Goal: Communication & Community: Answer question/provide support

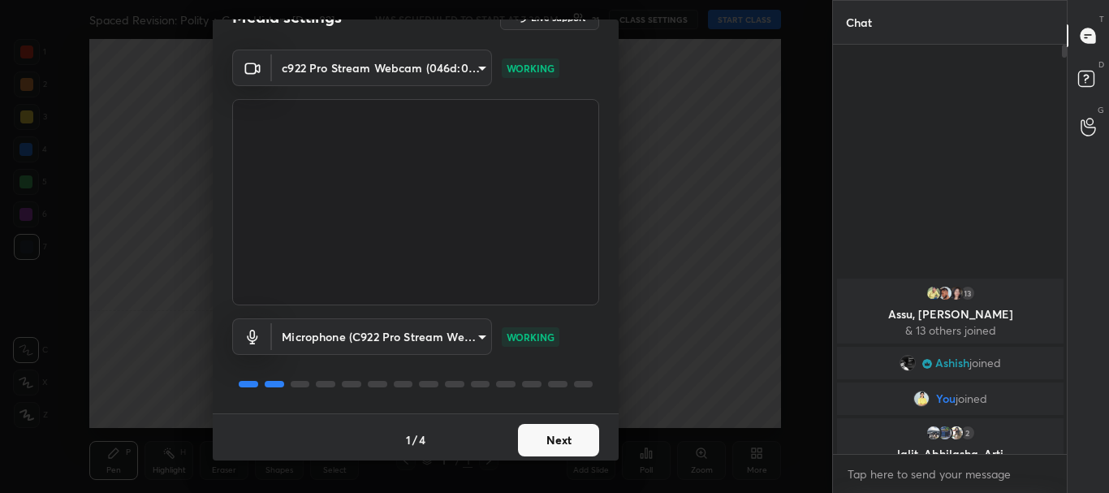
scroll to position [40, 0]
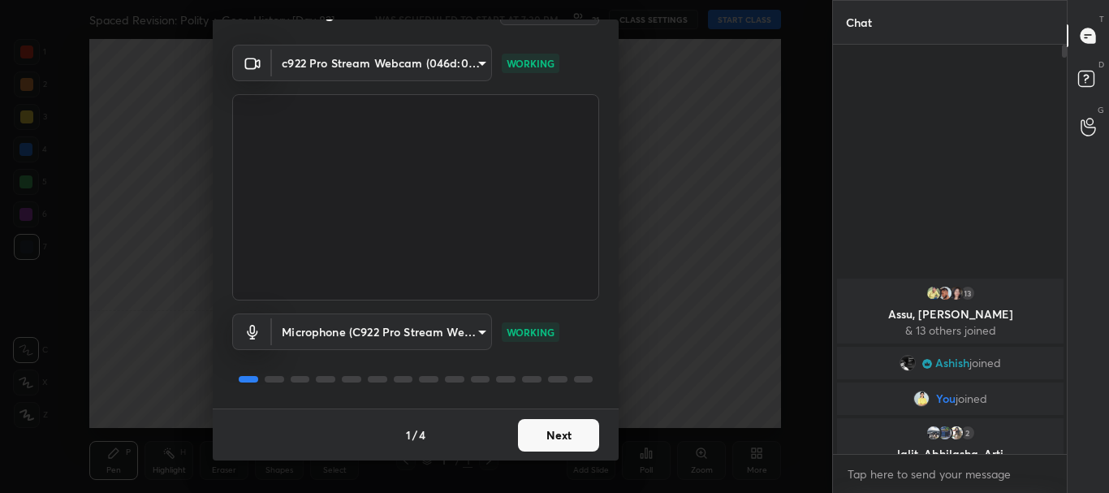
click at [562, 429] on button "Next" at bounding box center [558, 435] width 81 height 32
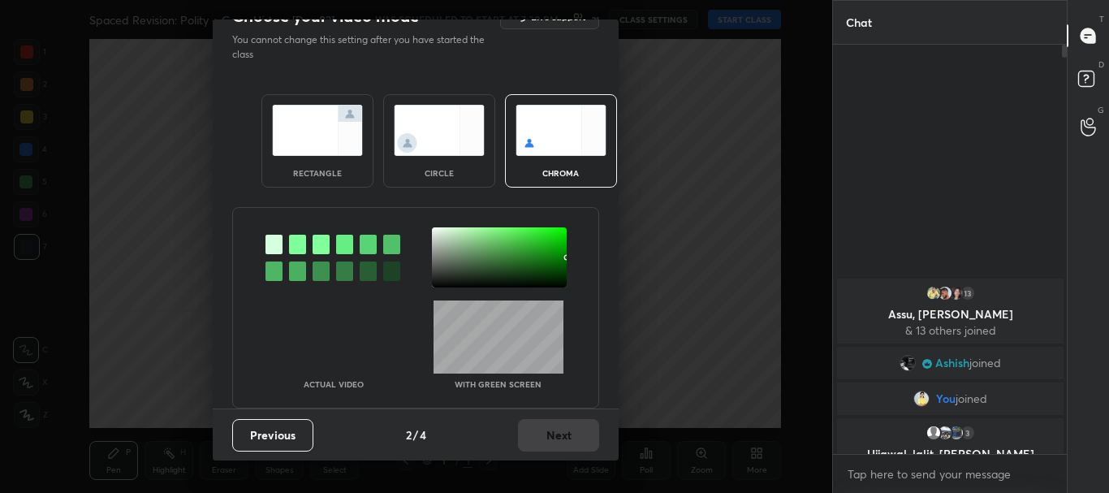
scroll to position [0, 0]
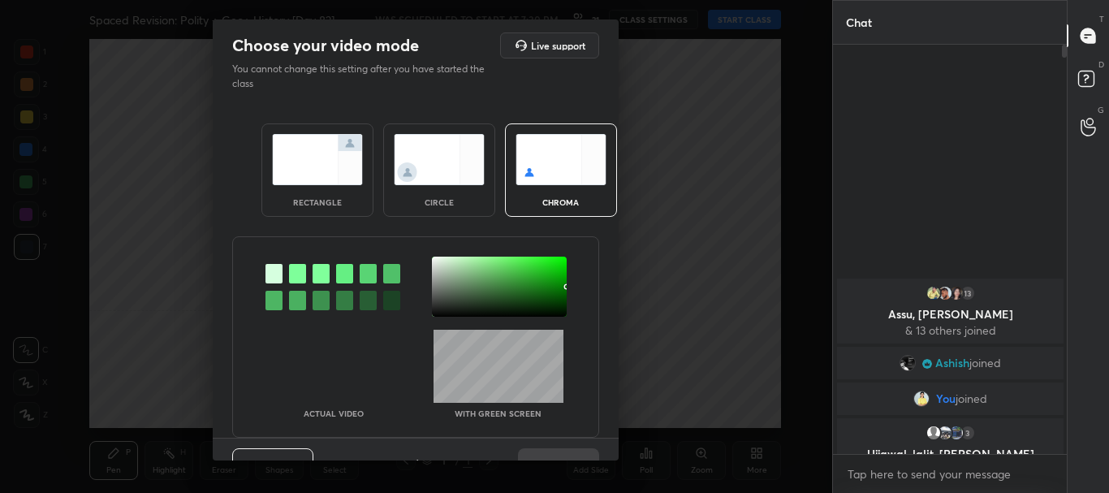
click at [351, 173] on img at bounding box center [317, 159] width 91 height 51
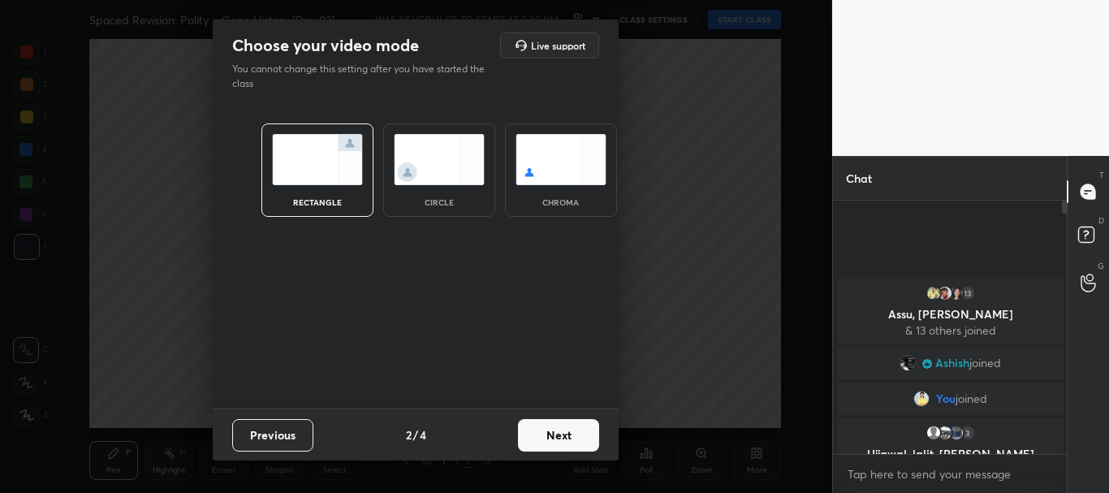
click at [554, 437] on button "Next" at bounding box center [558, 435] width 81 height 32
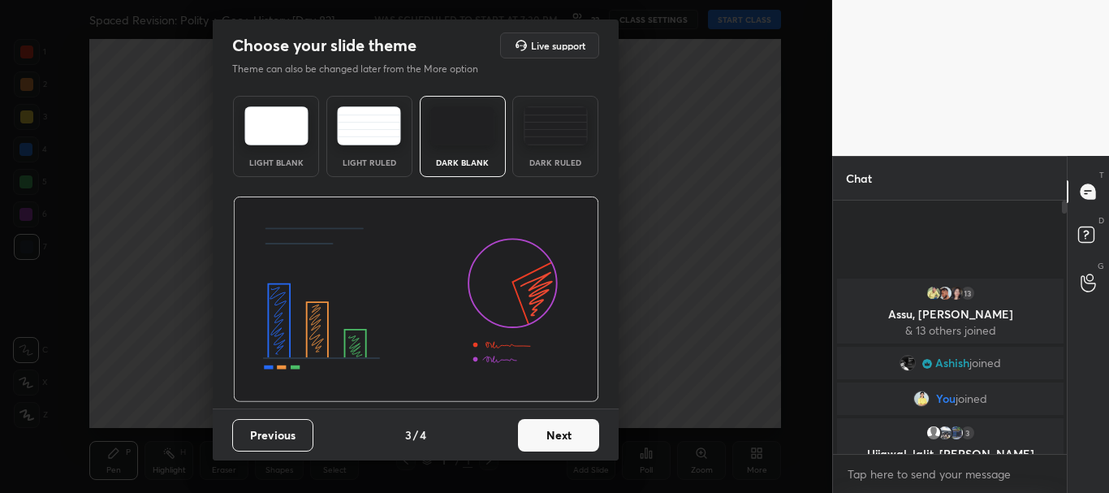
click at [554, 437] on button "Next" at bounding box center [558, 435] width 81 height 32
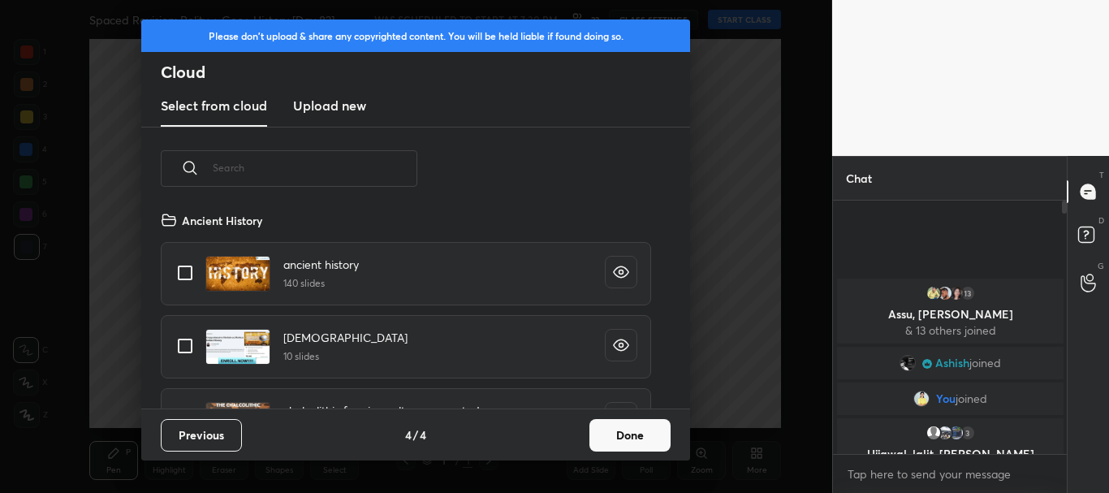
scroll to position [198, 521]
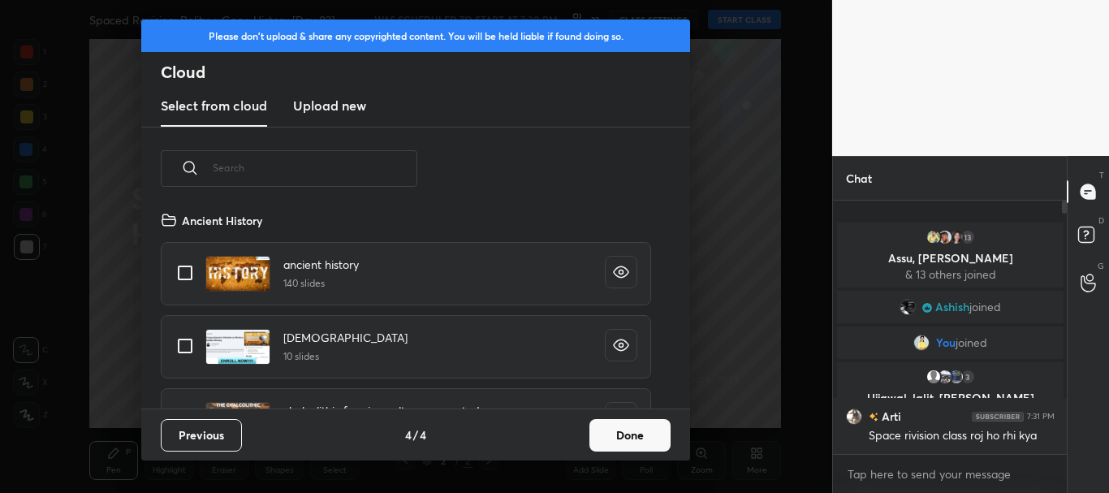
click at [607, 431] on button "Done" at bounding box center [629, 435] width 81 height 32
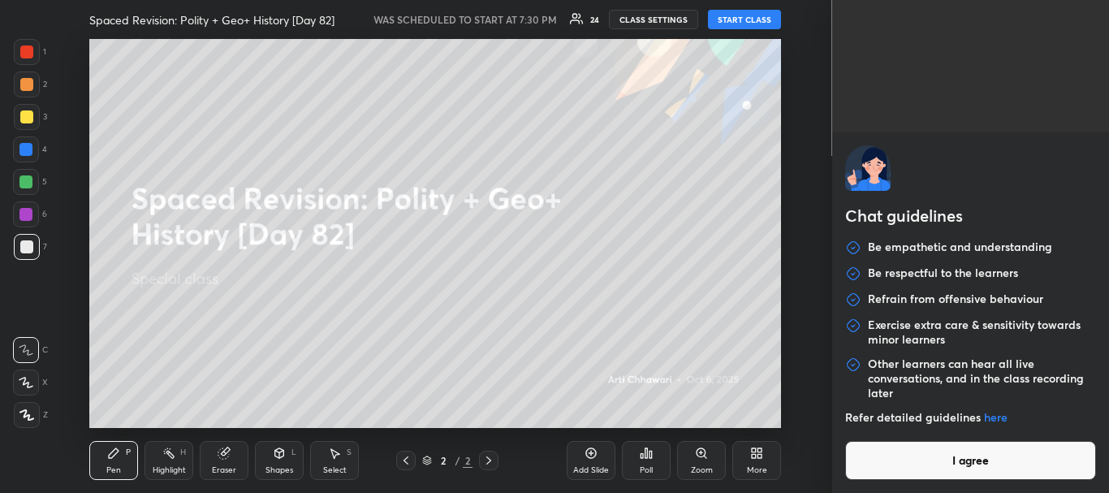
click at [922, 477] on body "1 2 3 4 5 6 7 C X Z C X Z E E Erase all H H Spaced Revision: Polity + Geo+ Hist…" at bounding box center [554, 246] width 1109 height 493
click at [922, 477] on button "I agree" at bounding box center [971, 460] width 252 height 39
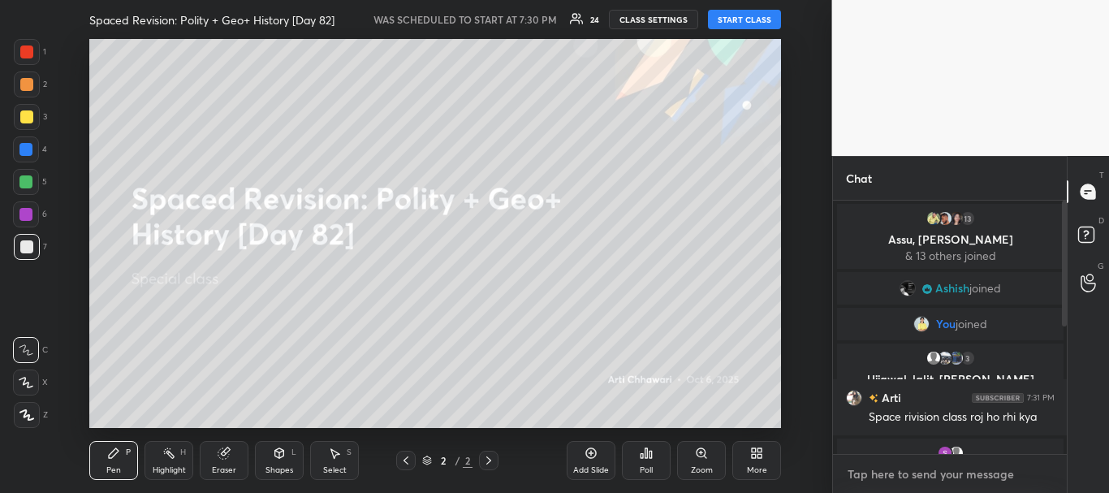
click at [928, 467] on textarea at bounding box center [950, 474] width 209 height 26
click at [727, 24] on button "START CLASS" at bounding box center [744, 19] width 73 height 19
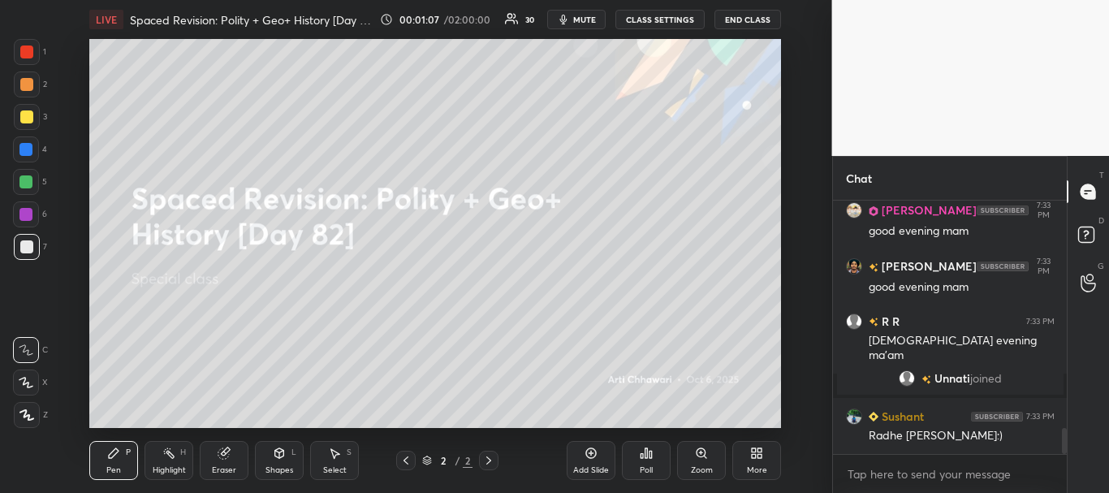
scroll to position [2294, 0]
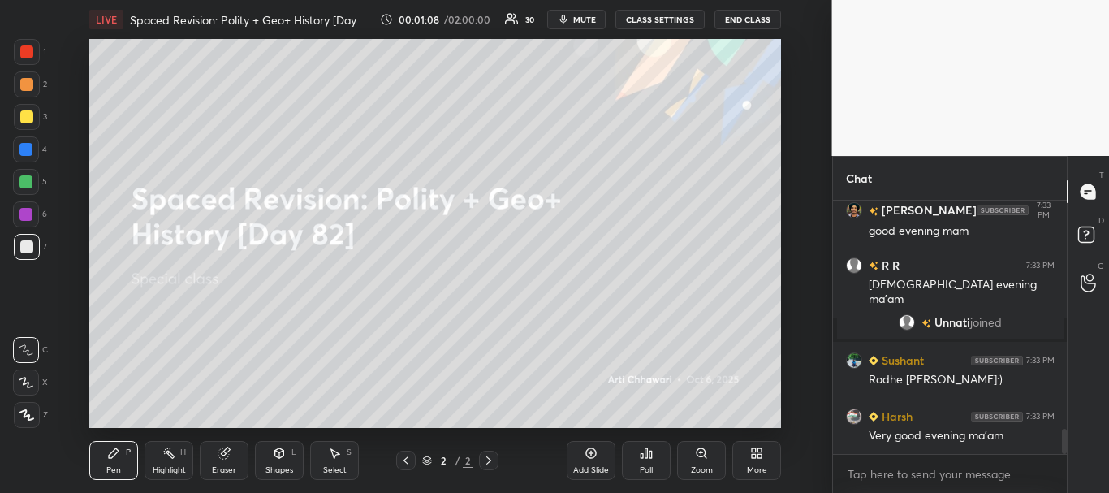
click at [24, 114] on div at bounding box center [26, 116] width 13 height 13
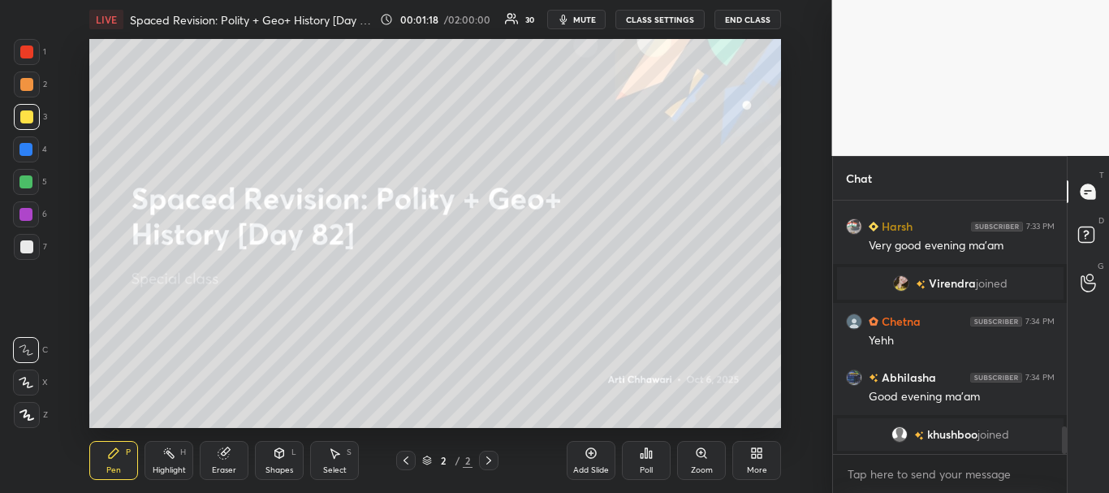
scroll to position [2056, 0]
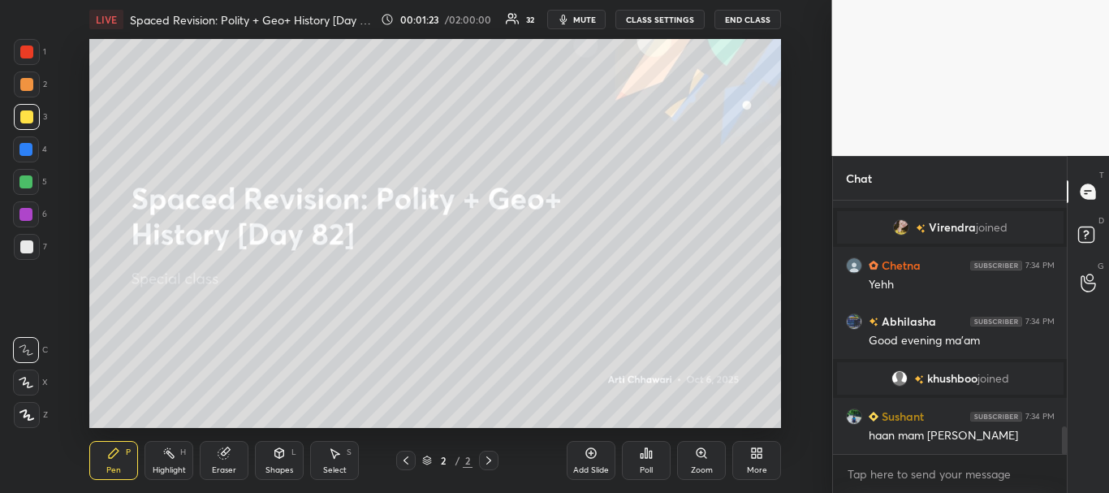
click at [25, 81] on div at bounding box center [26, 84] width 13 height 13
click at [32, 109] on div at bounding box center [27, 117] width 26 height 26
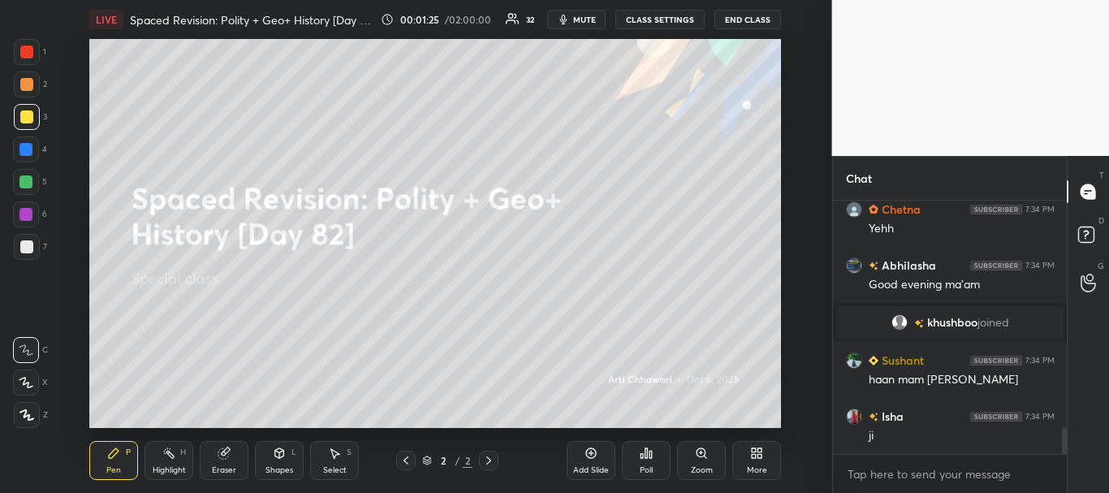
scroll to position [2224, 0]
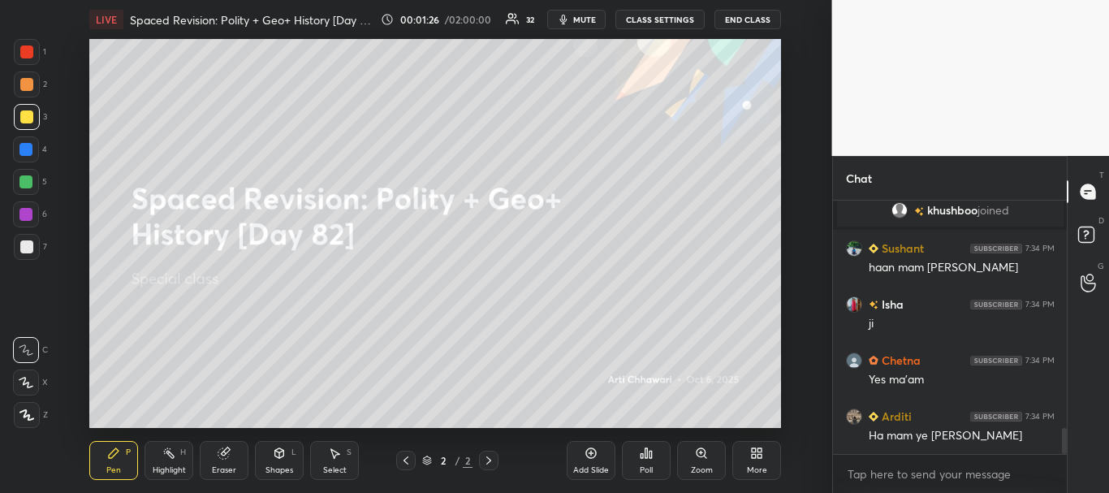
click at [28, 50] on div at bounding box center [26, 51] width 13 height 13
click at [30, 114] on div at bounding box center [26, 116] width 13 height 13
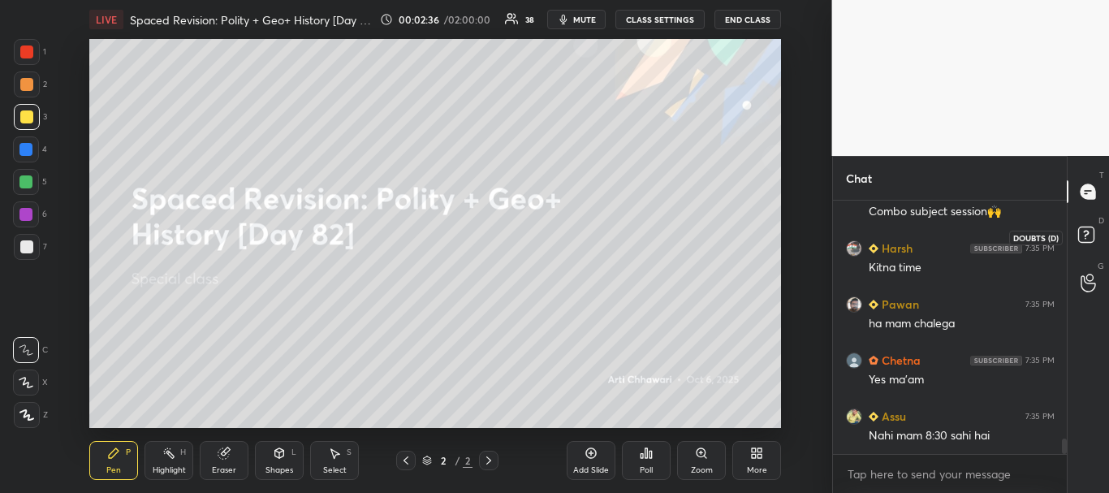
scroll to position [3871, 0]
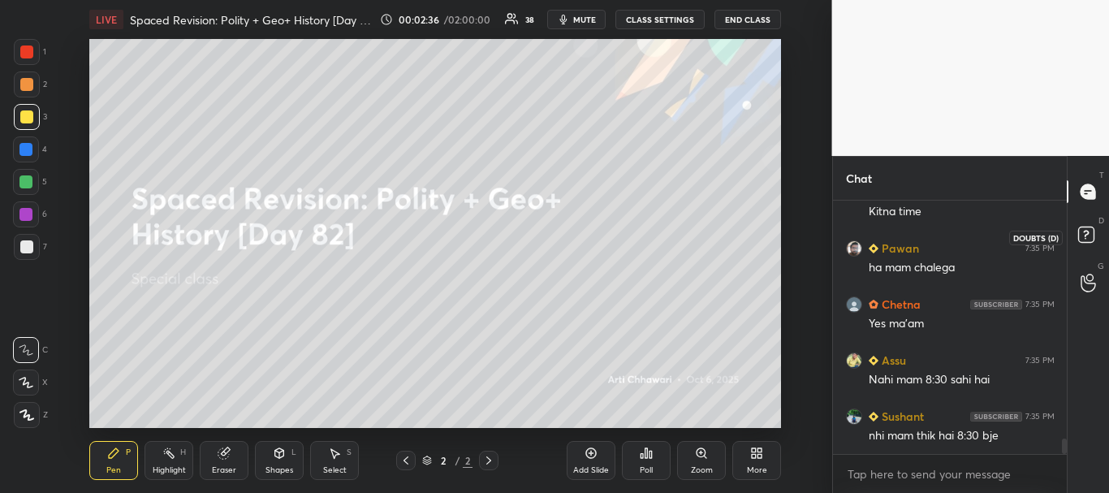
click at [1089, 243] on rect at bounding box center [1085, 234] width 15 height 15
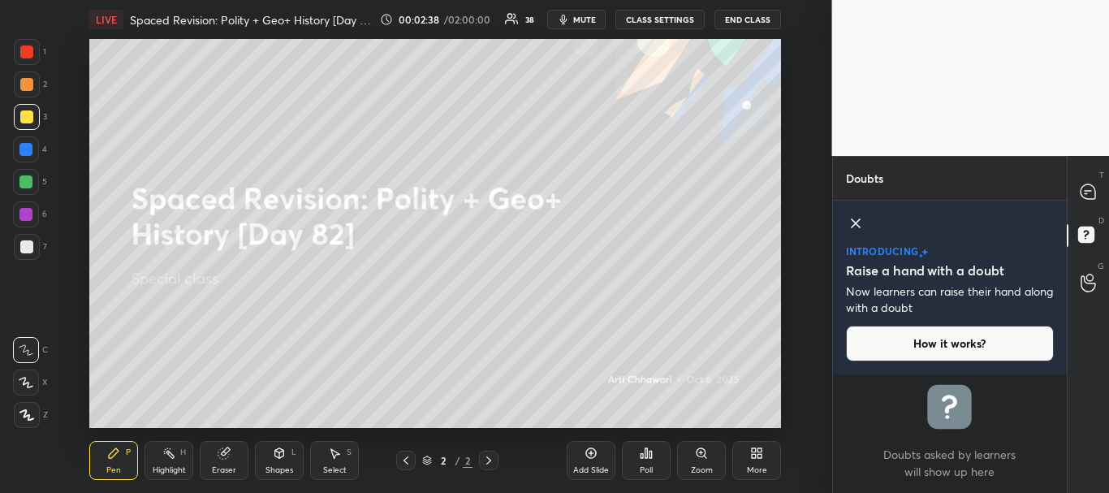
click at [846, 224] on icon at bounding box center [855, 222] width 19 height 19
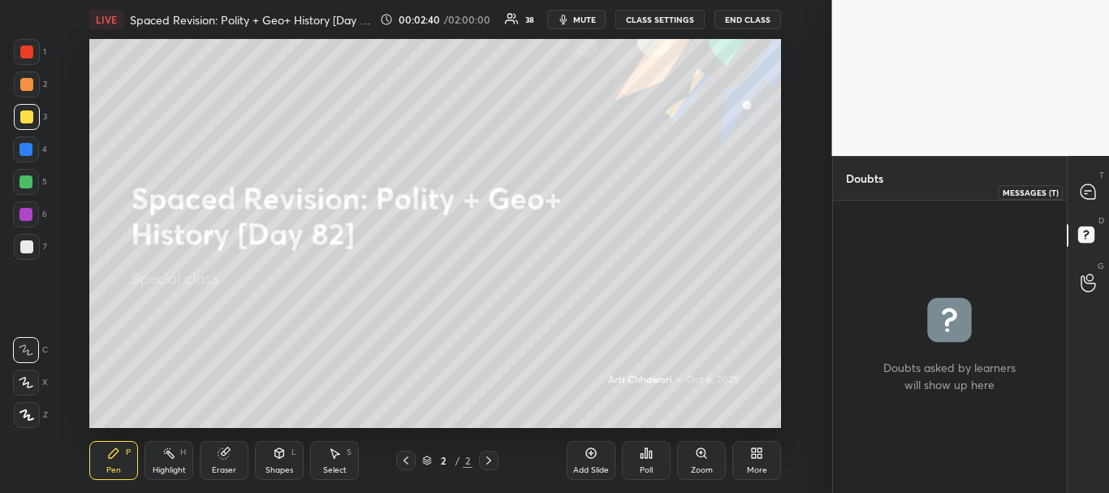
click at [1088, 200] on icon at bounding box center [1087, 191] width 17 height 17
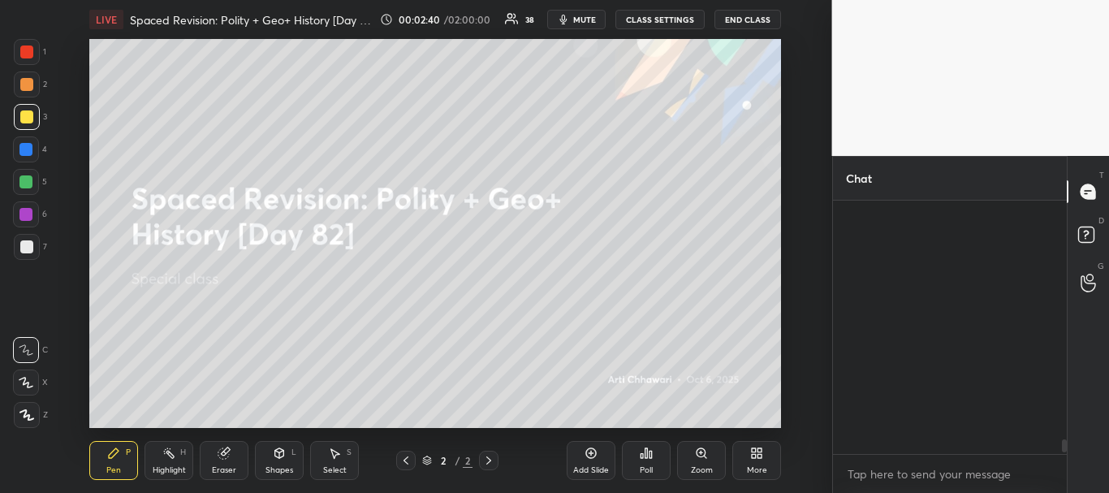
scroll to position [248, 229]
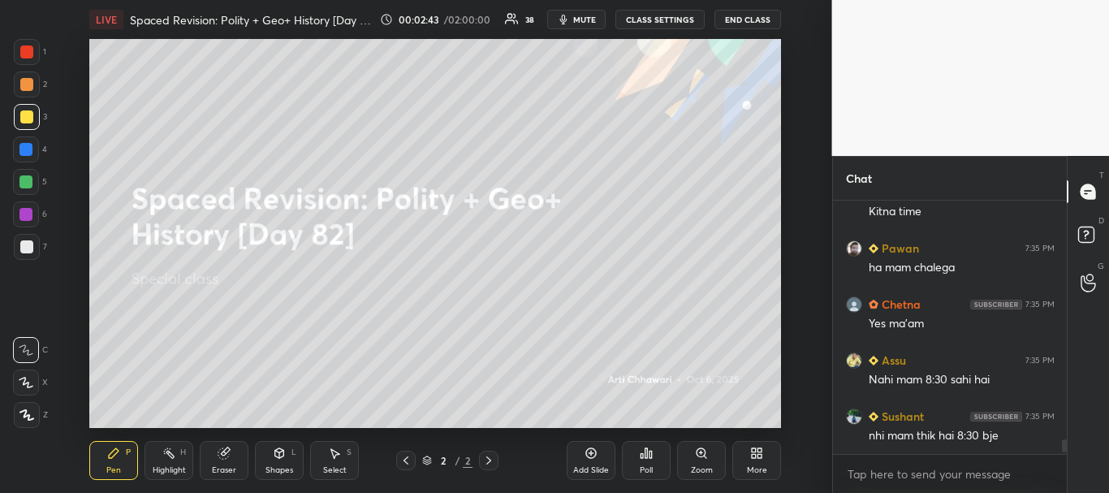
click at [31, 149] on div at bounding box center [25, 149] width 13 height 13
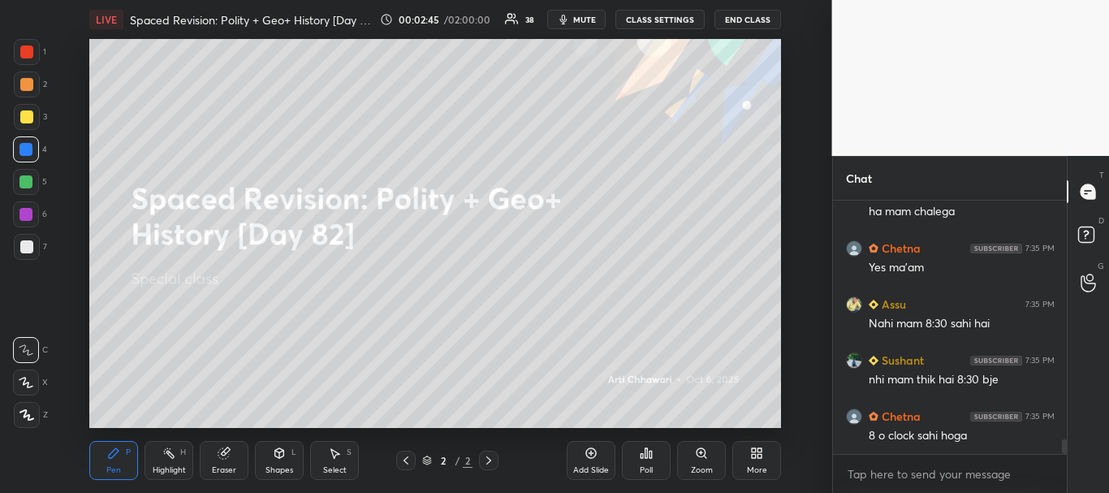
click at [28, 54] on div at bounding box center [26, 51] width 13 height 13
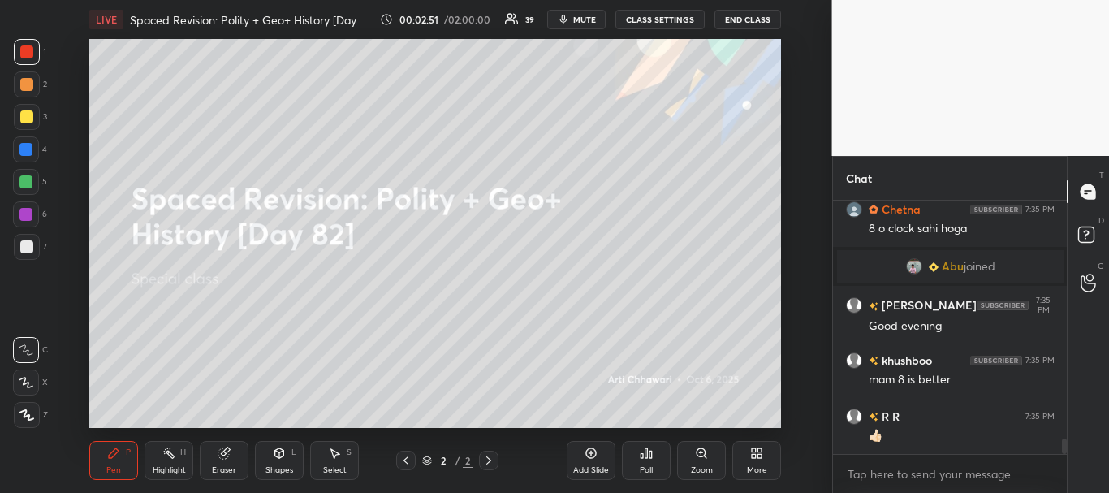
scroll to position [4020, 0]
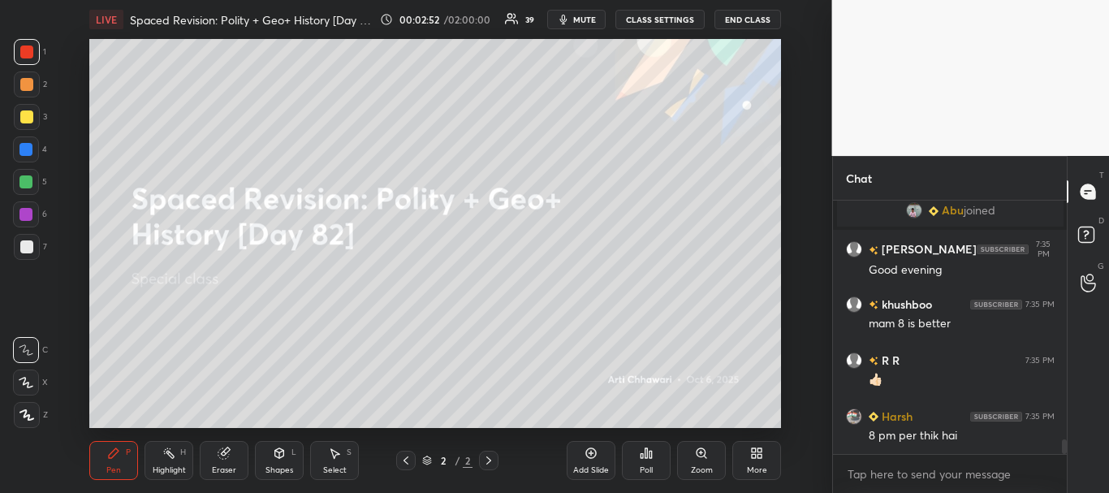
click at [429, 454] on div "2 / 2" at bounding box center [447, 460] width 50 height 15
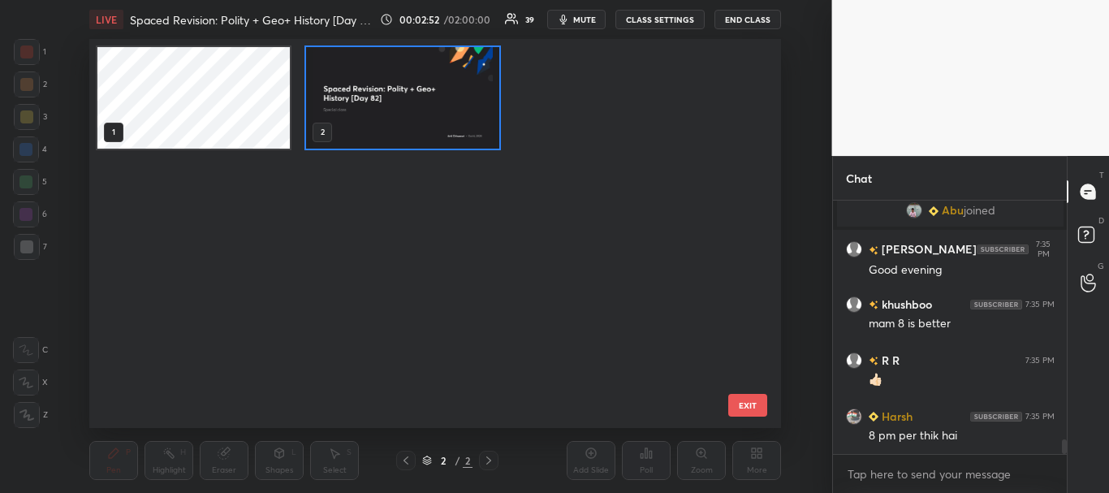
scroll to position [384, 683]
click at [433, 88] on img "grid" at bounding box center [403, 97] width 192 height 101
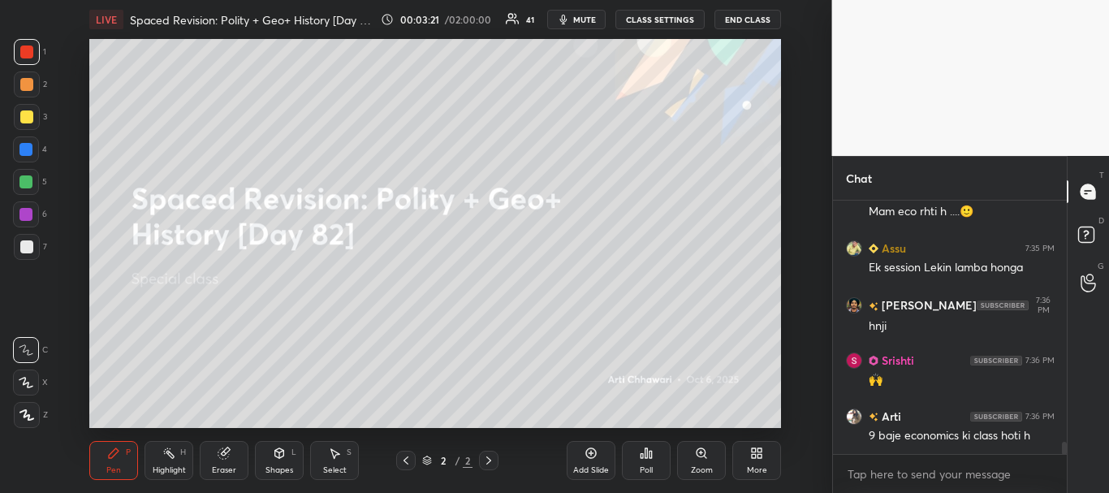
scroll to position [0, 0]
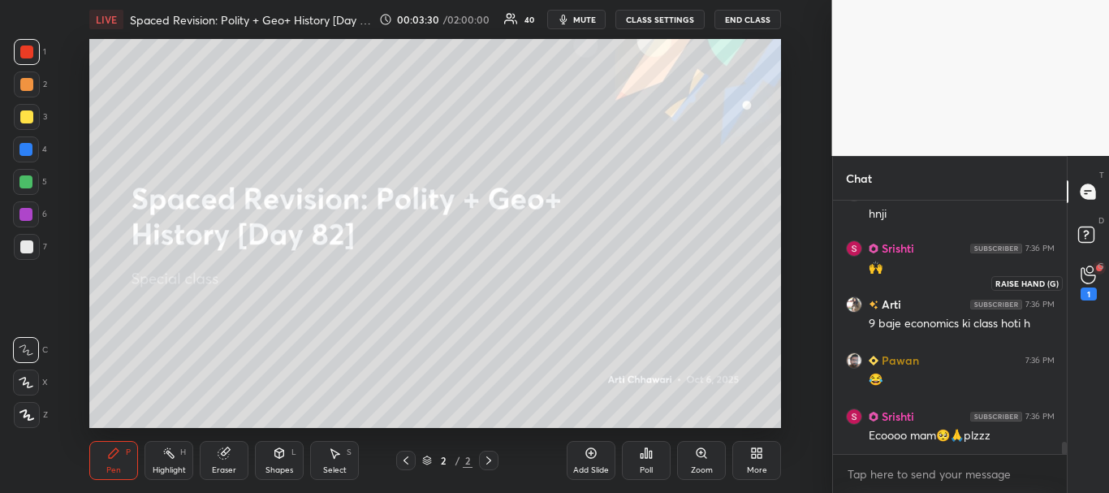
click at [1086, 271] on icon at bounding box center [1087, 274] width 15 height 19
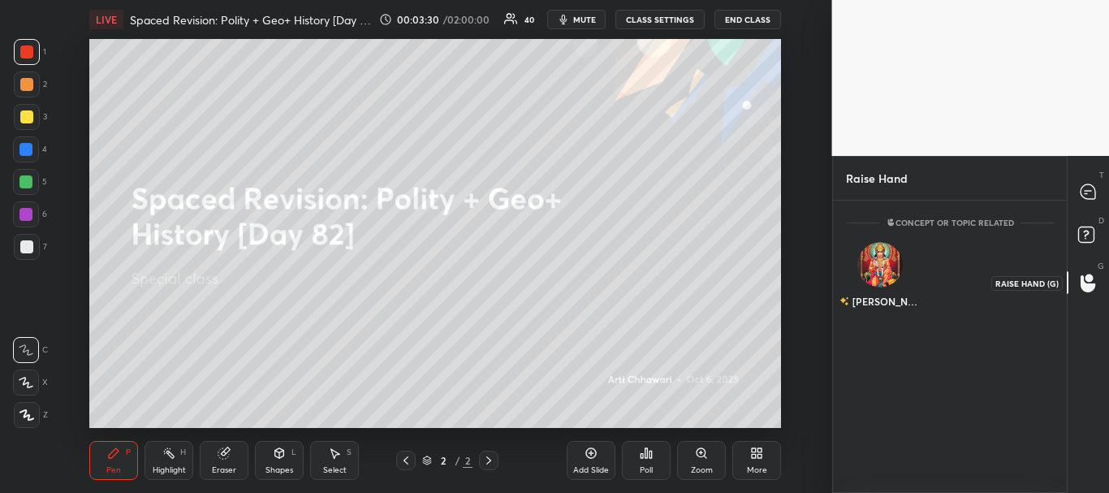
scroll to position [6, 6]
click at [1083, 236] on rect at bounding box center [1085, 234] width 15 height 15
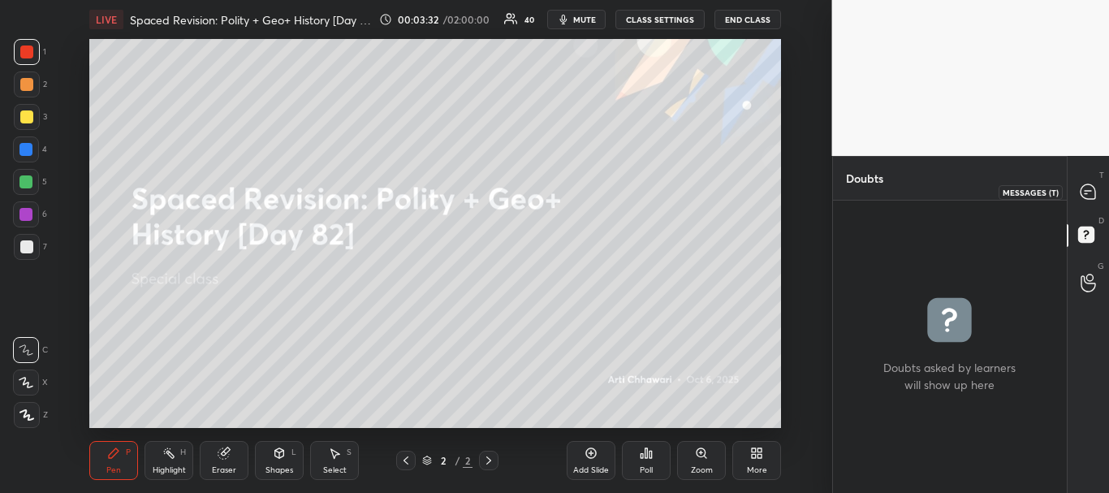
click at [1087, 187] on icon at bounding box center [1087, 191] width 15 height 15
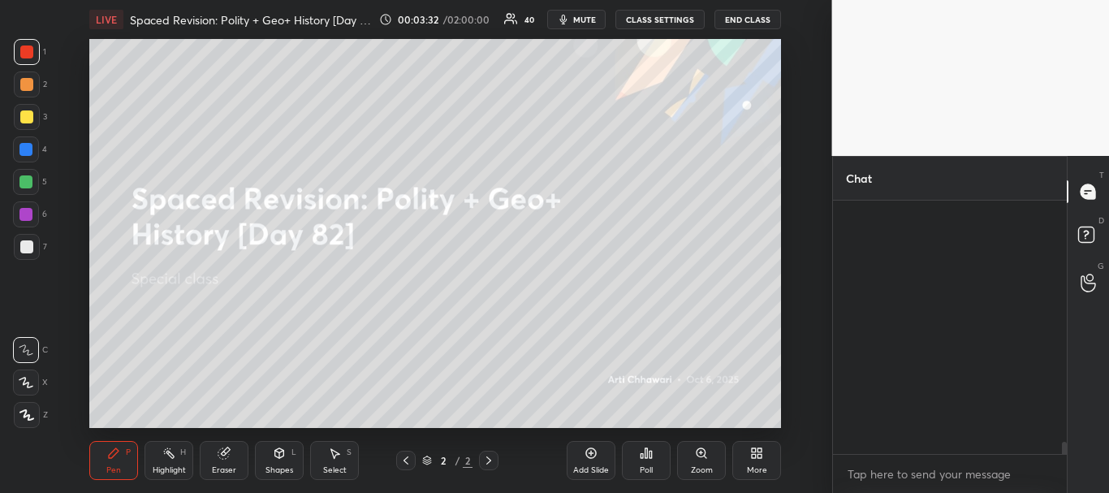
scroll to position [5305, 0]
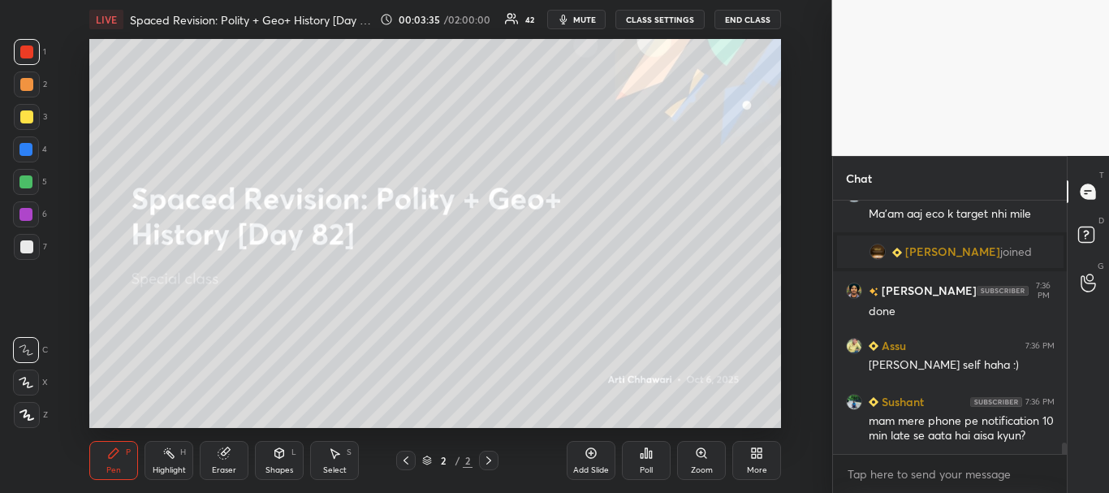
click at [27, 154] on div at bounding box center [25, 149] width 13 height 13
click at [35, 54] on div at bounding box center [27, 52] width 26 height 26
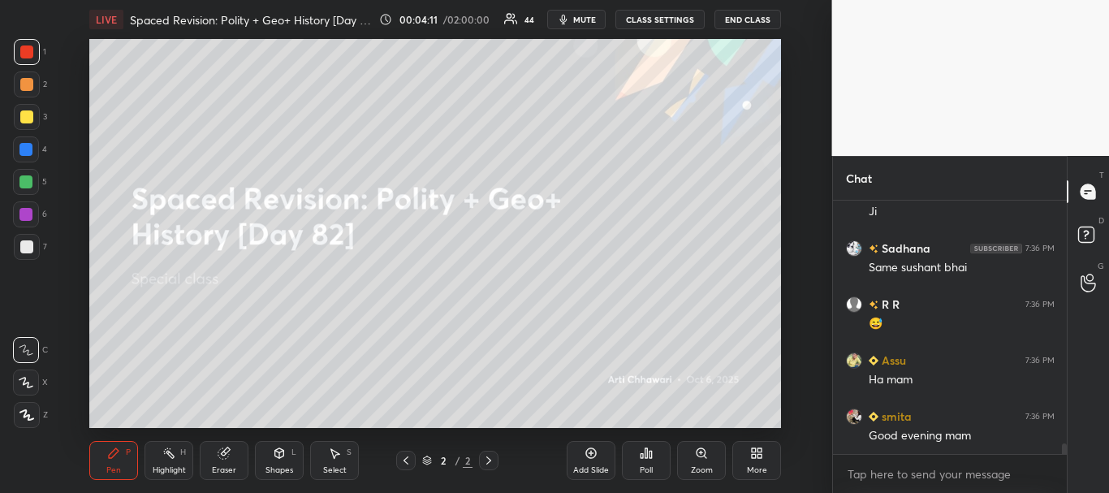
scroll to position [5857, 0]
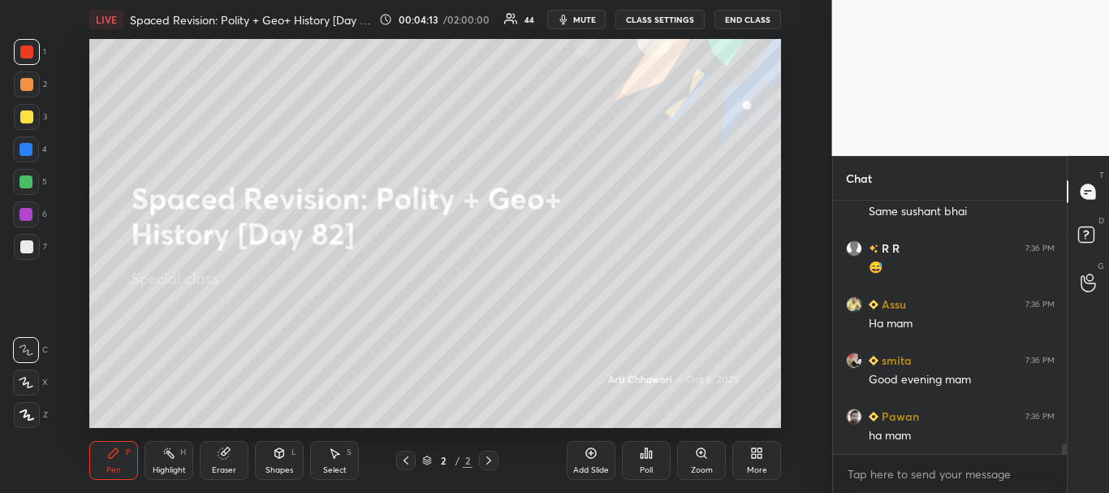
click at [26, 148] on div at bounding box center [25, 149] width 13 height 13
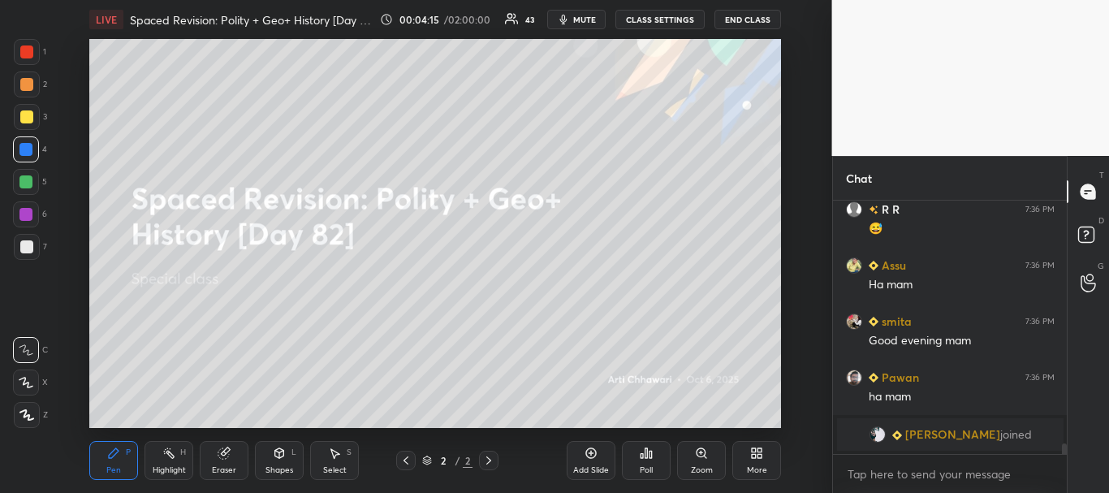
click at [763, 455] on icon at bounding box center [756, 452] width 13 height 13
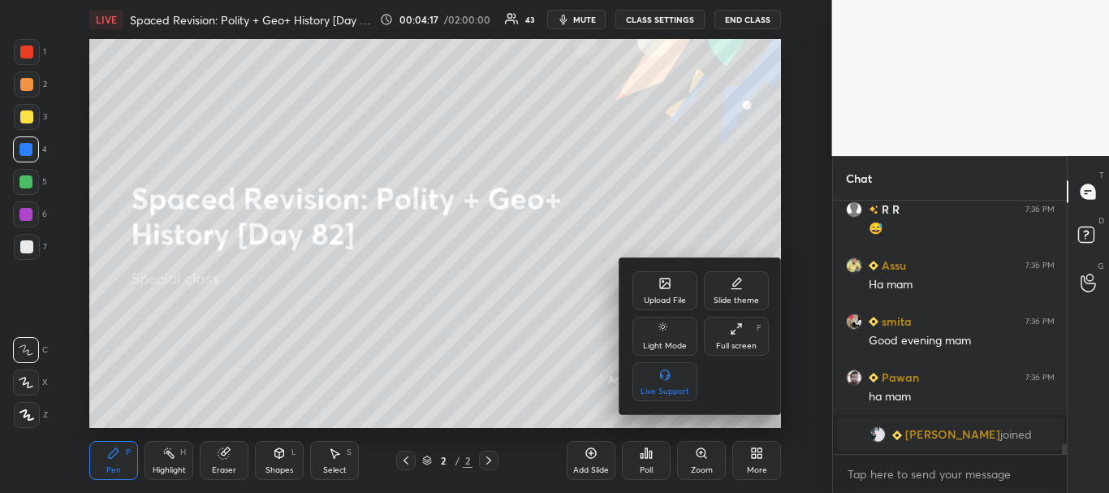
click at [532, 281] on div at bounding box center [554, 246] width 1109 height 493
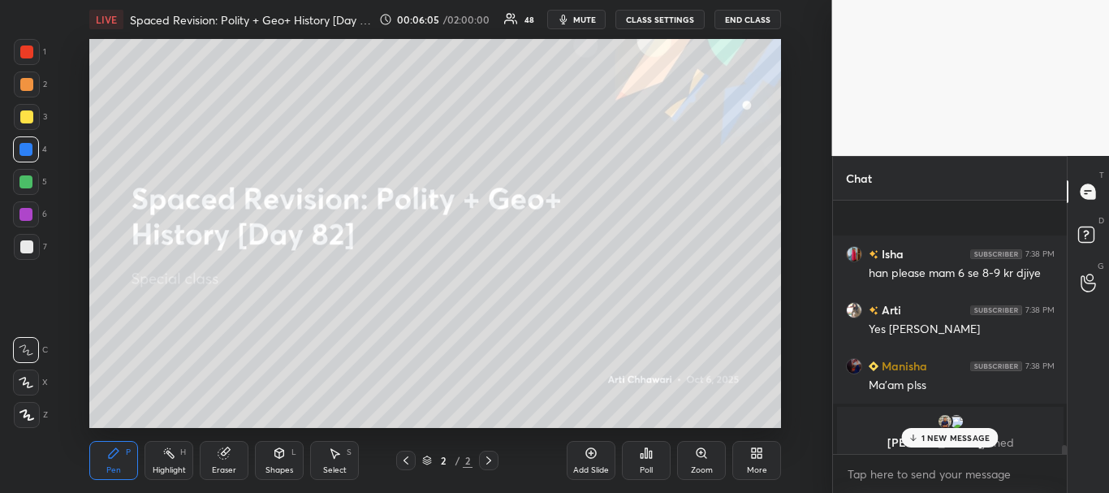
scroll to position [7008, 0]
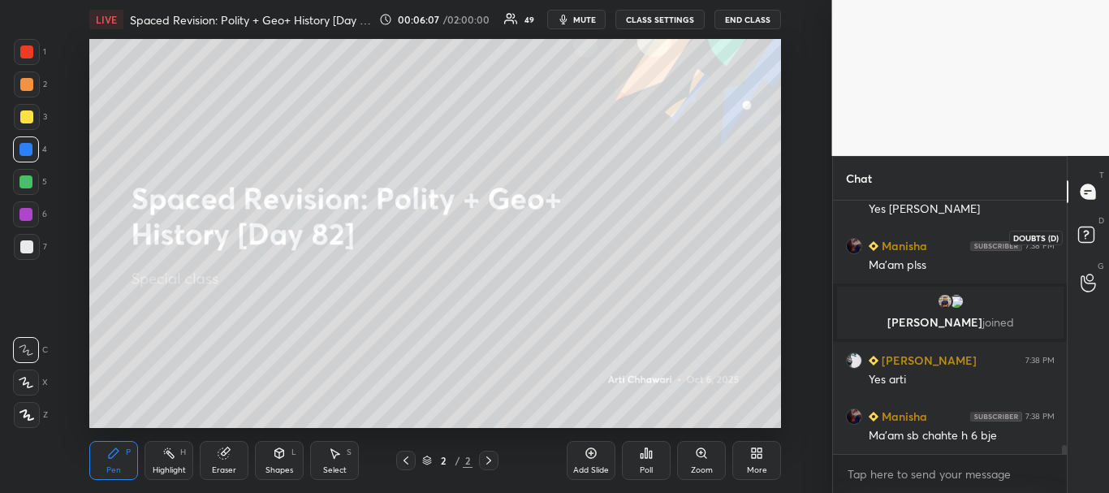
click at [1084, 235] on rect at bounding box center [1085, 234] width 15 height 15
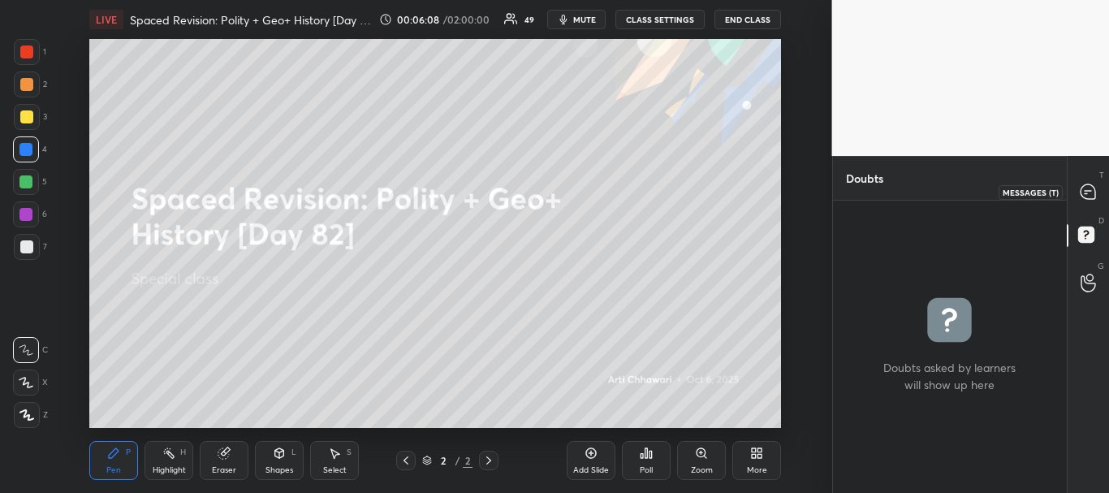
click at [1093, 191] on icon at bounding box center [1087, 191] width 15 height 15
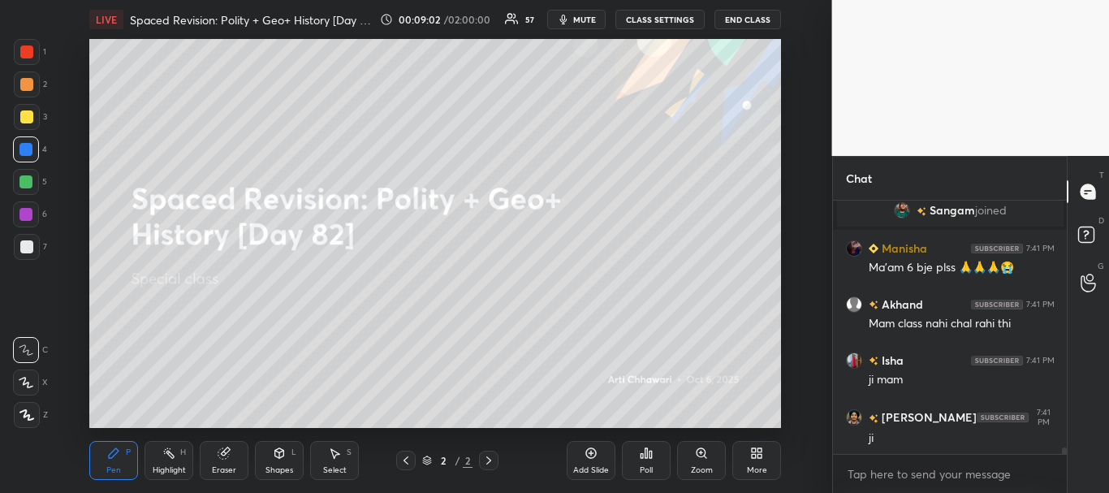
scroll to position [9317, 0]
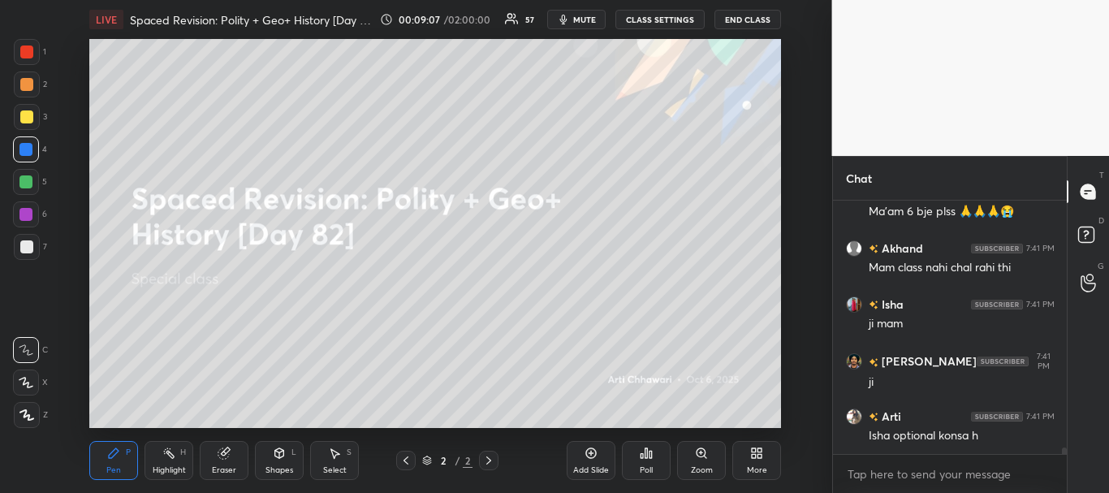
click at [756, 467] on div "More" at bounding box center [757, 470] width 20 height 8
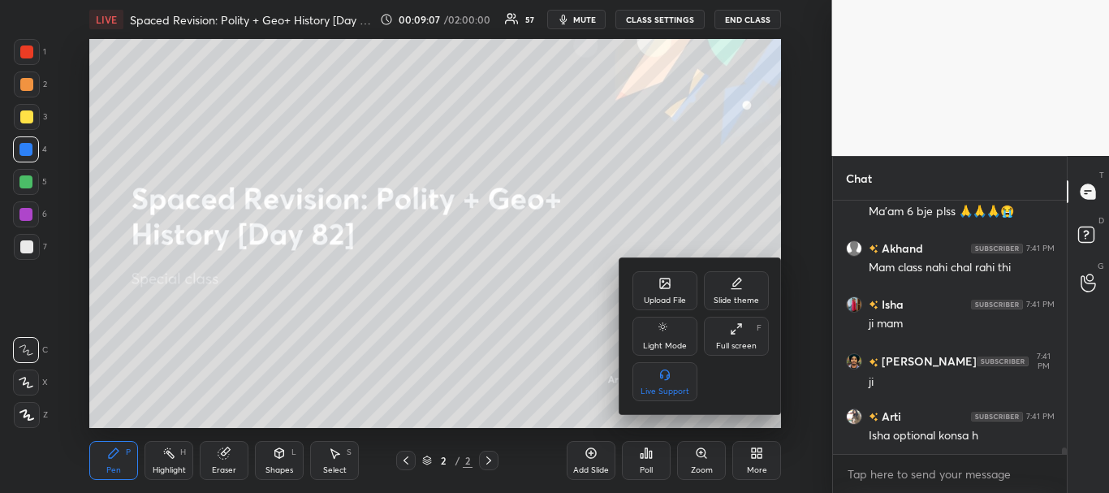
click at [668, 298] on div "Upload File" at bounding box center [665, 300] width 42 height 8
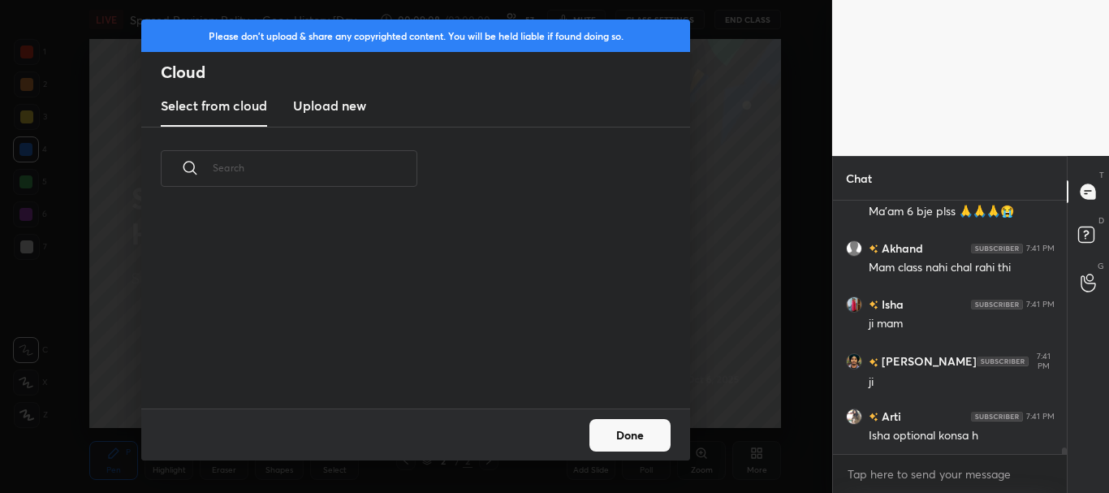
scroll to position [120, 521]
click at [338, 113] on h3 "Upload new" at bounding box center [329, 105] width 73 height 19
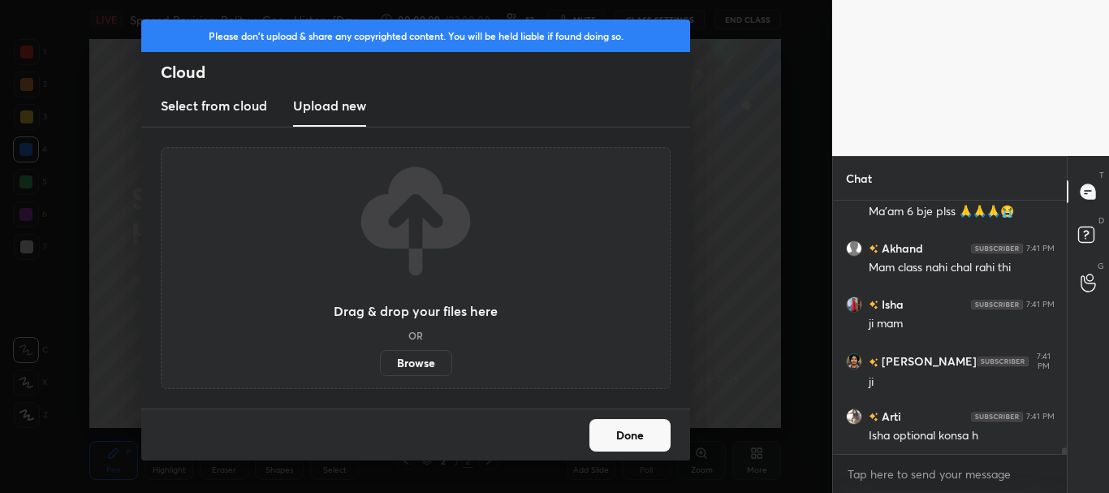
click at [429, 366] on label "Browse" at bounding box center [416, 363] width 72 height 26
click at [380, 366] on input "Browse" at bounding box center [380, 363] width 0 height 26
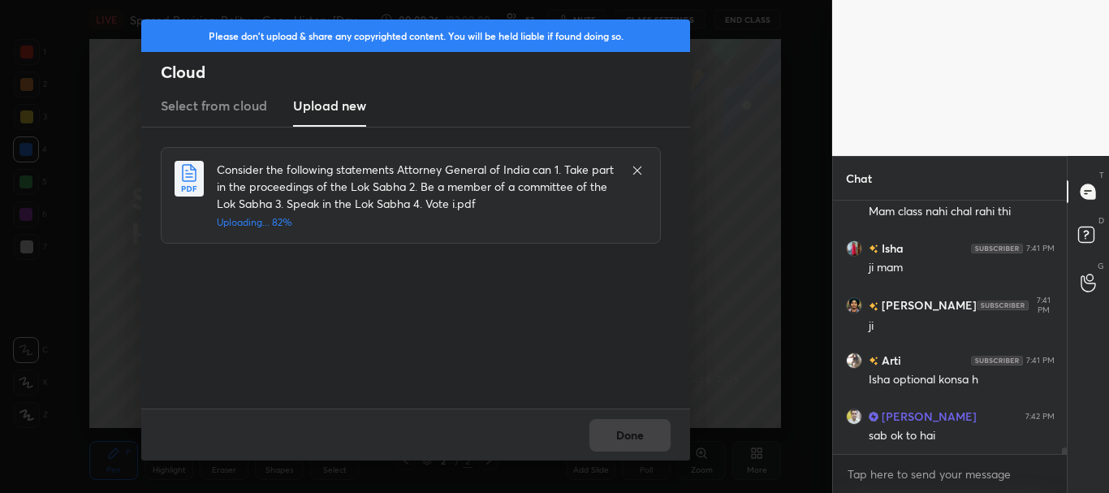
scroll to position [9412, 0]
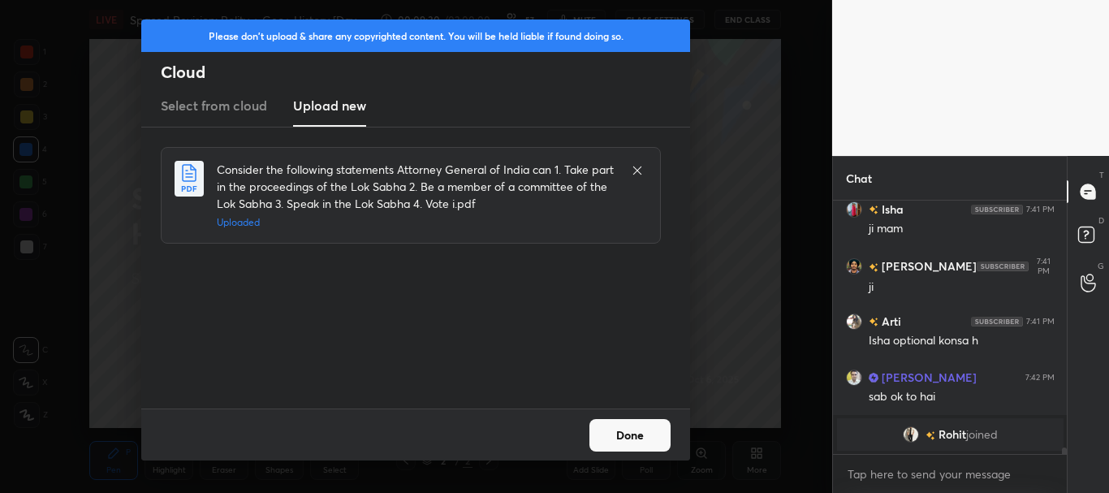
click at [627, 436] on button "Done" at bounding box center [629, 435] width 81 height 32
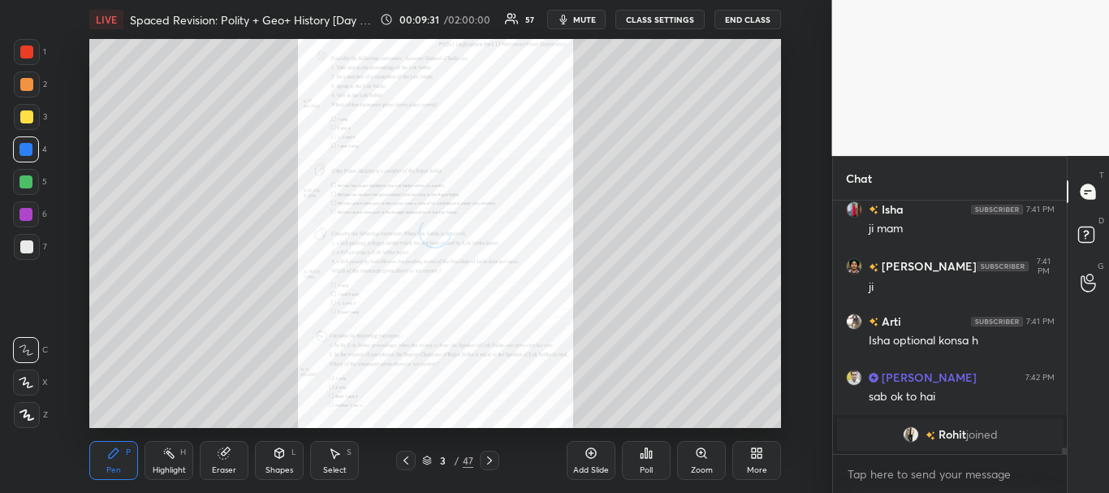
click at [402, 463] on icon at bounding box center [405, 460] width 13 height 13
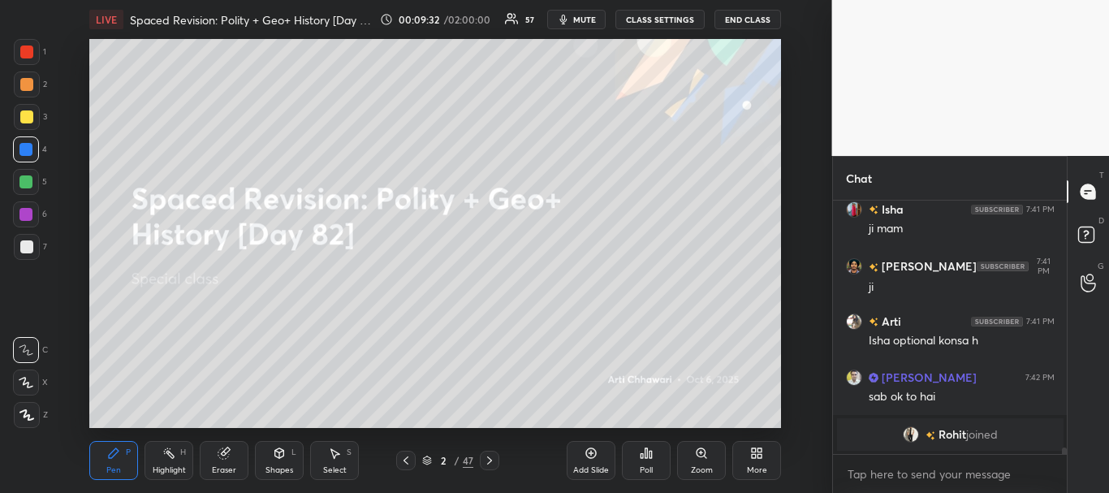
click at [426, 457] on icon at bounding box center [427, 460] width 10 height 10
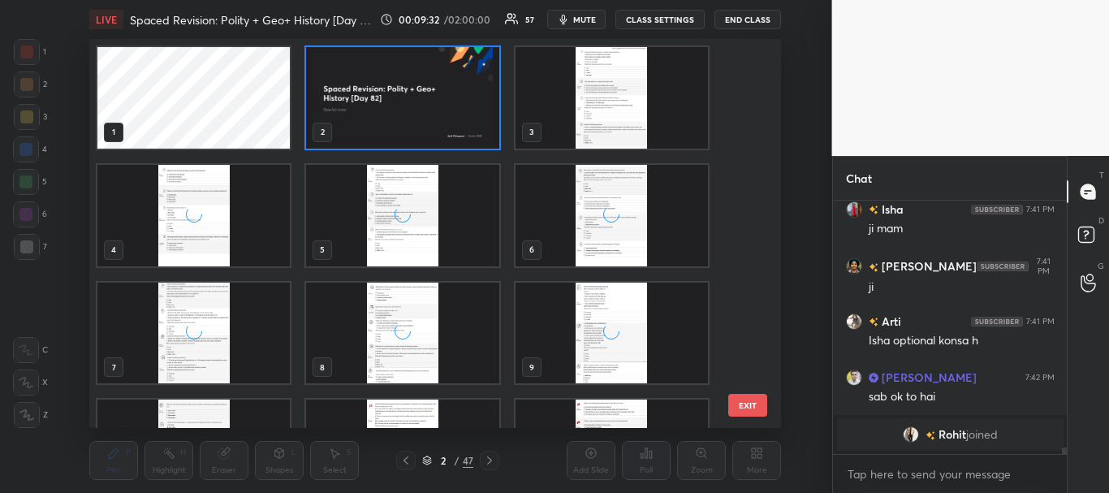
scroll to position [384, 683]
click at [252, 226] on img "grid" at bounding box center [193, 215] width 192 height 101
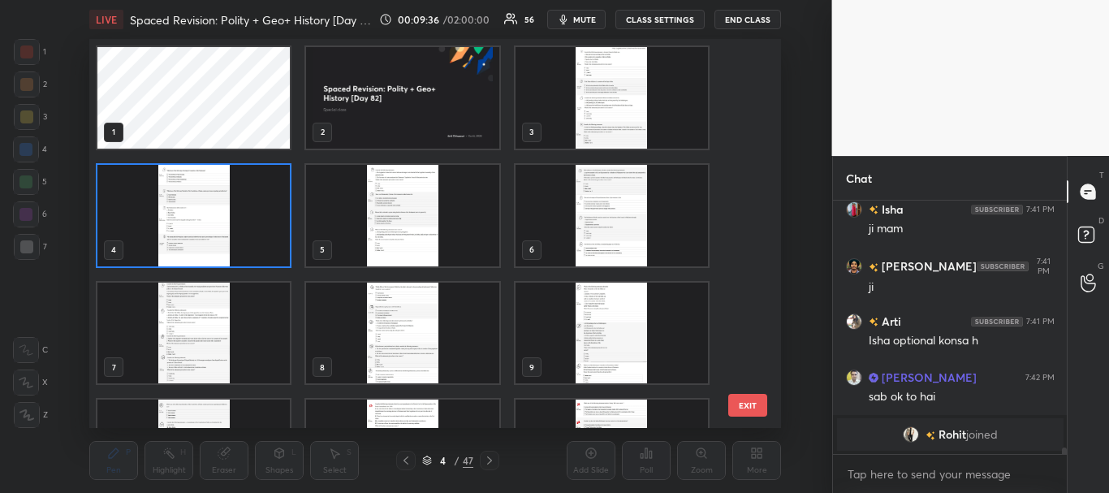
click at [423, 460] on icon at bounding box center [427, 461] width 8 height 2
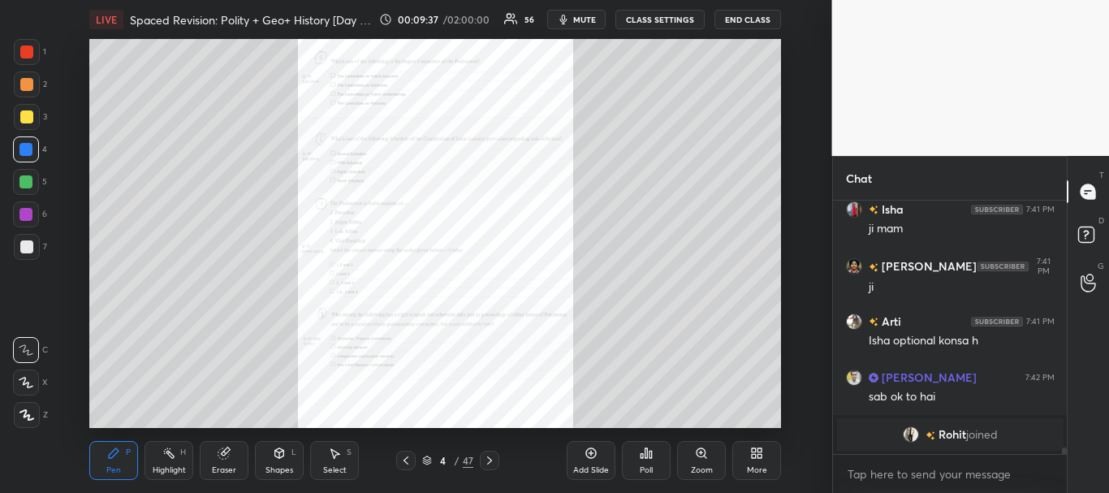
click at [699, 450] on icon at bounding box center [700, 452] width 9 height 9
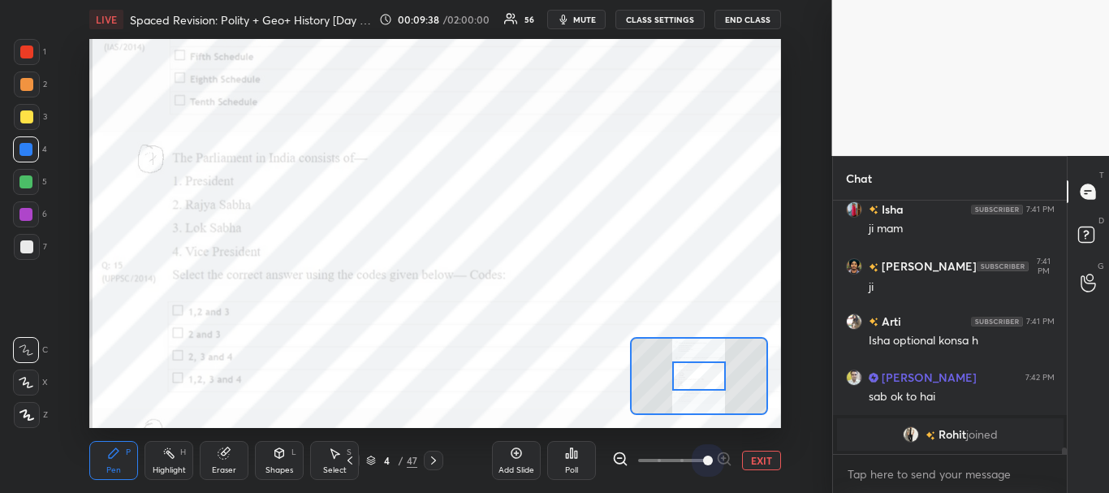
click at [699, 450] on span at bounding box center [672, 460] width 68 height 24
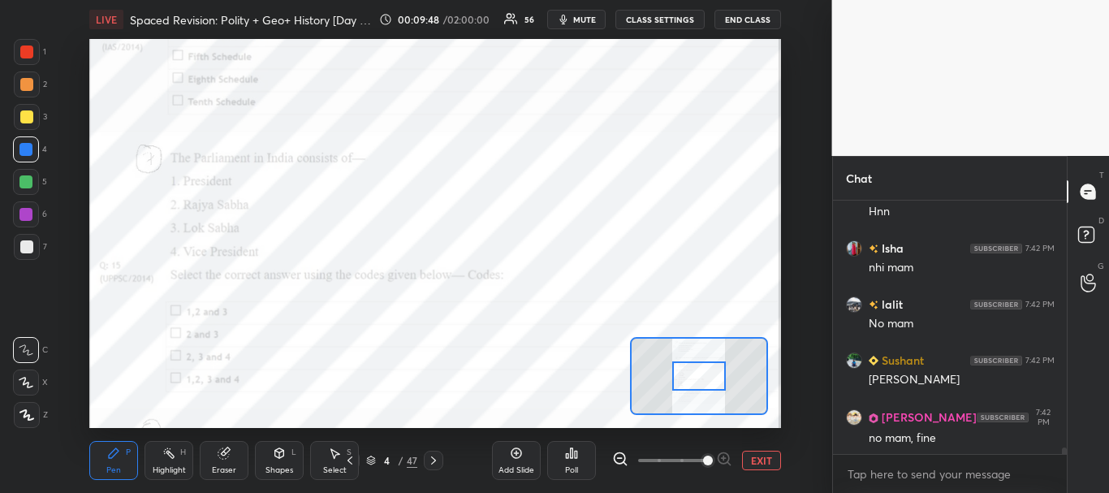
scroll to position [9698, 0]
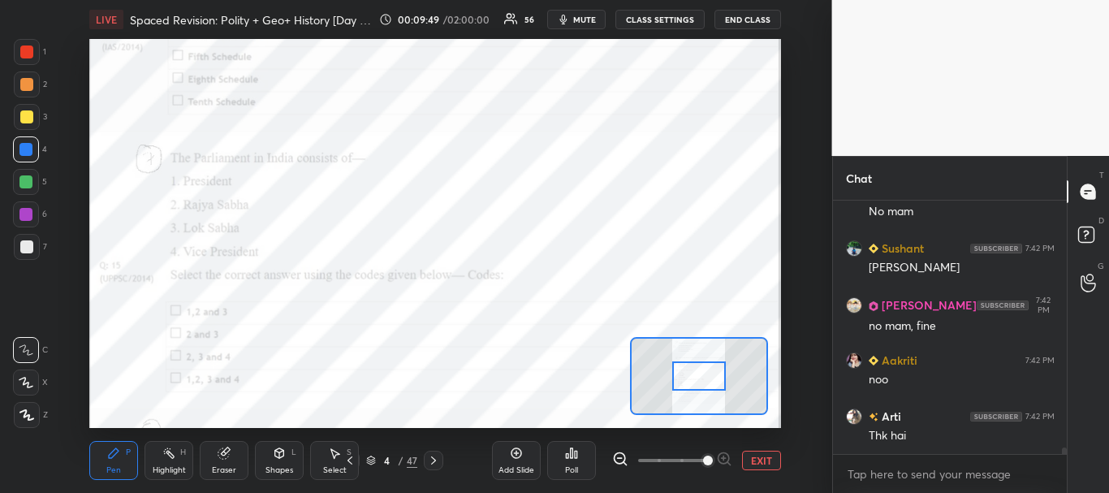
click at [758, 459] on button "EXIT" at bounding box center [761, 459] width 39 height 19
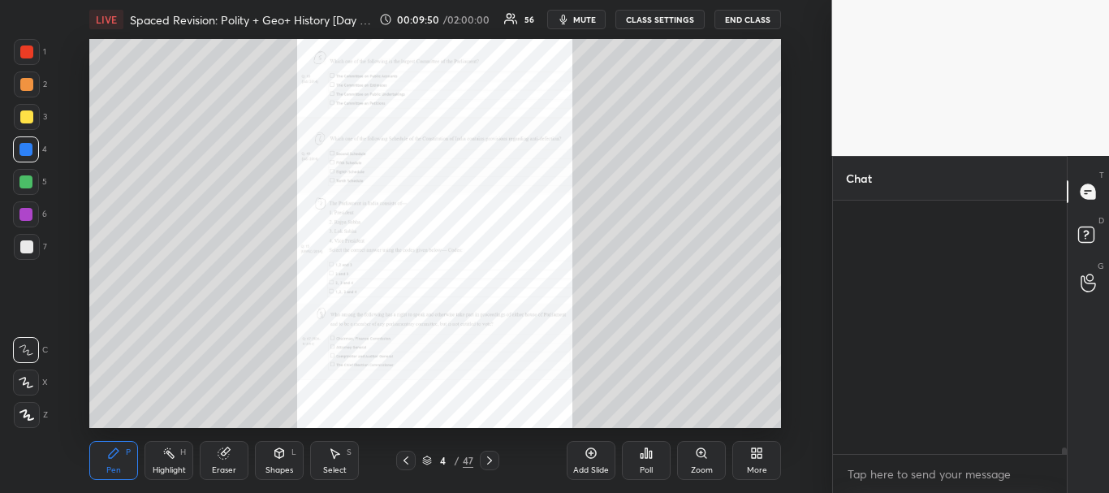
scroll to position [10090, 0]
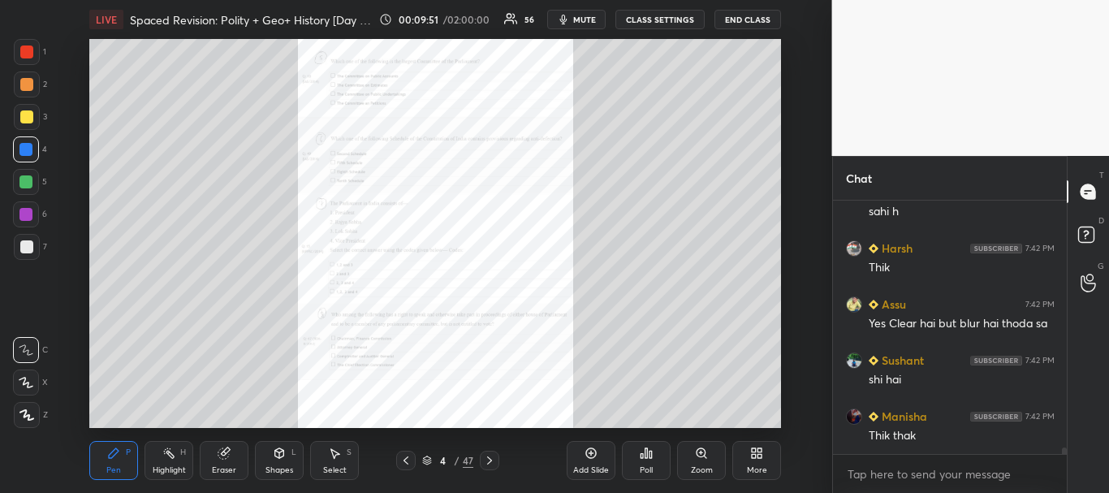
click at [490, 459] on icon at bounding box center [489, 460] width 13 height 13
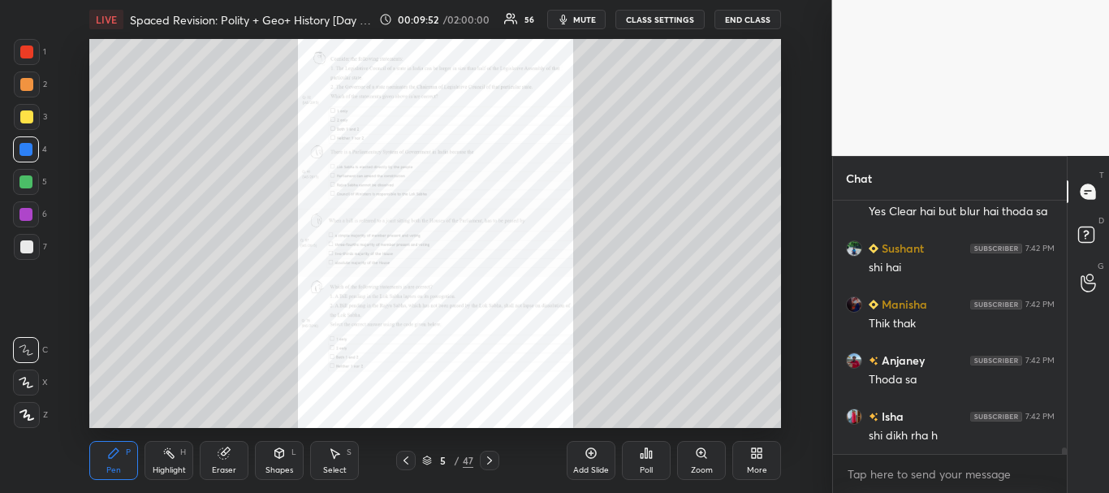
scroll to position [10258, 0]
click at [490, 459] on icon at bounding box center [489, 460] width 13 height 13
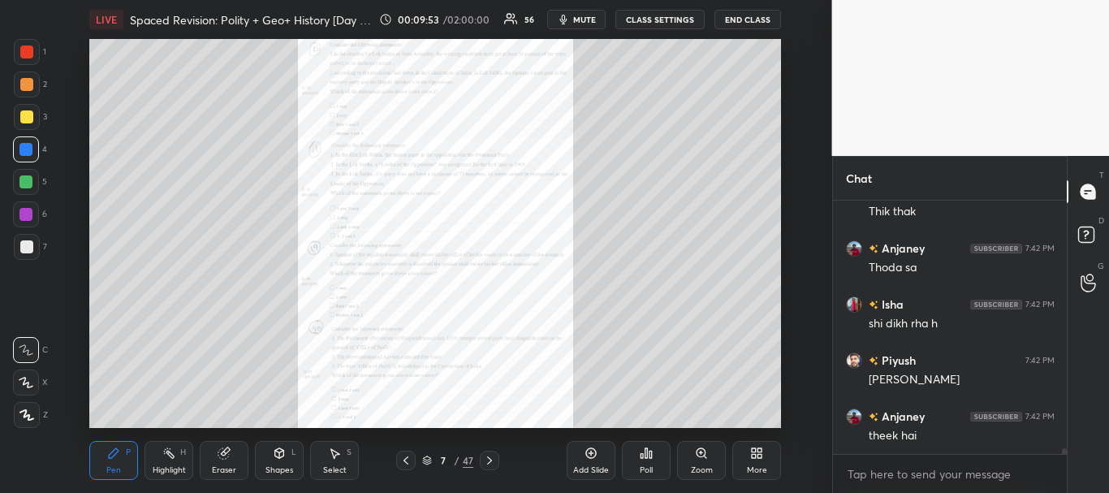
click at [490, 459] on icon at bounding box center [489, 460] width 13 height 13
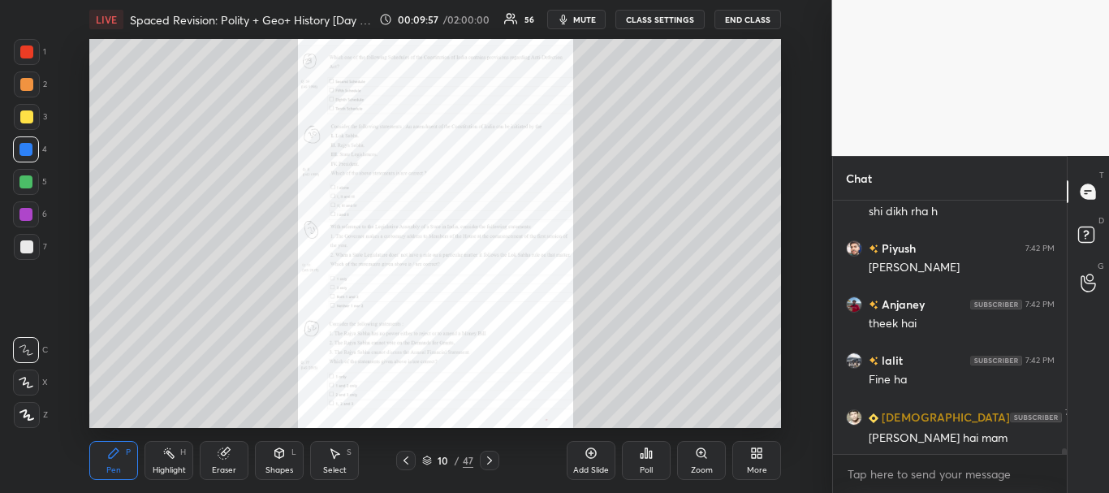
click at [490, 459] on icon at bounding box center [489, 460] width 13 height 13
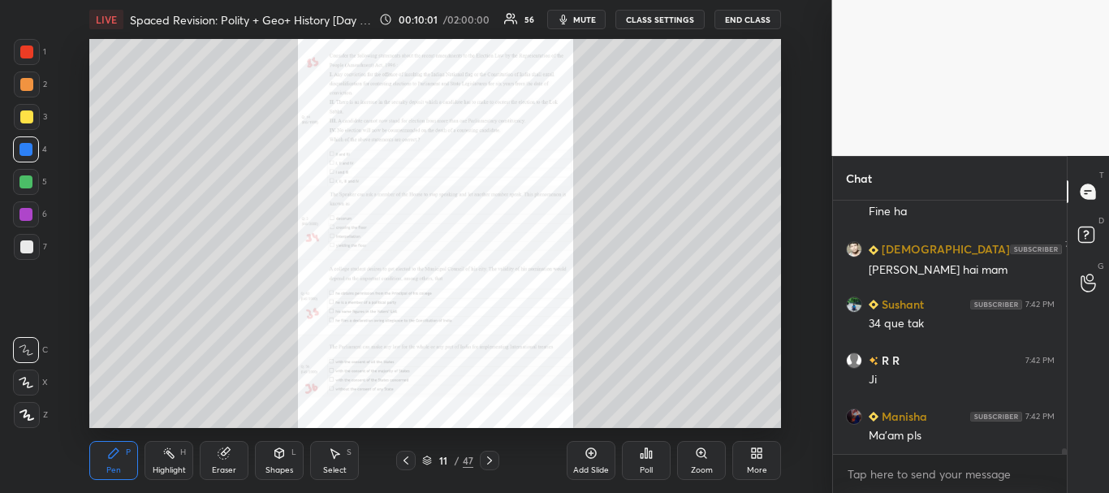
scroll to position [10650, 0]
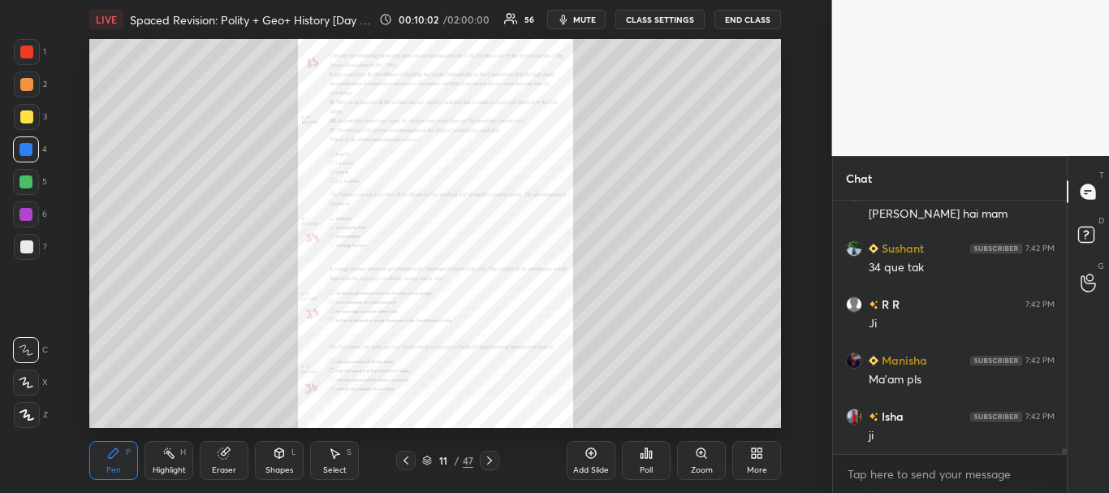
click at [405, 465] on icon at bounding box center [405, 460] width 13 height 13
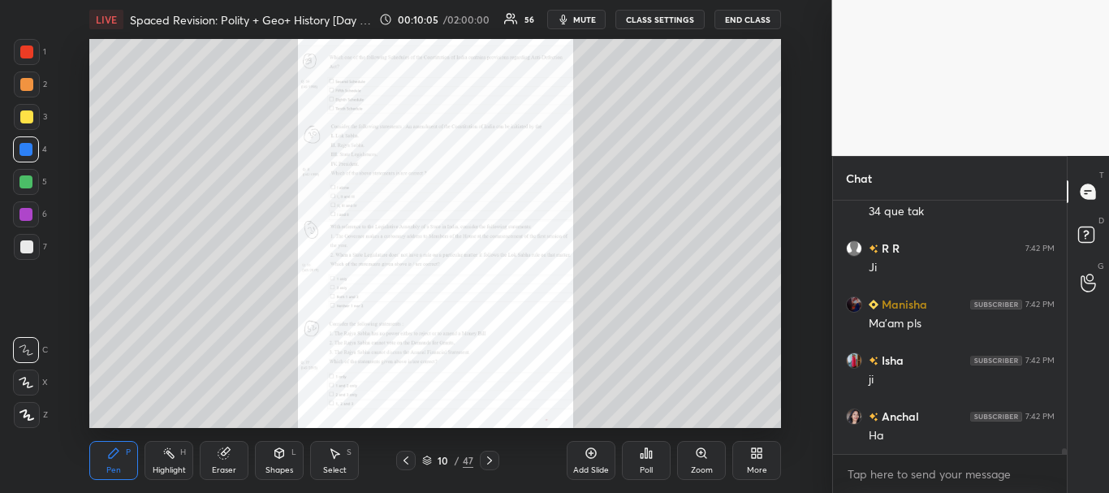
click at [690, 453] on div "Zoom" at bounding box center [701, 460] width 49 height 39
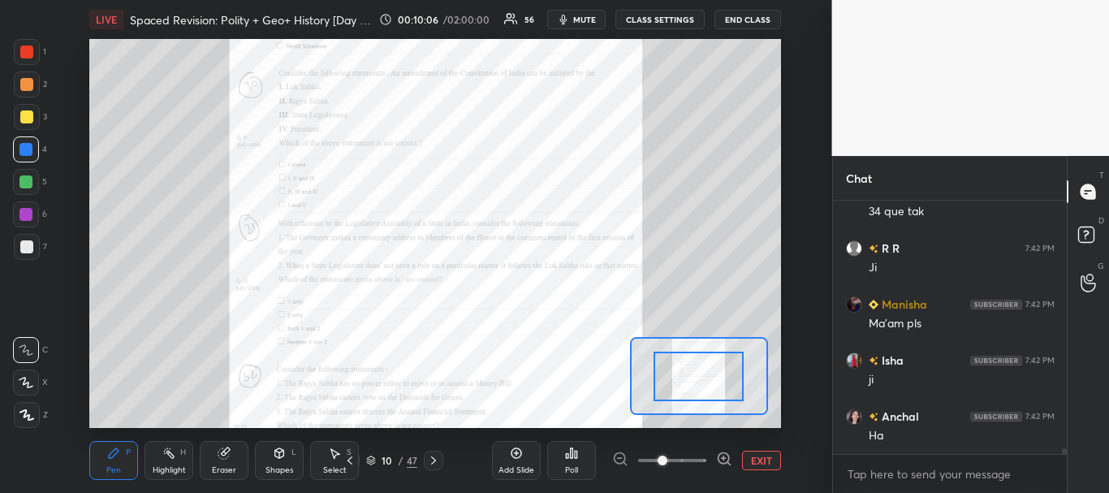
click at [695, 456] on span at bounding box center [672, 460] width 68 height 24
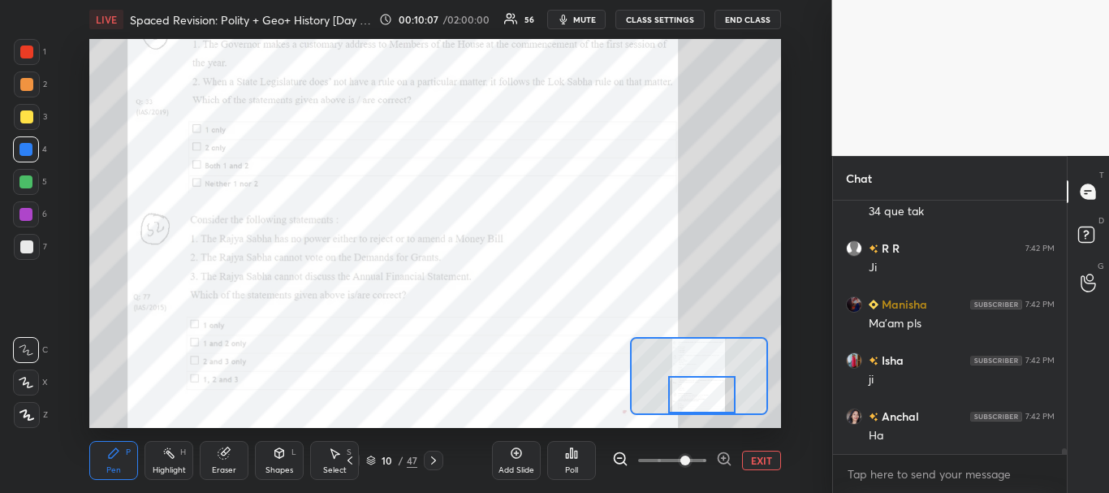
drag, startPoint x: 694, startPoint y: 373, endPoint x: 697, endPoint y: 394, distance: 22.2
click at [697, 394] on div at bounding box center [701, 394] width 67 height 37
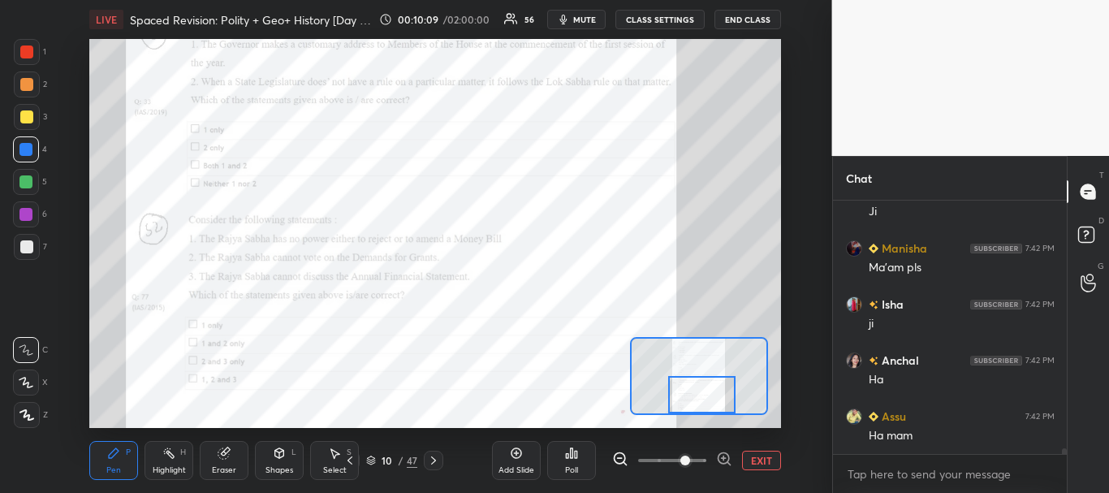
scroll to position [10801, 0]
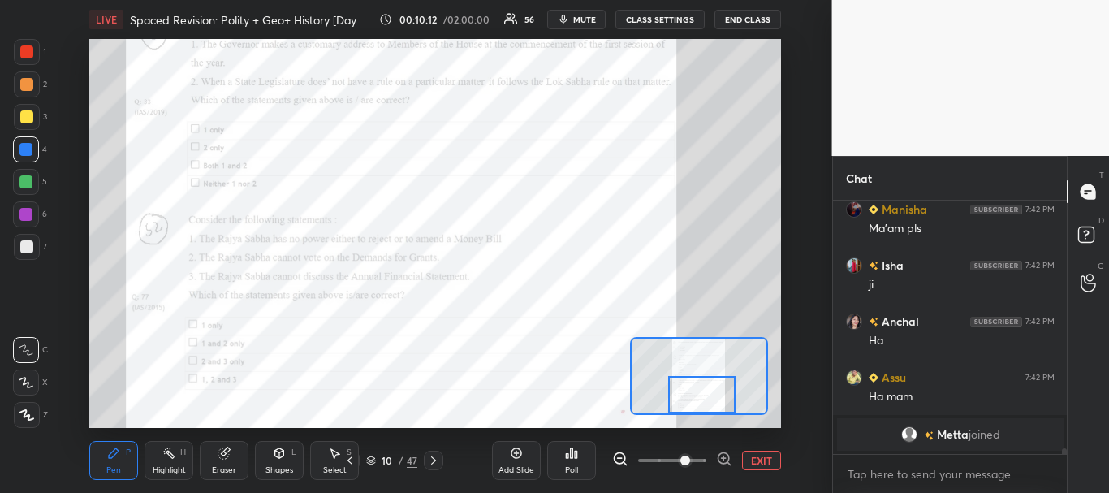
click at [760, 458] on button "EXIT" at bounding box center [761, 459] width 39 height 19
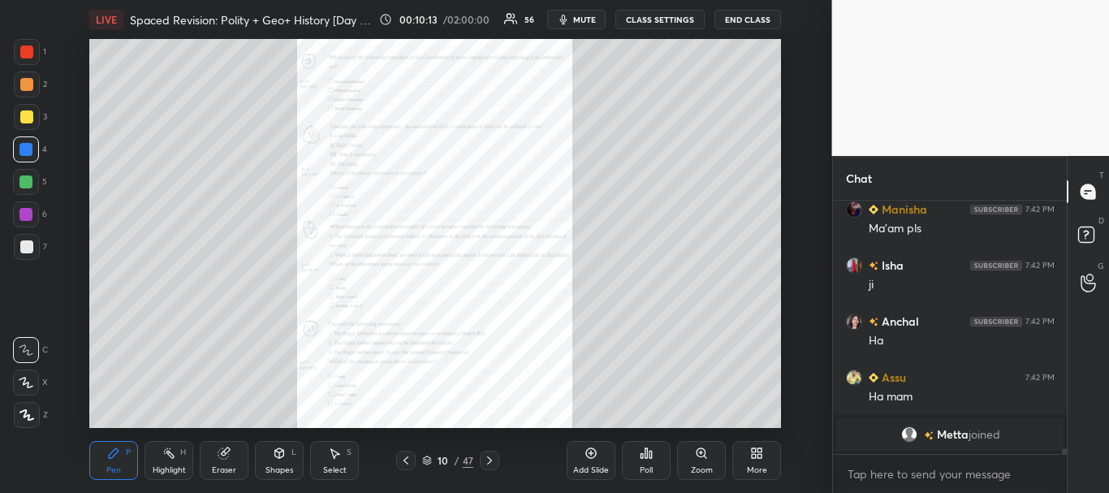
click at [492, 455] on icon at bounding box center [489, 460] width 13 height 13
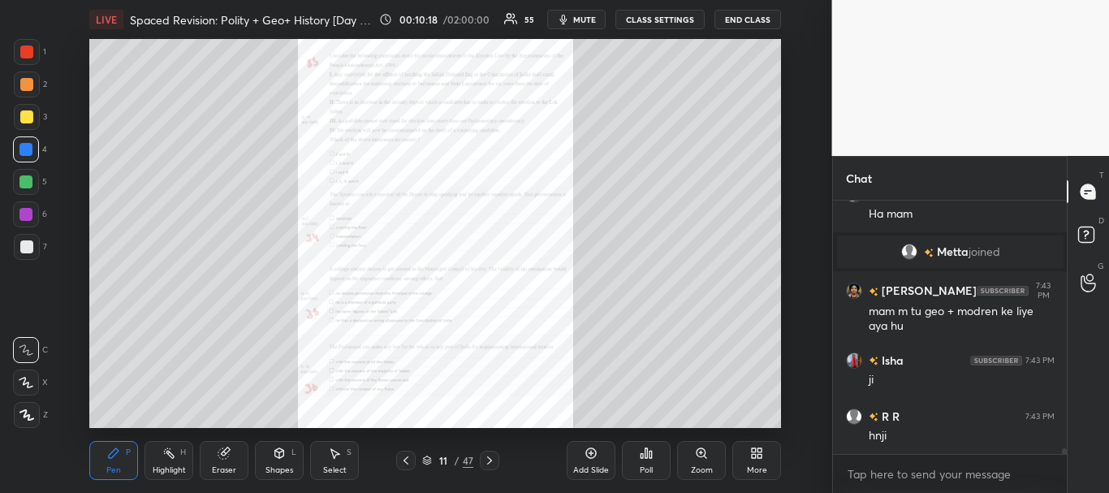
scroll to position [10619, 0]
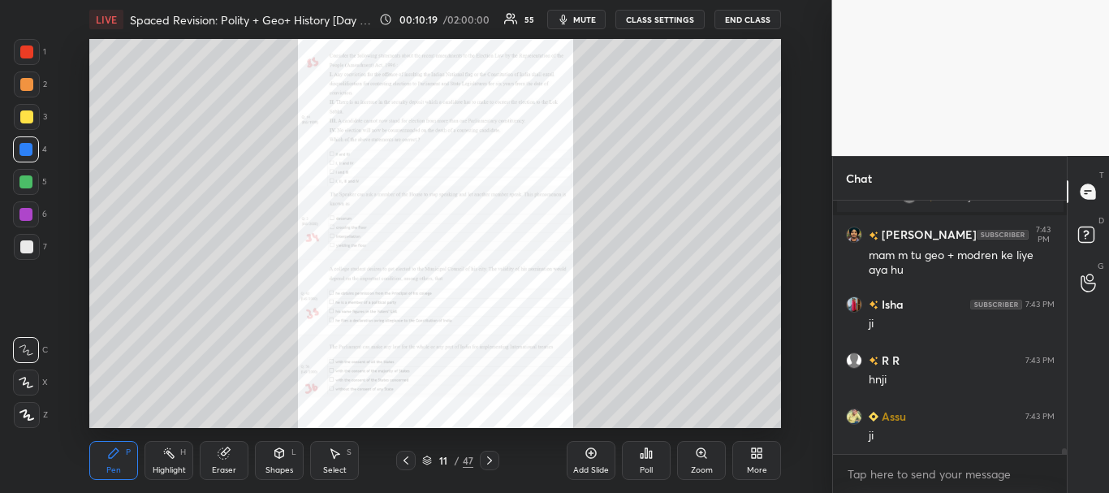
click at [697, 456] on icon at bounding box center [701, 452] width 13 height 13
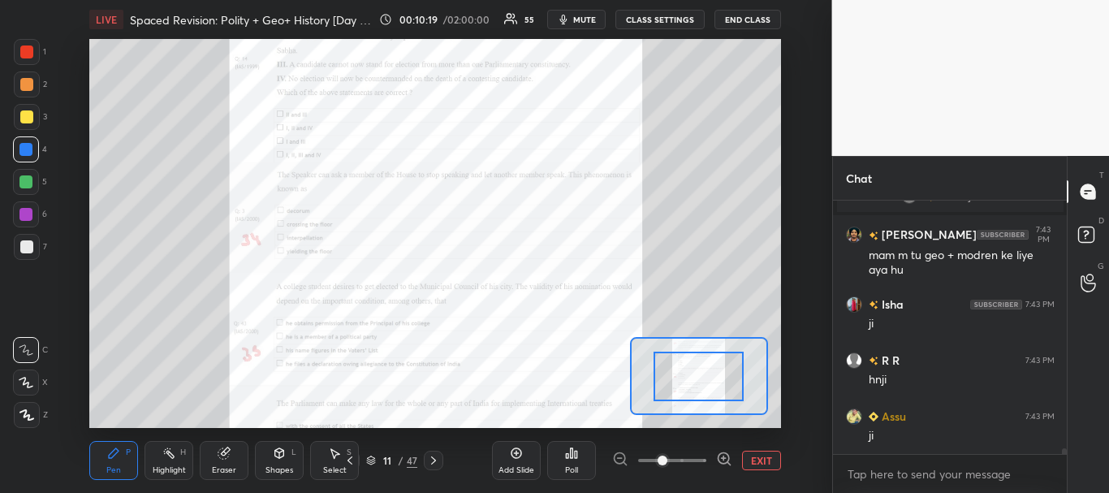
scroll to position [10675, 0]
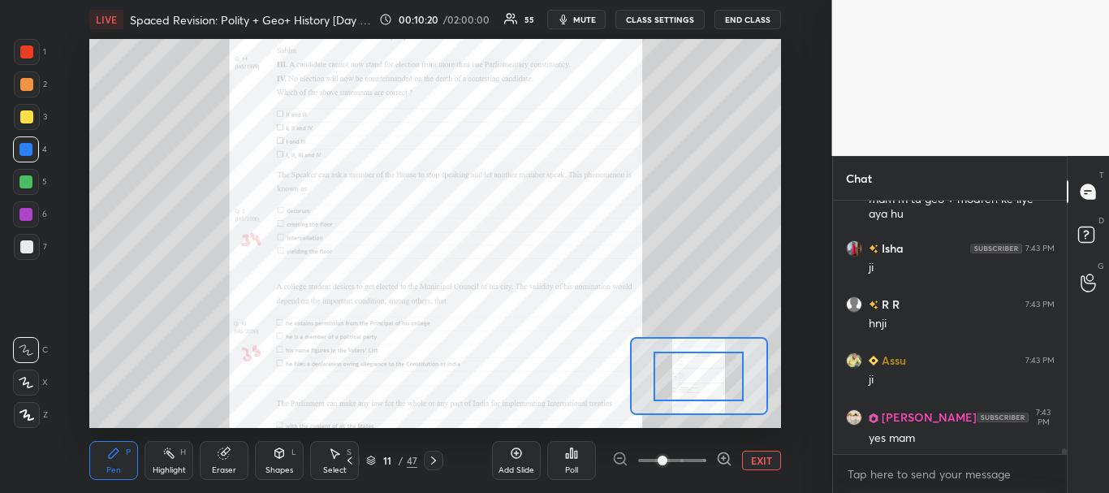
click at [697, 456] on span at bounding box center [672, 460] width 68 height 24
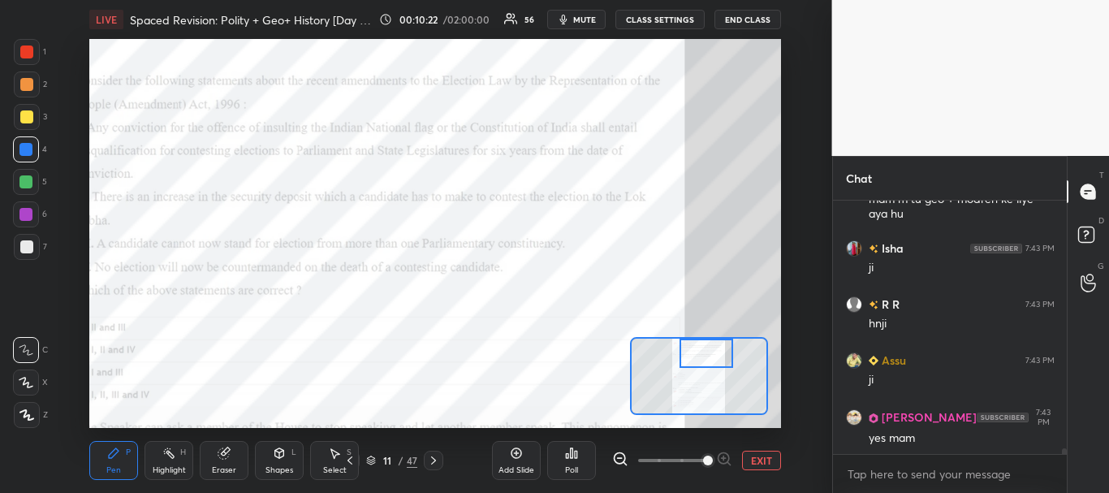
scroll to position [10731, 0]
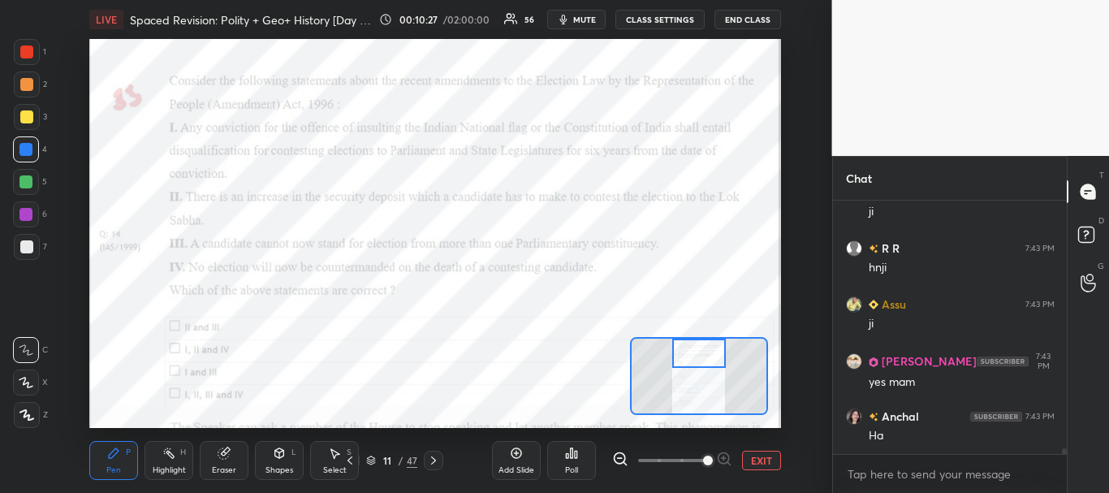
drag, startPoint x: 701, startPoint y: 381, endPoint x: 701, endPoint y: 354, distance: 26.8
click at [701, 354] on div at bounding box center [699, 353] width 54 height 30
click at [756, 459] on button "EXIT" at bounding box center [761, 459] width 39 height 19
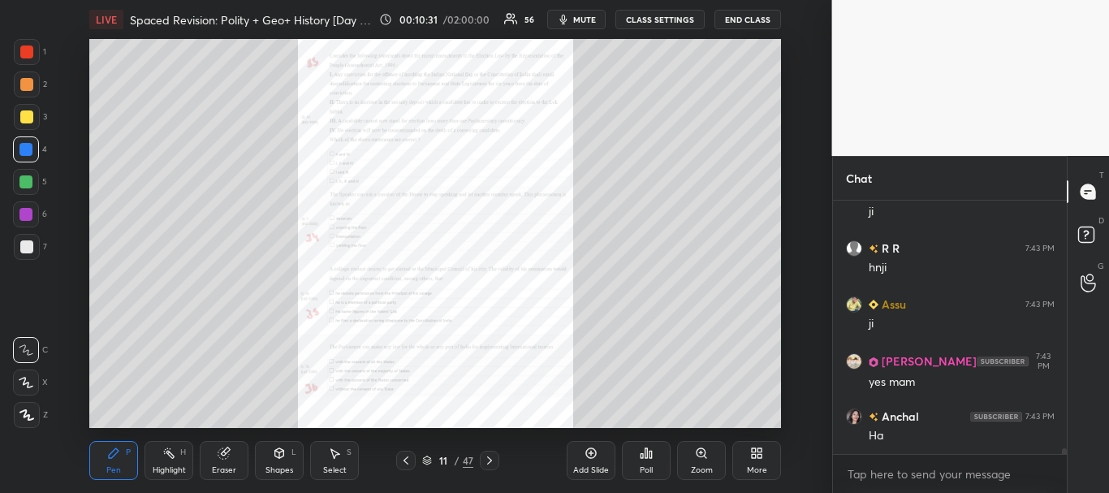
click at [486, 455] on icon at bounding box center [489, 460] width 13 height 13
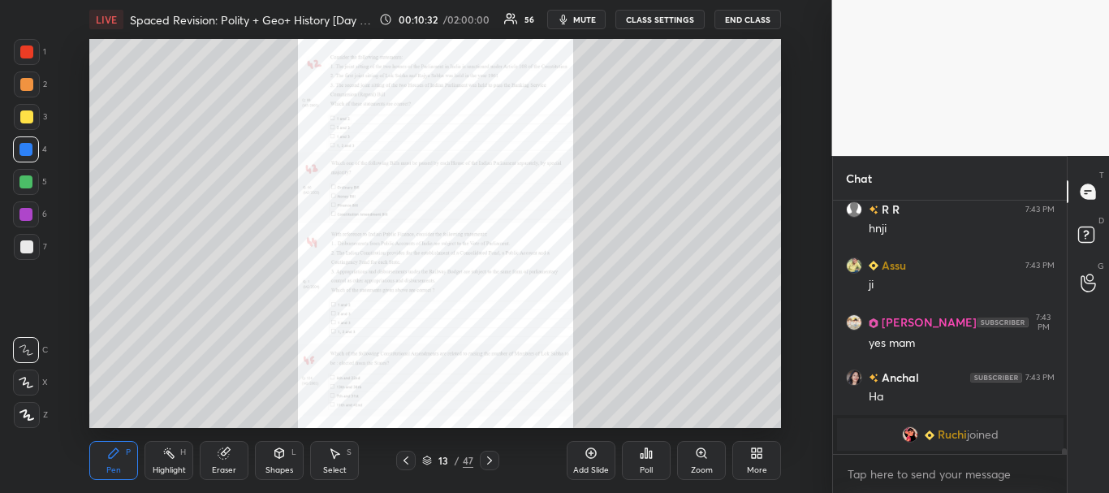
click at [486, 455] on icon at bounding box center [489, 460] width 13 height 13
click at [405, 463] on icon at bounding box center [405, 460] width 13 height 13
click at [695, 460] on div "Zoom" at bounding box center [701, 460] width 49 height 39
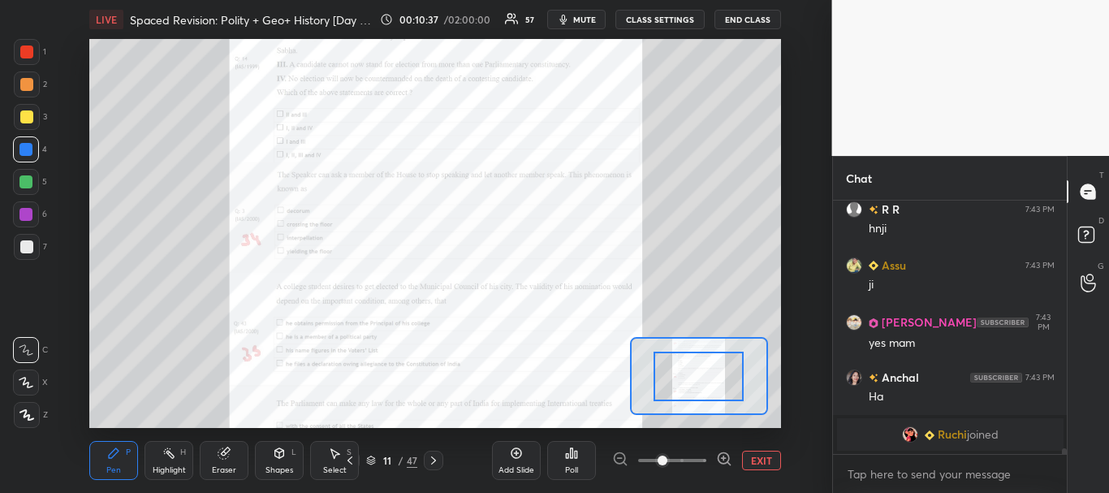
scroll to position [10703, 0]
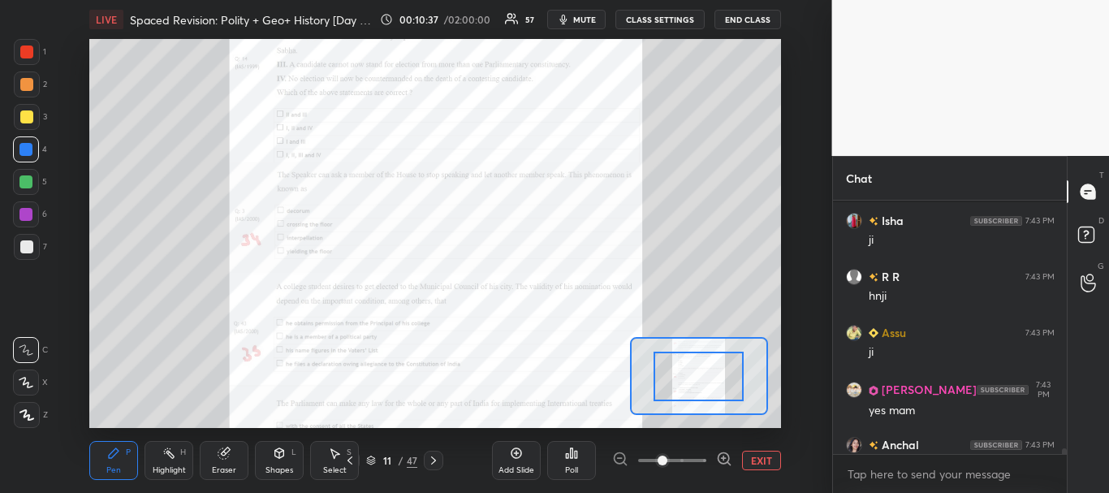
click at [695, 460] on span at bounding box center [672, 460] width 68 height 24
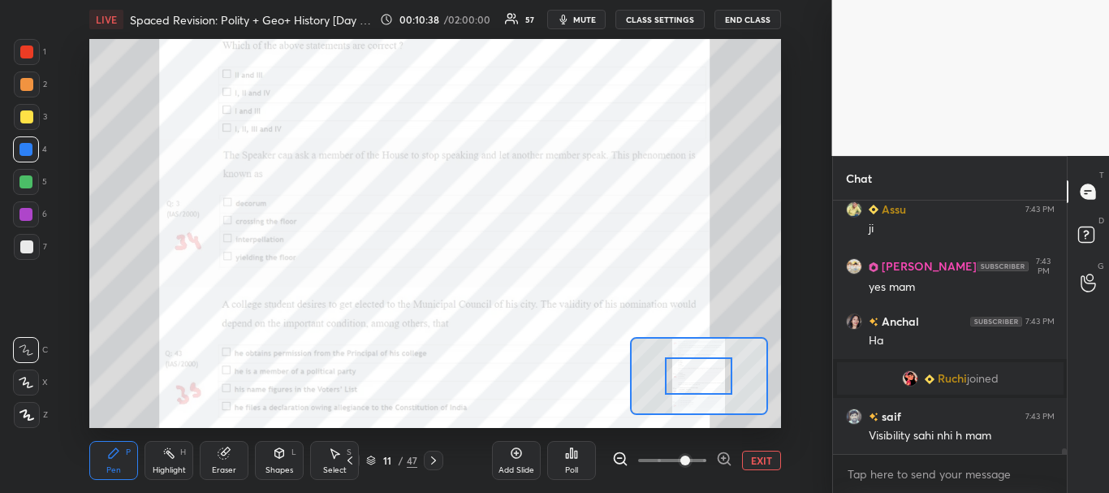
click at [690, 460] on span at bounding box center [685, 460] width 10 height 10
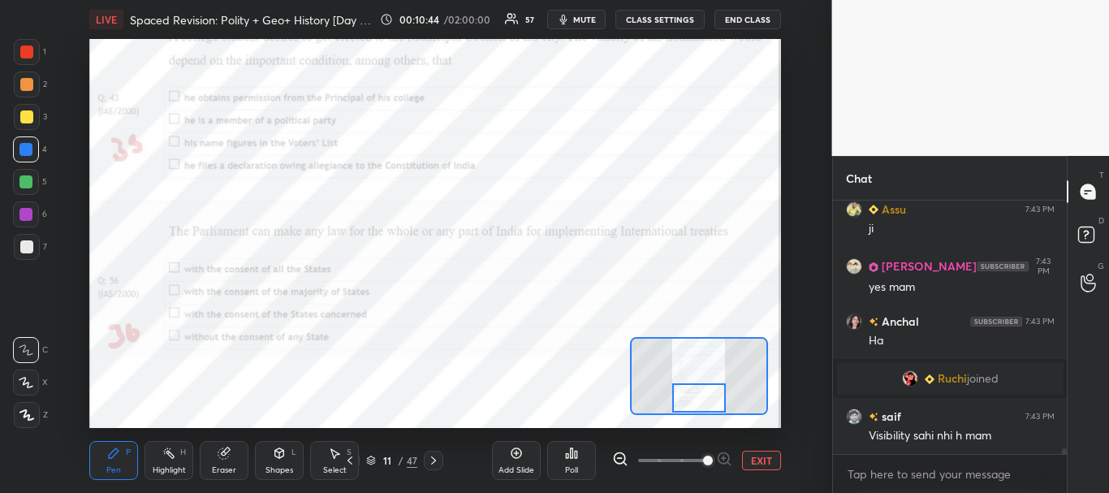
drag, startPoint x: 702, startPoint y: 377, endPoint x: 702, endPoint y: 405, distance: 28.4
click at [702, 405] on div at bounding box center [699, 398] width 54 height 30
click at [760, 461] on button "EXIT" at bounding box center [761, 459] width 39 height 19
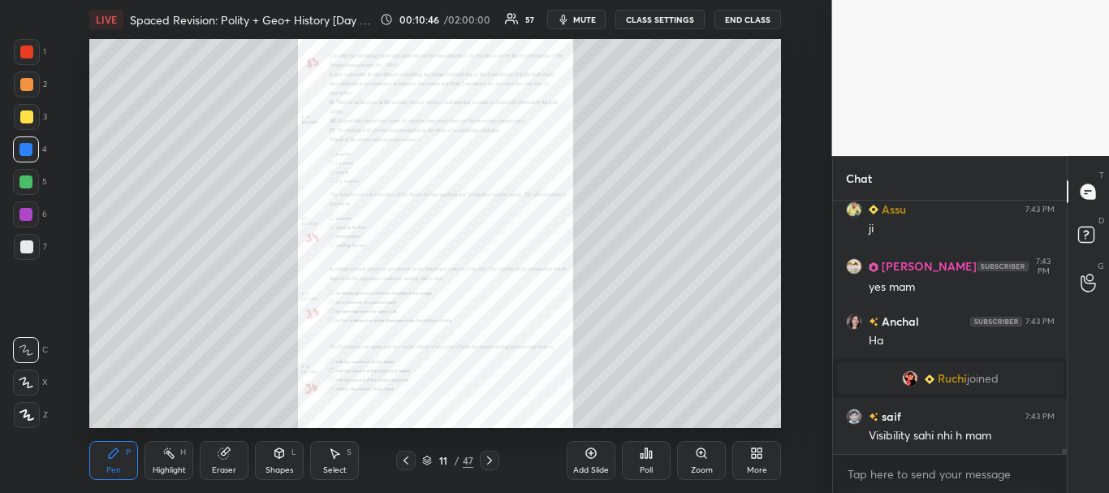
click at [492, 452] on div at bounding box center [489, 459] width 19 height 19
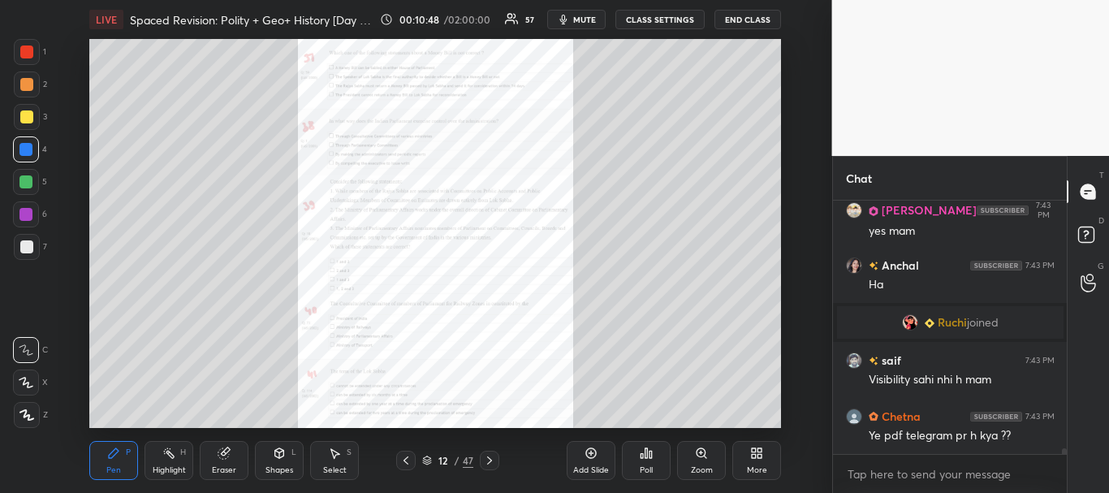
scroll to position [10815, 0]
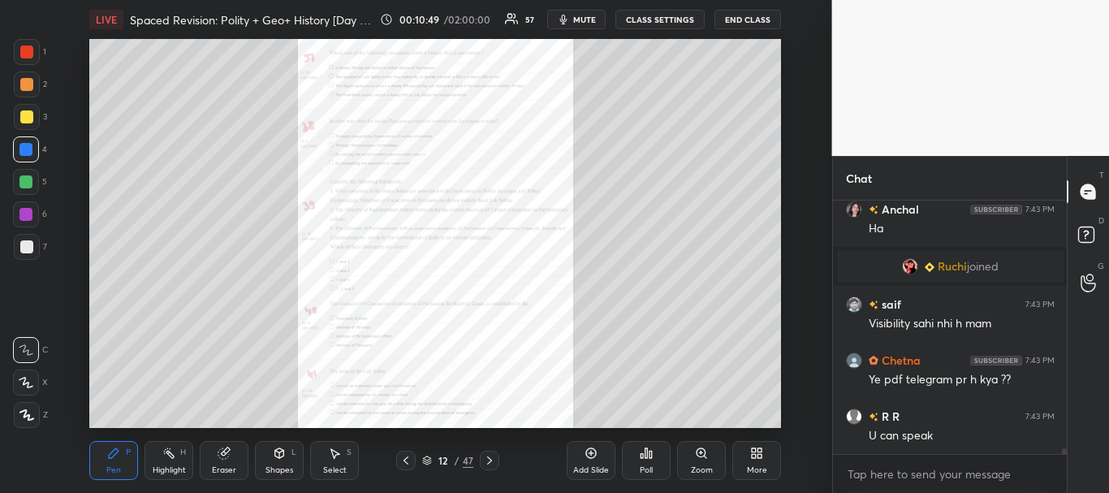
click at [427, 456] on icon at bounding box center [427, 458] width 8 height 4
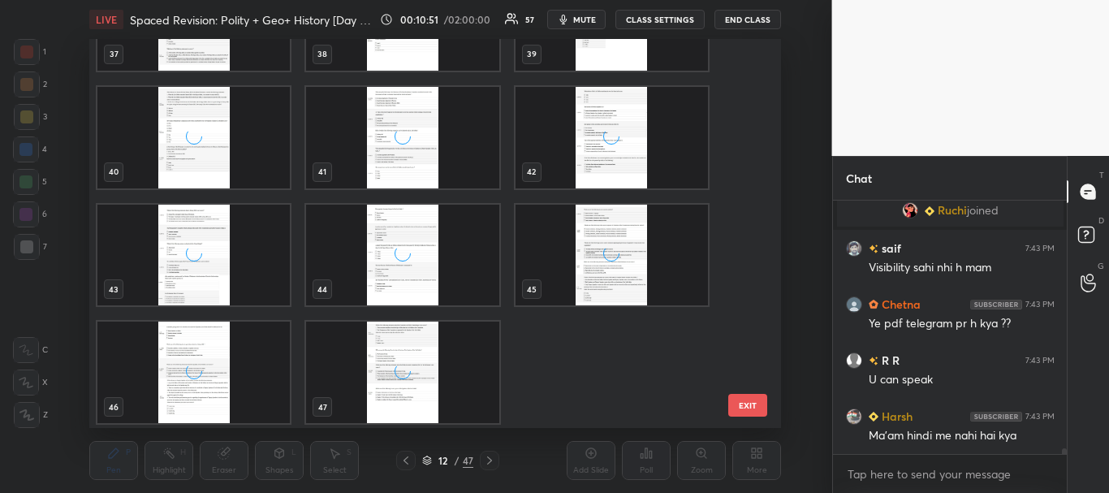
scroll to position [1491, 0]
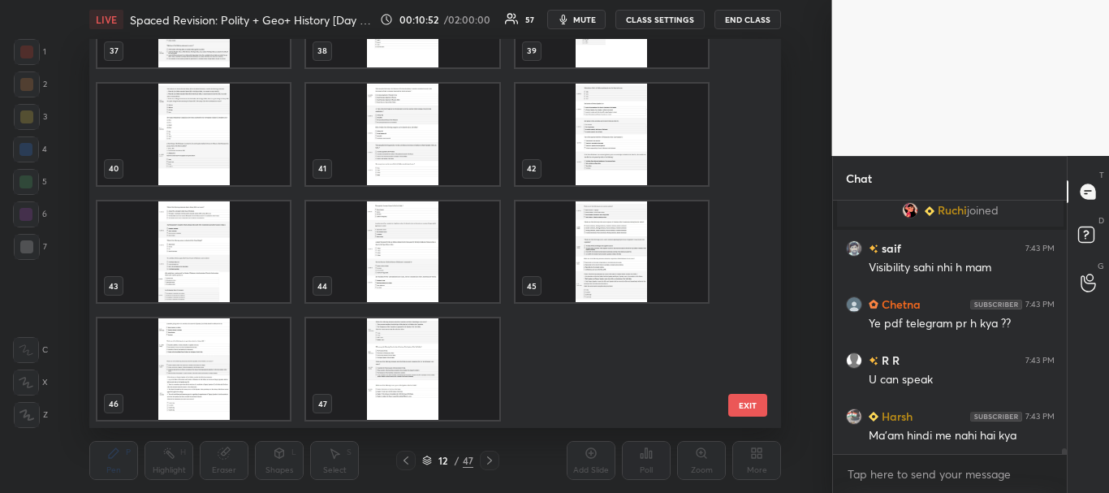
click at [454, 382] on img "grid" at bounding box center [403, 368] width 192 height 101
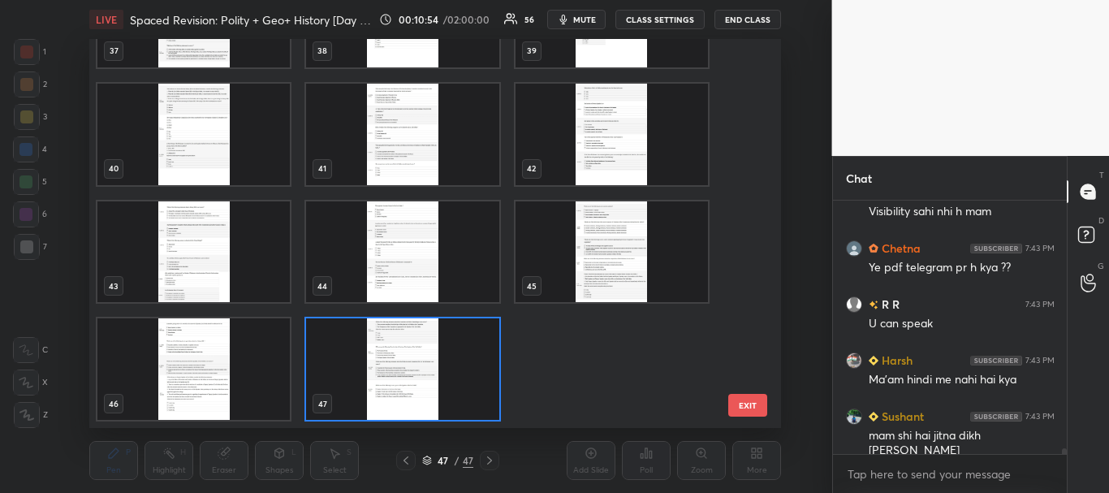
click at [433, 458] on div "47 / 47" at bounding box center [447, 460] width 51 height 15
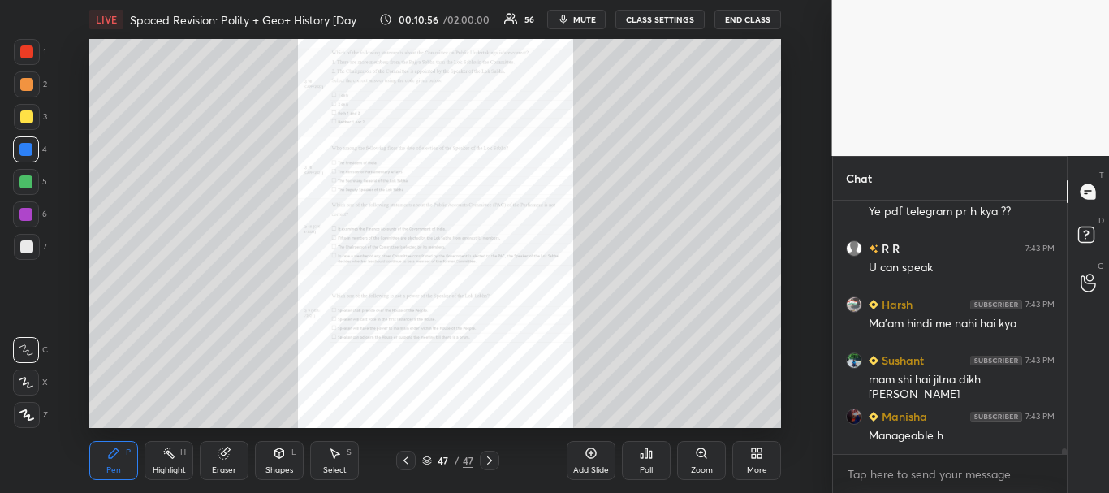
click at [706, 455] on icon at bounding box center [701, 452] width 13 height 13
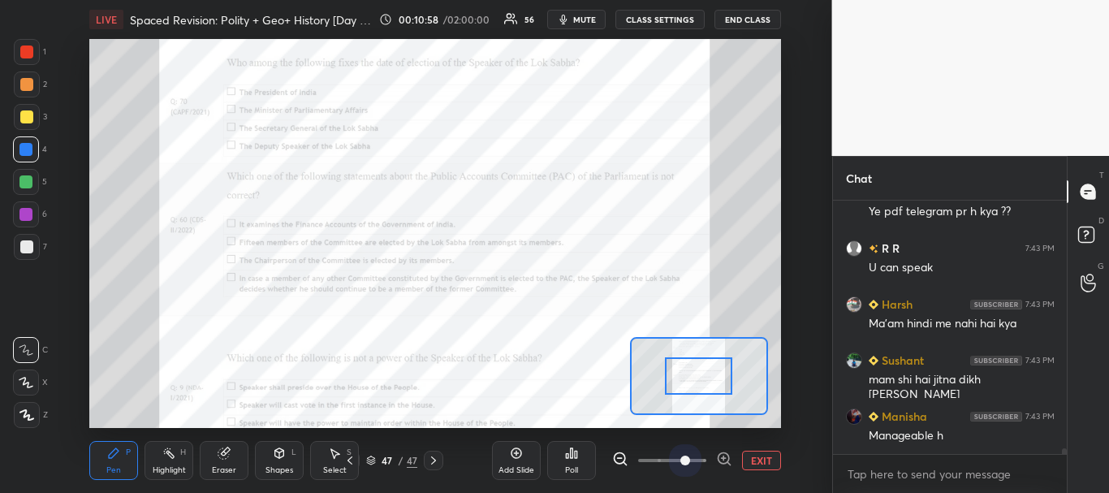
click at [694, 460] on span at bounding box center [672, 460] width 68 height 24
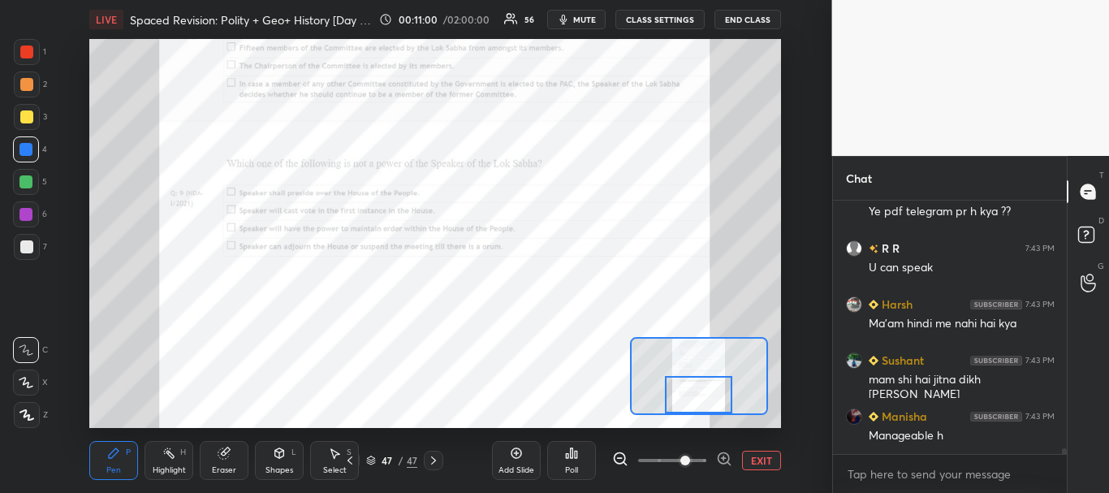
drag, startPoint x: 693, startPoint y: 383, endPoint x: 693, endPoint y: 407, distance: 24.3
click at [693, 407] on div at bounding box center [698, 394] width 67 height 37
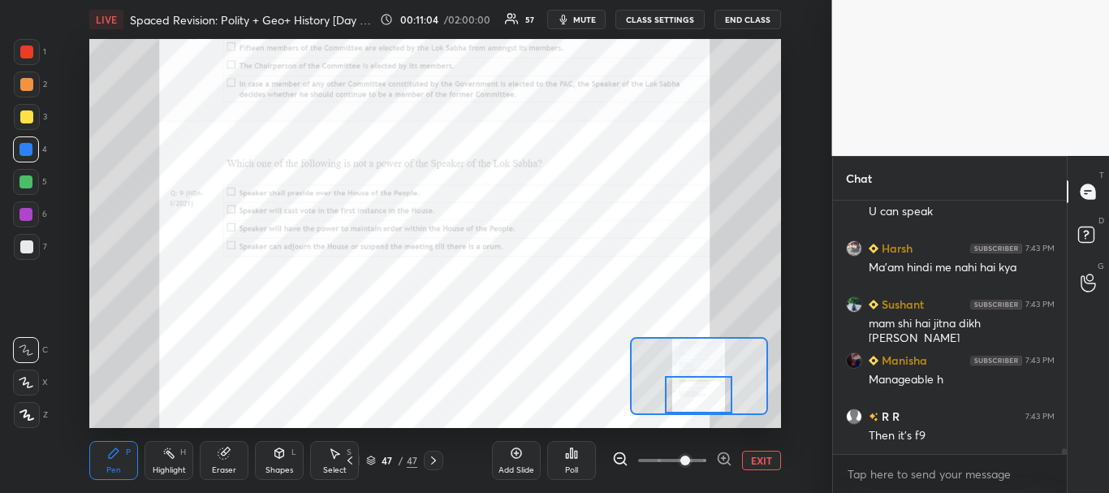
scroll to position [11095, 0]
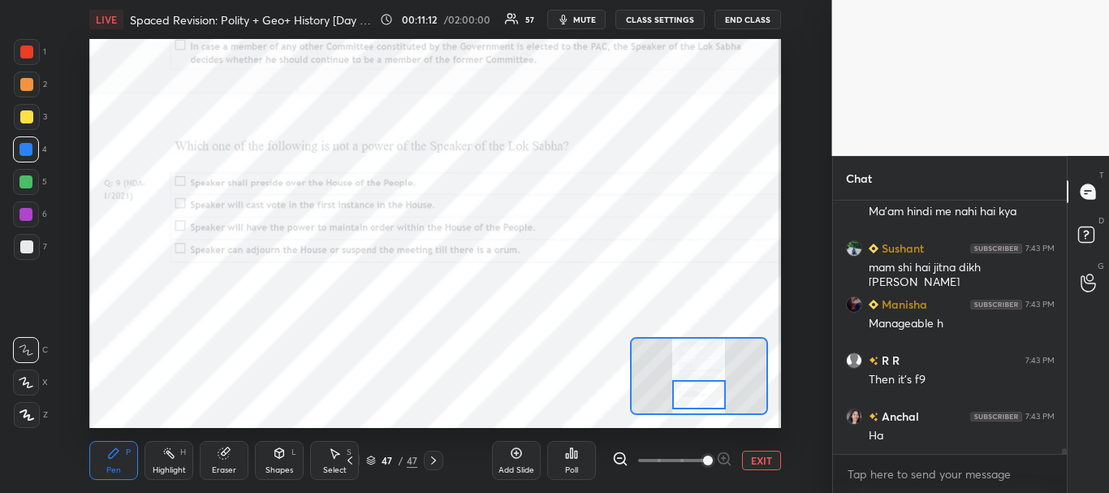
click at [703, 459] on span at bounding box center [708, 460] width 10 height 10
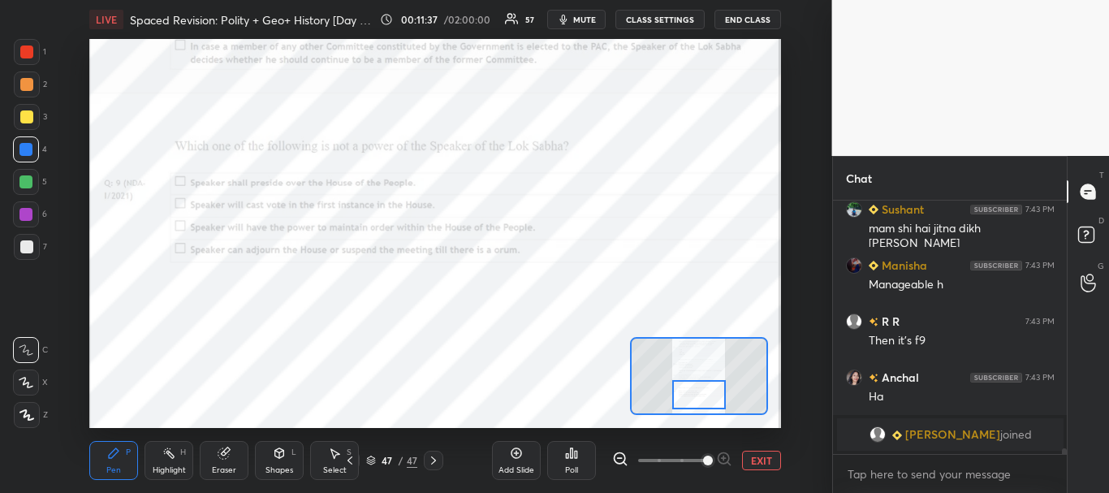
click at [575, 454] on icon at bounding box center [576, 453] width 2 height 7
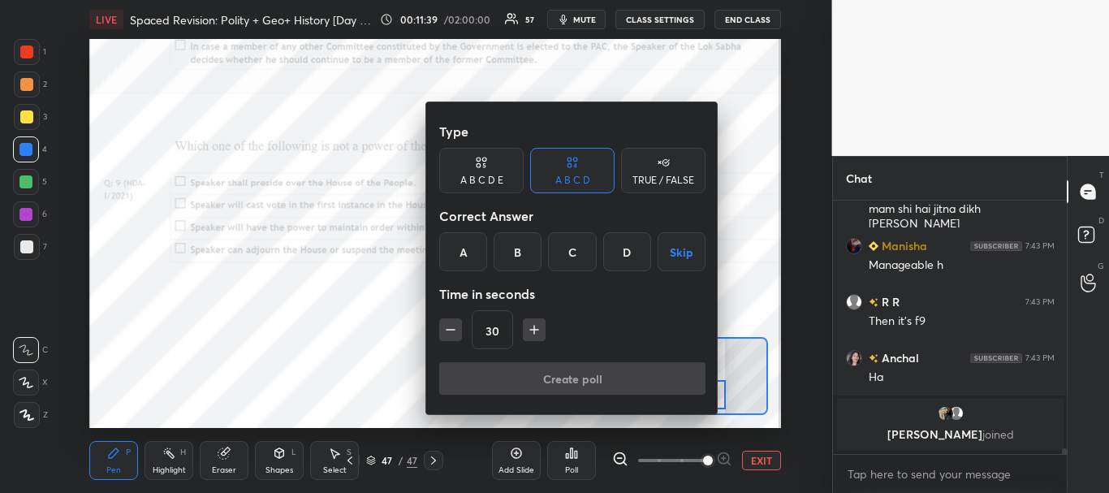
scroll to position [11086, 0]
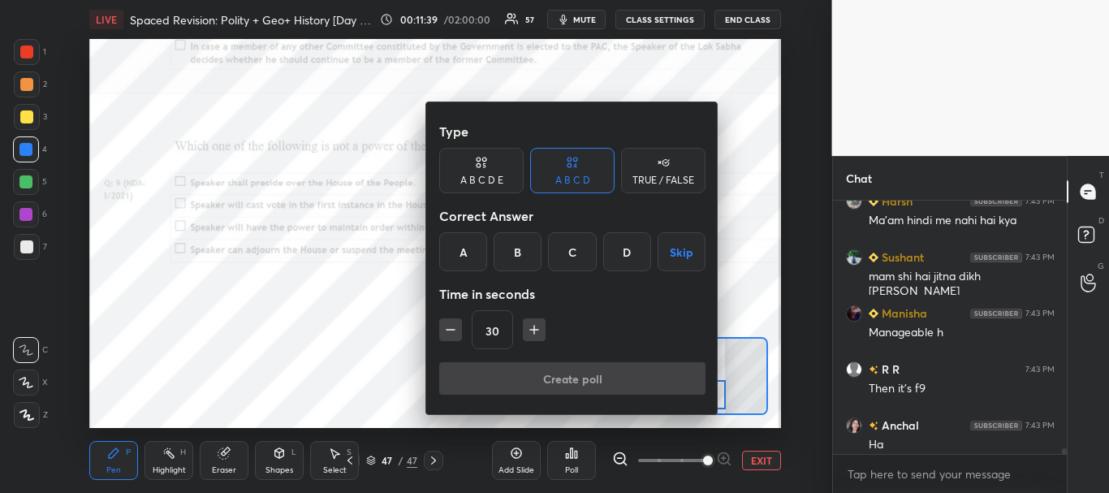
click at [510, 248] on div "B" at bounding box center [517, 251] width 48 height 39
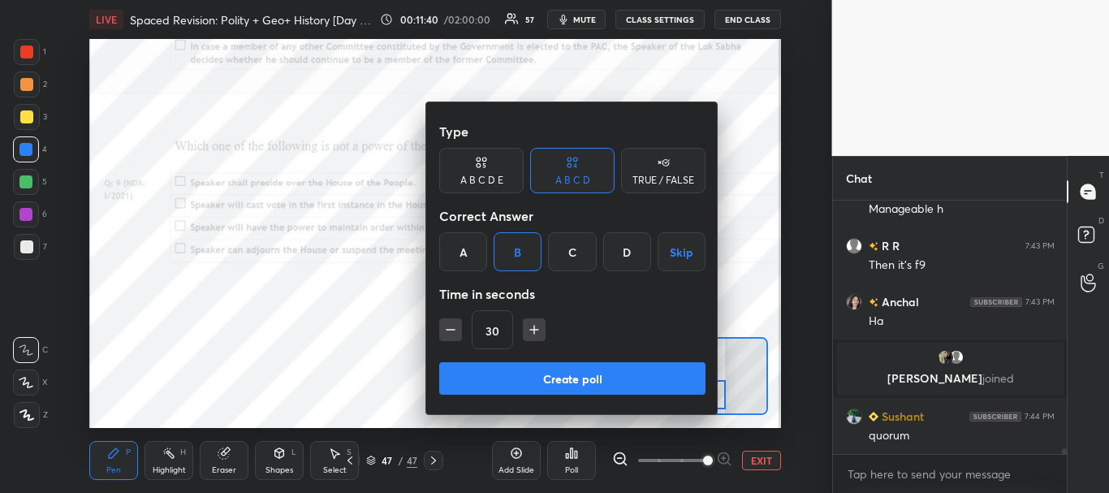
scroll to position [11142, 0]
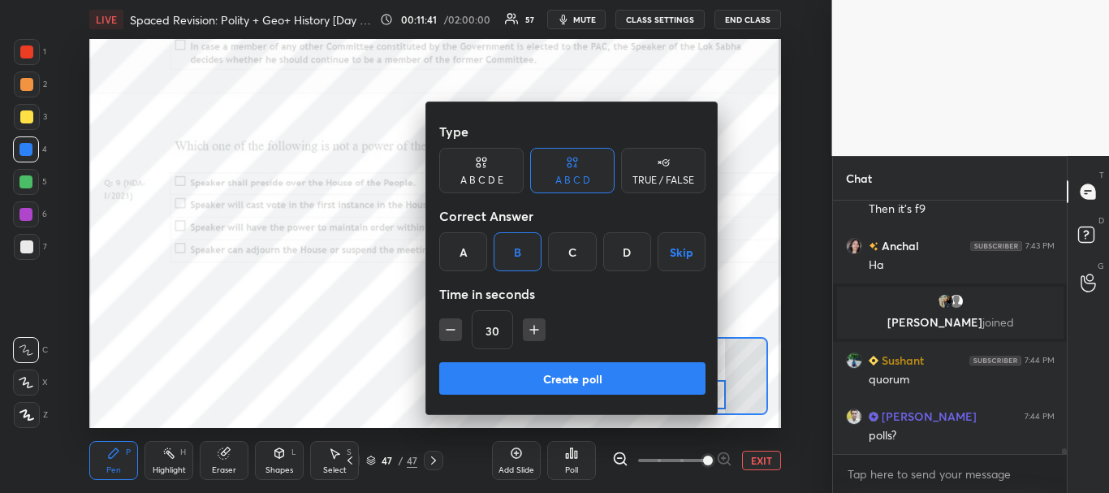
click at [546, 381] on button "Create poll" at bounding box center [572, 378] width 266 height 32
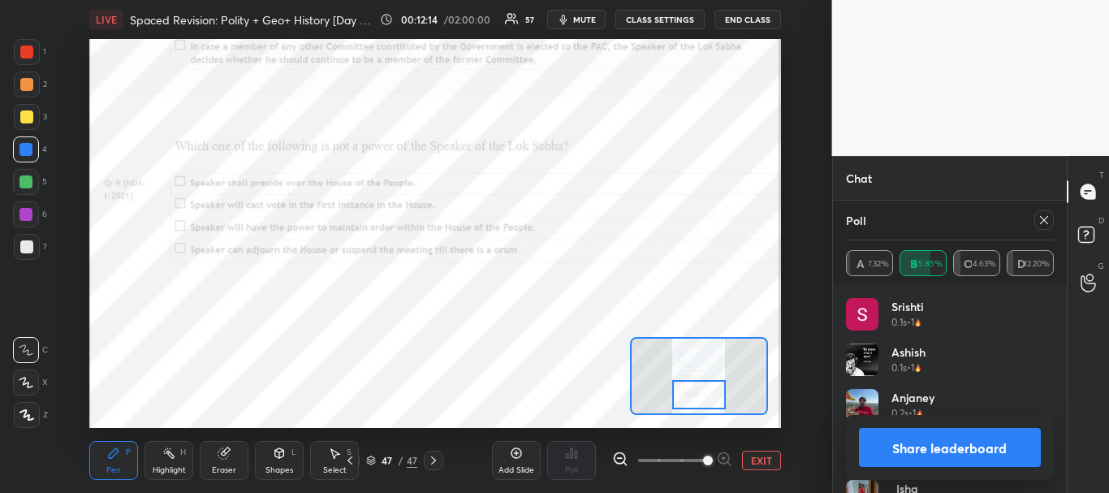
scroll to position [11456, 0]
click at [969, 446] on button "Share leaderboard" at bounding box center [950, 447] width 183 height 39
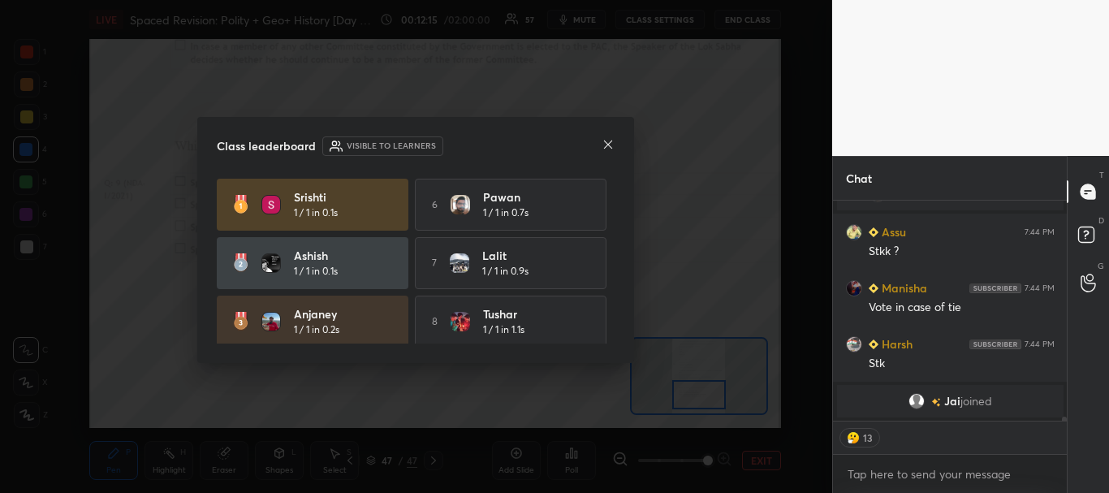
scroll to position [11484, 0]
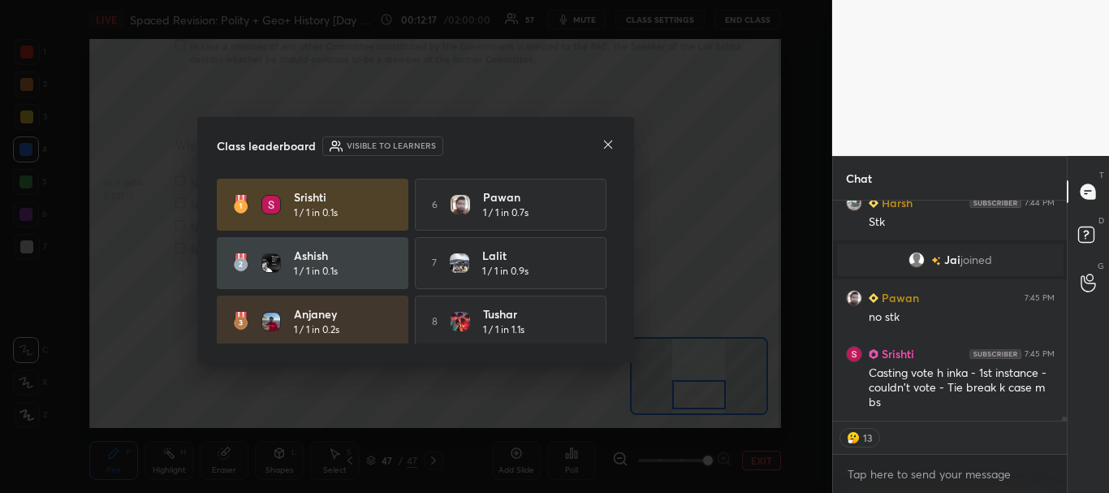
click at [601, 146] on icon at bounding box center [607, 144] width 13 height 13
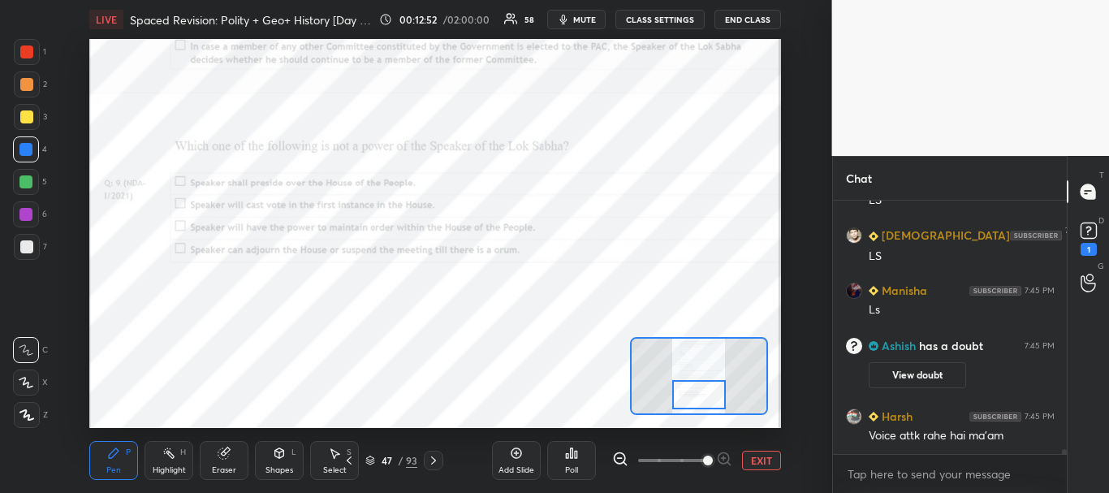
scroll to position [11966, 0]
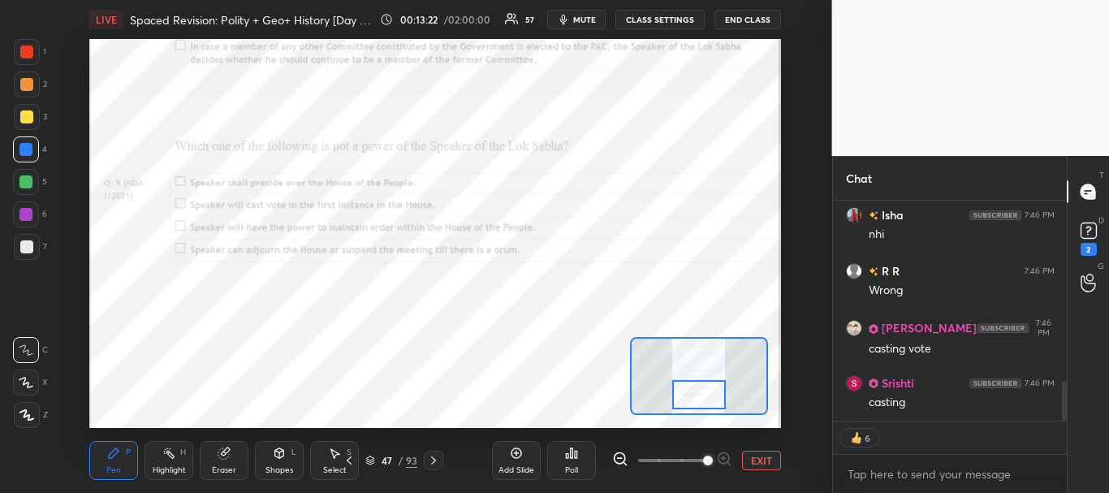
type textarea "x"
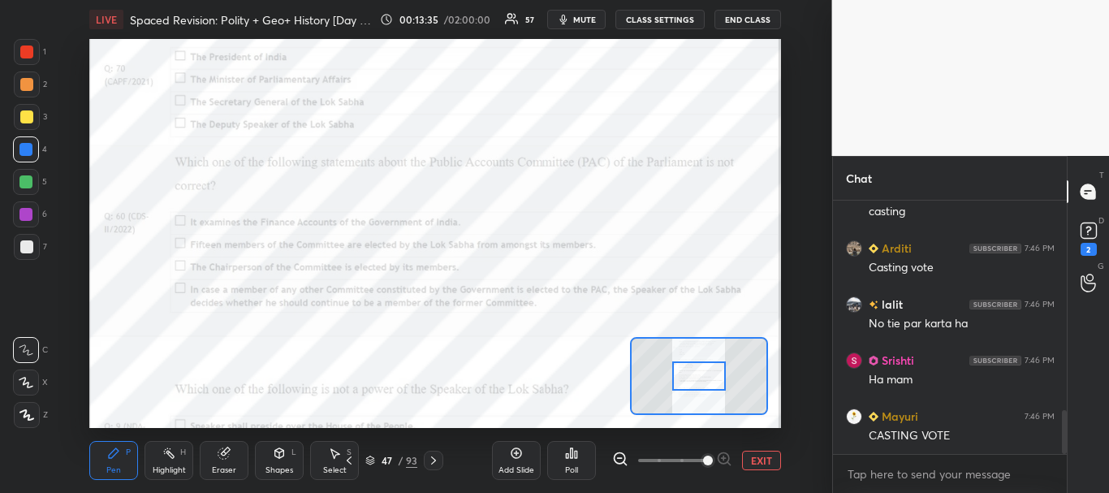
drag, startPoint x: 698, startPoint y: 394, endPoint x: 698, endPoint y: 376, distance: 18.7
click at [698, 376] on div at bounding box center [699, 376] width 54 height 30
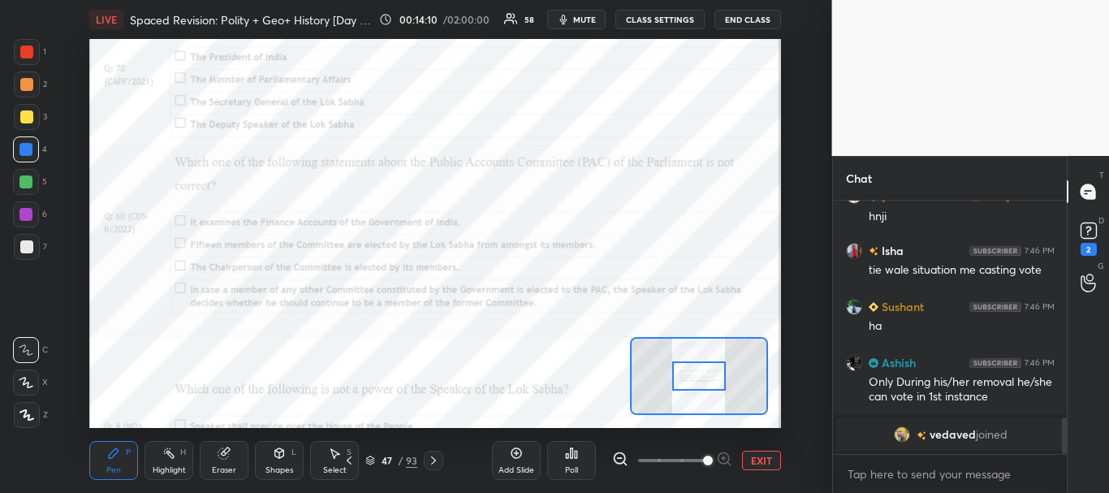
scroll to position [1321, 0]
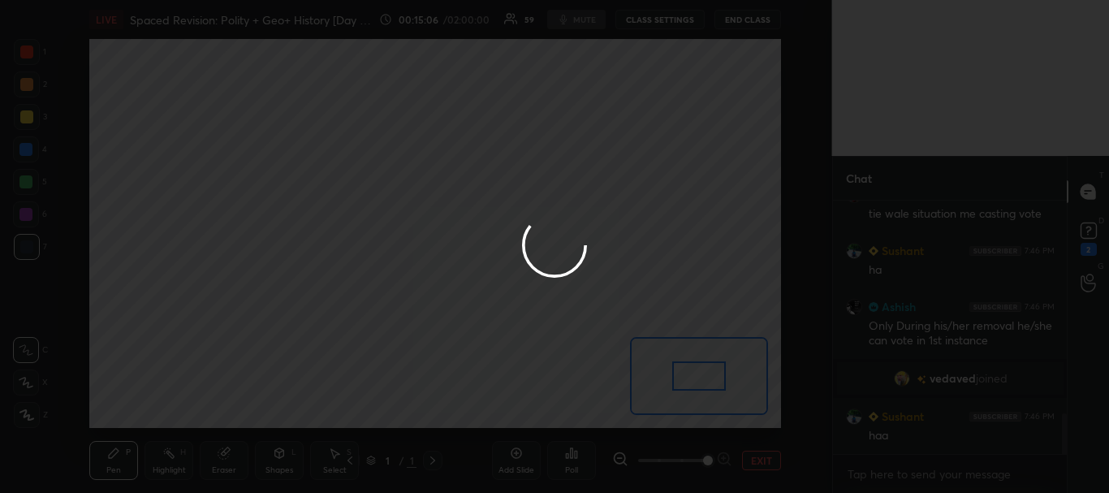
click at [649, 194] on div at bounding box center [554, 246] width 1109 height 493
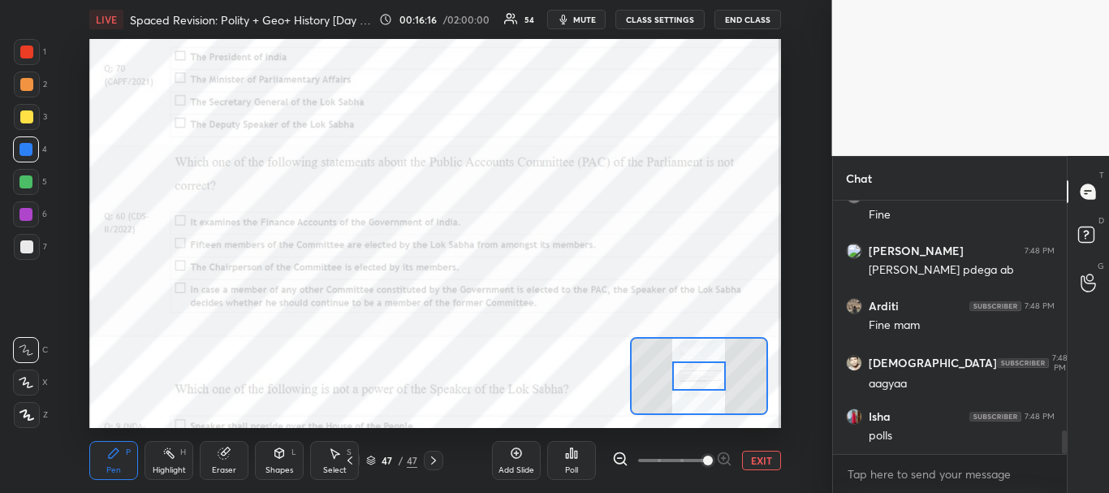
scroll to position [2453, 0]
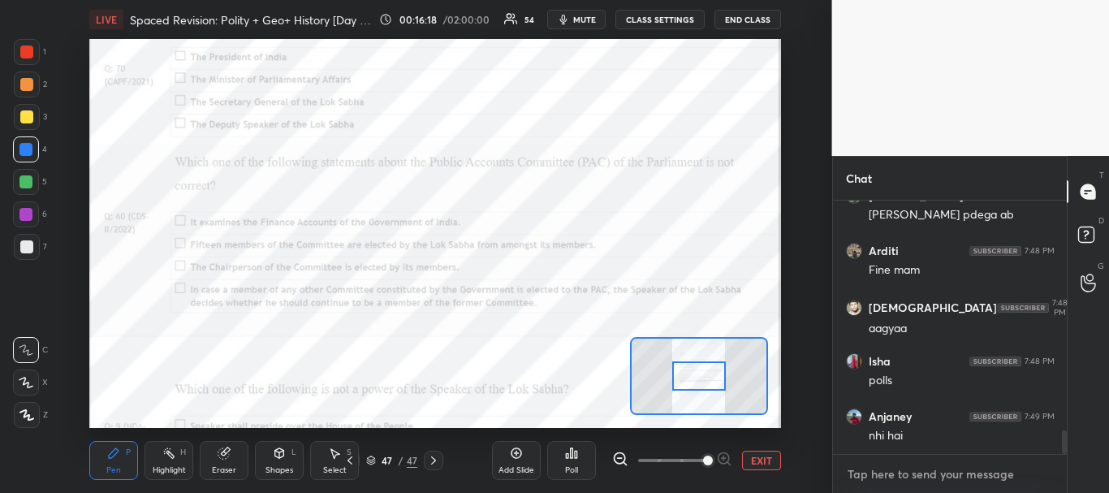
click at [868, 472] on textarea at bounding box center [950, 474] width 209 height 26
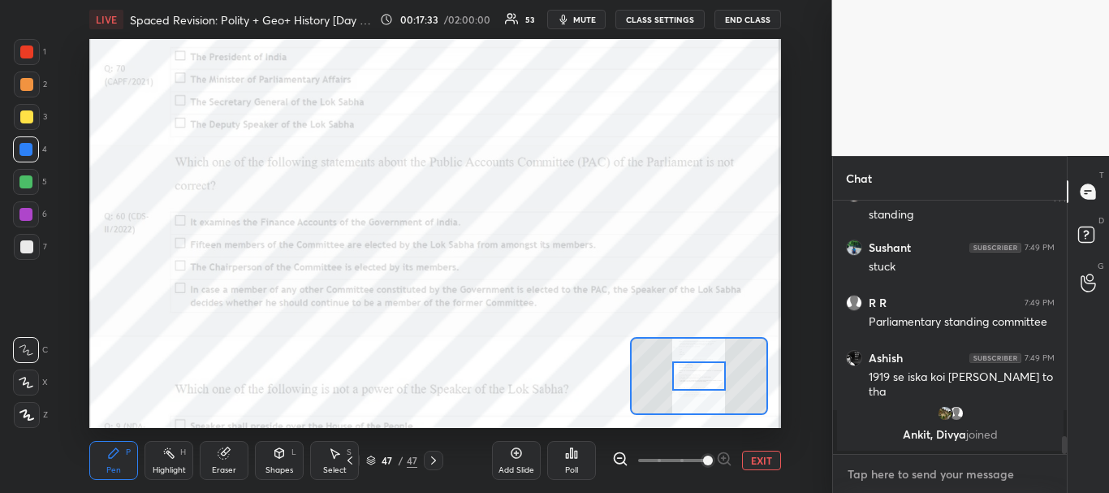
scroll to position [215, 229]
click at [571, 459] on div "Poll" at bounding box center [571, 460] width 49 height 39
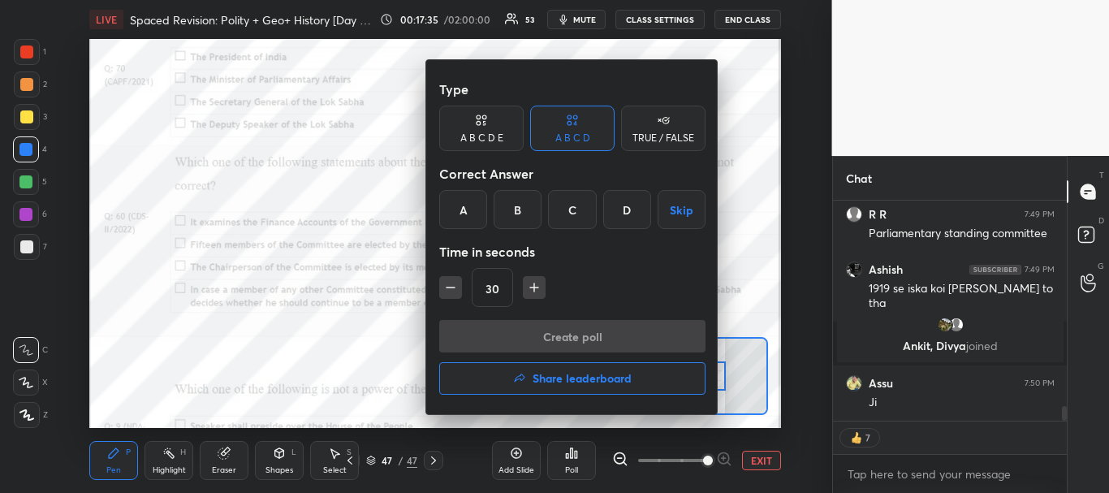
scroll to position [3051, 0]
click at [559, 213] on div "C" at bounding box center [572, 209] width 48 height 39
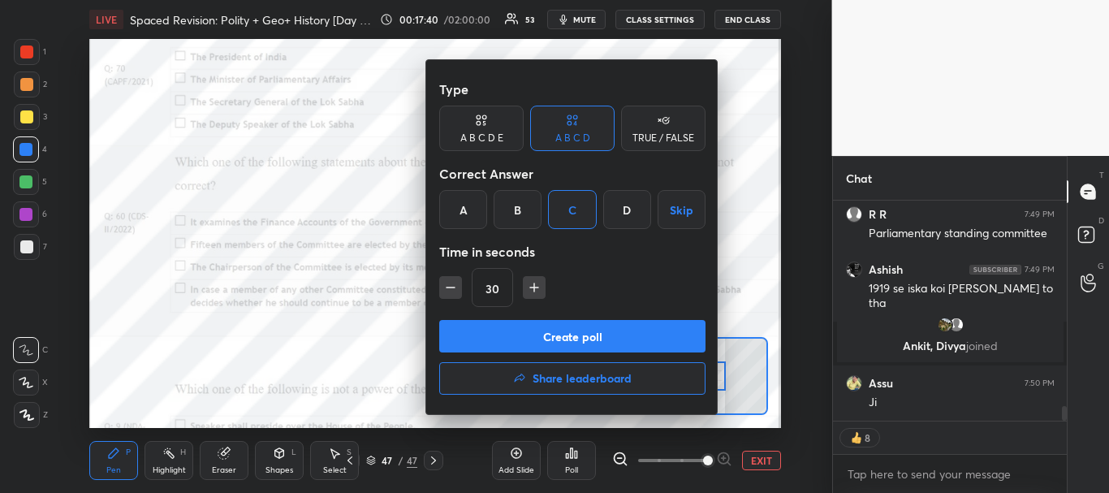
click at [578, 335] on button "Create poll" at bounding box center [572, 336] width 266 height 32
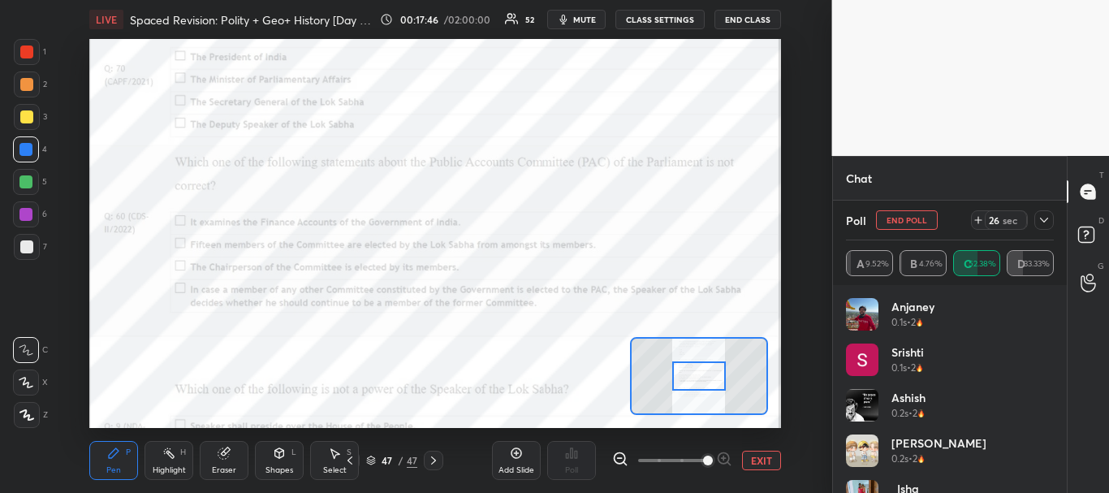
scroll to position [3152, 0]
click at [1040, 219] on icon at bounding box center [1043, 219] width 13 height 13
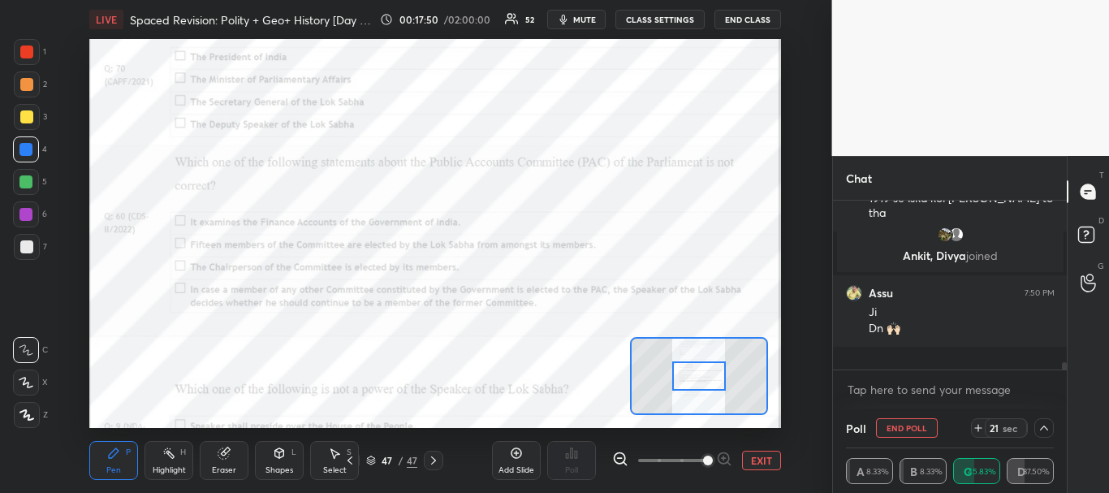
scroll to position [3118, 0]
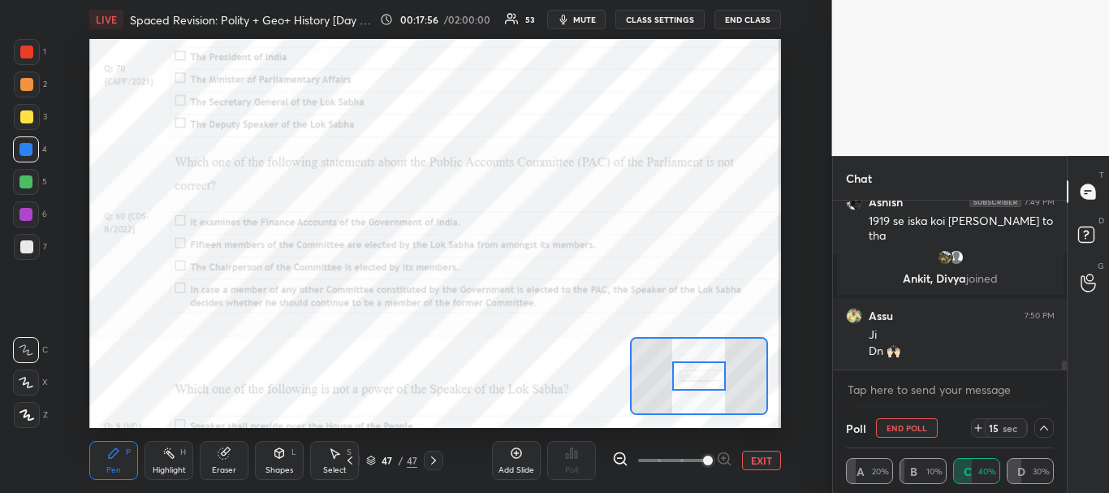
click at [1045, 429] on icon at bounding box center [1043, 427] width 13 height 13
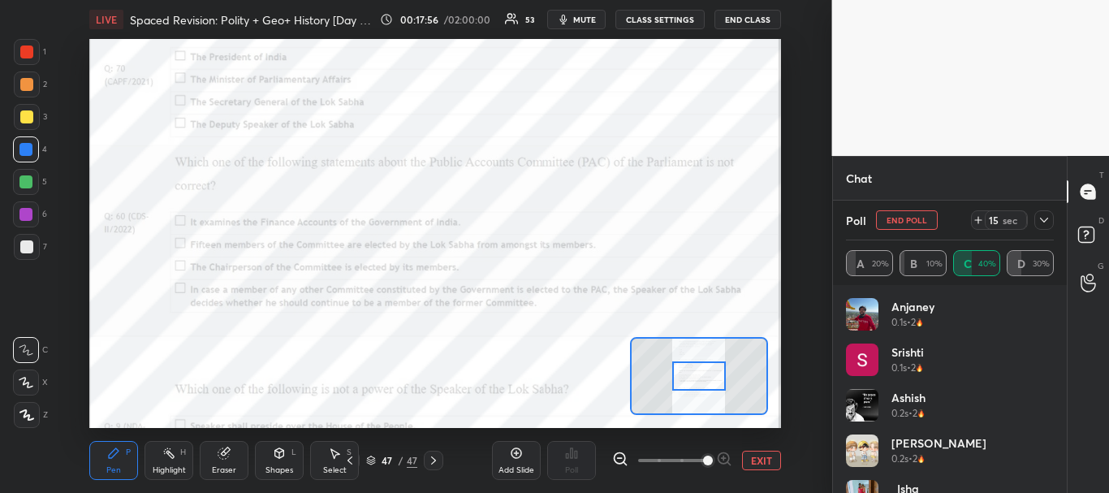
scroll to position [190, 203]
click at [1046, 226] on div at bounding box center [1043, 219] width 19 height 19
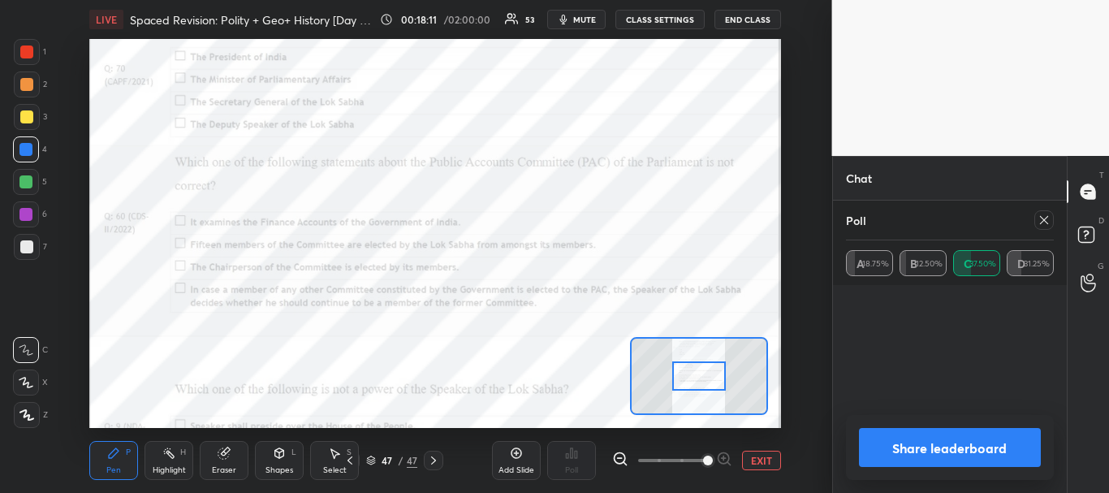
scroll to position [6, 6]
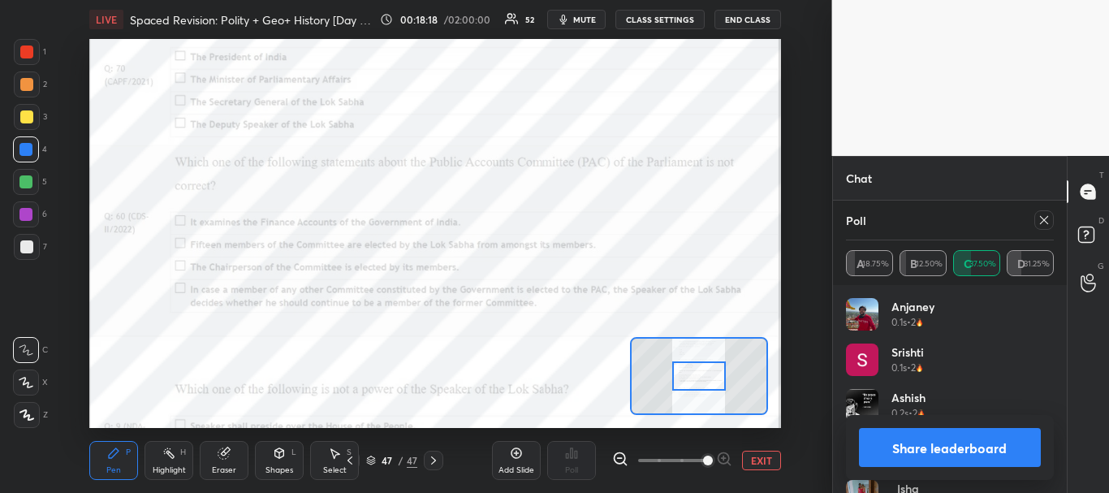
click at [933, 457] on button "Share leaderboard" at bounding box center [950, 447] width 183 height 39
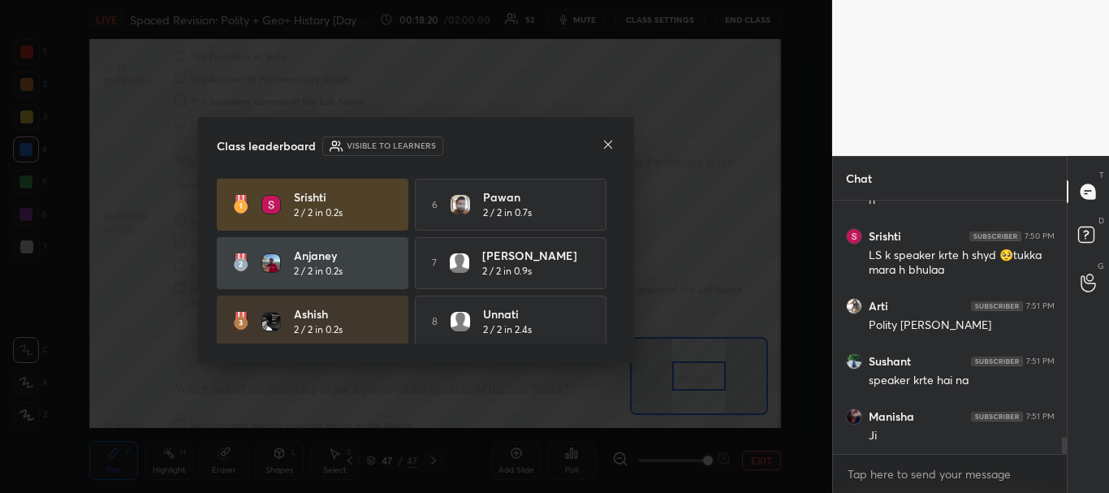
click at [605, 144] on icon at bounding box center [607, 144] width 13 height 13
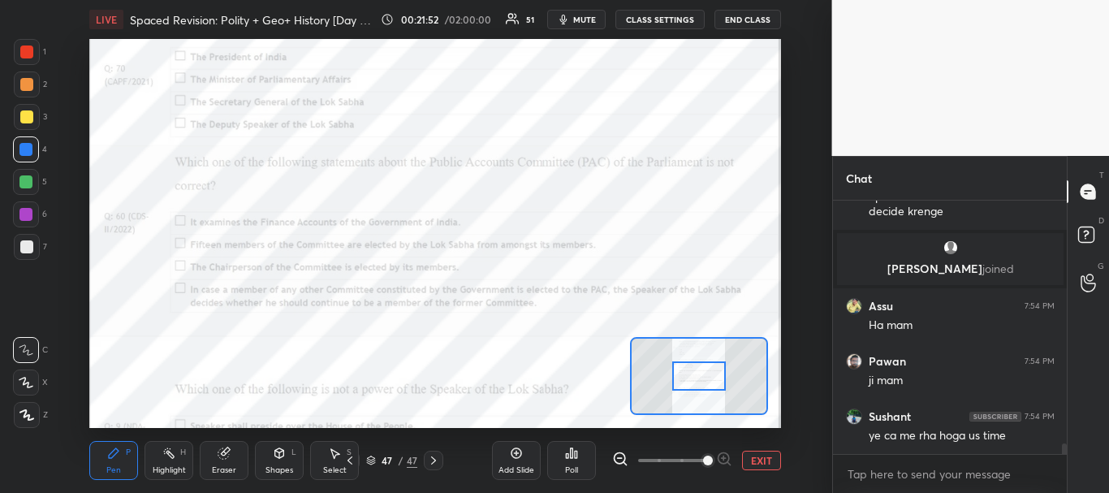
scroll to position [6016, 0]
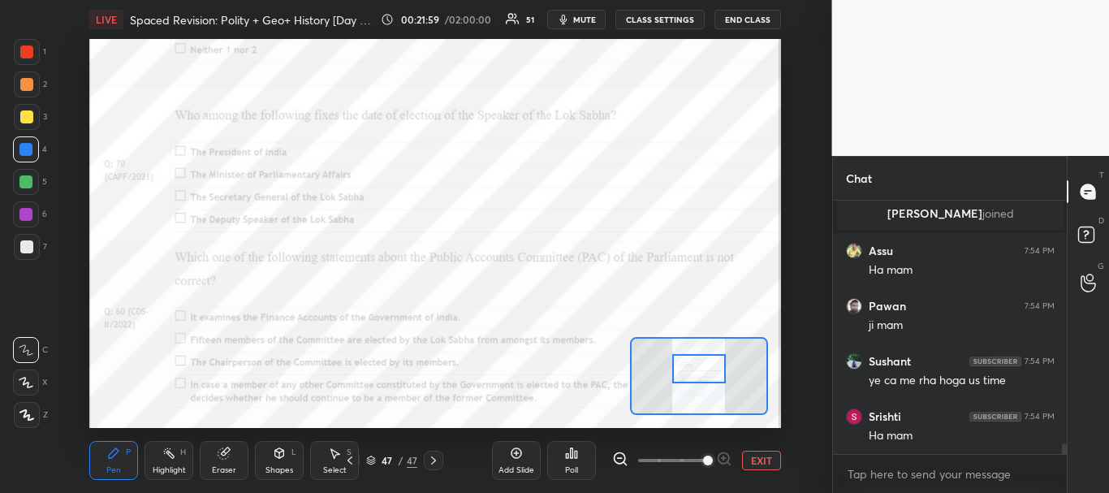
click at [696, 373] on div at bounding box center [699, 369] width 54 height 30
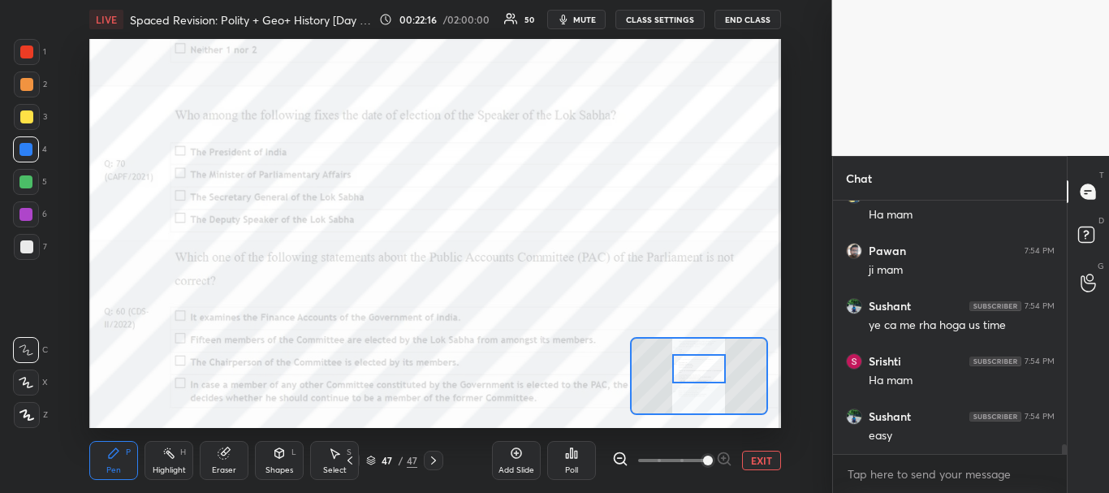
click at [575, 462] on div "Poll" at bounding box center [571, 460] width 49 height 39
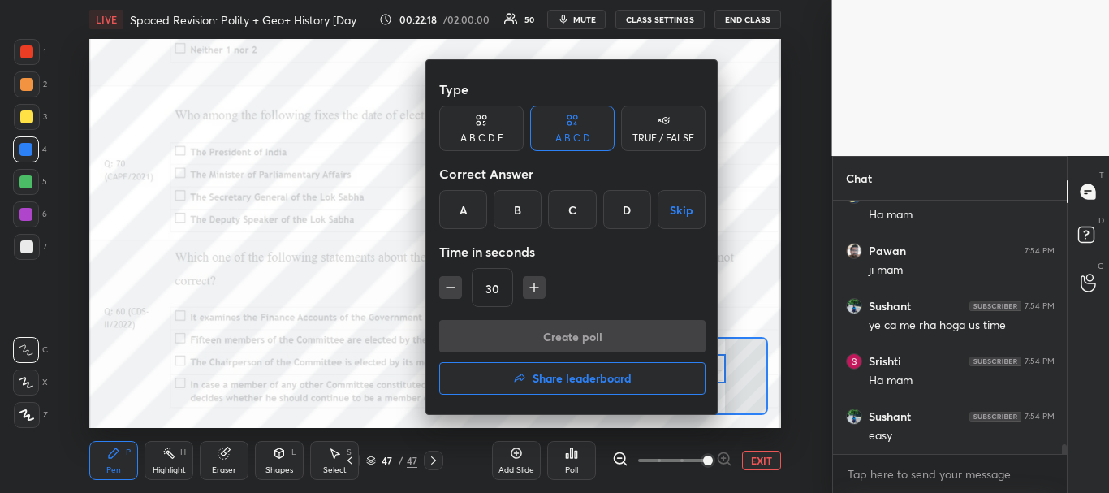
click at [473, 213] on div "A" at bounding box center [463, 209] width 48 height 39
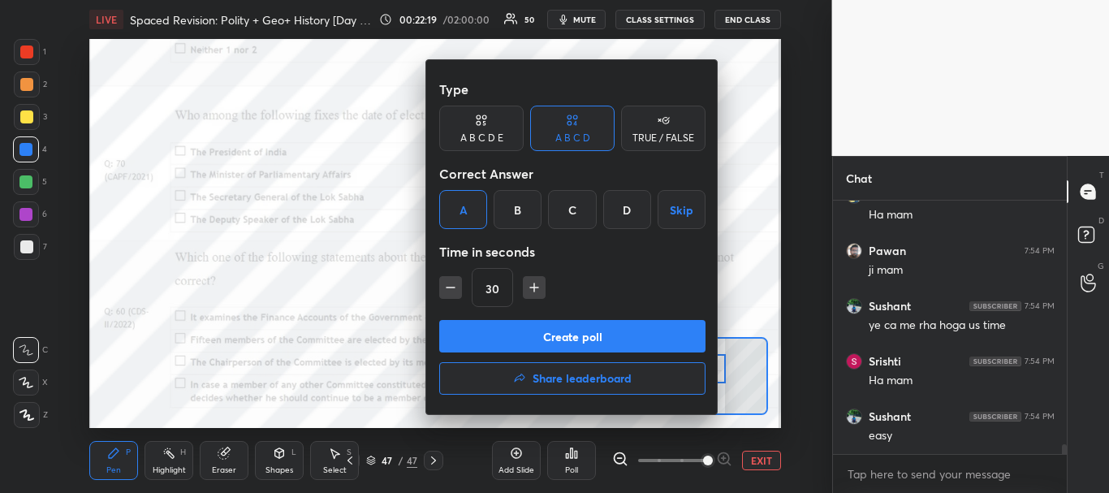
click at [510, 344] on button "Create poll" at bounding box center [572, 336] width 266 height 32
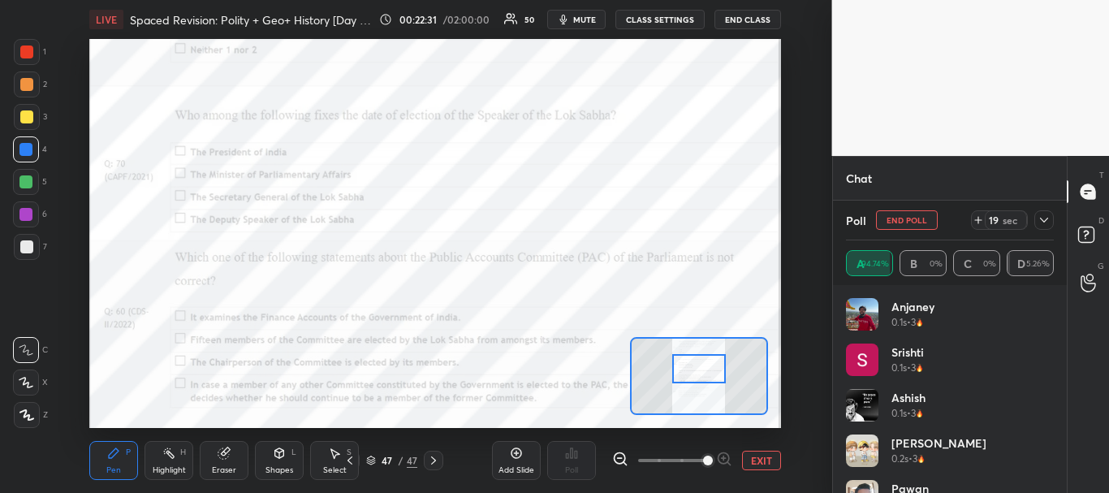
scroll to position [6541, 0]
click at [1038, 213] on div at bounding box center [1043, 219] width 19 height 19
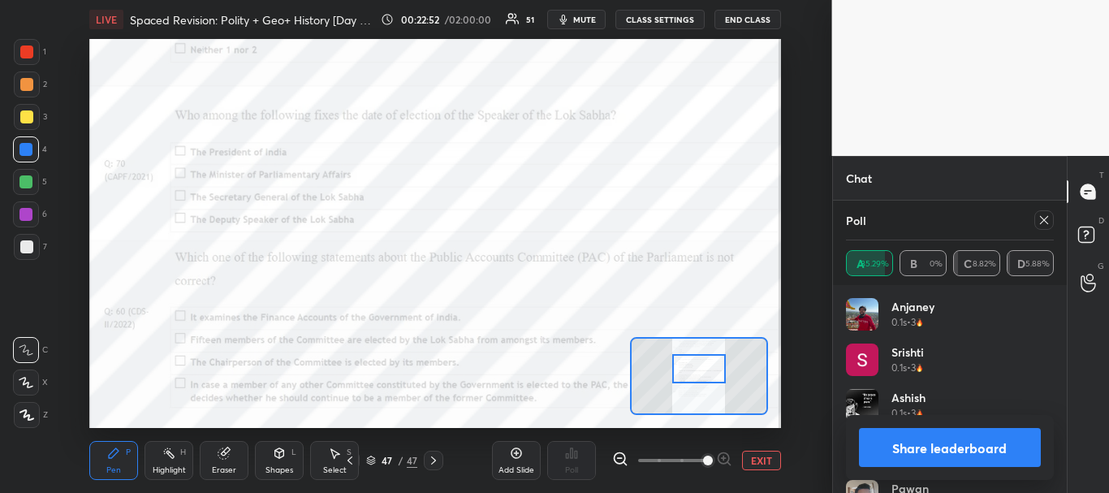
scroll to position [6866, 0]
click at [968, 450] on button "Share leaderboard" at bounding box center [950, 447] width 183 height 39
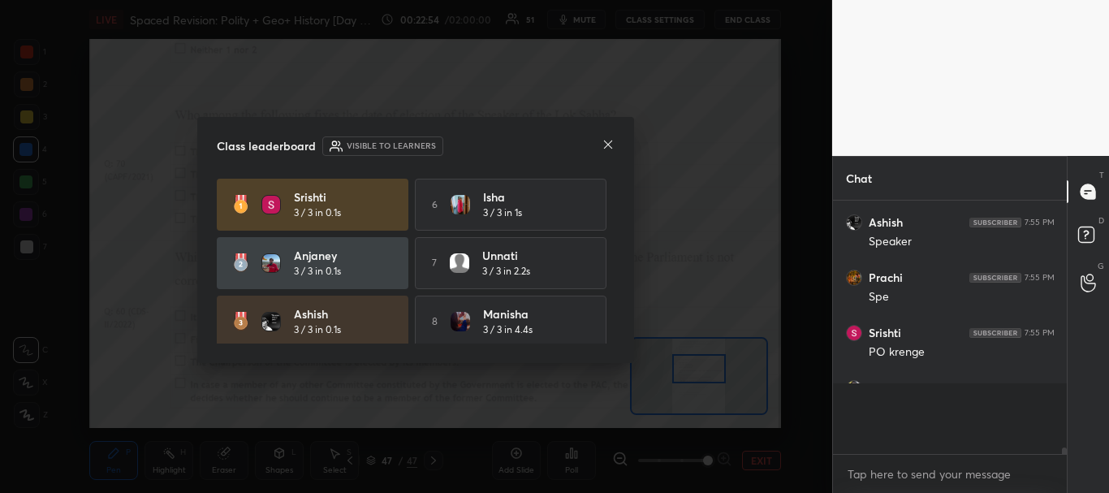
scroll to position [6837, 0]
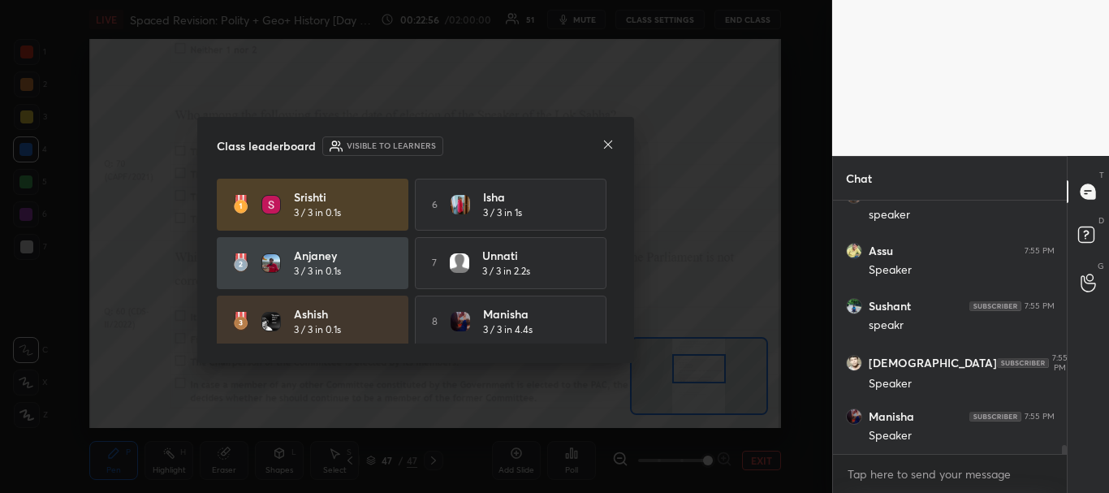
click at [610, 145] on icon at bounding box center [607, 144] width 13 height 13
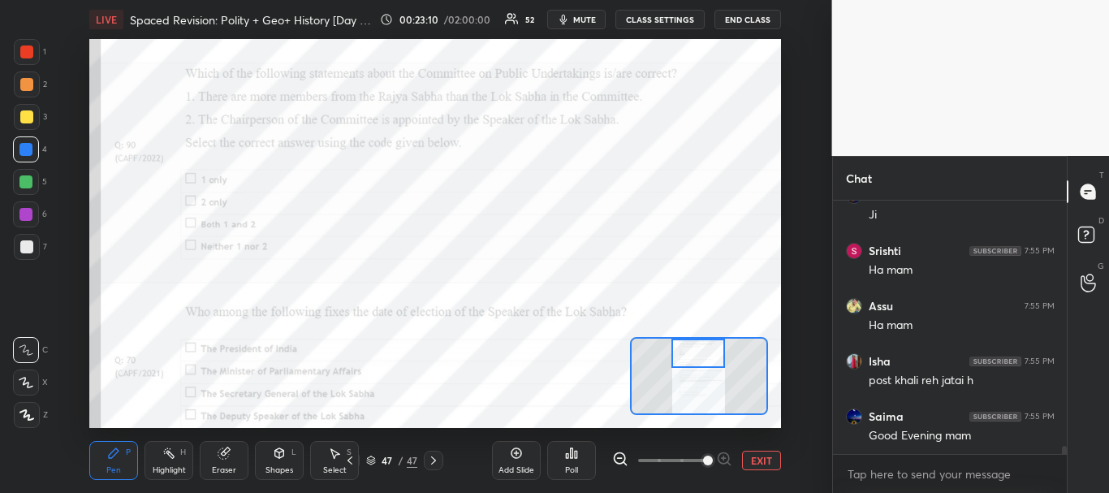
drag, startPoint x: 704, startPoint y: 367, endPoint x: 703, endPoint y: 343, distance: 24.4
click at [703, 343] on div at bounding box center [698, 353] width 54 height 30
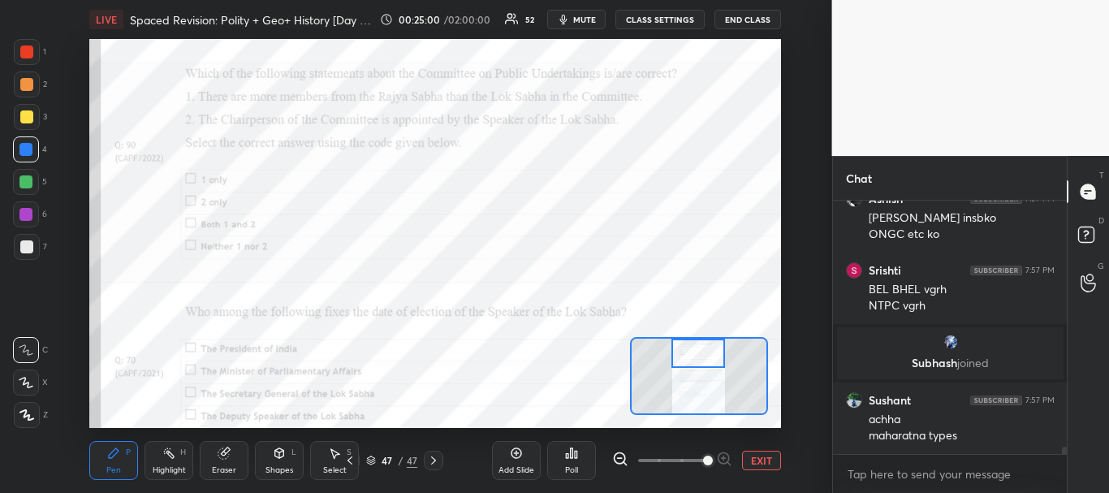
scroll to position [8462, 0]
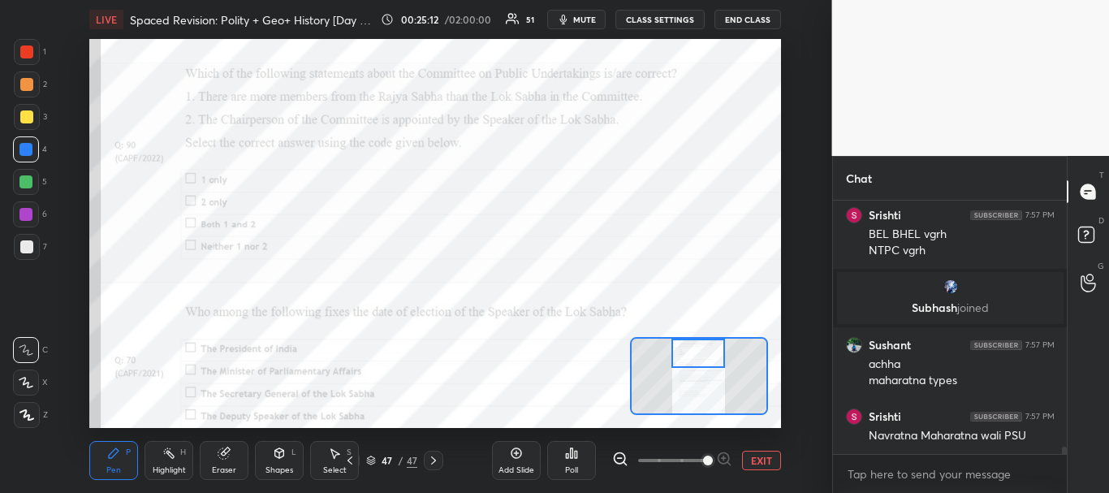
click at [571, 446] on icon at bounding box center [571, 452] width 13 height 13
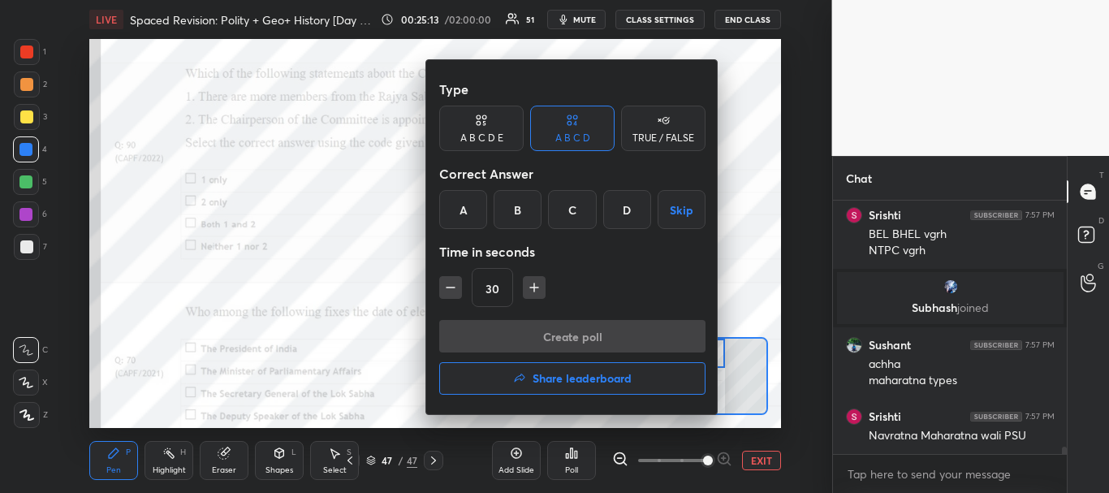
click at [523, 214] on div "B" at bounding box center [517, 209] width 48 height 39
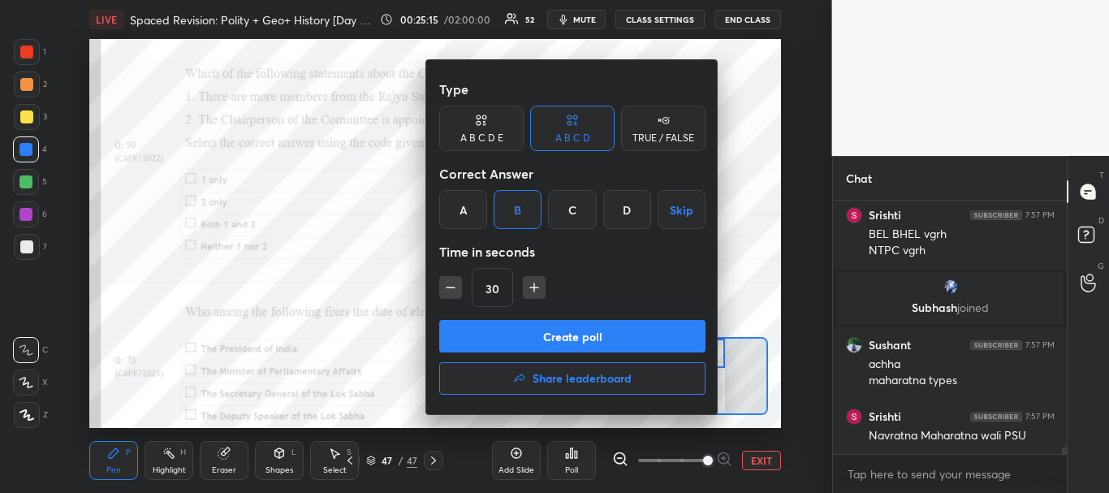
click at [541, 334] on button "Create poll" at bounding box center [572, 336] width 266 height 32
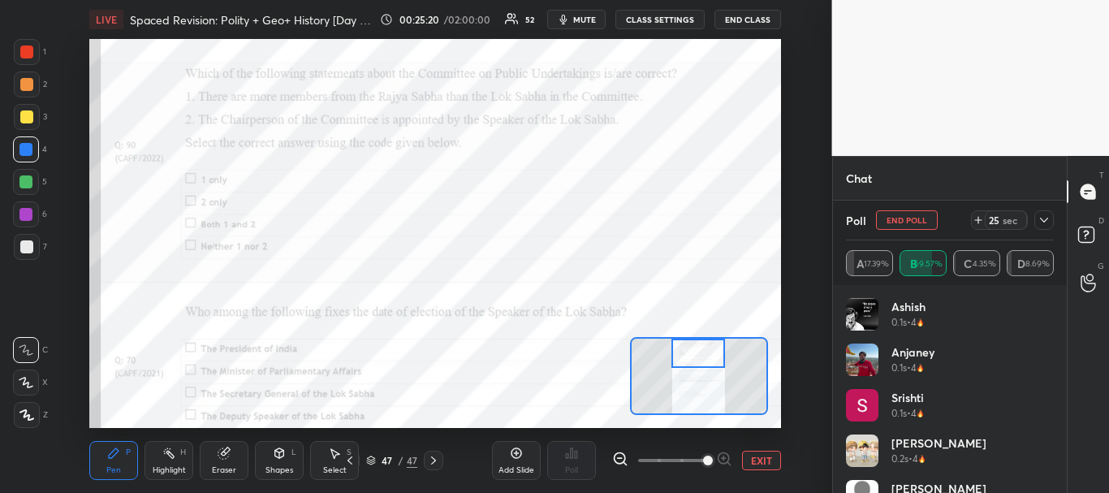
scroll to position [8601, 0]
click at [1046, 221] on icon at bounding box center [1043, 219] width 13 height 13
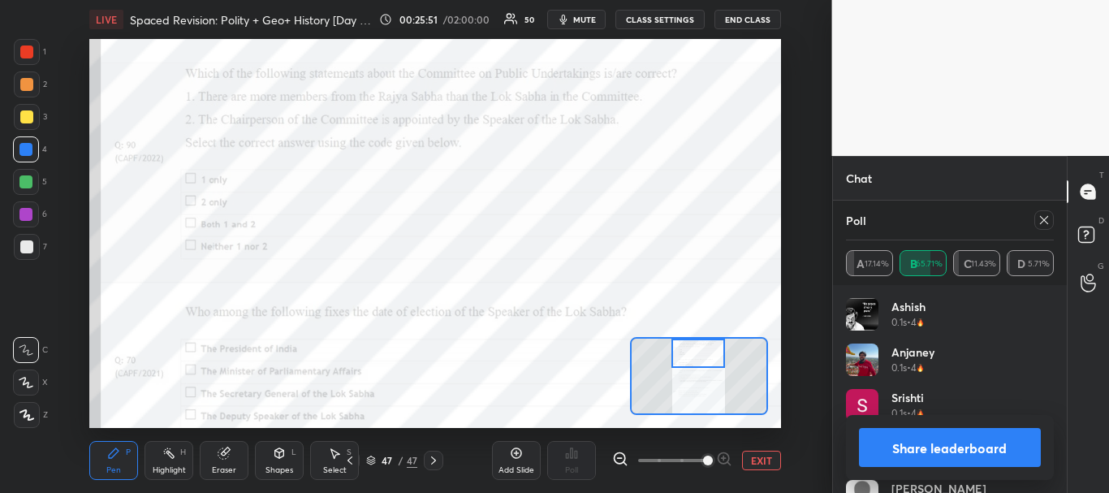
scroll to position [9031, 0]
click at [1044, 214] on icon at bounding box center [1043, 219] width 13 height 13
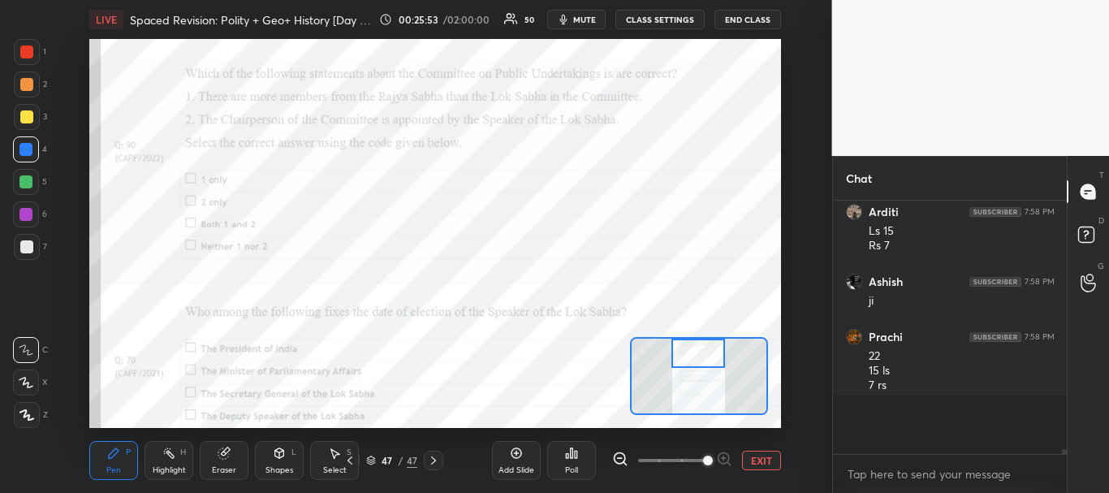
scroll to position [8948, 0]
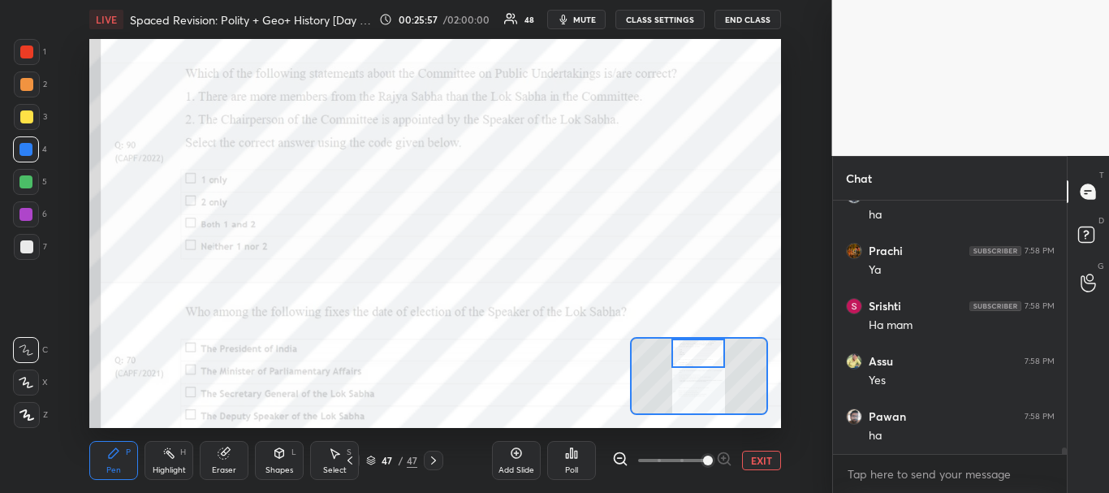
click at [760, 463] on button "EXIT" at bounding box center [761, 459] width 39 height 19
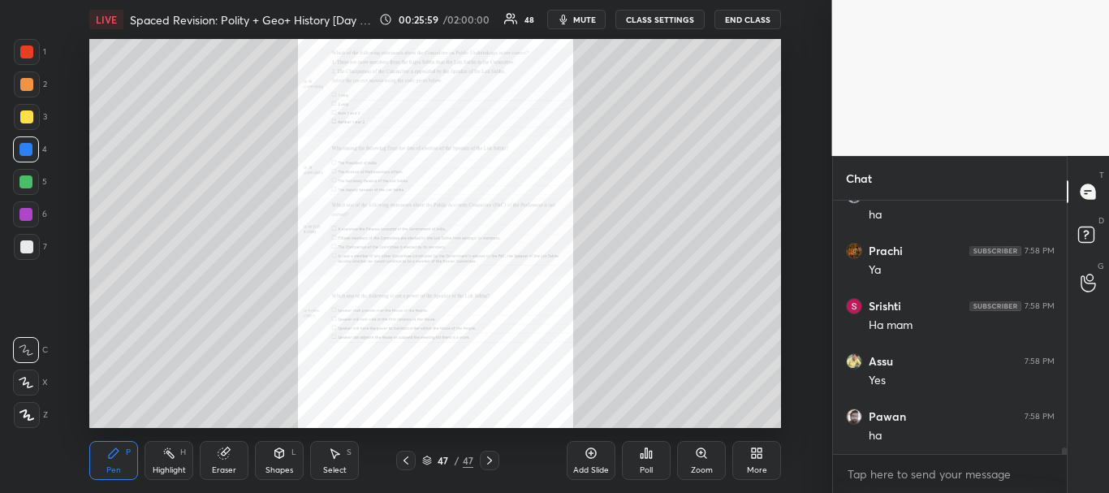
click at [405, 460] on icon at bounding box center [405, 460] width 13 height 13
click at [713, 461] on div "Zoom" at bounding box center [701, 460] width 49 height 39
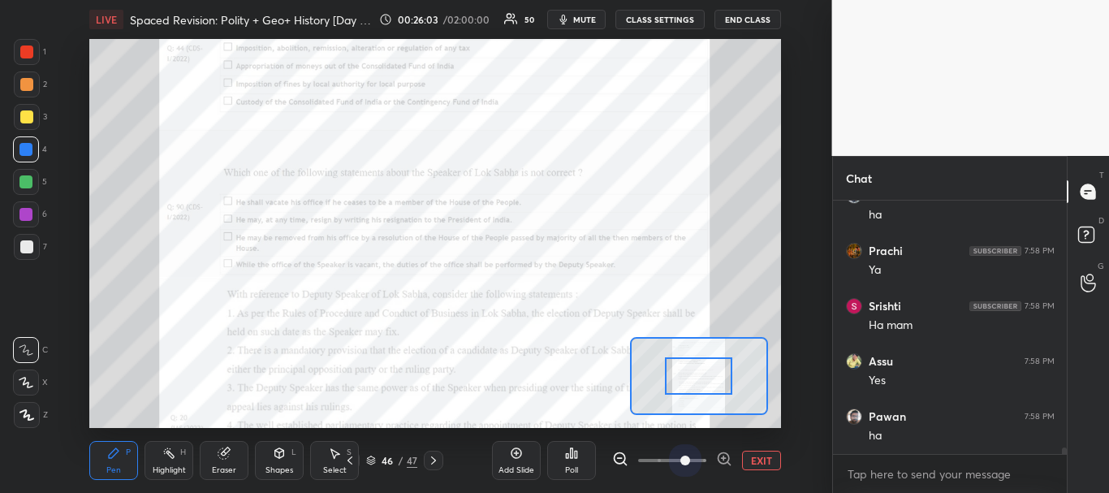
click at [685, 459] on span at bounding box center [672, 460] width 68 height 24
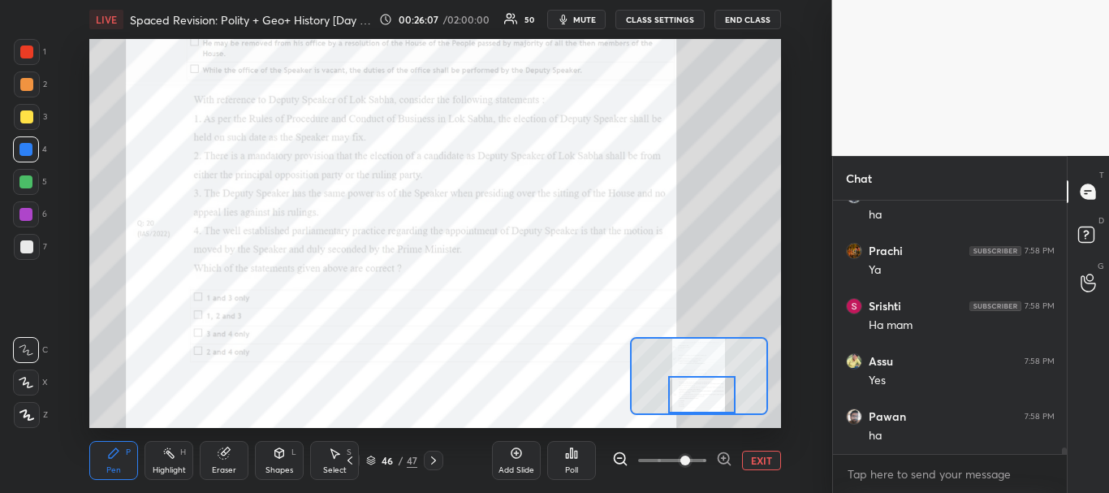
drag, startPoint x: 703, startPoint y: 377, endPoint x: 706, endPoint y: 398, distance: 20.5
click at [706, 398] on div at bounding box center [701, 394] width 67 height 37
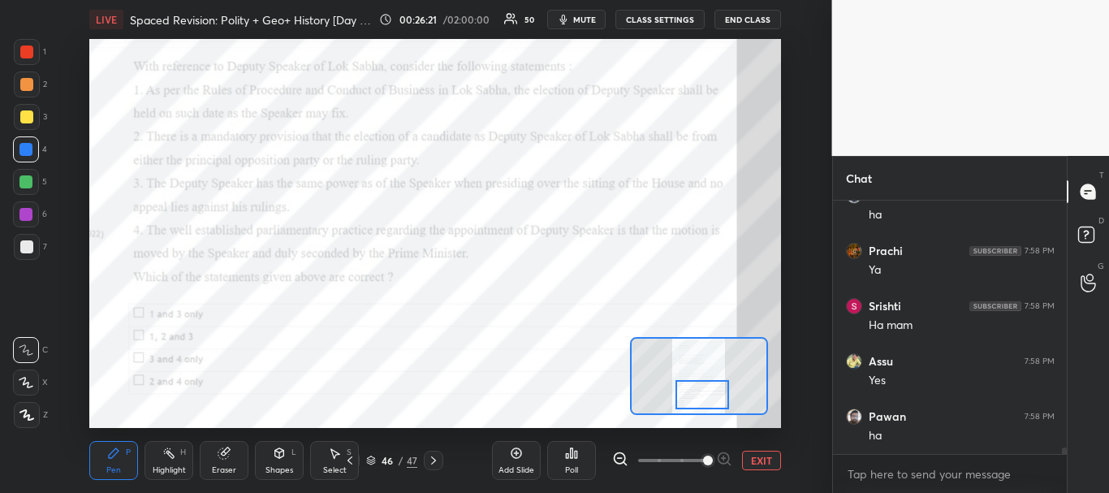
click at [703, 455] on span at bounding box center [708, 460] width 10 height 10
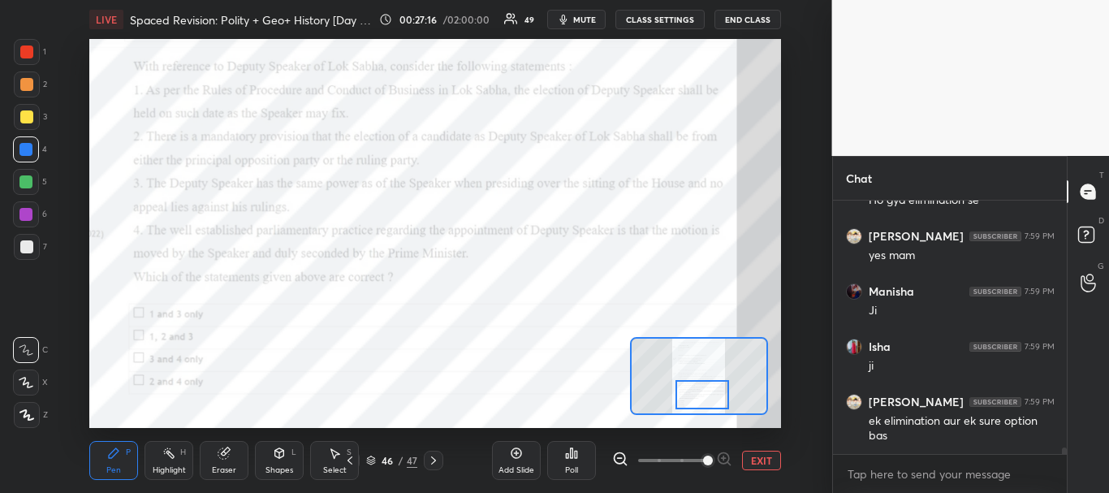
scroll to position [9765, 0]
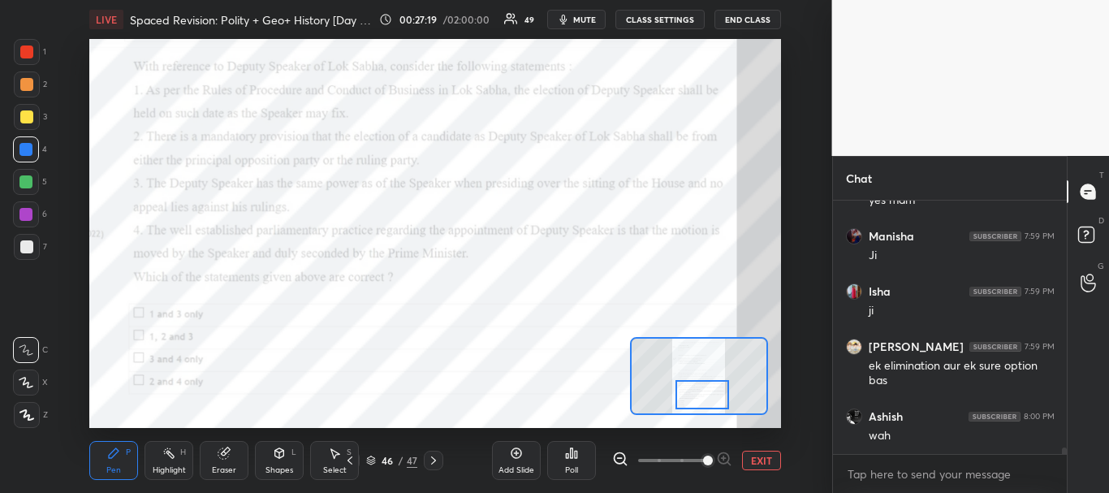
click at [567, 459] on icon at bounding box center [571, 452] width 13 height 13
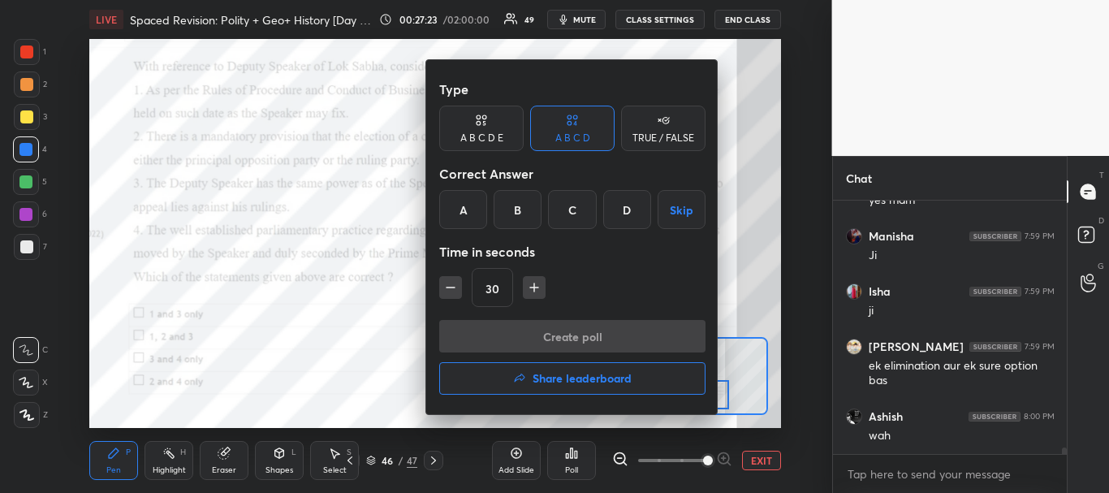
click at [461, 207] on div "A" at bounding box center [463, 209] width 48 height 39
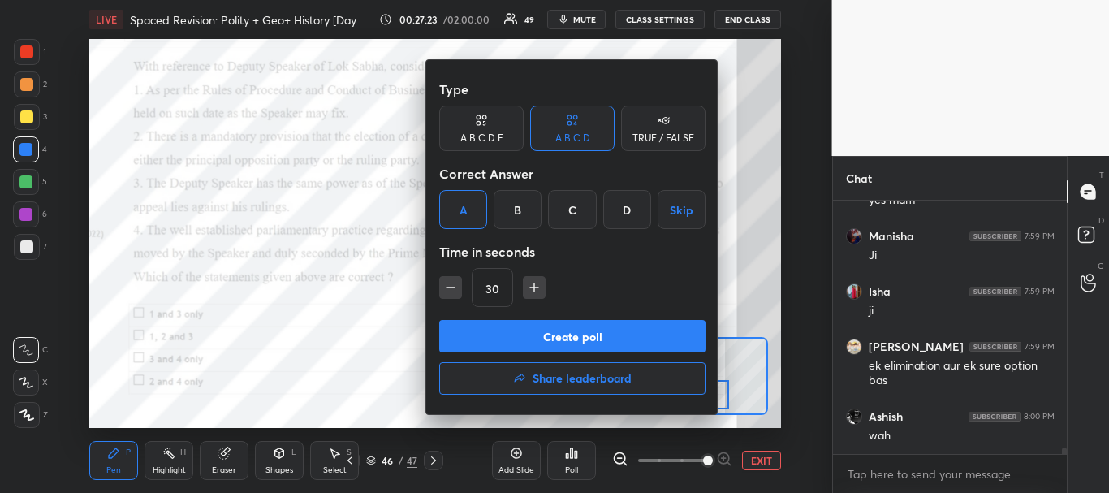
scroll to position [9821, 0]
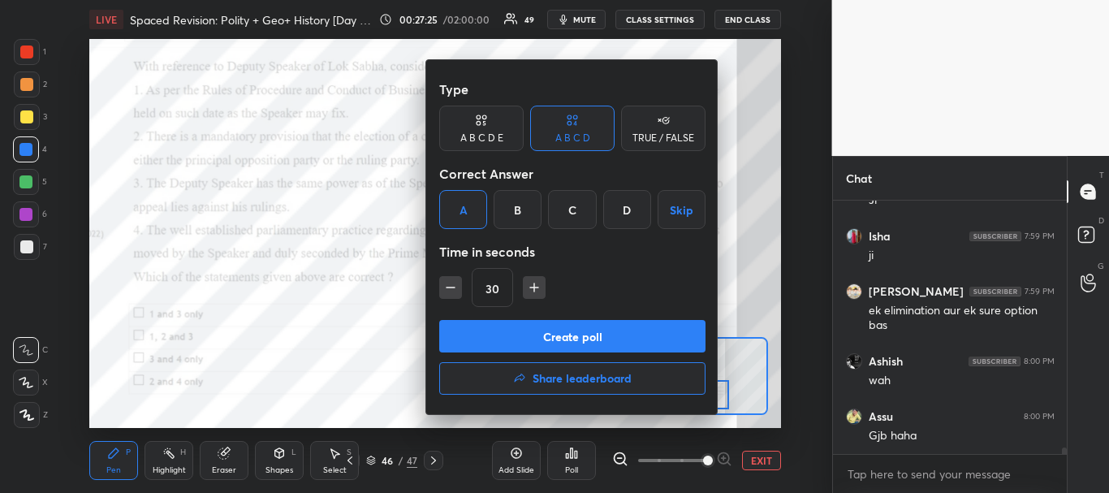
click at [525, 346] on button "Create poll" at bounding box center [572, 336] width 266 height 32
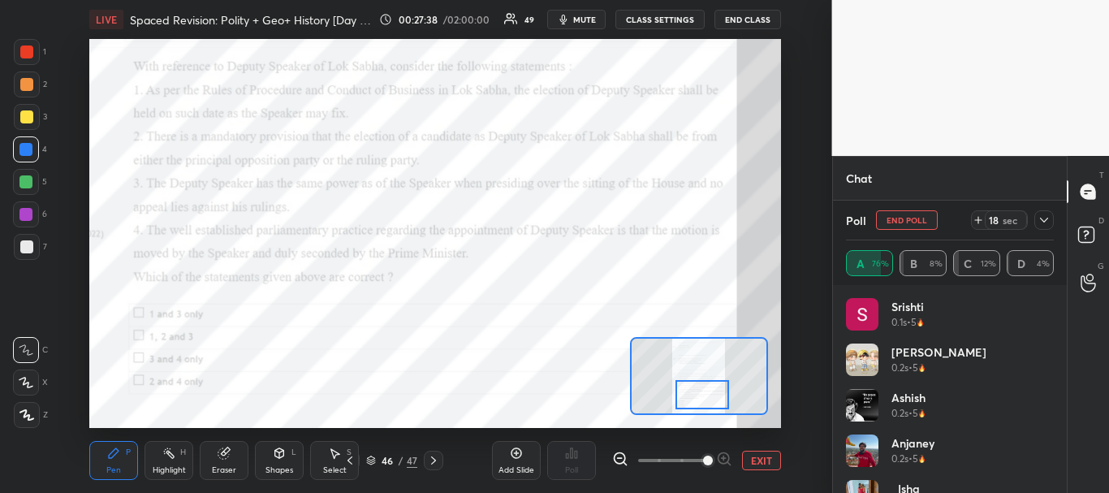
scroll to position [10196, 0]
click at [1044, 212] on div at bounding box center [1043, 219] width 19 height 19
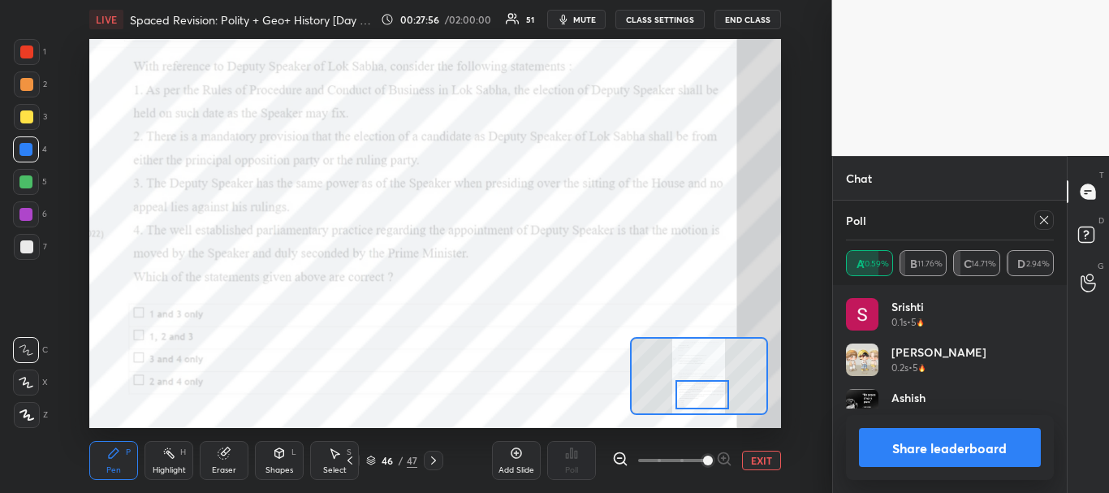
scroll to position [189, 203]
click at [962, 446] on button "Share leaderboard" at bounding box center [950, 447] width 183 height 39
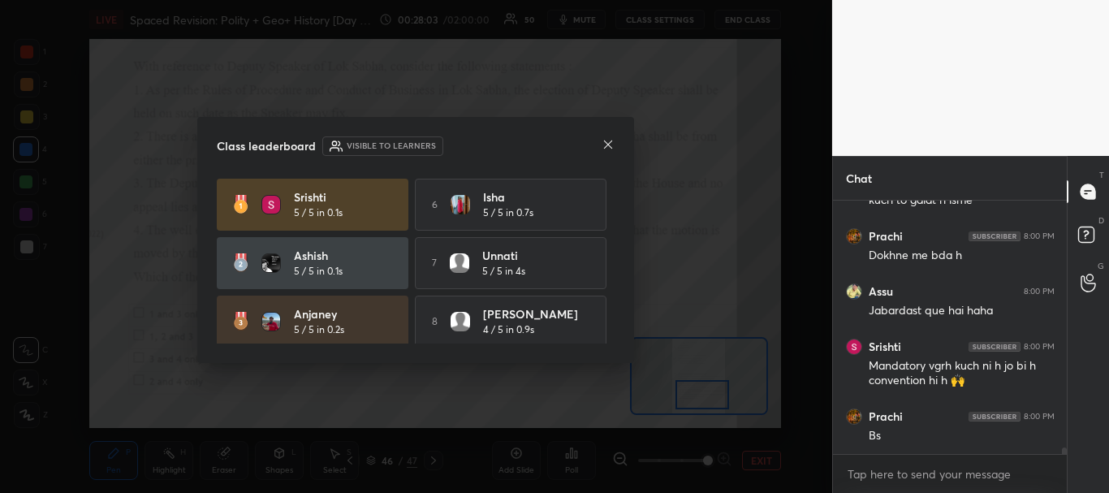
click at [605, 144] on icon at bounding box center [607, 144] width 13 height 13
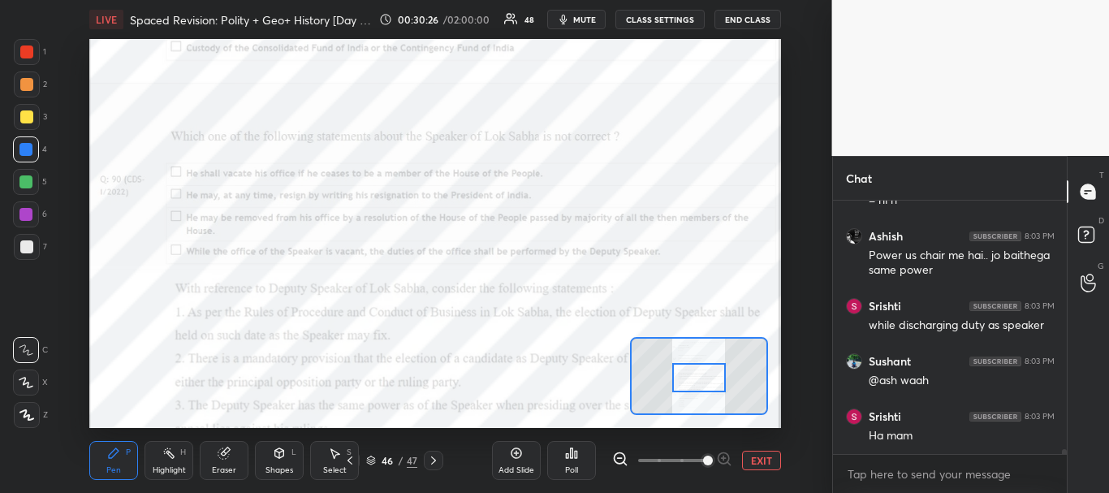
scroll to position [12353, 0]
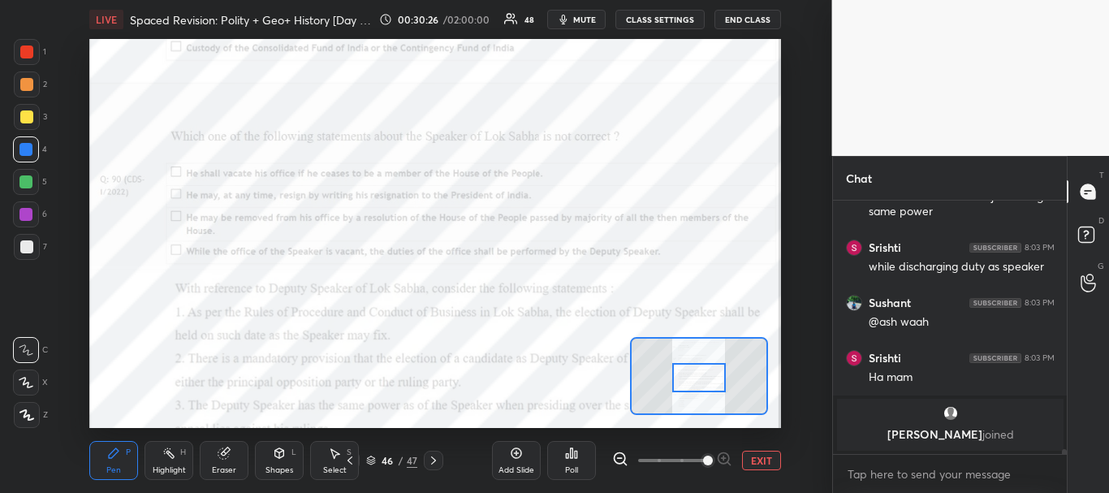
drag, startPoint x: 704, startPoint y: 394, endPoint x: 701, endPoint y: 377, distance: 17.4
click at [701, 377] on div at bounding box center [699, 378] width 54 height 30
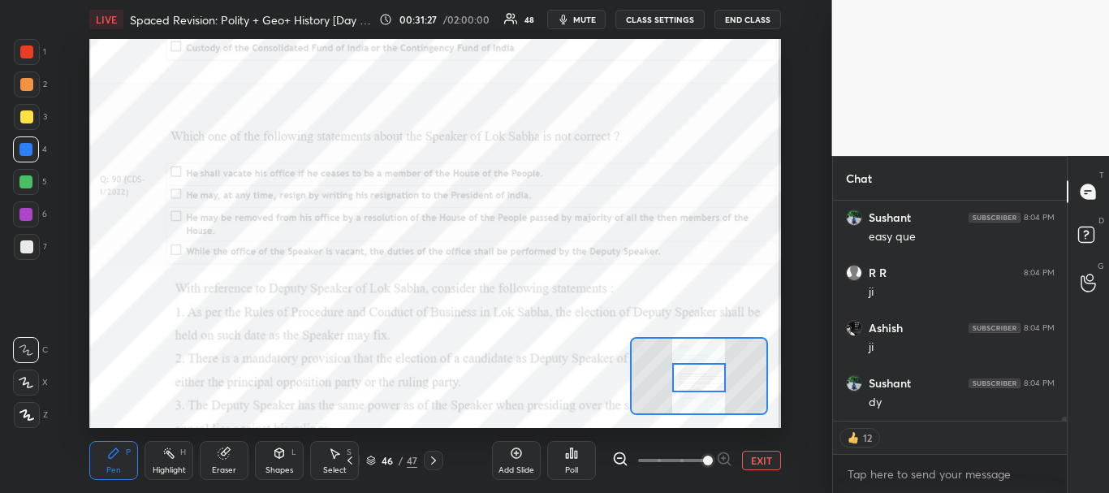
scroll to position [12299, 0]
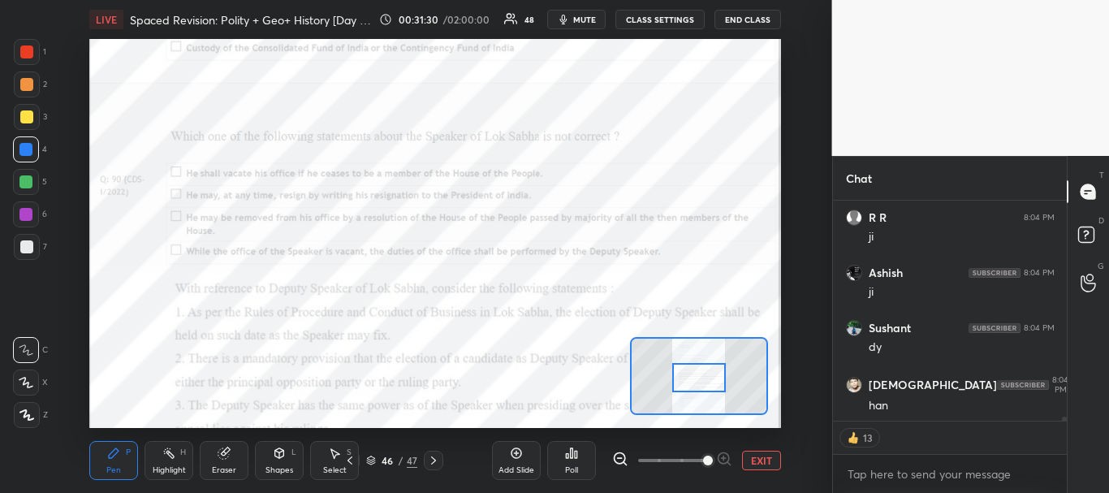
click at [571, 451] on icon at bounding box center [572, 453] width 2 height 10
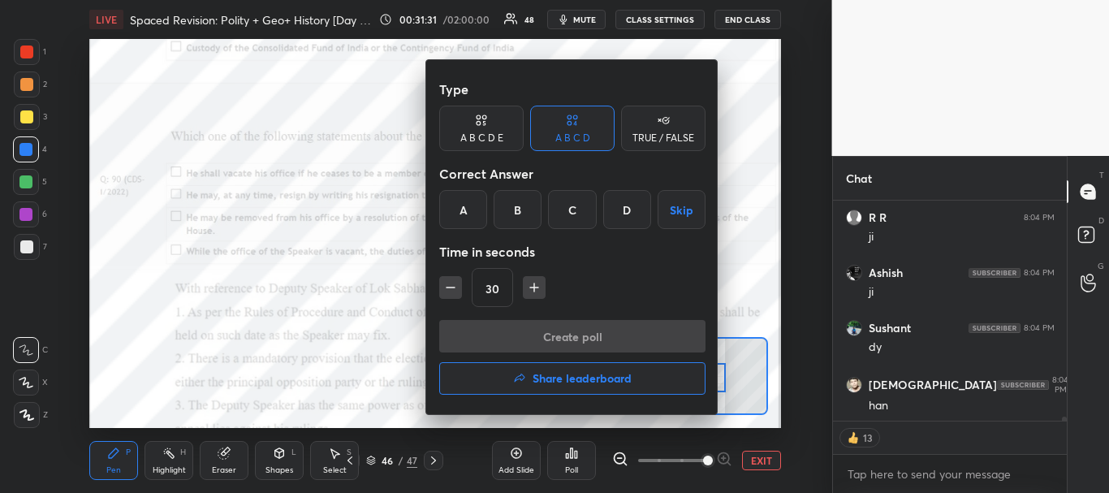
click at [375, 351] on div at bounding box center [554, 246] width 1109 height 493
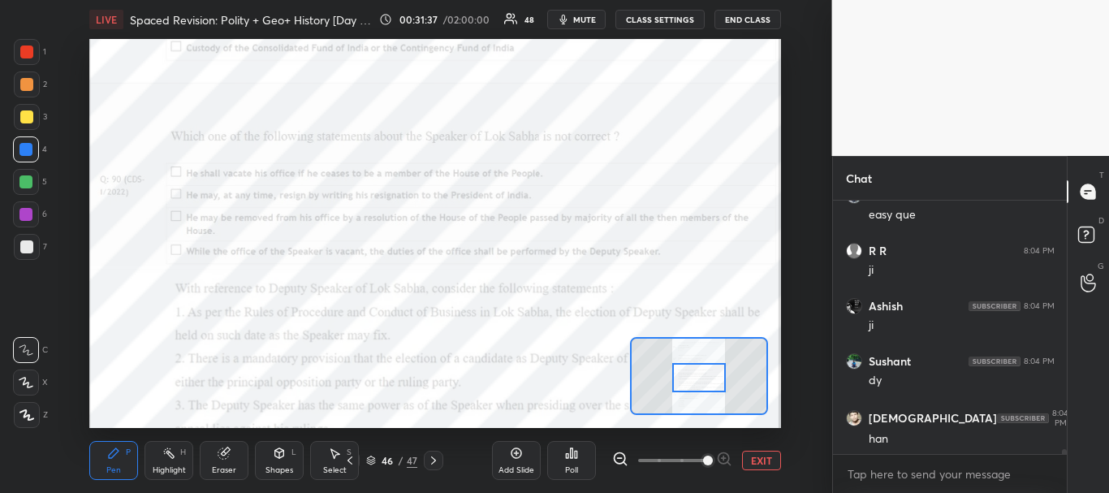
scroll to position [12265, 0]
click at [575, 450] on icon at bounding box center [576, 453] width 2 height 7
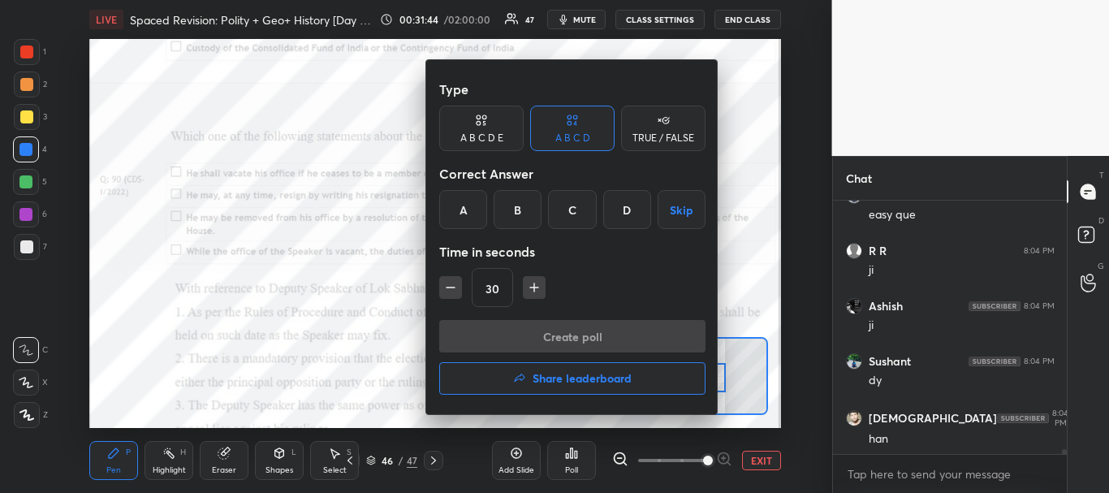
click at [528, 210] on div "B" at bounding box center [517, 209] width 48 height 39
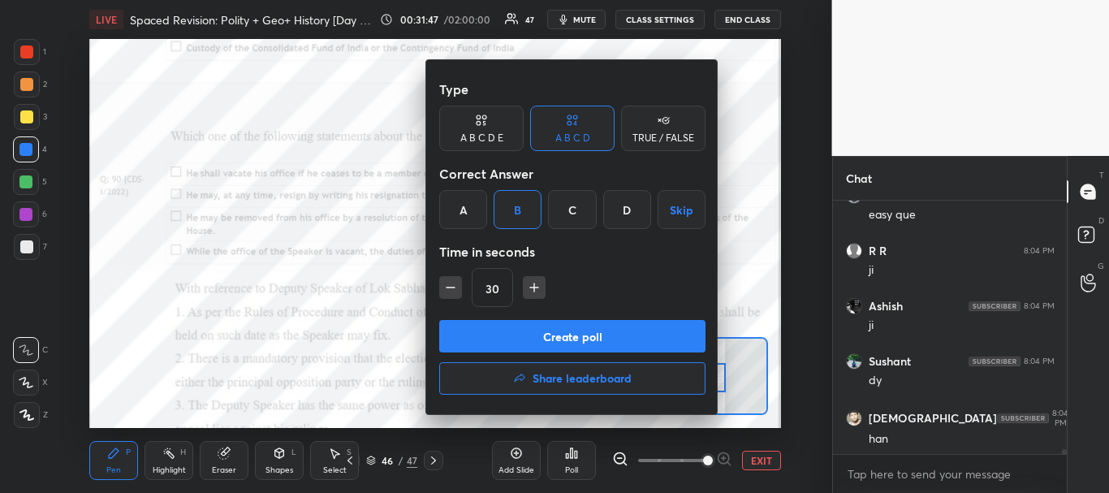
click at [579, 335] on button "Create poll" at bounding box center [572, 336] width 266 height 32
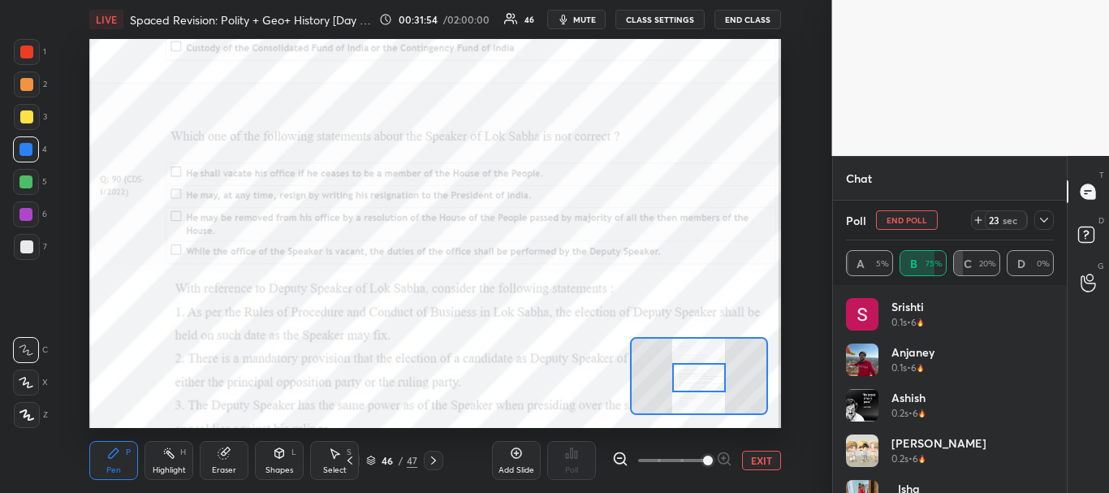
scroll to position [12404, 0]
click at [1045, 210] on div at bounding box center [1043, 219] width 19 height 19
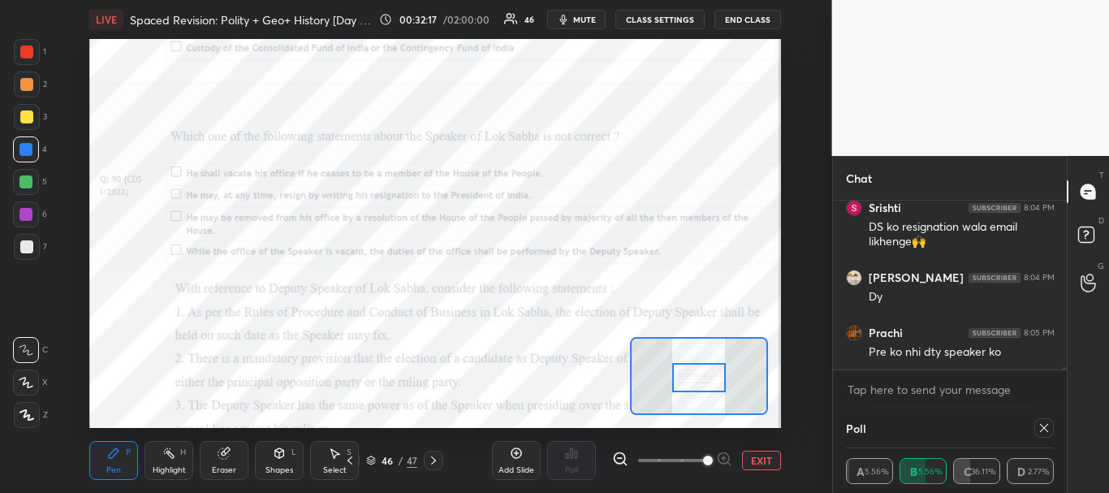
scroll to position [106, 203]
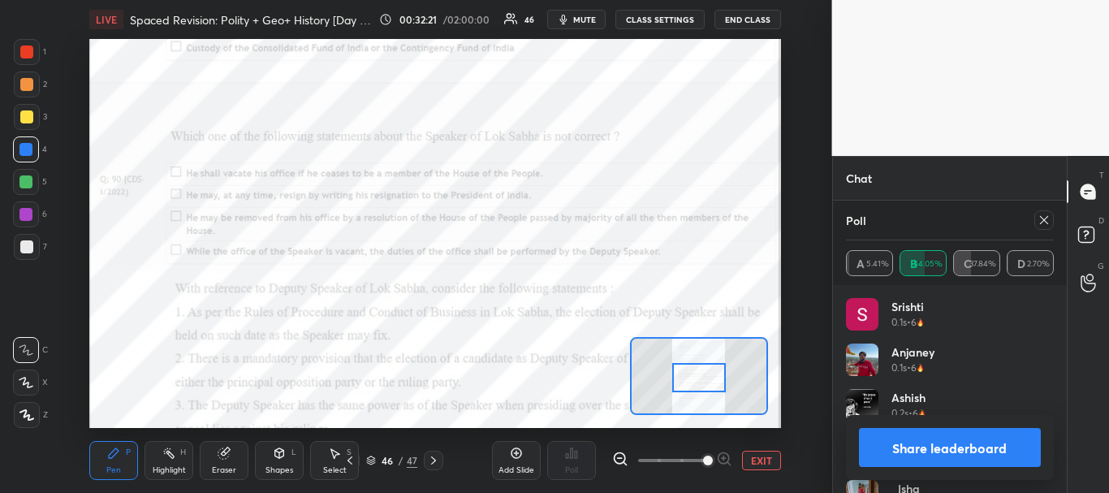
click at [936, 455] on button "Share leaderboard" at bounding box center [950, 447] width 183 height 39
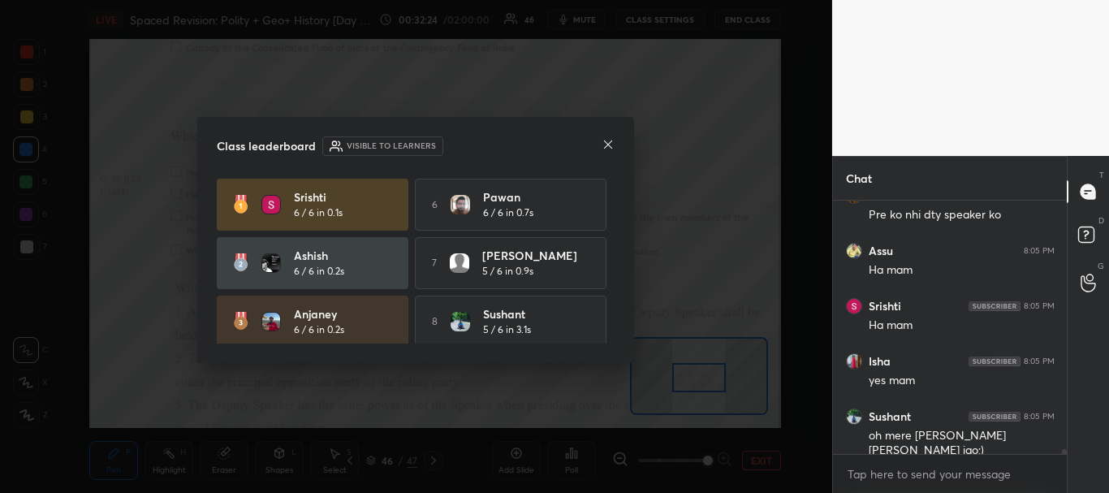
click at [609, 138] on icon at bounding box center [607, 144] width 13 height 13
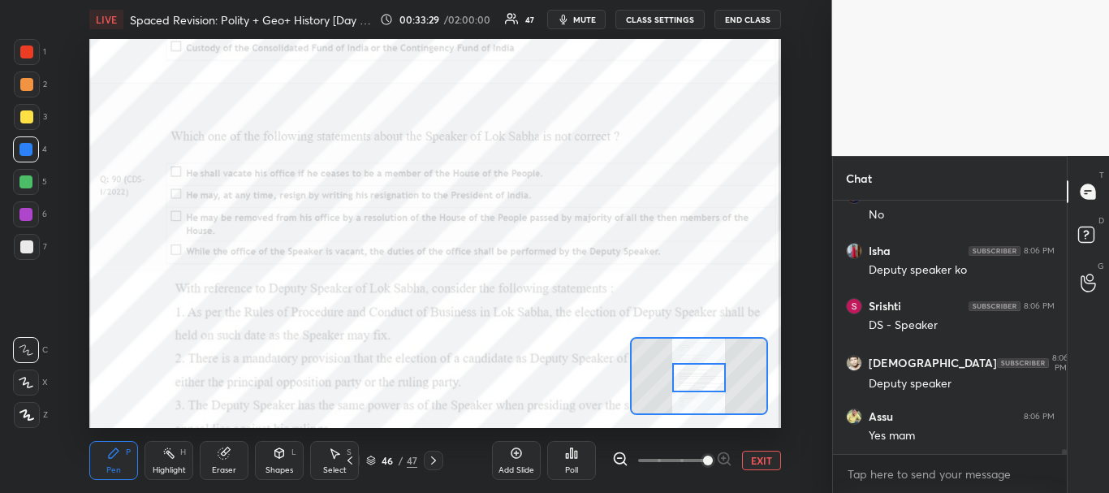
scroll to position [14057, 0]
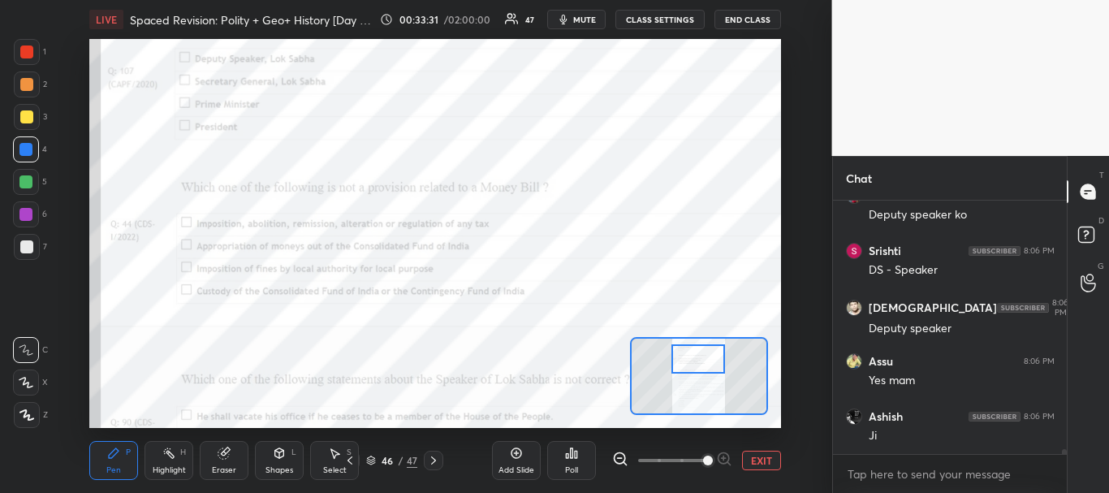
drag, startPoint x: 686, startPoint y: 374, endPoint x: 685, endPoint y: 355, distance: 18.7
click at [685, 355] on div at bounding box center [698, 359] width 54 height 30
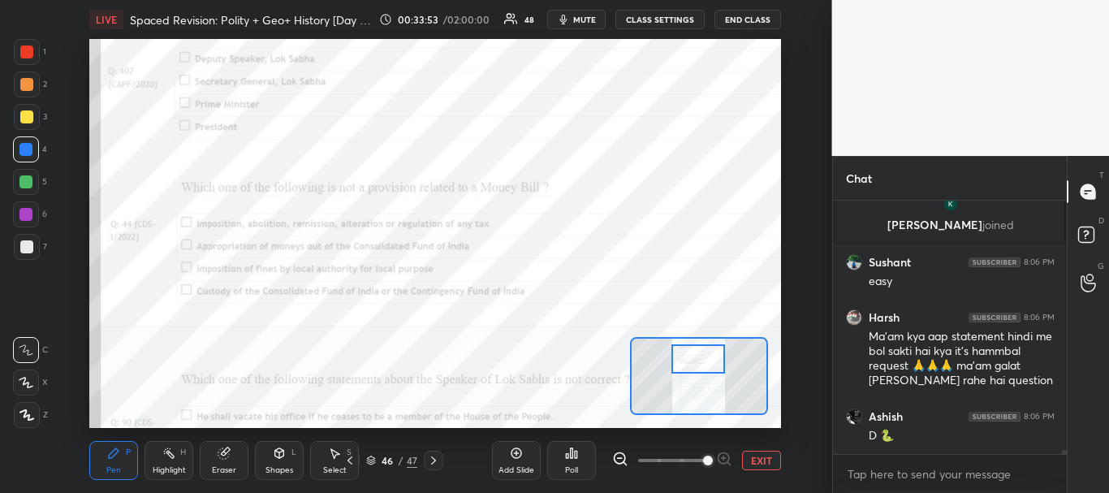
scroll to position [14161, 0]
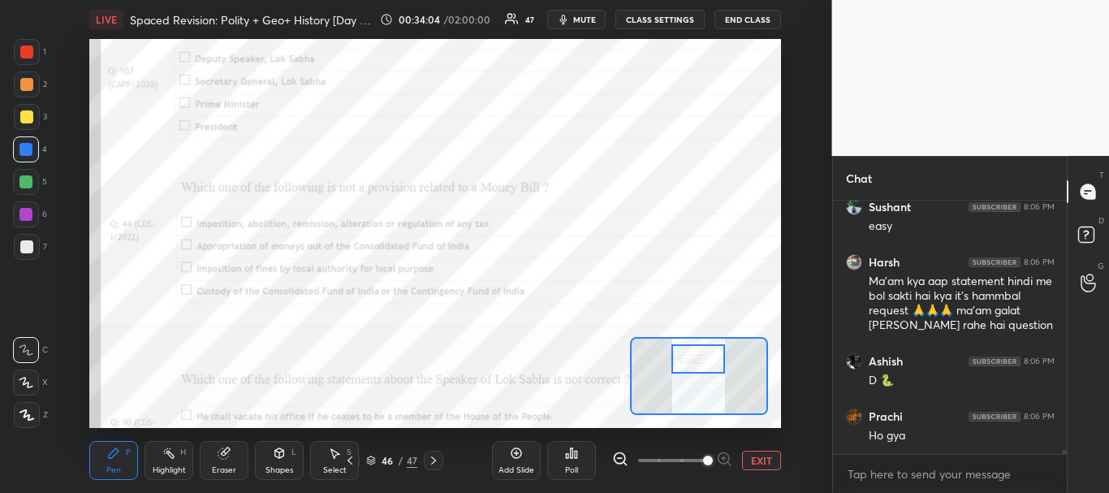
click at [584, 459] on div "Poll" at bounding box center [571, 460] width 49 height 39
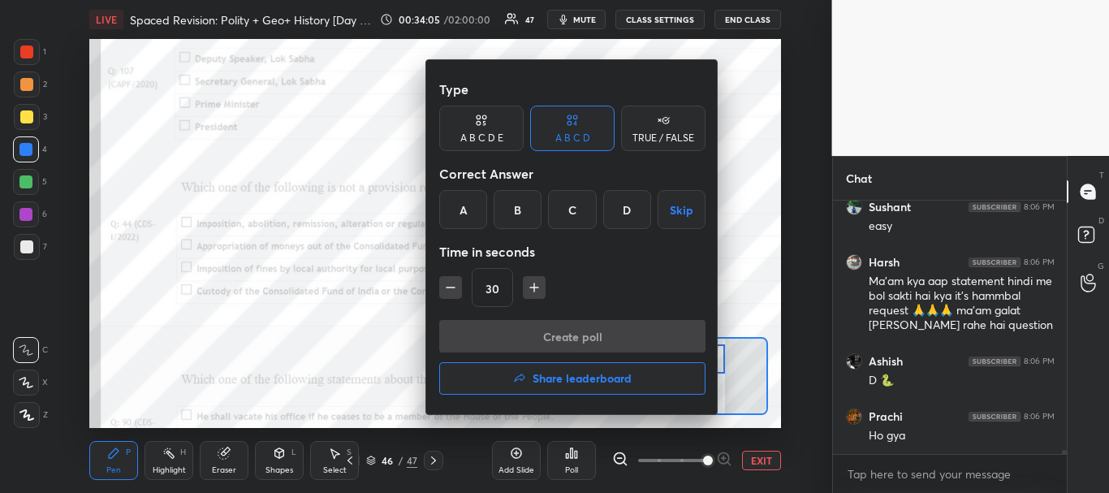
click at [567, 219] on div "C" at bounding box center [572, 209] width 48 height 39
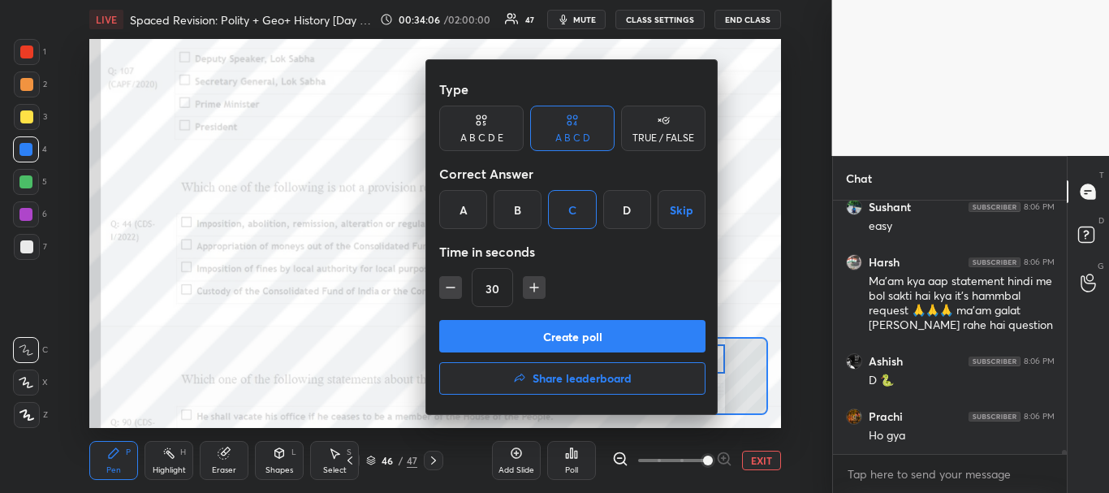
click at [551, 336] on button "Create poll" at bounding box center [572, 336] width 266 height 32
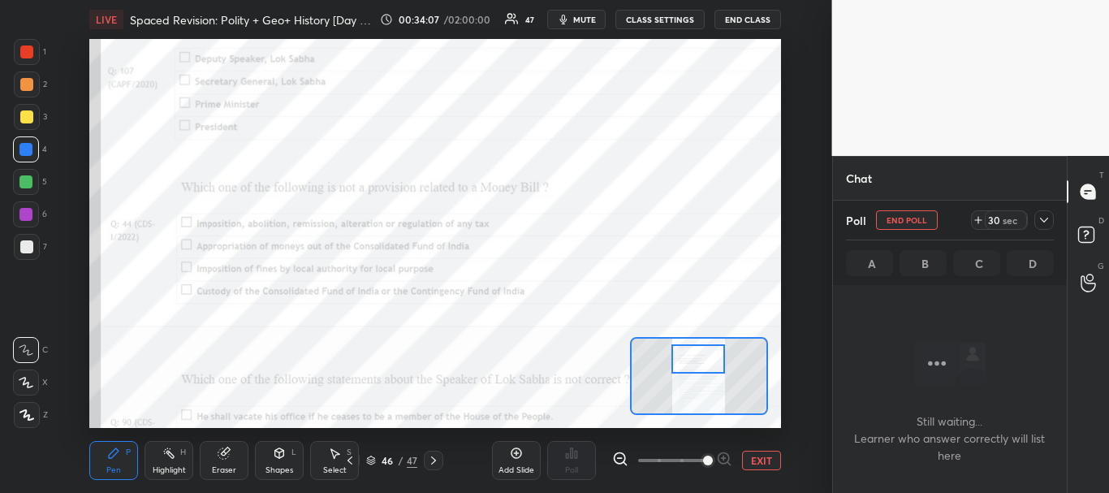
scroll to position [203, 229]
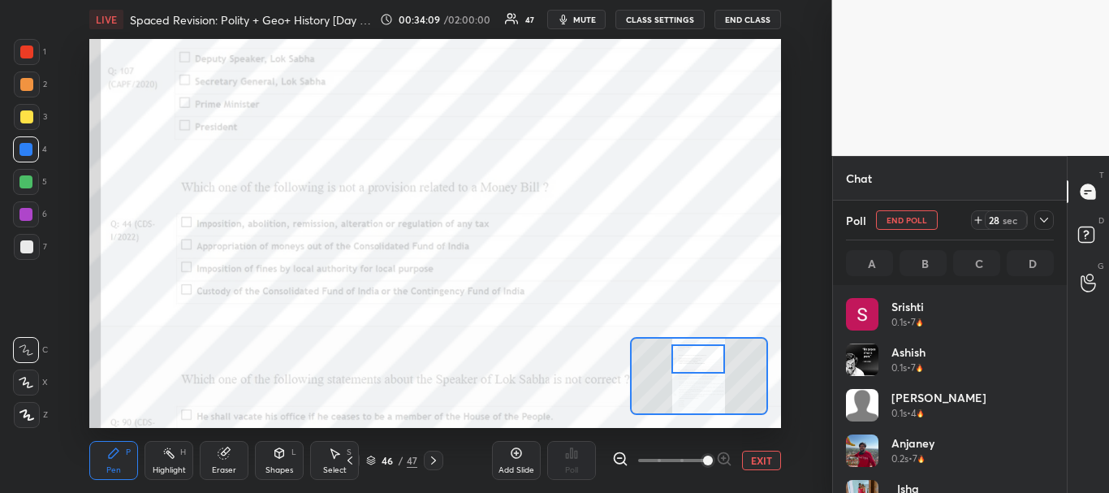
click at [1049, 224] on icon at bounding box center [1043, 219] width 13 height 13
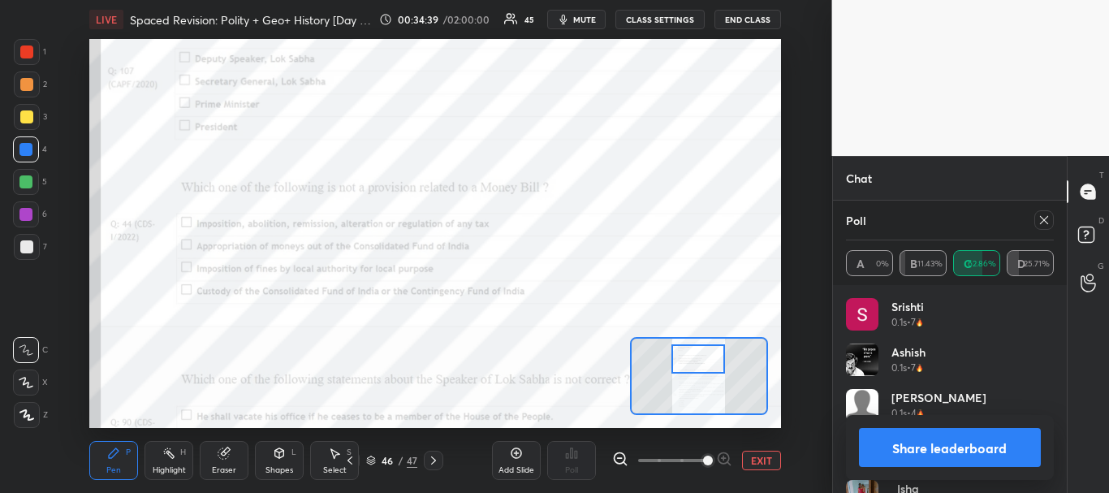
scroll to position [15104, 0]
click at [937, 446] on button "Share leaderboard" at bounding box center [950, 447] width 183 height 39
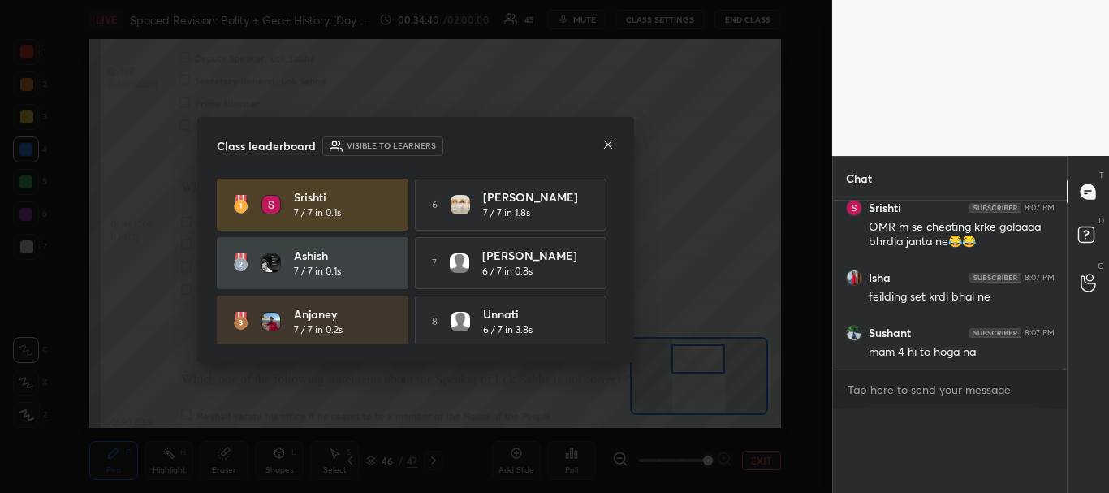
scroll to position [15159, 0]
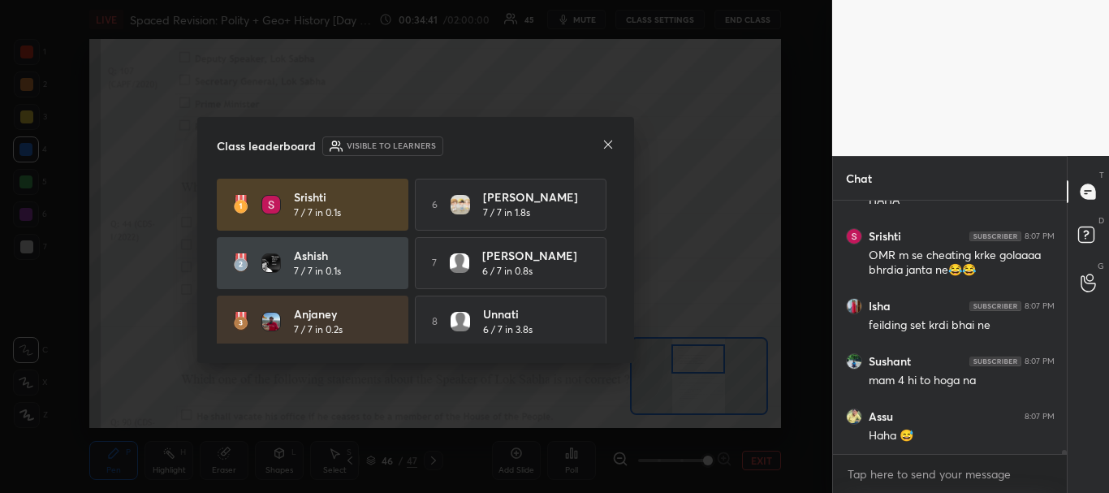
click at [609, 147] on icon at bounding box center [607, 144] width 13 height 13
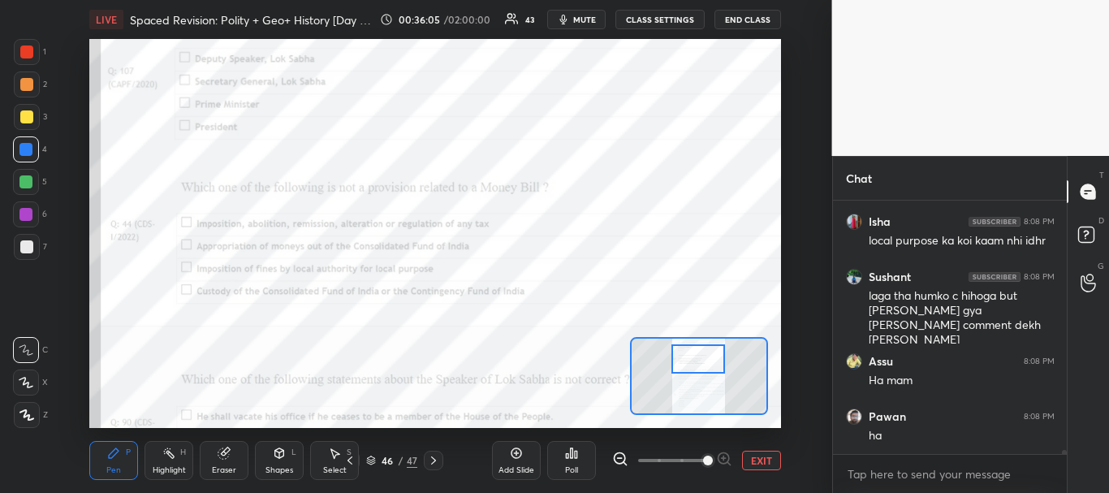
scroll to position [16711, 0]
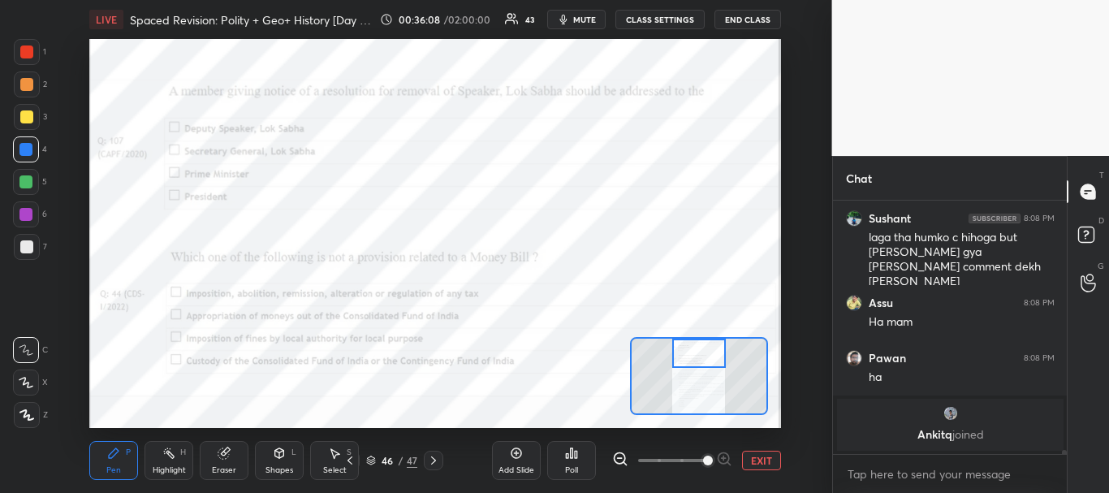
drag, startPoint x: 690, startPoint y: 363, endPoint x: 691, endPoint y: 351, distance: 11.4
click at [691, 351] on div at bounding box center [699, 353] width 54 height 30
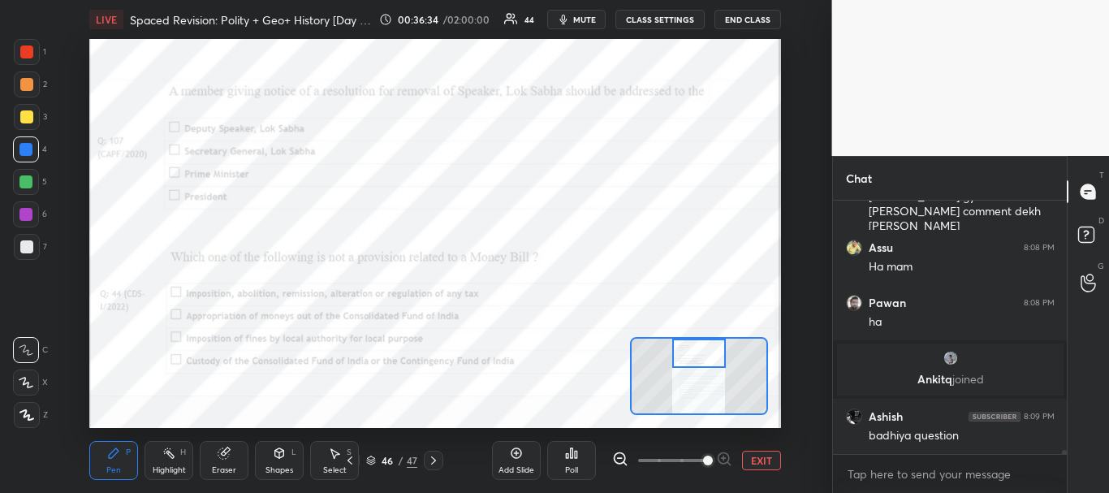
scroll to position [16249, 0]
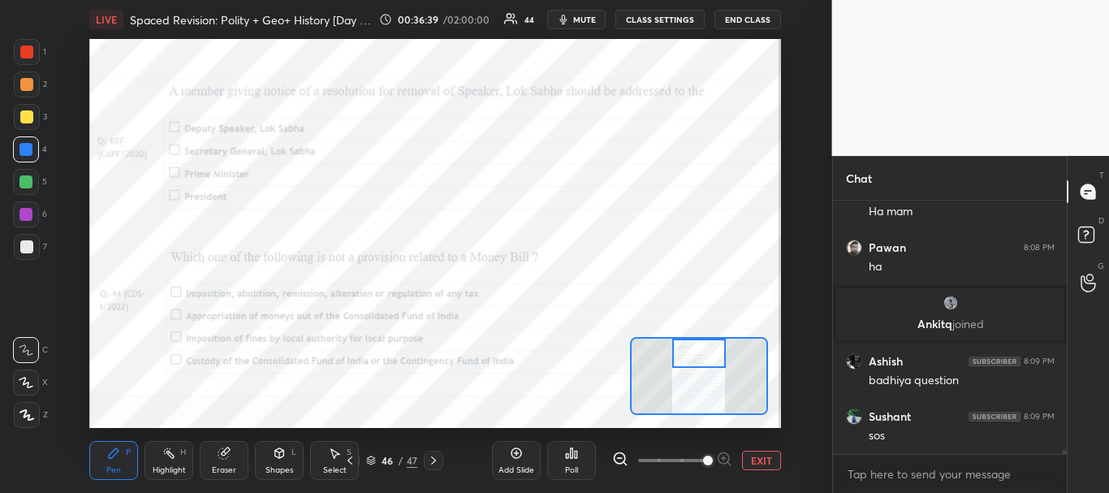
click at [567, 450] on icon at bounding box center [571, 452] width 13 height 13
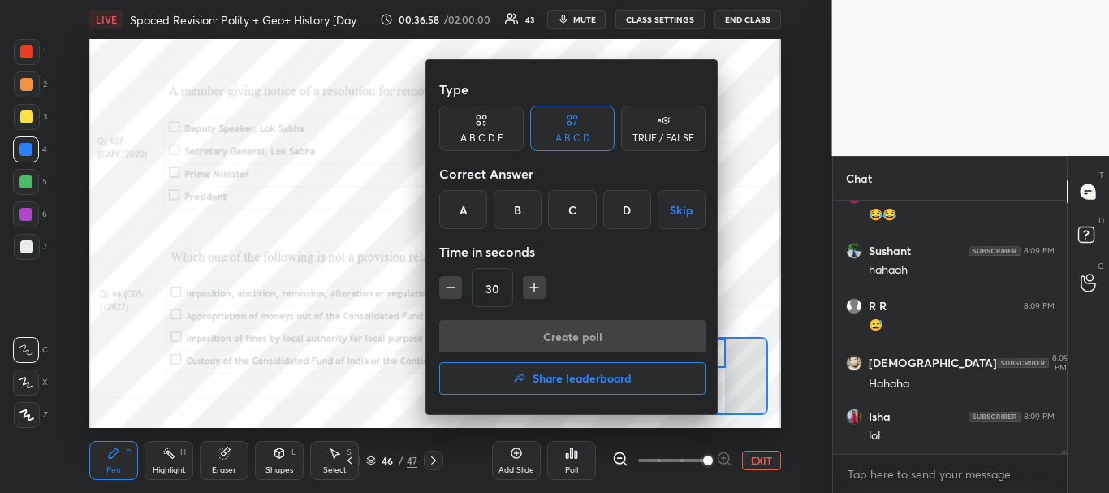
scroll to position [16762, 0]
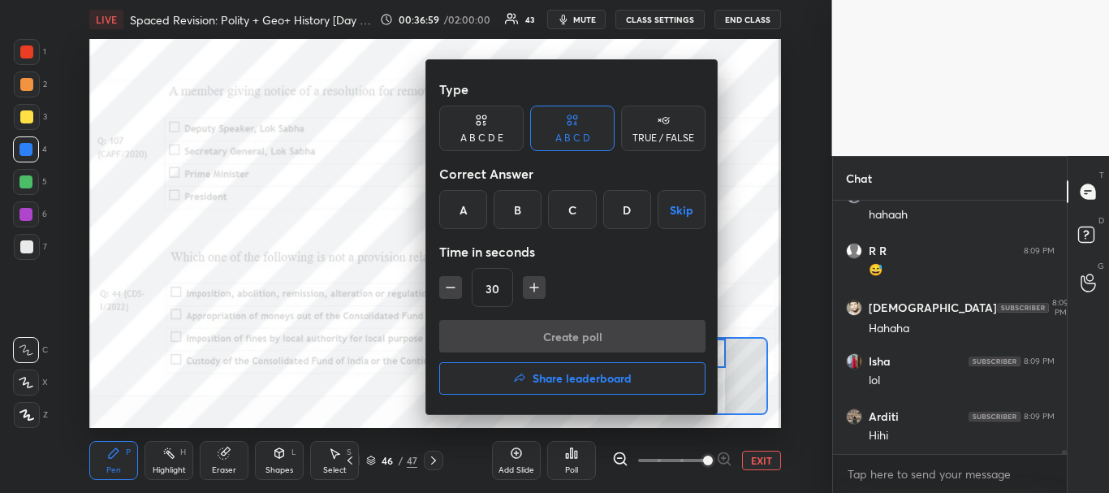
click at [370, 243] on div at bounding box center [554, 246] width 1109 height 493
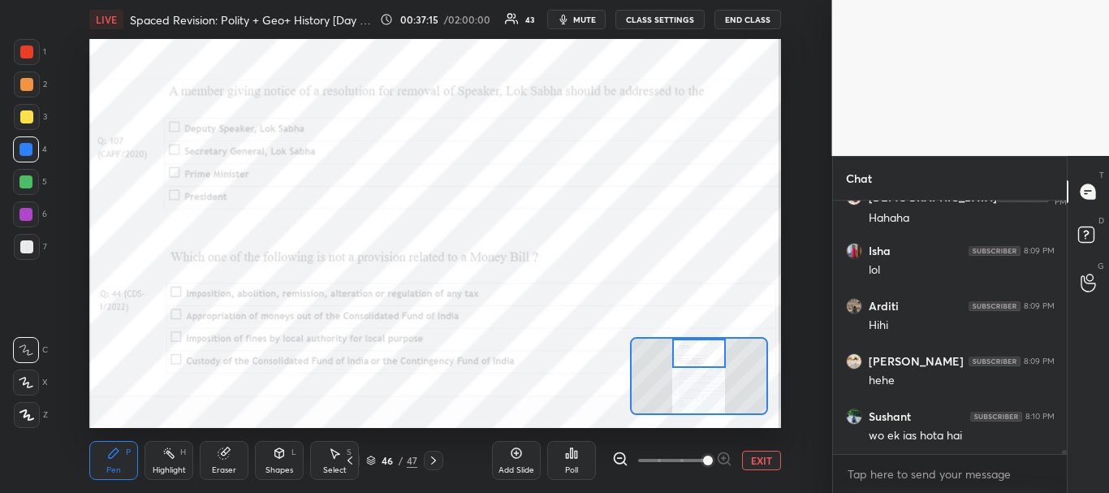
scroll to position [16927, 0]
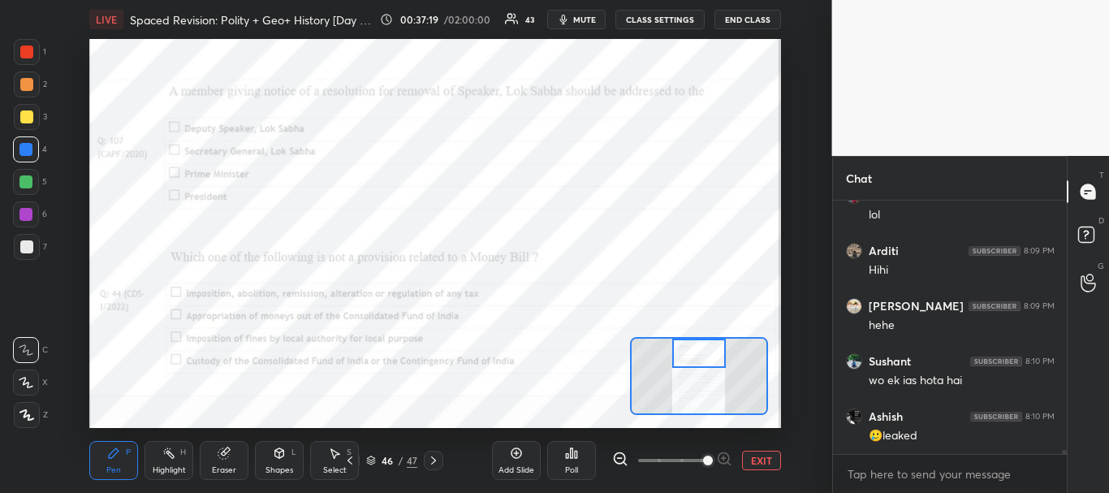
click at [583, 455] on div "Poll" at bounding box center [571, 460] width 49 height 39
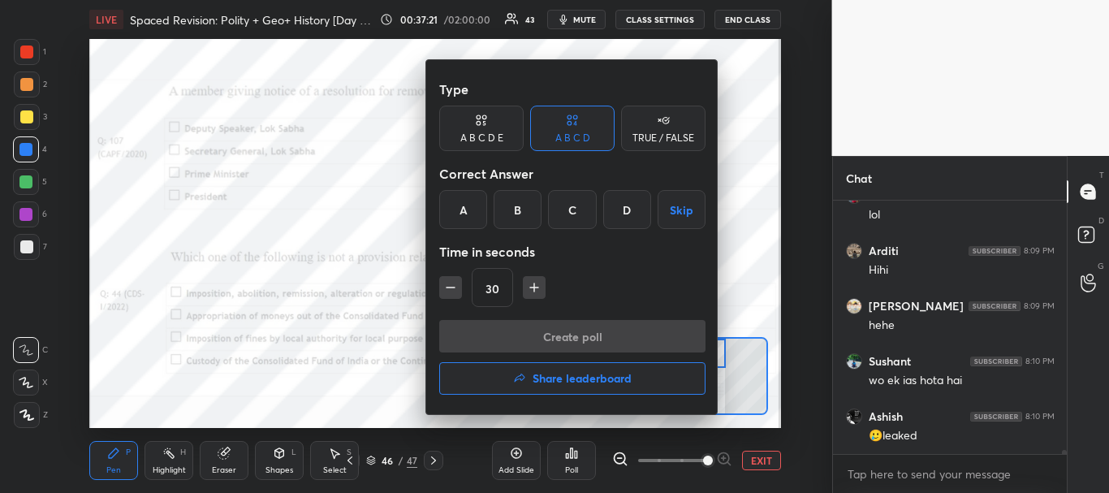
click at [519, 222] on div "B" at bounding box center [517, 209] width 48 height 39
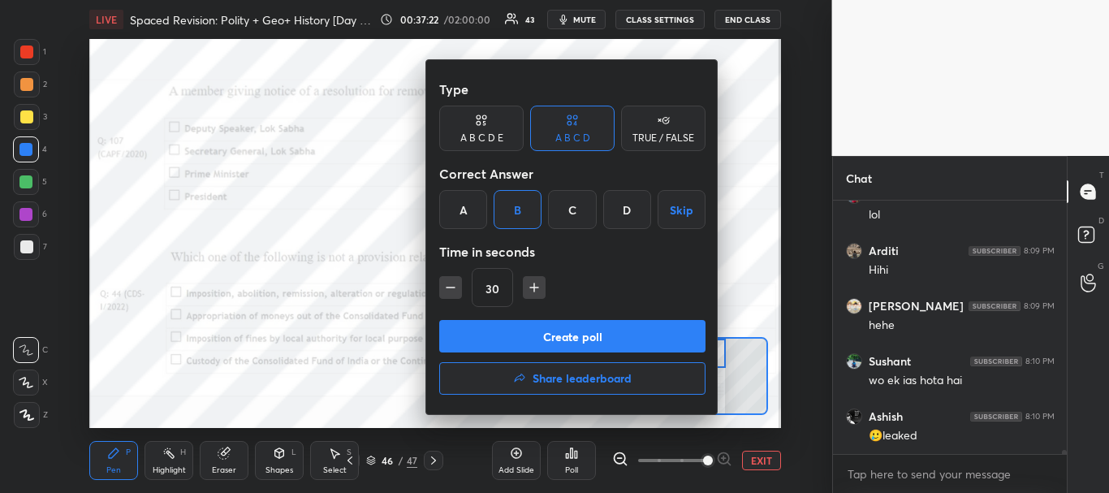
click at [520, 334] on button "Create poll" at bounding box center [572, 336] width 266 height 32
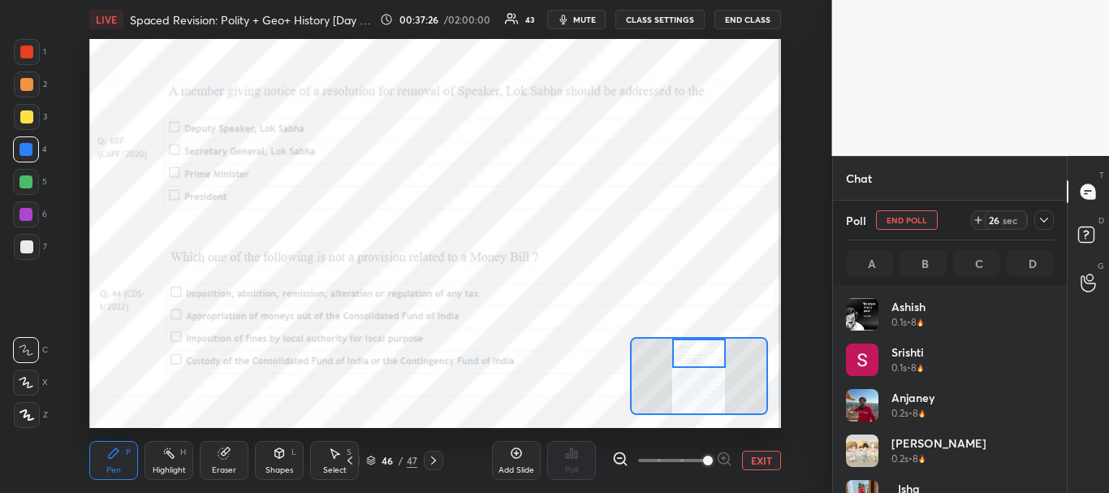
scroll to position [17121, 0]
click at [1046, 228] on div at bounding box center [1043, 219] width 19 height 19
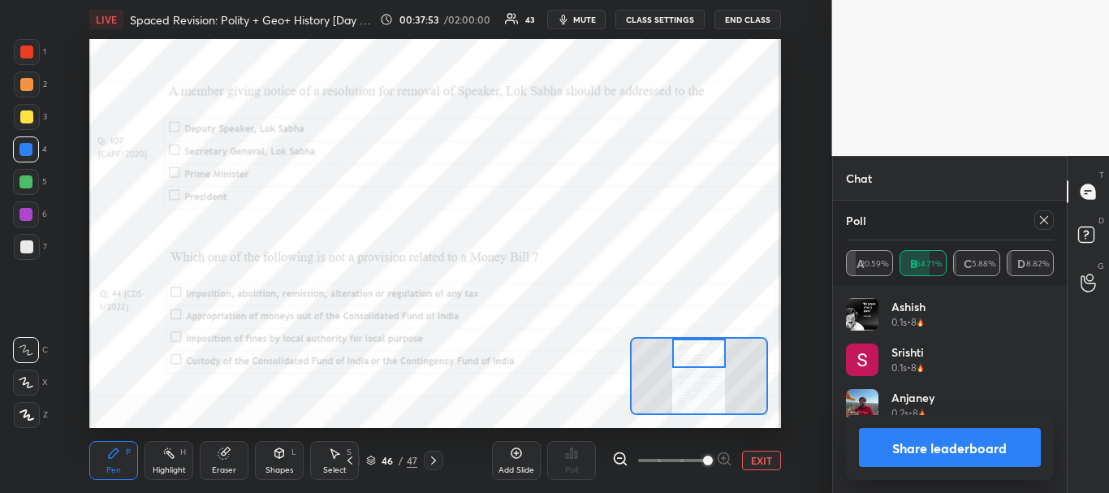
scroll to position [190, 203]
click at [943, 448] on button "Share leaderboard" at bounding box center [950, 447] width 183 height 39
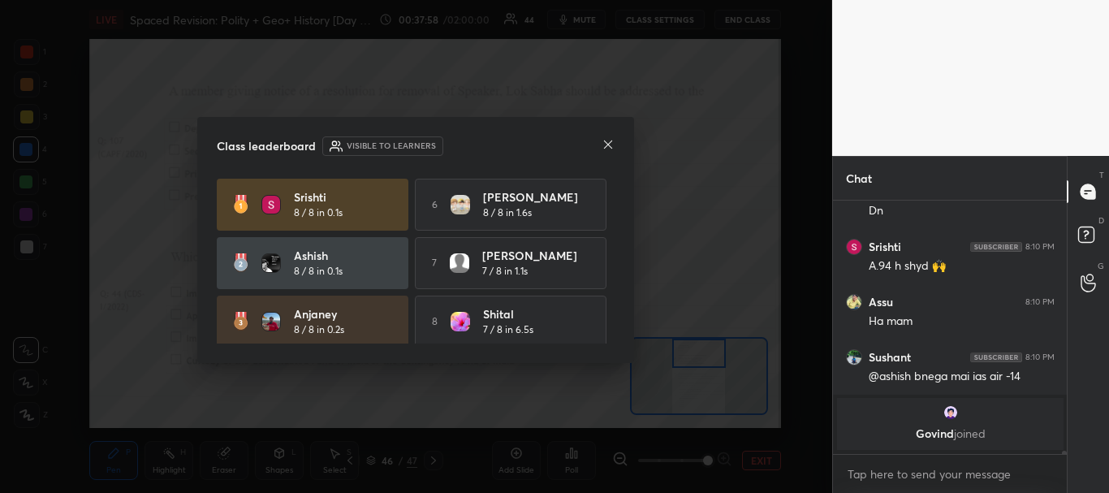
scroll to position [248, 229]
click at [606, 140] on icon at bounding box center [607, 144] width 13 height 13
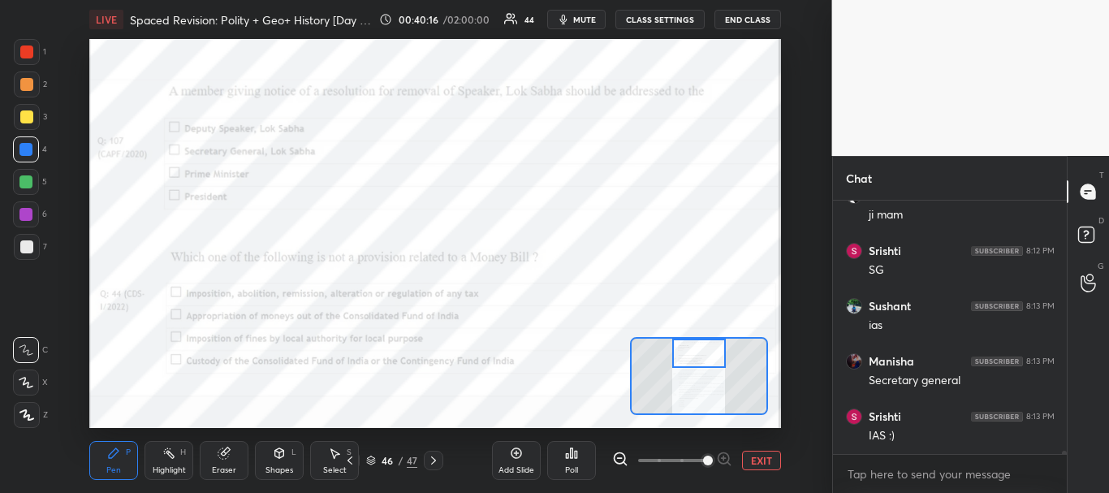
scroll to position [18701, 0]
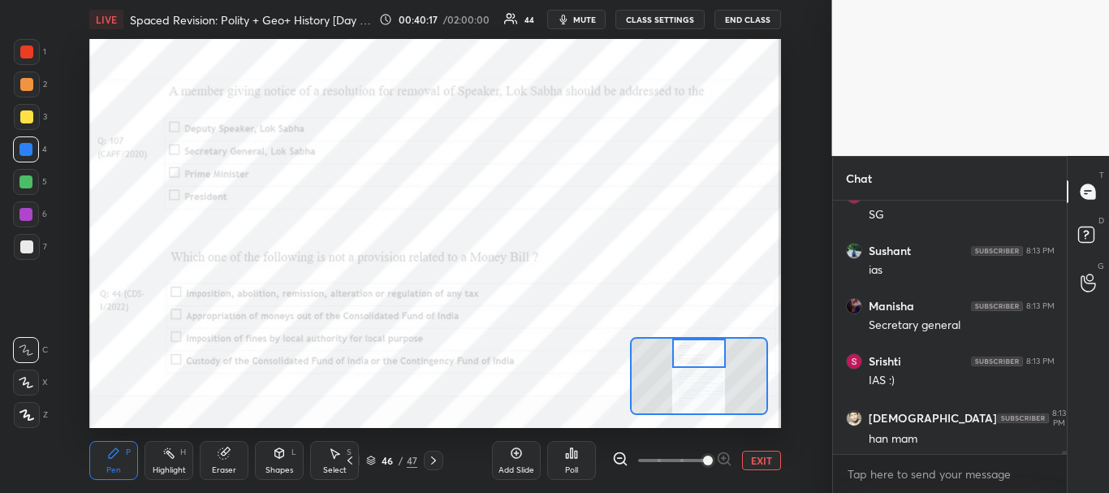
click at [761, 459] on button "EXIT" at bounding box center [761, 459] width 39 height 19
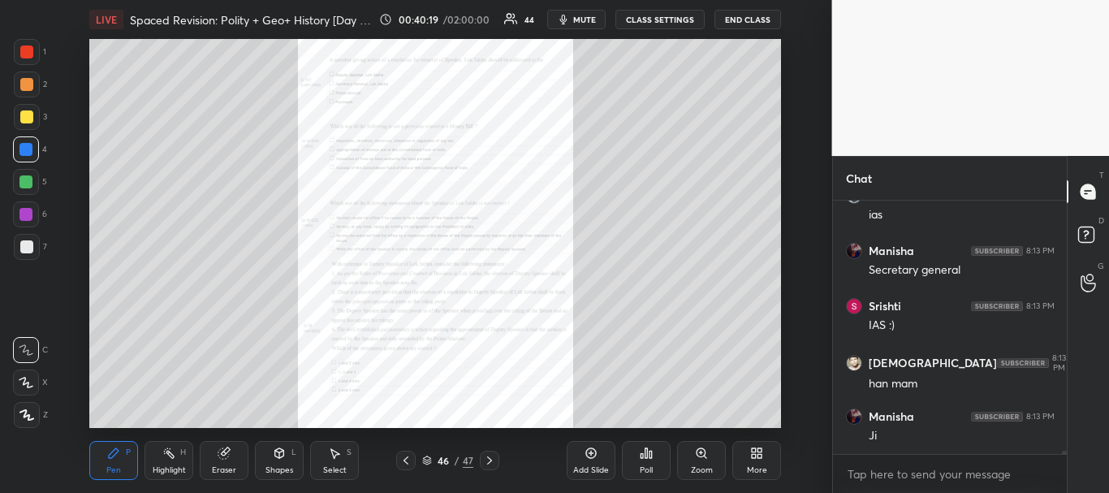
scroll to position [18812, 0]
click at [407, 457] on icon at bounding box center [405, 460] width 5 height 8
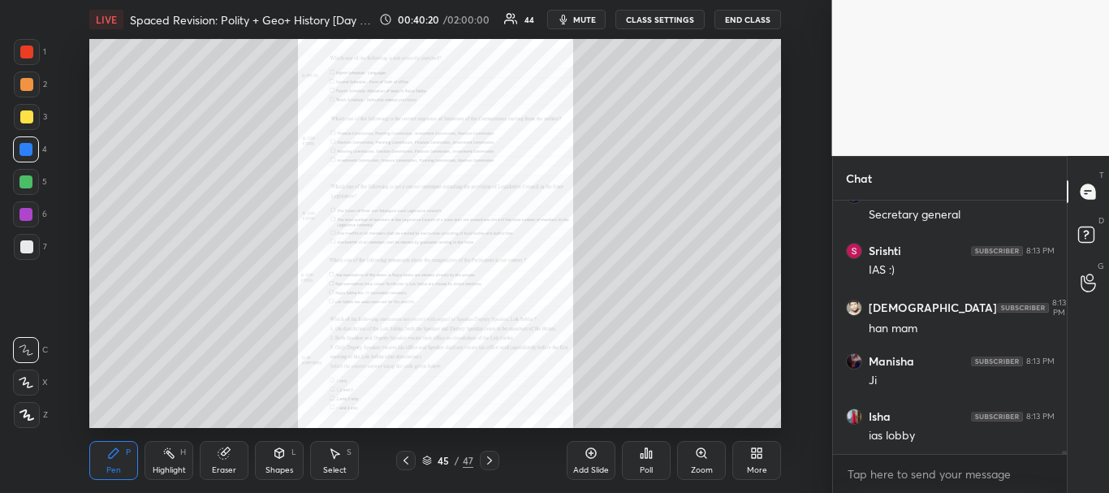
click at [712, 449] on div "Zoom" at bounding box center [701, 460] width 49 height 39
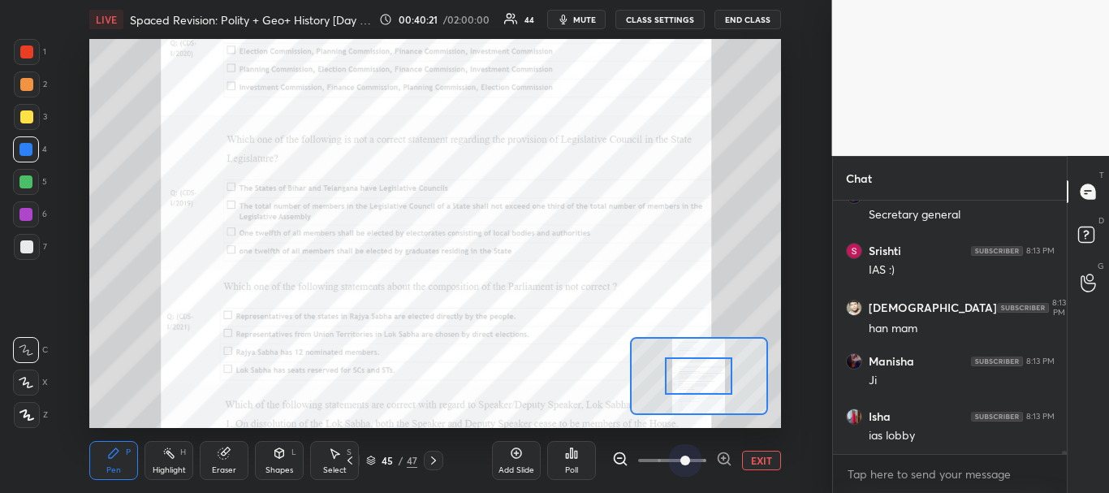
click at [695, 460] on span at bounding box center [672, 460] width 68 height 24
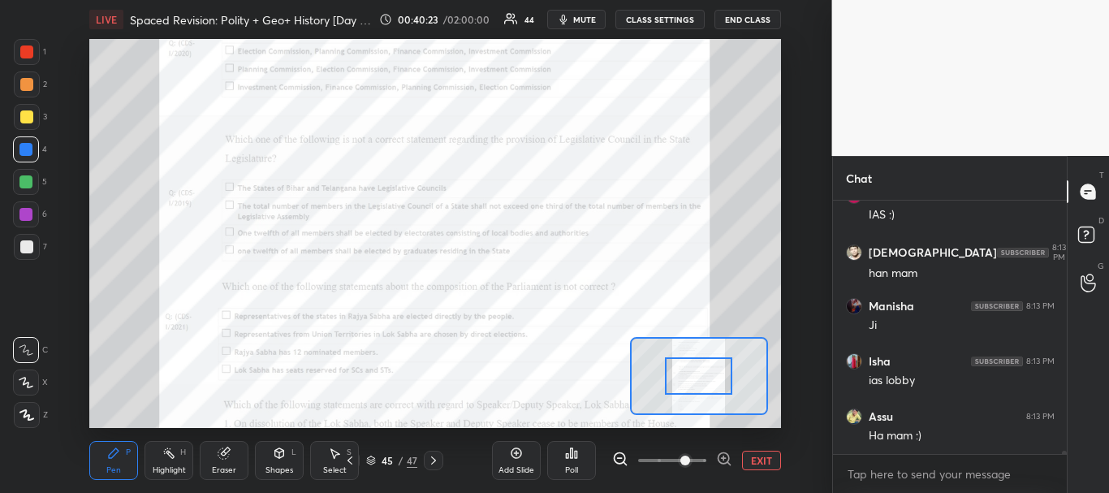
click at [690, 459] on span at bounding box center [685, 460] width 10 height 10
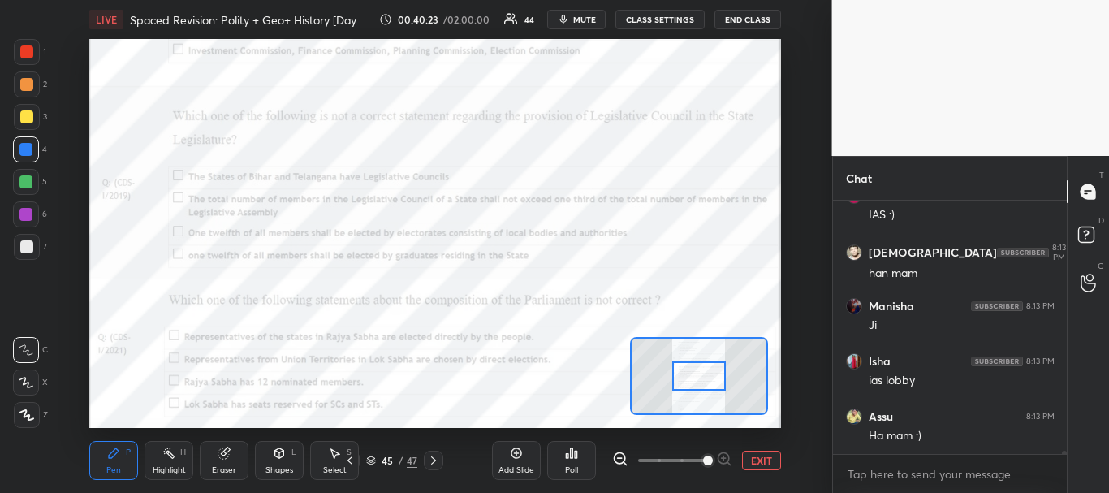
scroll to position [19088, 0]
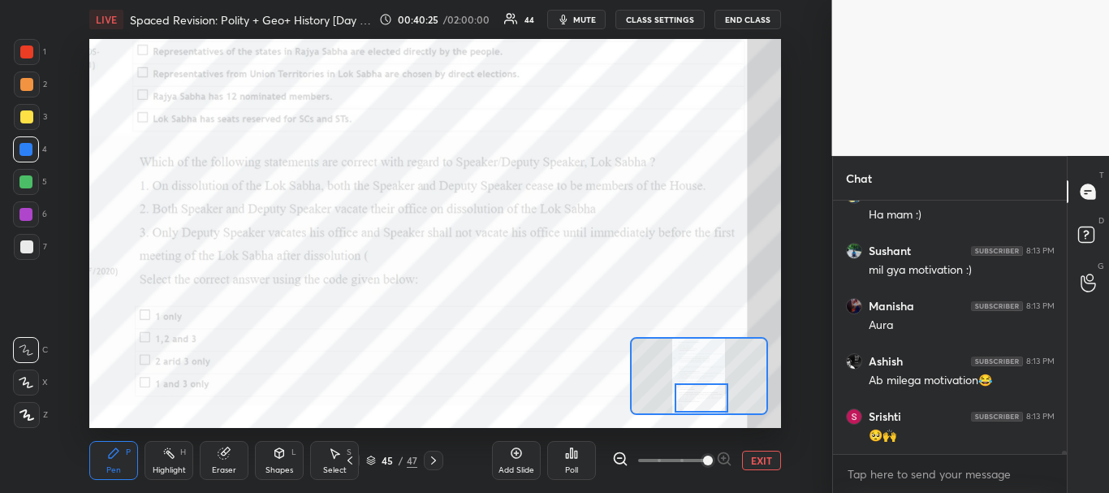
drag, startPoint x: 693, startPoint y: 369, endPoint x: 696, endPoint y: 396, distance: 26.9
click at [696, 396] on div at bounding box center [701, 398] width 54 height 30
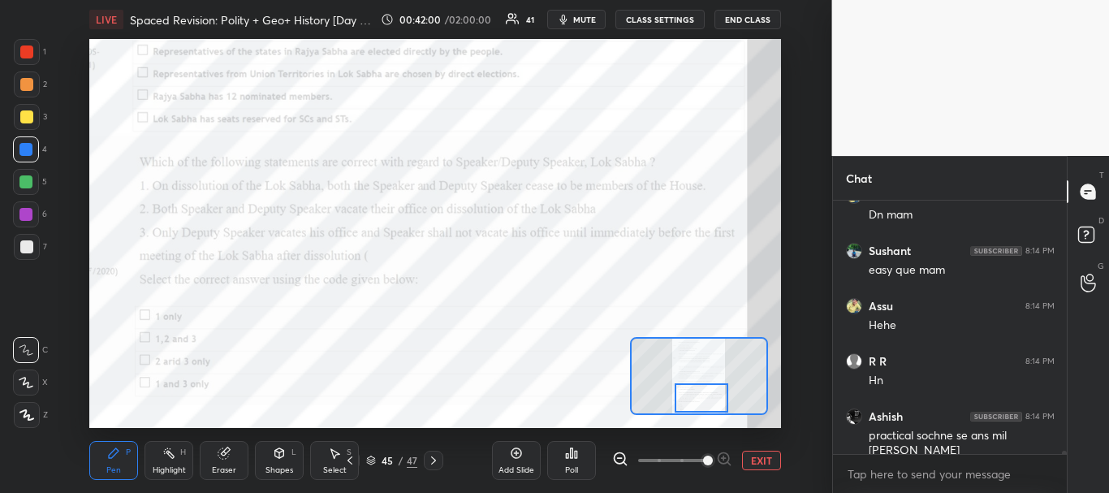
scroll to position [20153, 0]
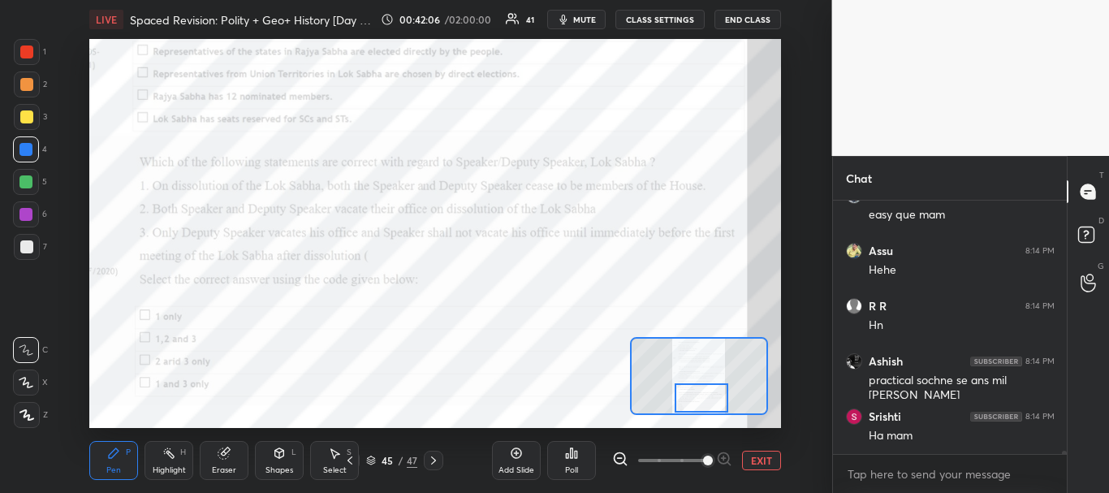
click at [571, 459] on div "Poll" at bounding box center [571, 460] width 49 height 39
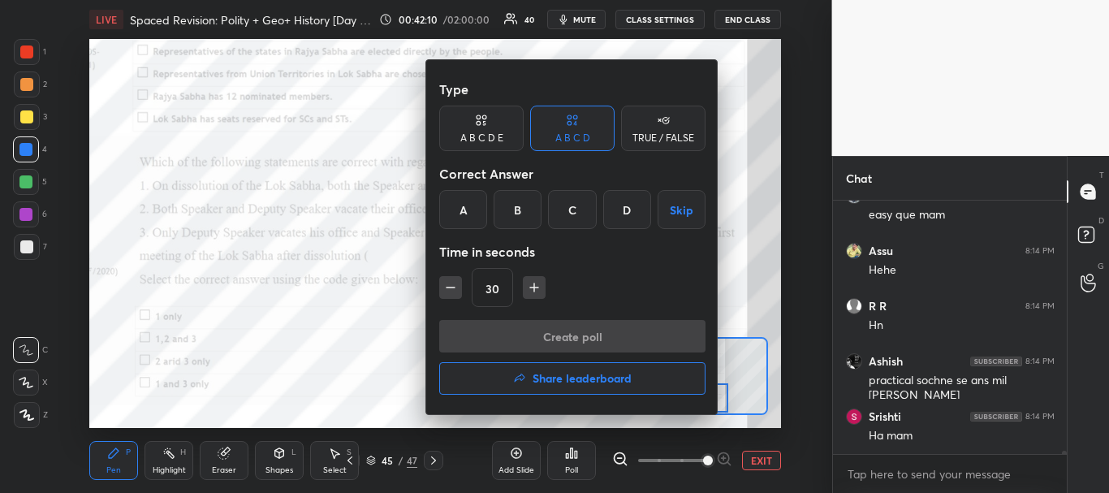
click at [627, 212] on div "D" at bounding box center [627, 209] width 48 height 39
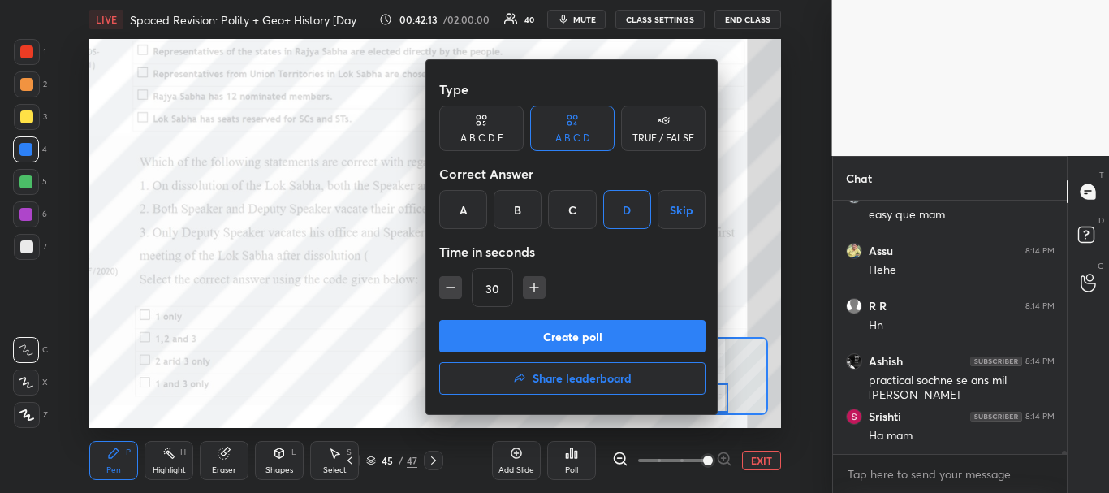
click at [468, 222] on div "A" at bounding box center [463, 209] width 48 height 39
click at [561, 340] on button "Create poll" at bounding box center [572, 336] width 266 height 32
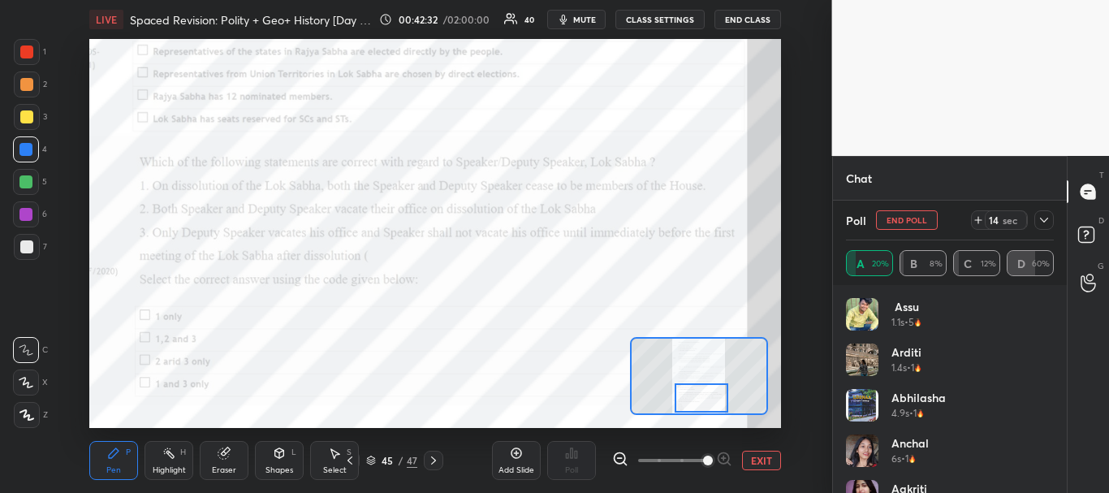
scroll to position [20626, 0]
click at [1046, 220] on icon at bounding box center [1044, 220] width 8 height 5
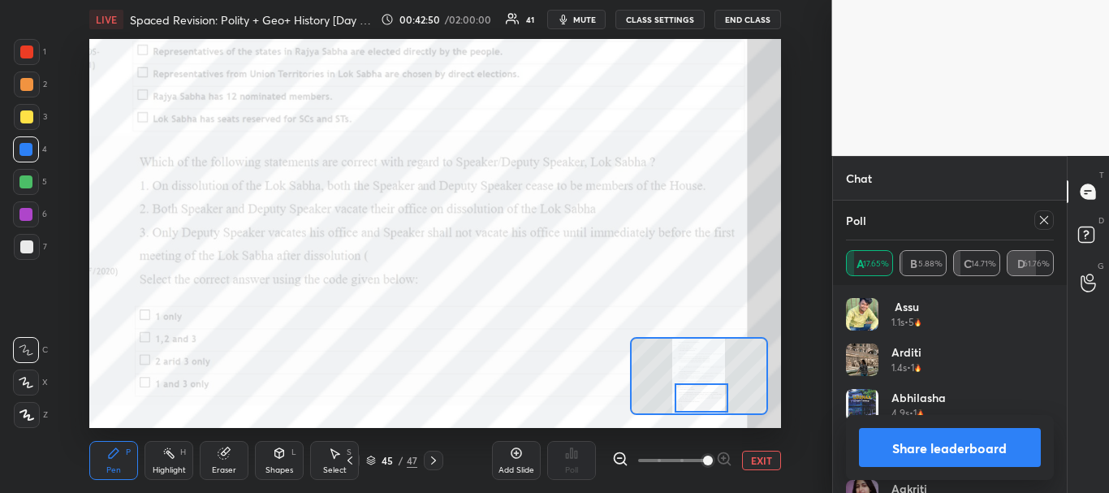
scroll to position [20423, 0]
click at [1041, 216] on icon at bounding box center [1043, 219] width 13 height 13
type textarea "x"
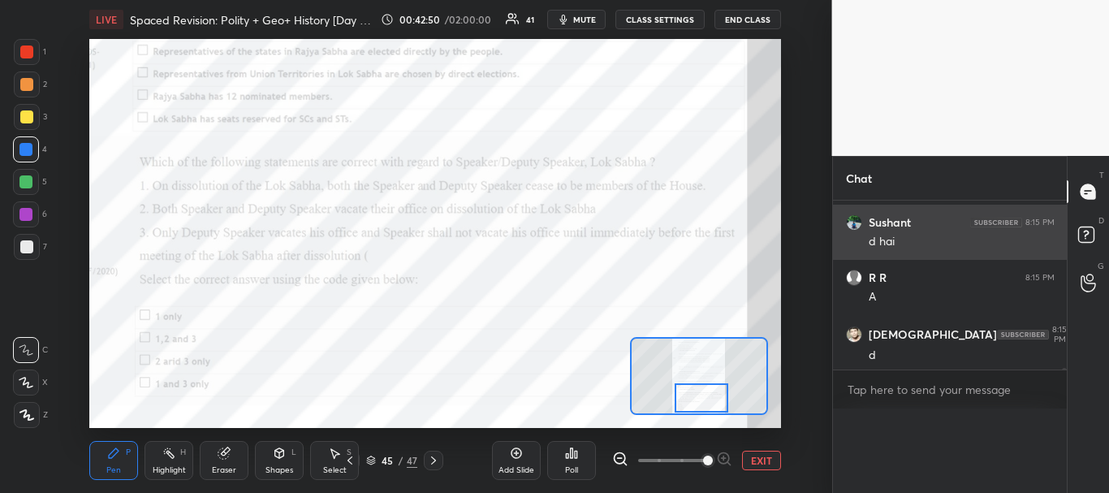
scroll to position [0, 0]
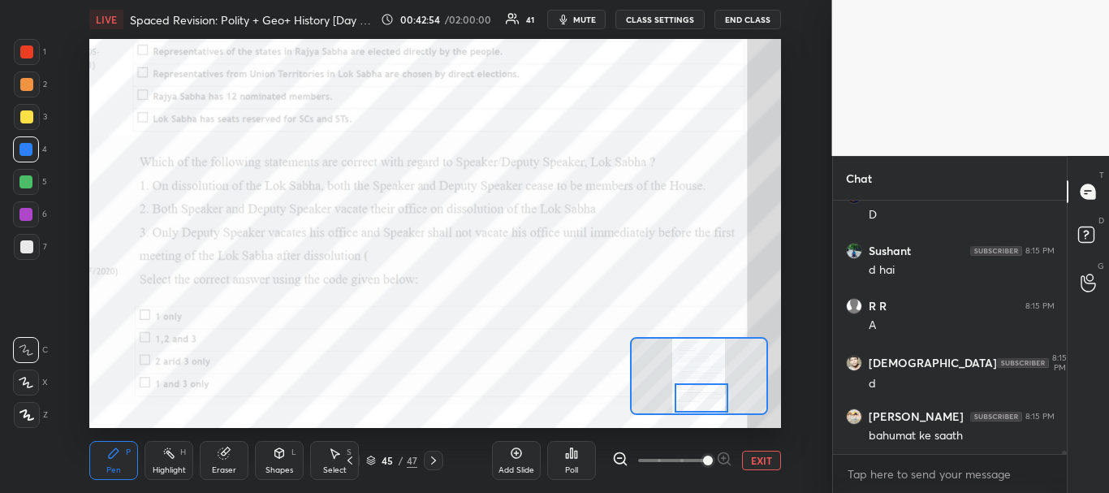
click at [29, 45] on div at bounding box center [26, 51] width 13 height 13
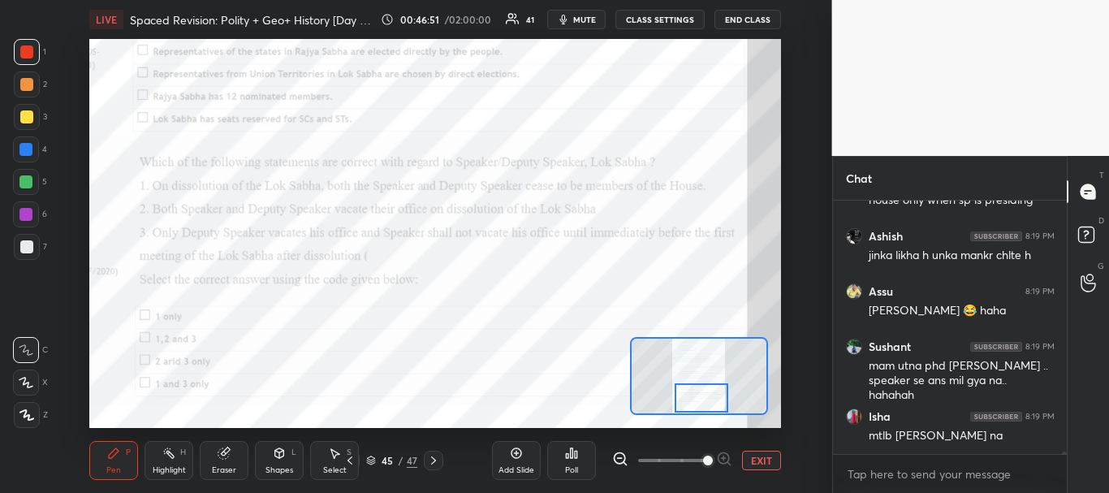
scroll to position [25342, 0]
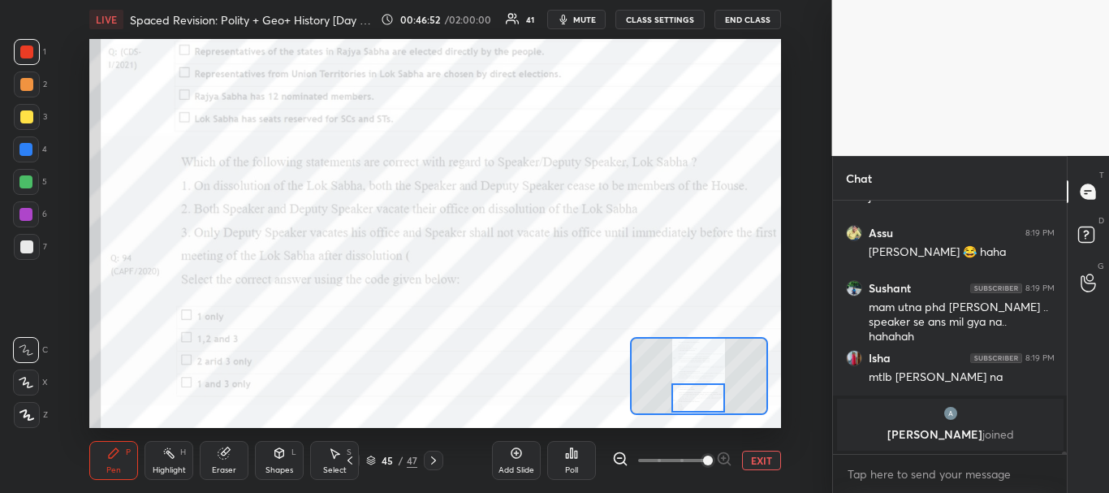
click at [708, 403] on div at bounding box center [698, 398] width 54 height 30
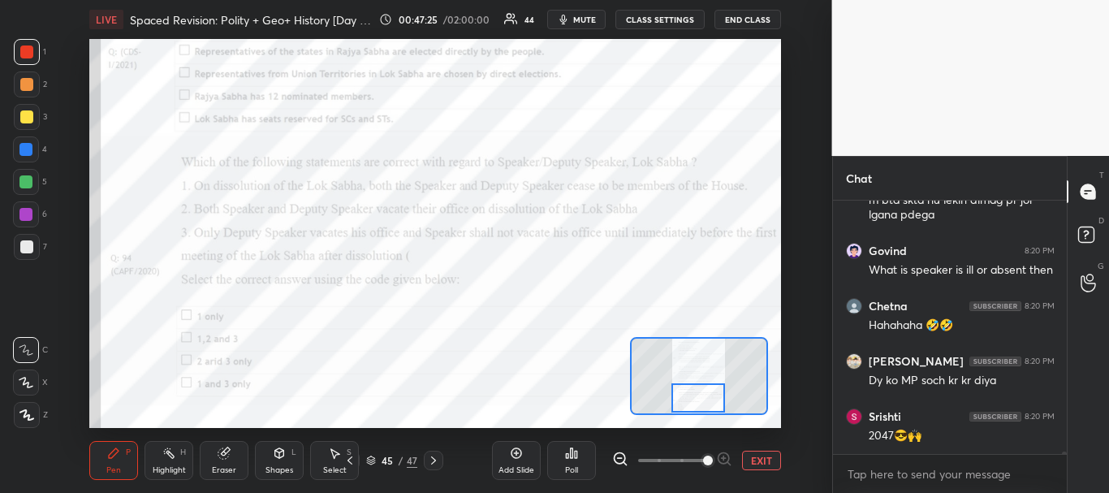
scroll to position [24514, 0]
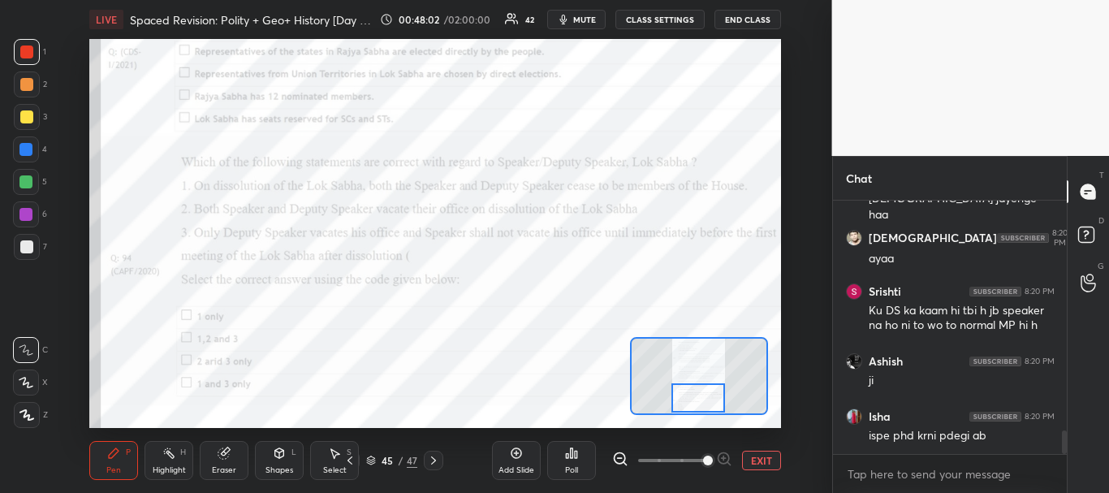
scroll to position [2433, 0]
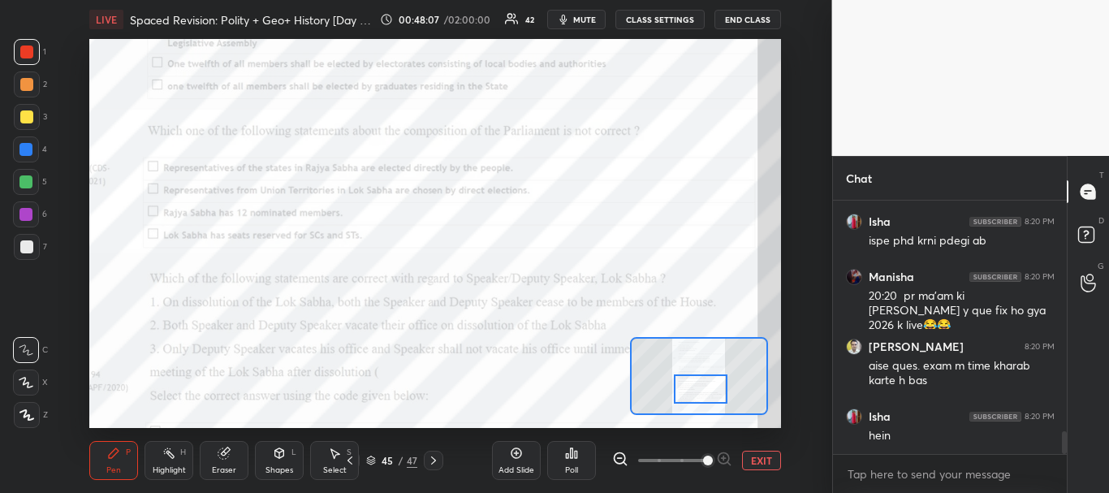
drag, startPoint x: 696, startPoint y: 396, endPoint x: 699, endPoint y: 387, distance: 9.3
click at [699, 387] on div at bounding box center [701, 389] width 54 height 30
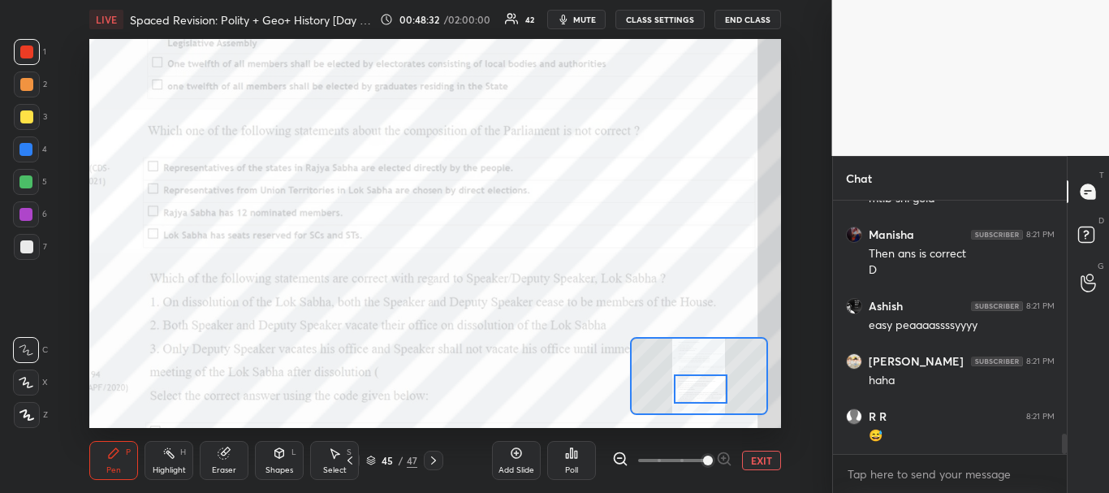
scroll to position [2961, 0]
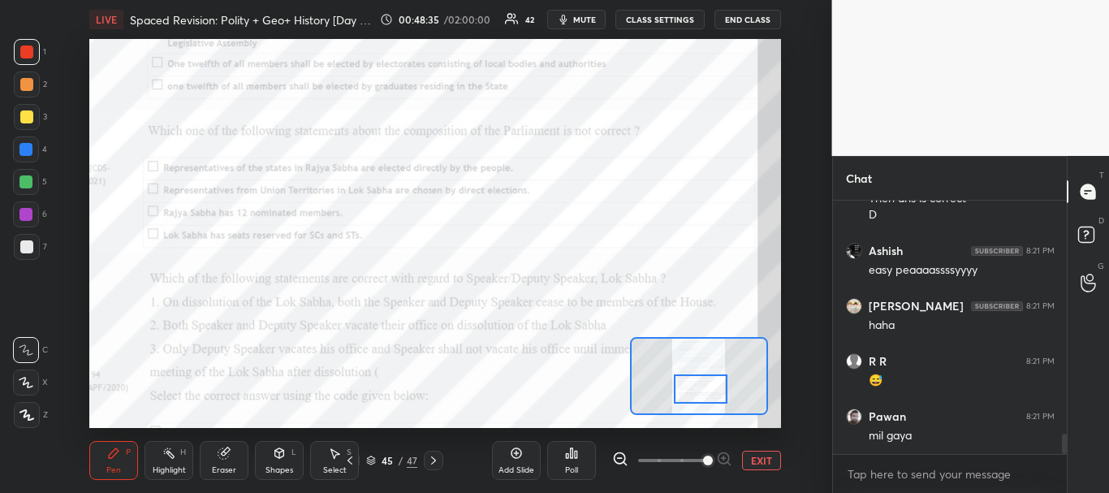
click at [579, 471] on div "Poll" at bounding box center [571, 460] width 49 height 39
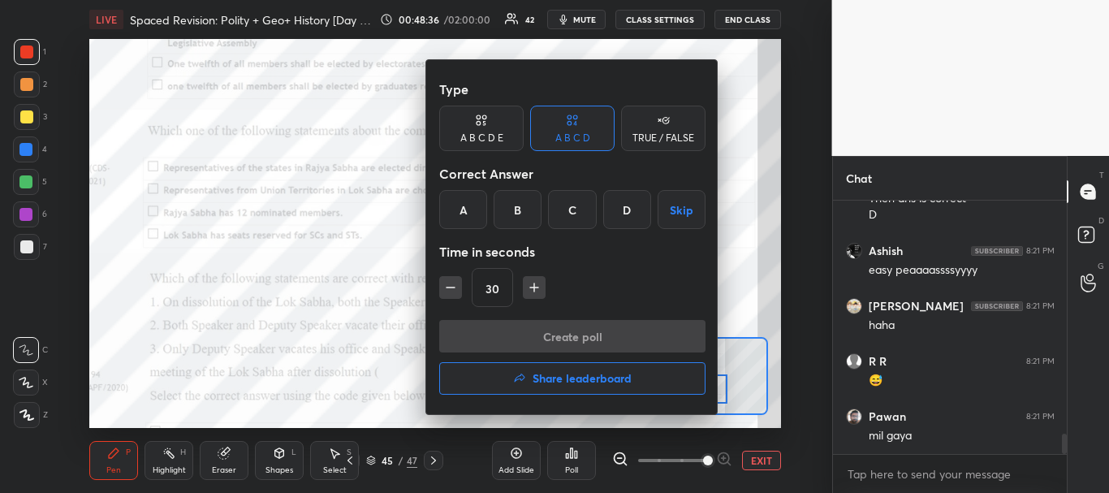
click at [452, 207] on div "A" at bounding box center [463, 209] width 48 height 39
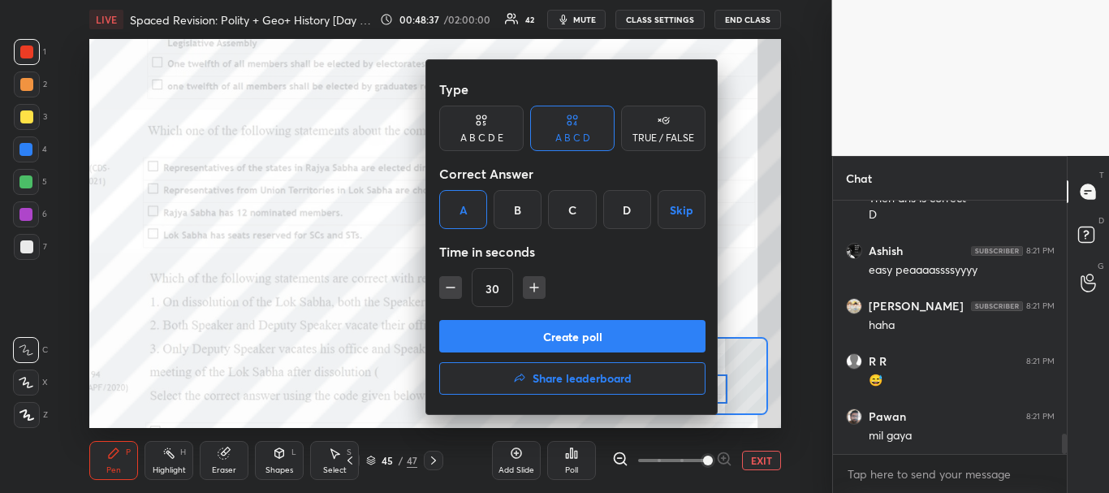
click at [511, 337] on button "Create poll" at bounding box center [572, 336] width 266 height 32
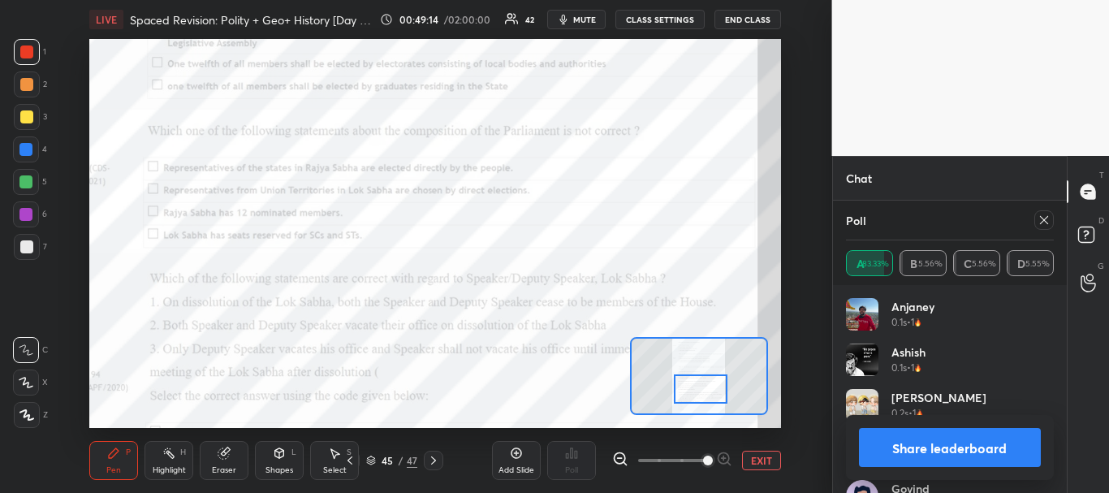
scroll to position [3682, 0]
click at [942, 439] on button "Share leaderboard" at bounding box center [950, 447] width 183 height 39
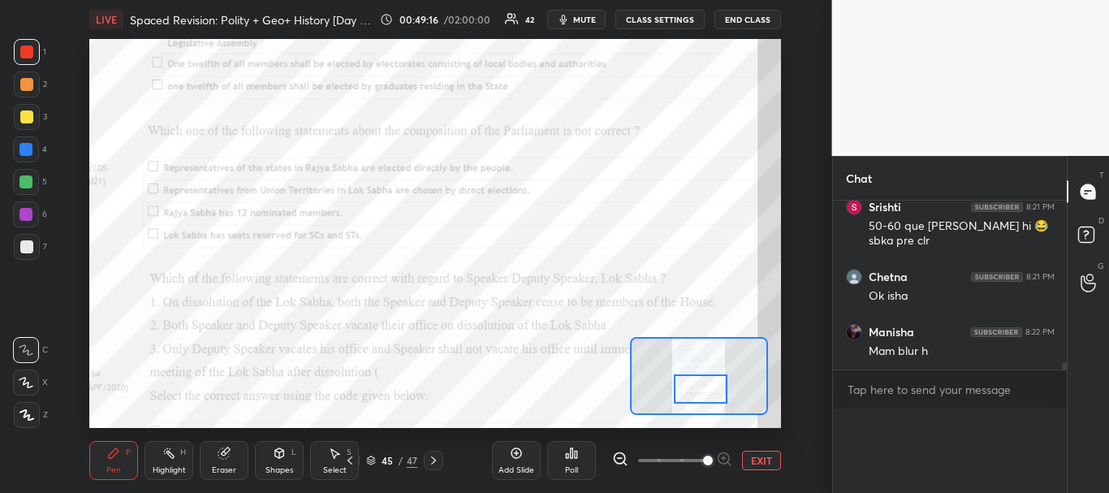
scroll to position [0, 0]
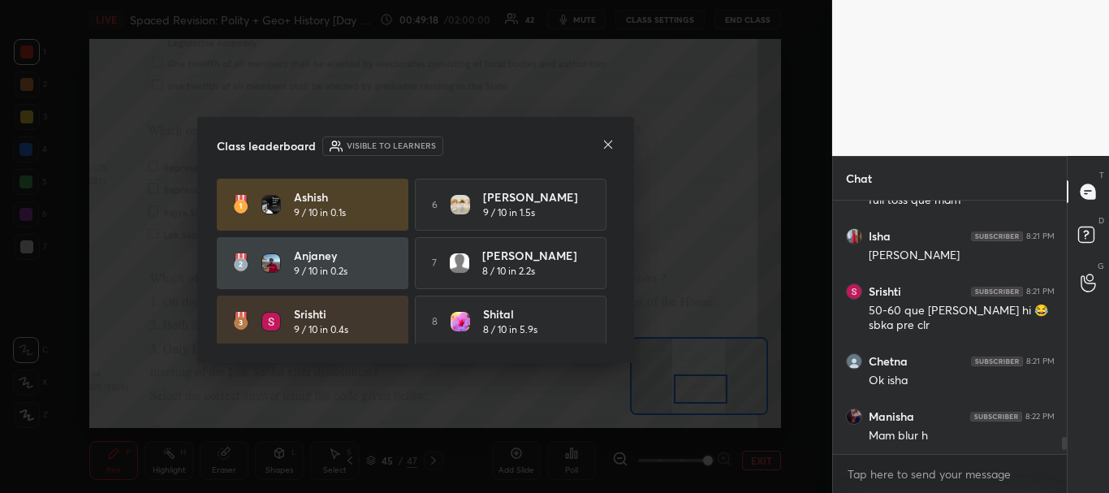
click at [609, 150] on icon at bounding box center [607, 144] width 13 height 13
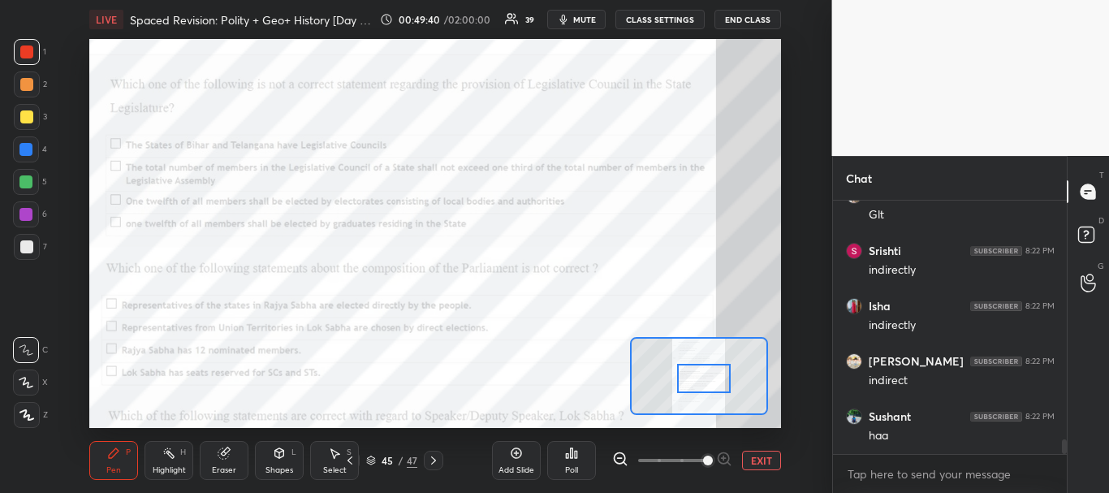
drag, startPoint x: 696, startPoint y: 391, endPoint x: 700, endPoint y: 381, distance: 11.0
click at [700, 381] on div at bounding box center [704, 379] width 54 height 30
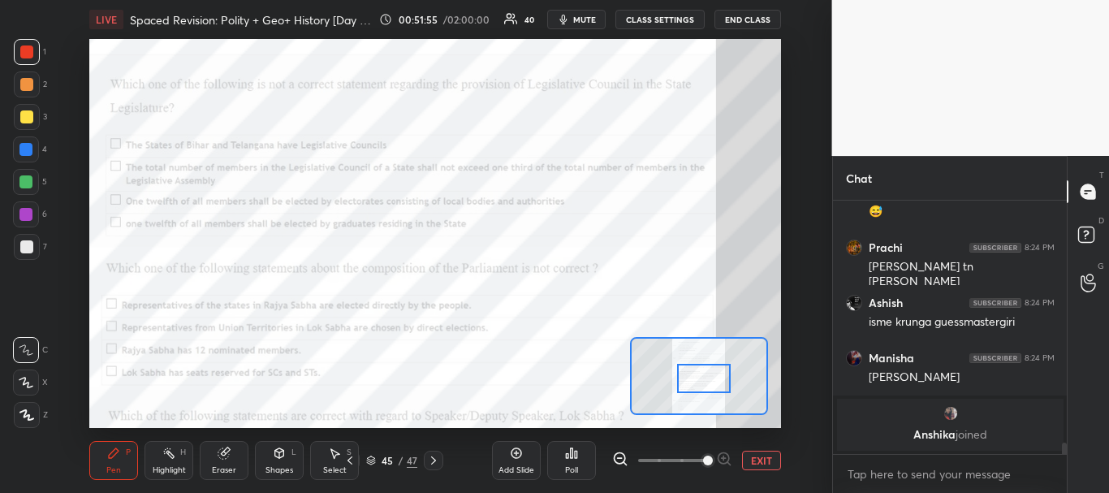
scroll to position [5237, 0]
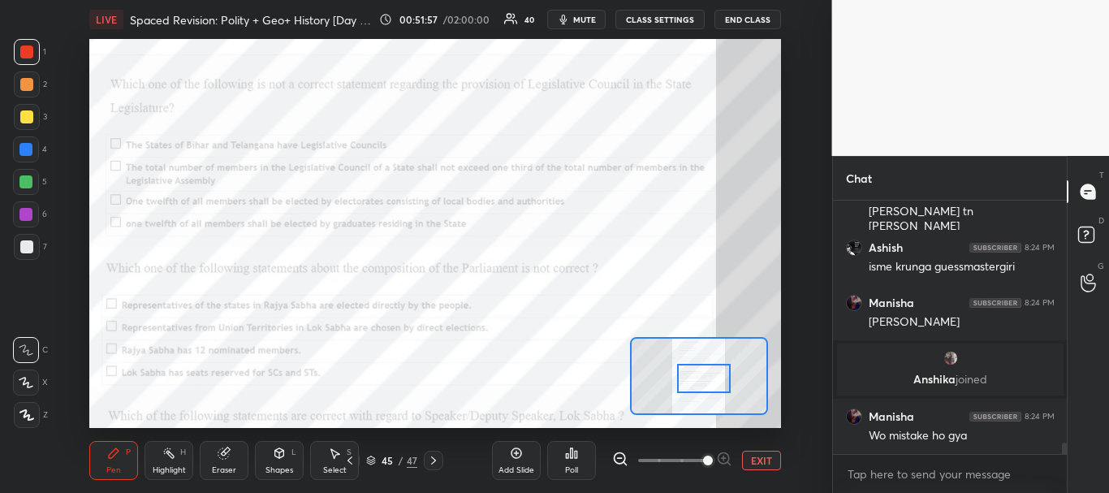
click at [575, 457] on icon at bounding box center [576, 453] width 2 height 7
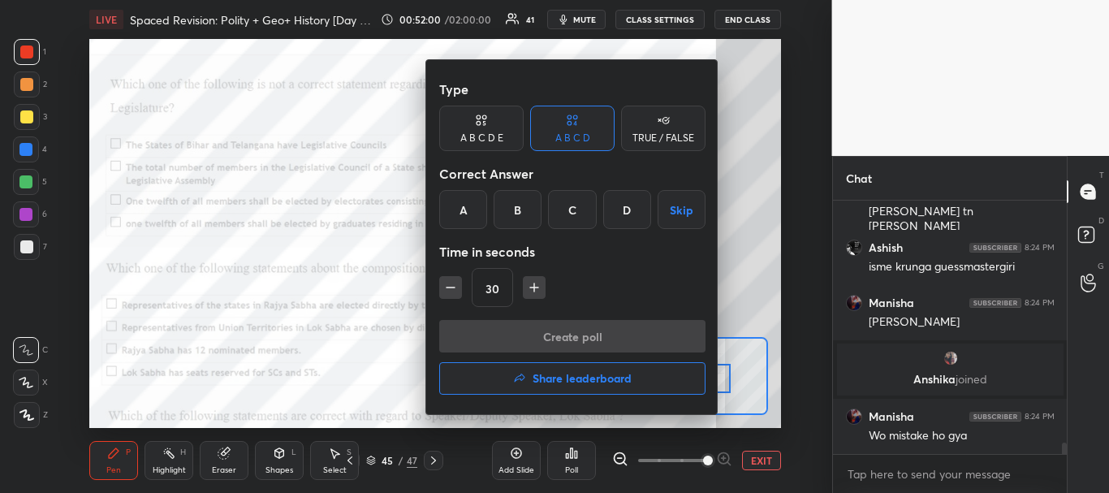
click at [570, 203] on div "C" at bounding box center [572, 209] width 48 height 39
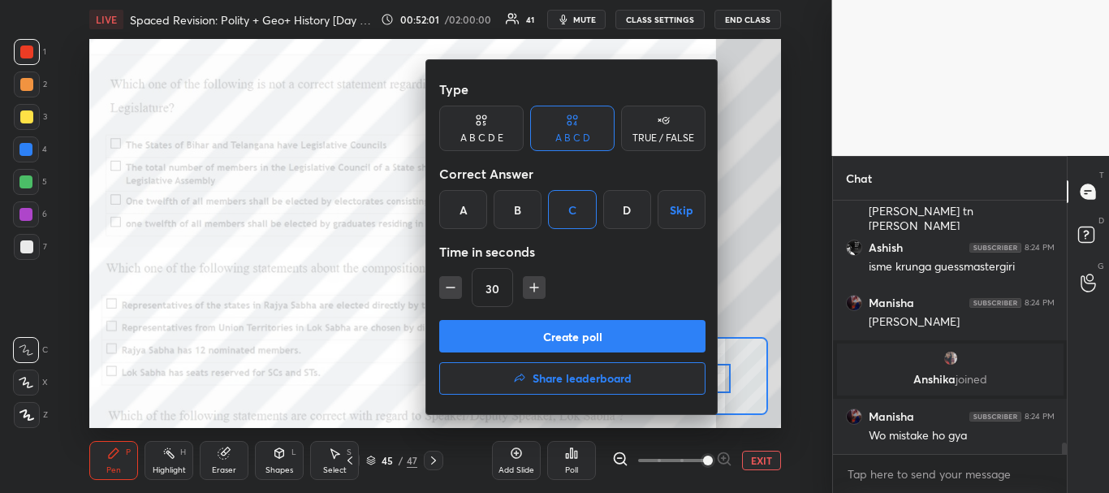
click at [594, 328] on button "Create poll" at bounding box center [572, 336] width 266 height 32
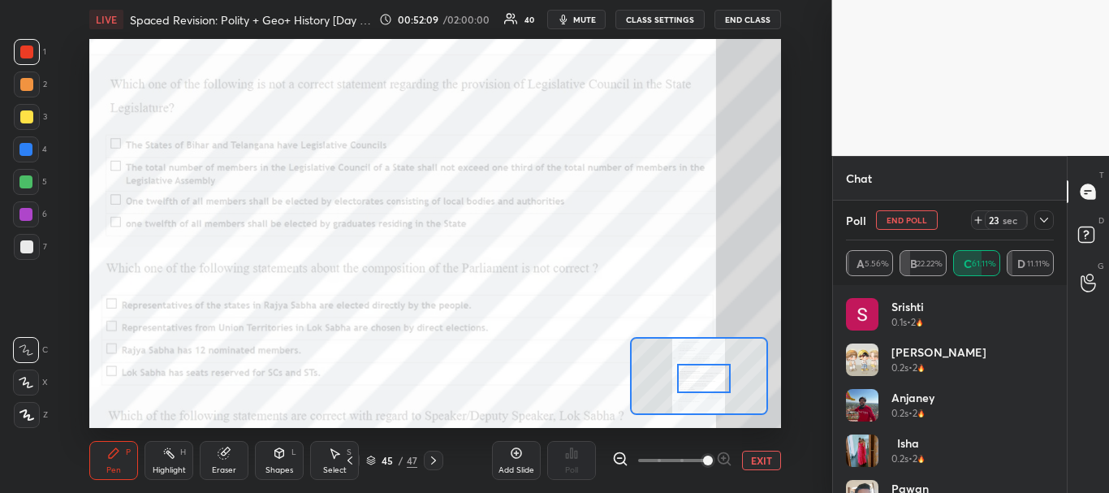
scroll to position [5486, 0]
click at [1044, 223] on icon at bounding box center [1043, 219] width 13 height 13
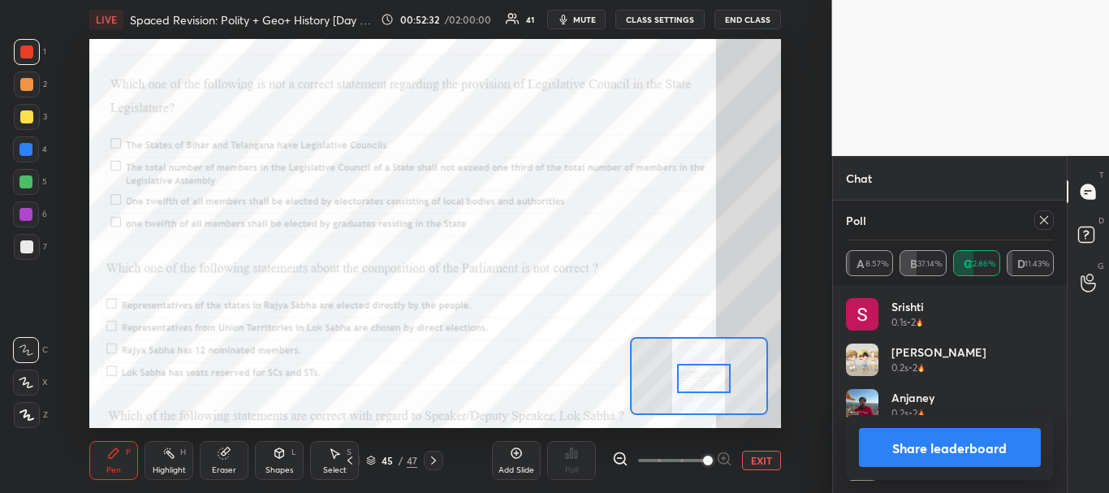
scroll to position [190, 203]
click at [951, 446] on button "Share leaderboard" at bounding box center [950, 447] width 183 height 39
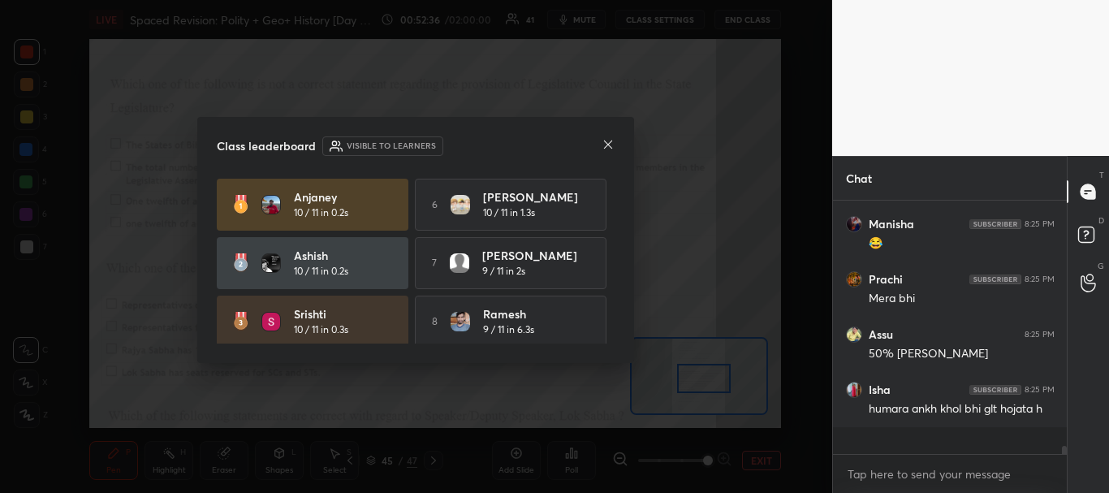
scroll to position [6, 6]
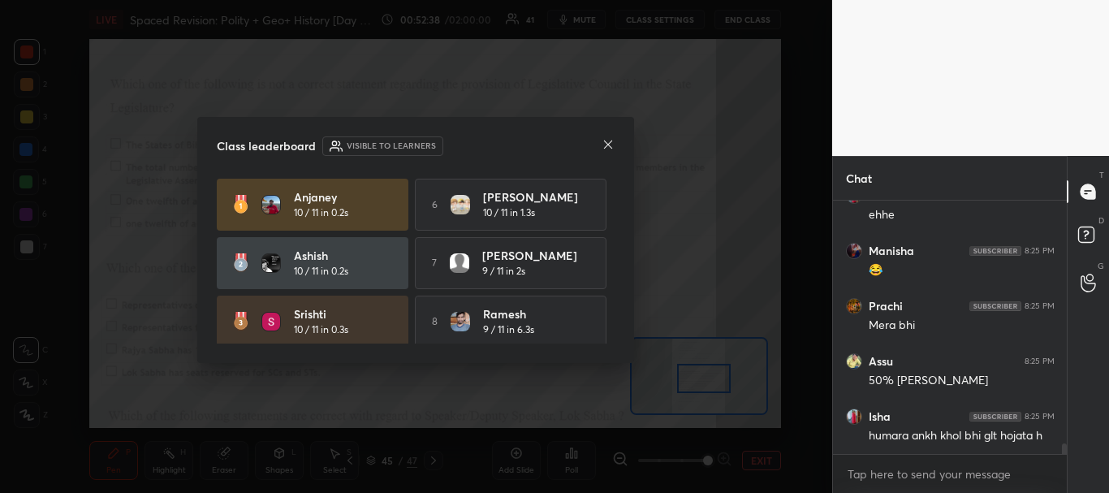
click at [601, 144] on div "Class leaderboard Visible to learners" at bounding box center [416, 145] width 398 height 19
click at [602, 144] on icon at bounding box center [607, 144] width 13 height 13
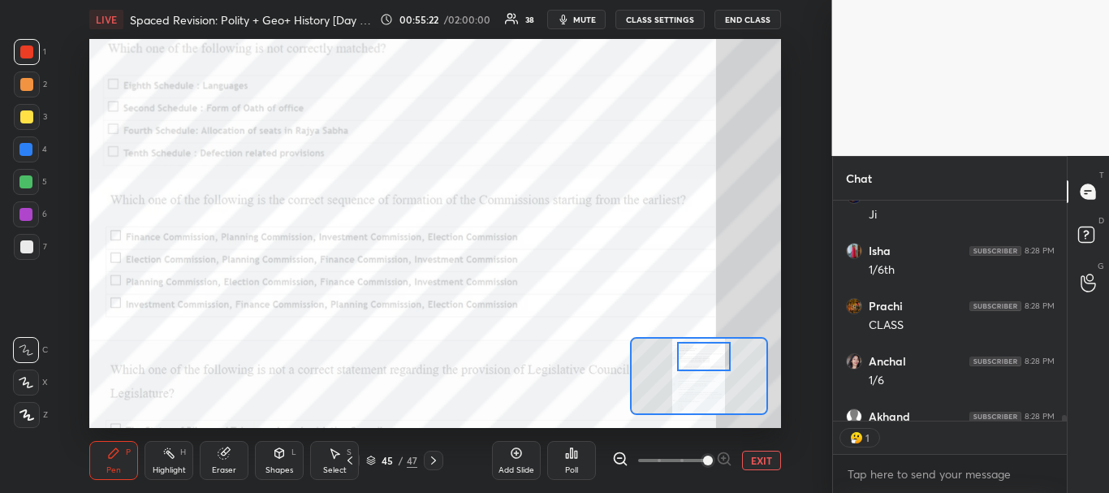
scroll to position [215, 229]
drag, startPoint x: 702, startPoint y: 371, endPoint x: 701, endPoint y: 350, distance: 21.1
click at [701, 350] on div at bounding box center [704, 357] width 54 height 30
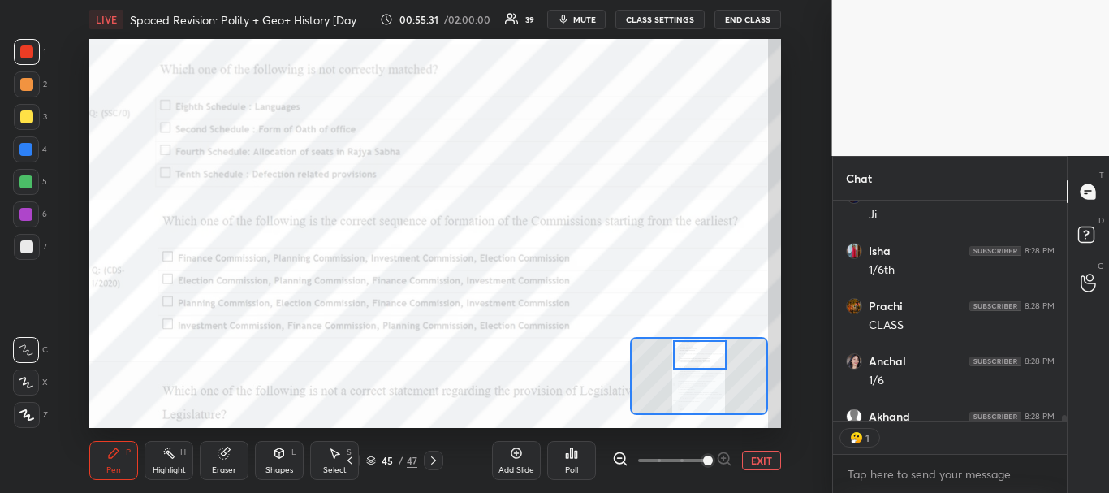
click at [698, 355] on div at bounding box center [700, 355] width 54 height 30
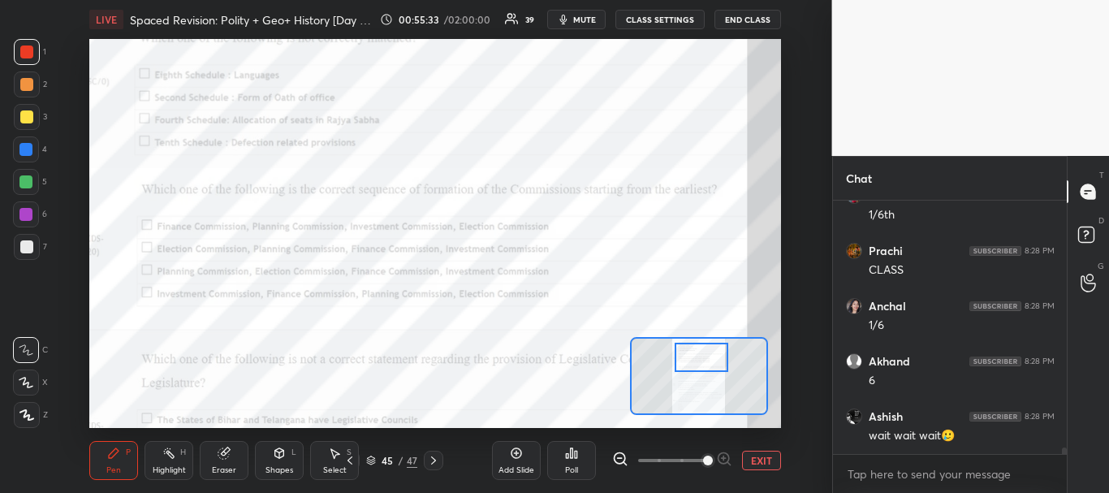
click at [711, 356] on div at bounding box center [701, 358] width 54 height 30
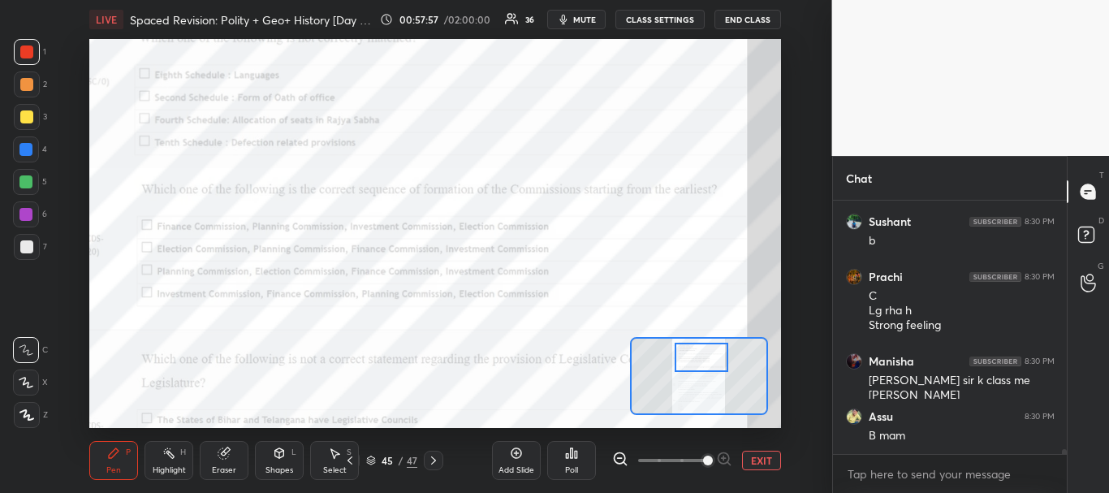
scroll to position [12191, 0]
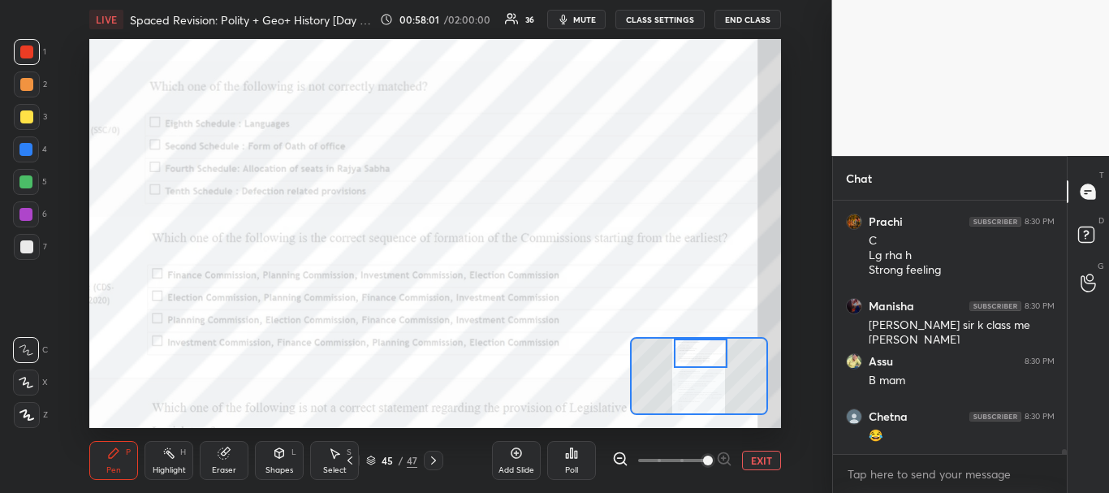
drag, startPoint x: 700, startPoint y: 355, endPoint x: 700, endPoint y: 342, distance: 13.8
click at [700, 342] on div at bounding box center [701, 353] width 54 height 30
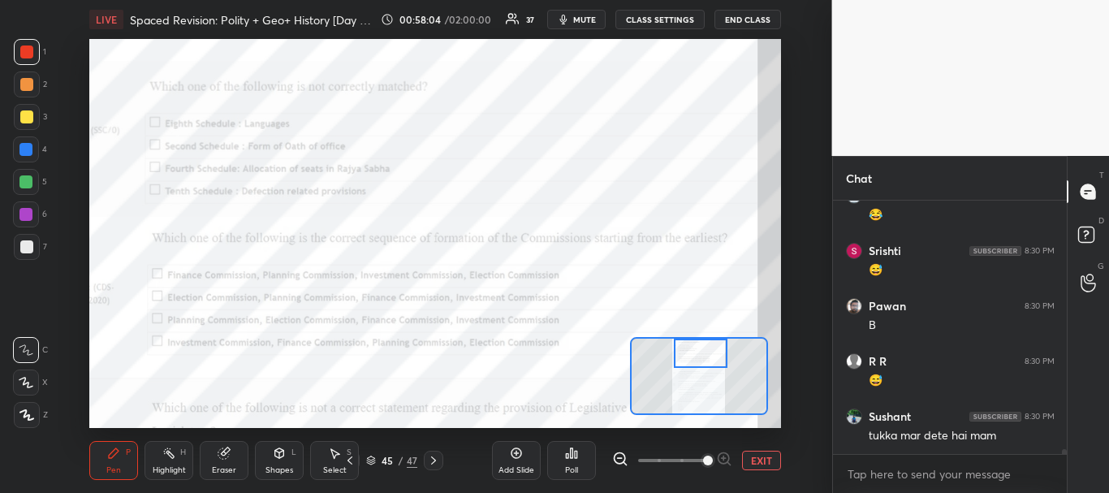
scroll to position [12467, 0]
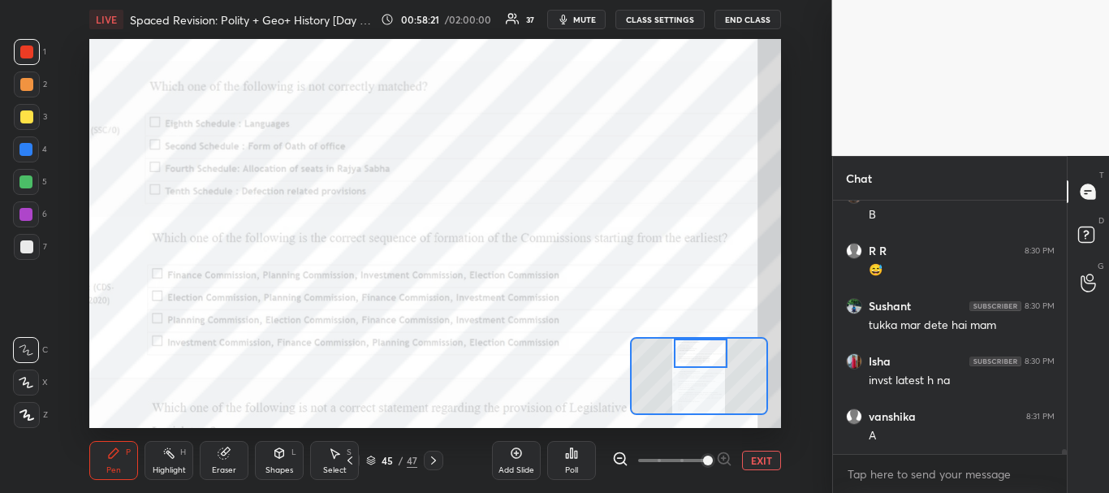
click at [577, 466] on div "Poll" at bounding box center [571, 470] width 13 height 8
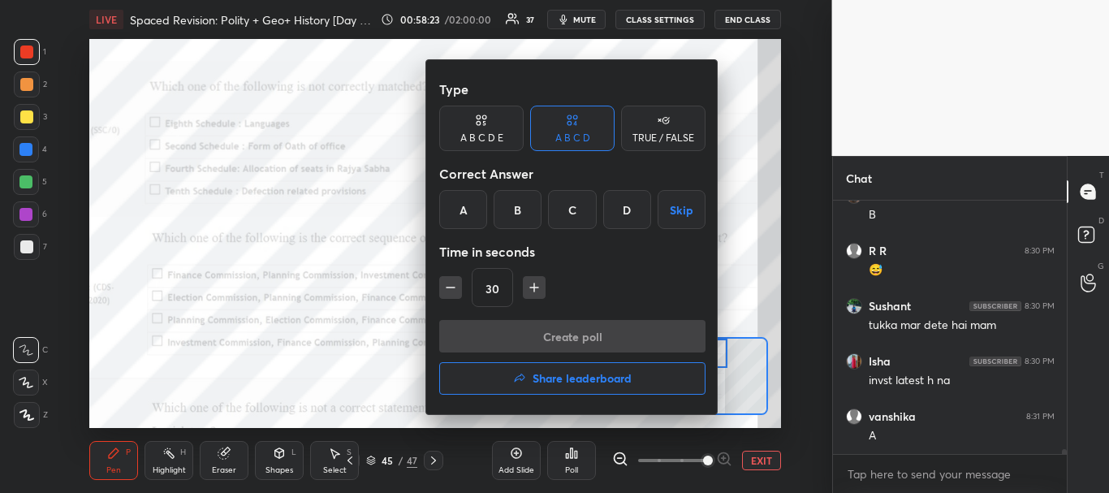
click at [509, 199] on div "B" at bounding box center [517, 209] width 48 height 39
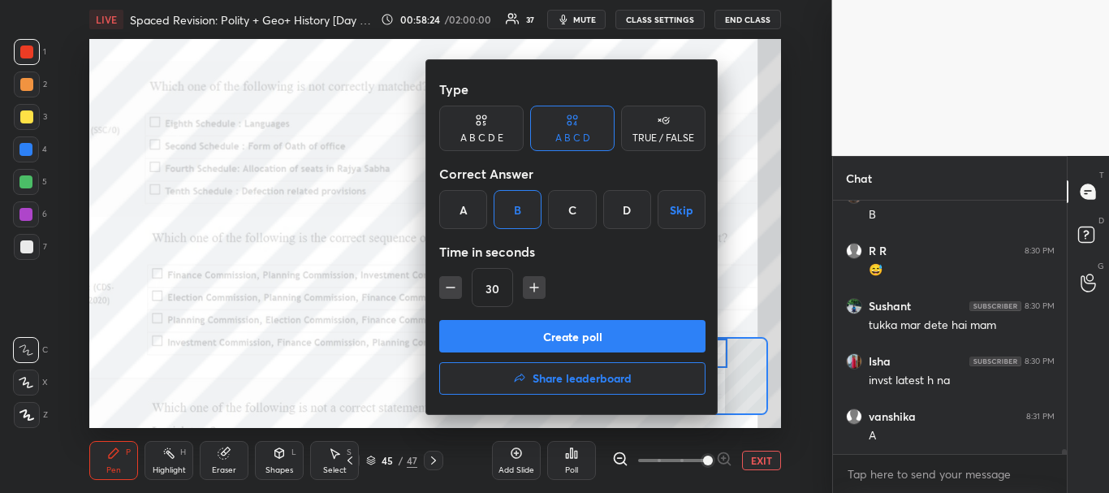
click at [549, 339] on button "Create poll" at bounding box center [572, 336] width 266 height 32
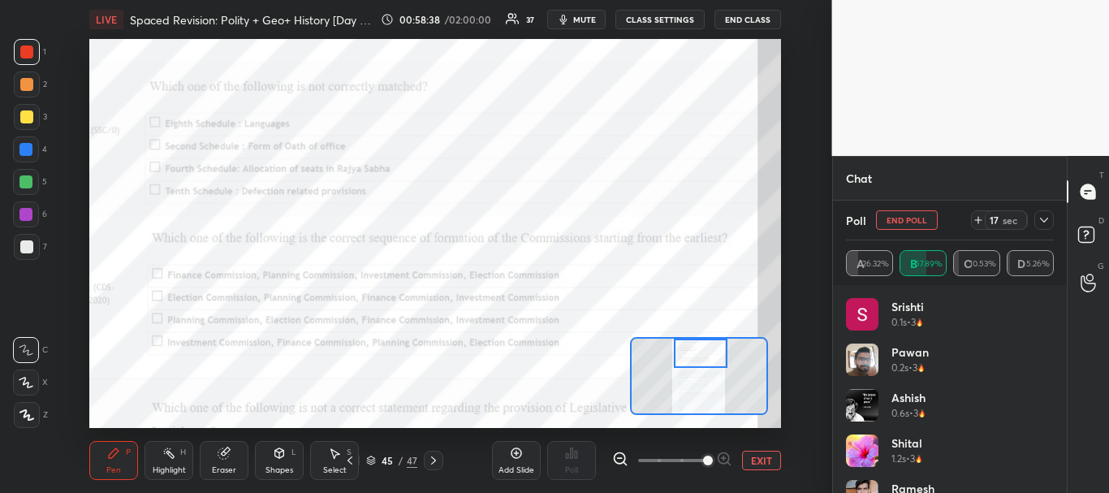
scroll to position [12826, 0]
click at [1042, 225] on icon at bounding box center [1043, 219] width 13 height 13
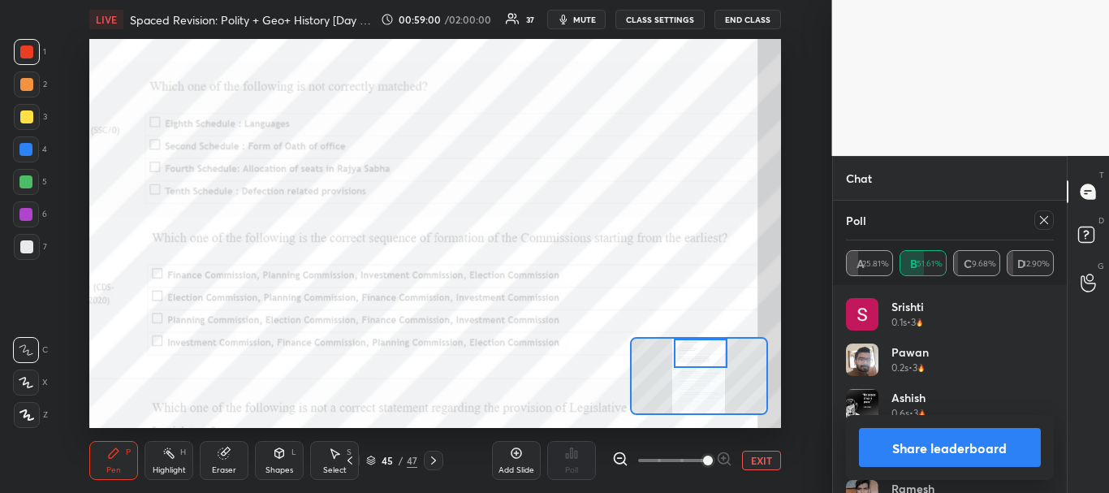
scroll to position [13061, 0]
click at [916, 436] on button "Share leaderboard" at bounding box center [950, 447] width 183 height 39
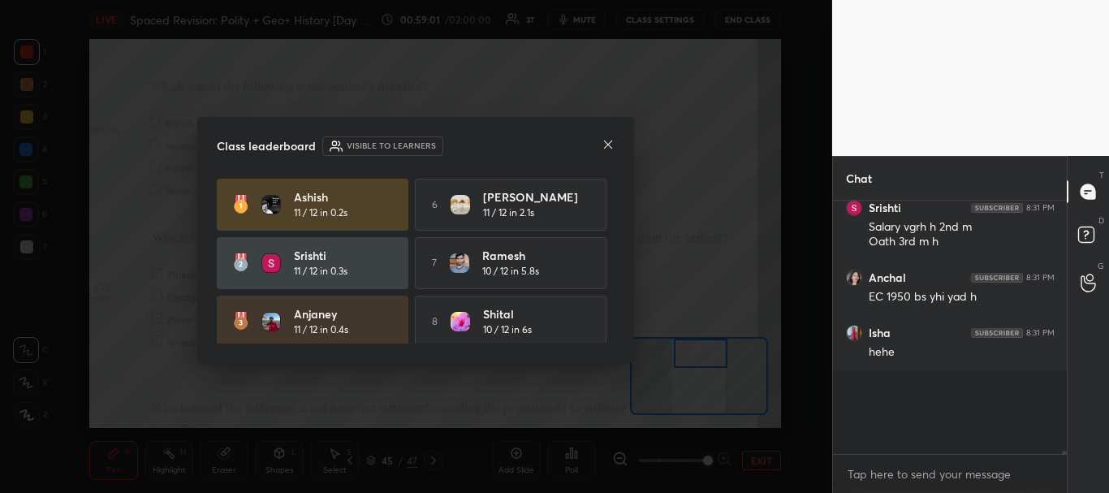
scroll to position [6, 6]
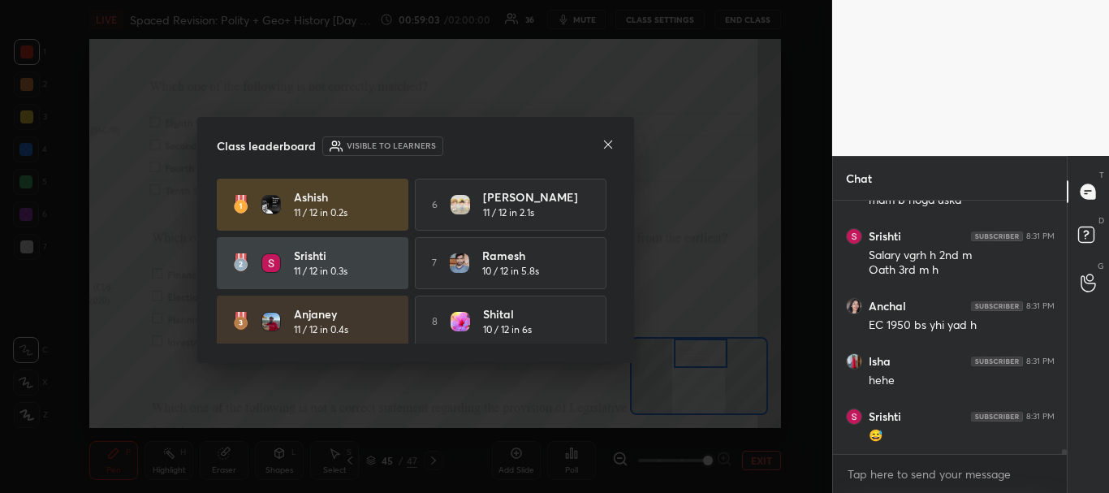
click at [609, 150] on icon at bounding box center [607, 144] width 13 height 13
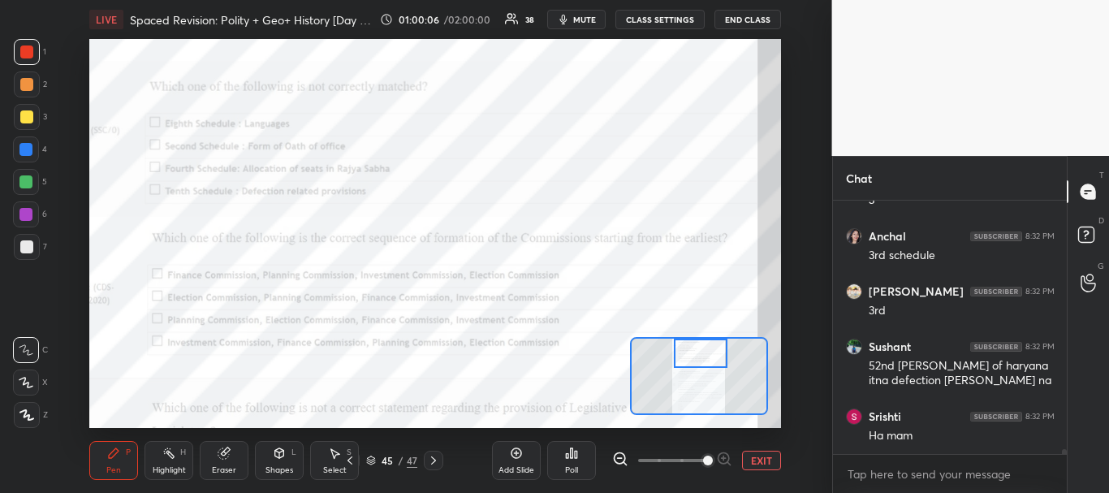
scroll to position [12299, 0]
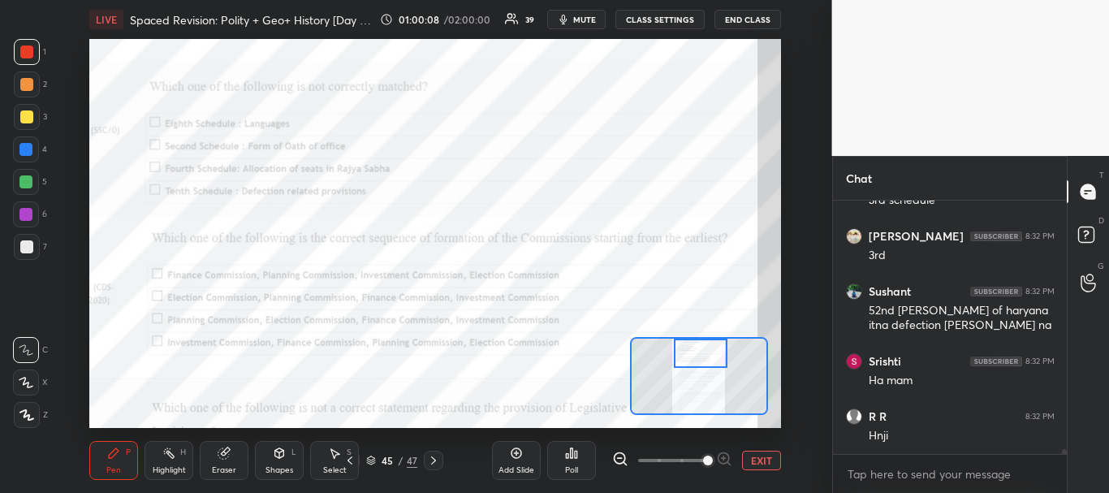
click at [755, 459] on button "EXIT" at bounding box center [761, 459] width 39 height 19
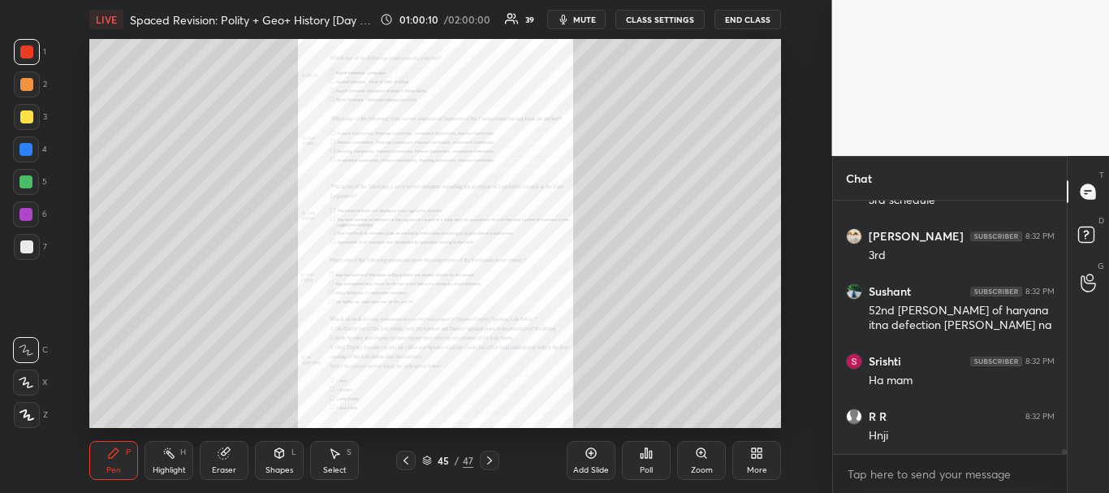
scroll to position [12355, 0]
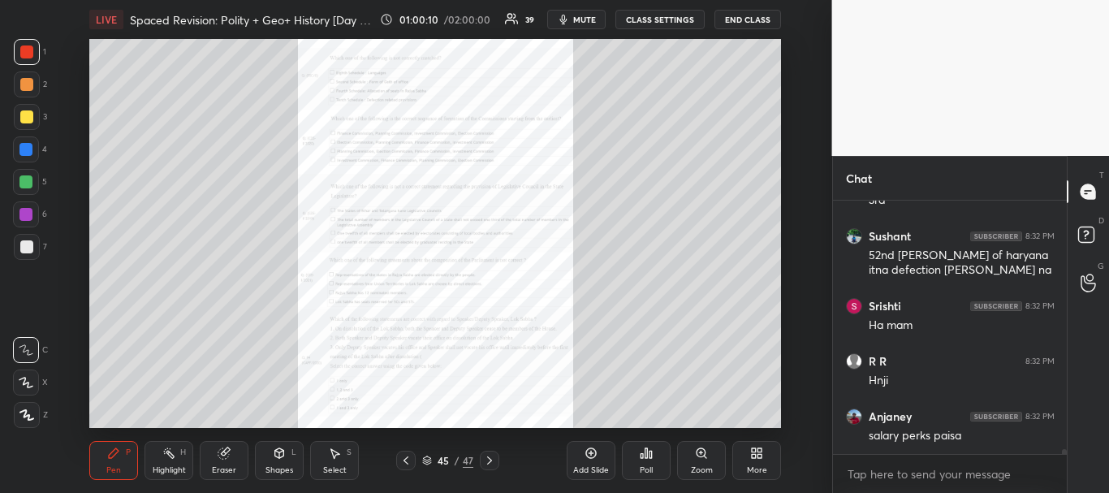
click at [399, 463] on icon at bounding box center [405, 460] width 13 height 13
click at [699, 466] on div "Zoom" at bounding box center [702, 470] width 22 height 8
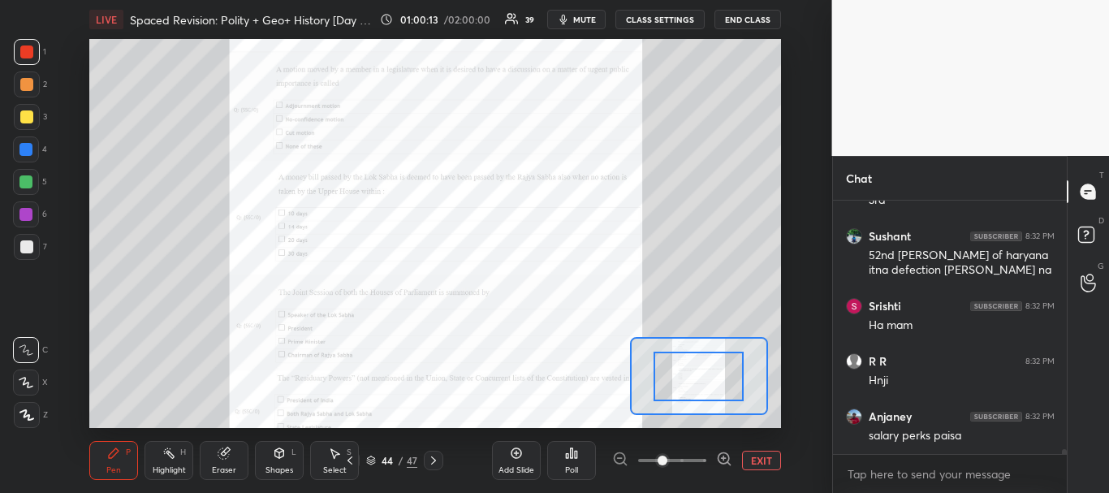
click at [697, 455] on span at bounding box center [672, 460] width 68 height 24
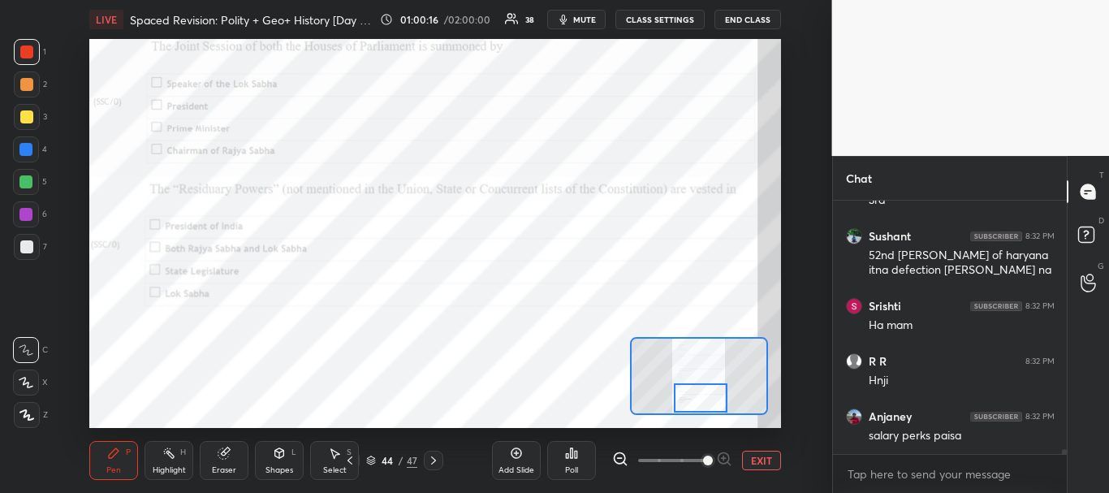
drag, startPoint x: 687, startPoint y: 372, endPoint x: 688, endPoint y: 394, distance: 22.8
click at [688, 394] on div at bounding box center [701, 398] width 54 height 30
click at [578, 465] on div "Poll" at bounding box center [571, 460] width 49 height 39
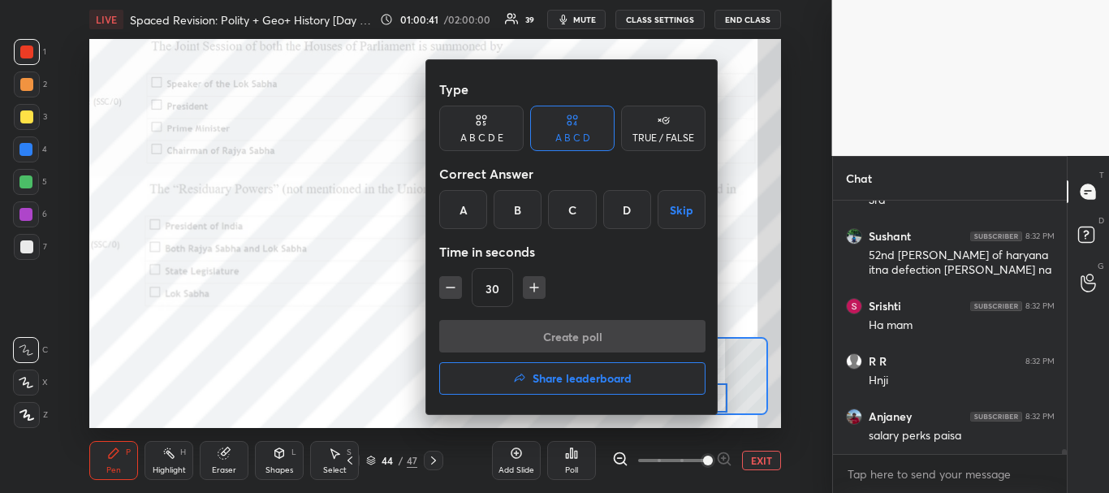
click at [524, 218] on div "B" at bounding box center [517, 209] width 48 height 39
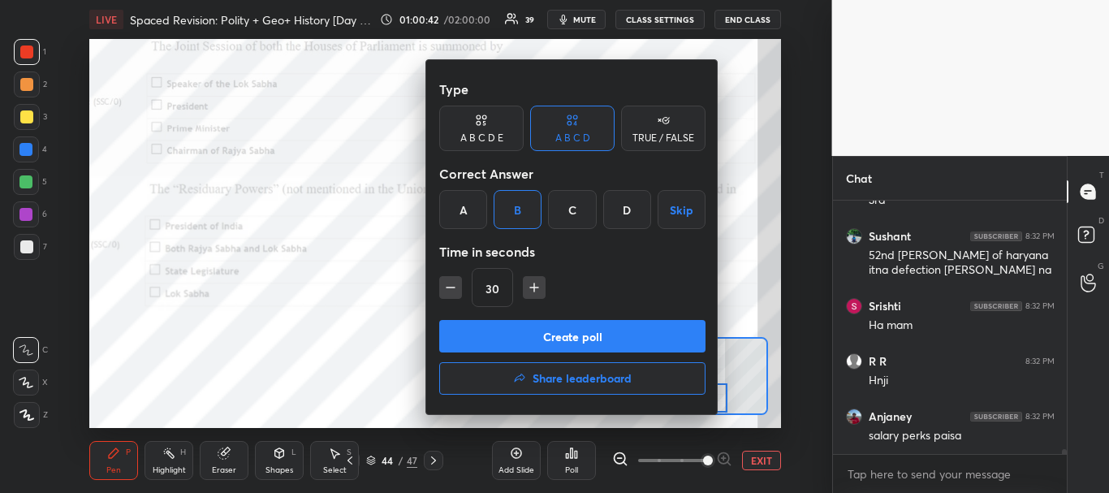
click at [584, 334] on button "Create poll" at bounding box center [572, 336] width 266 height 32
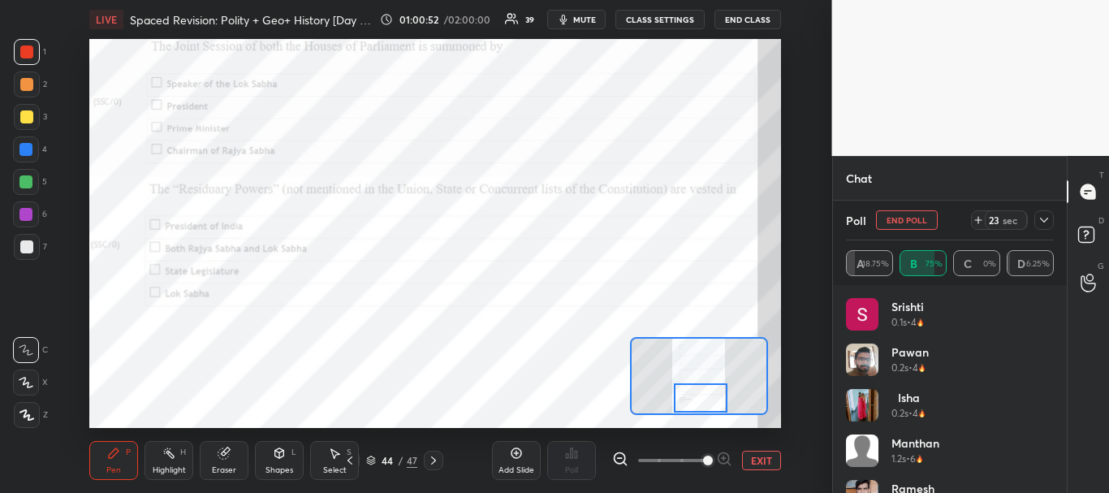
scroll to position [12493, 0]
click at [1048, 215] on icon at bounding box center [1043, 219] width 13 height 13
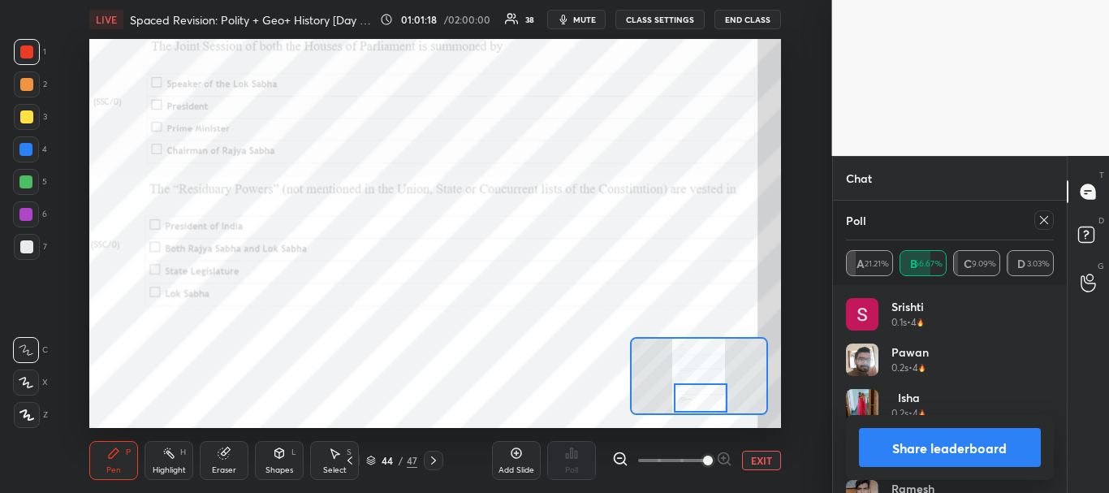
scroll to position [13034, 0]
click at [1044, 226] on div at bounding box center [1043, 219] width 19 height 19
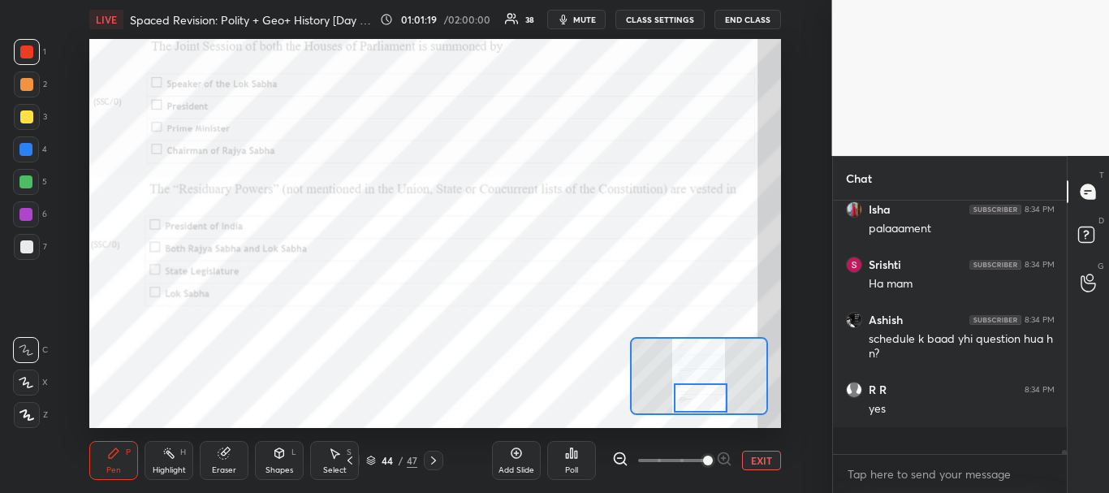
scroll to position [282, 229]
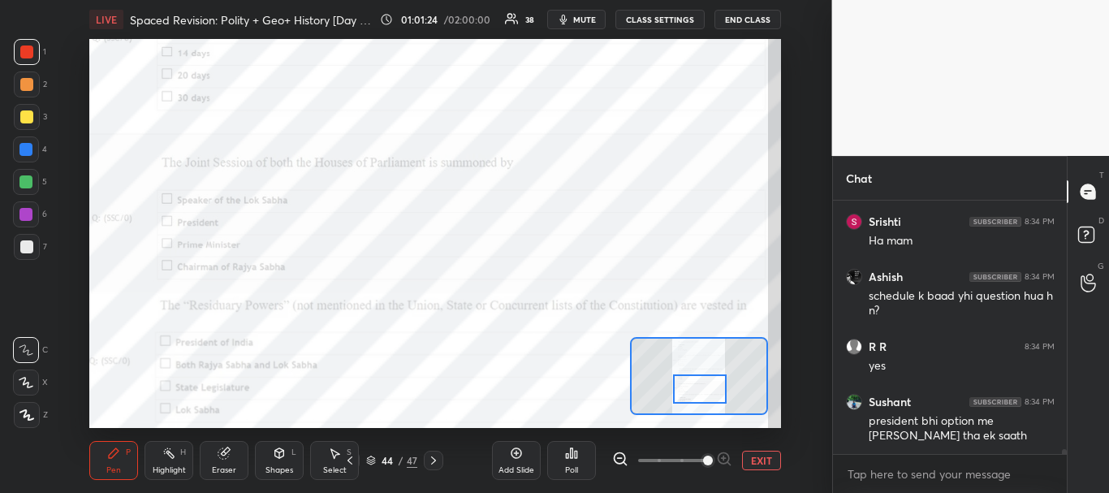
drag, startPoint x: 700, startPoint y: 394, endPoint x: 700, endPoint y: 386, distance: 9.0
click at [700, 386] on div at bounding box center [700, 389] width 54 height 30
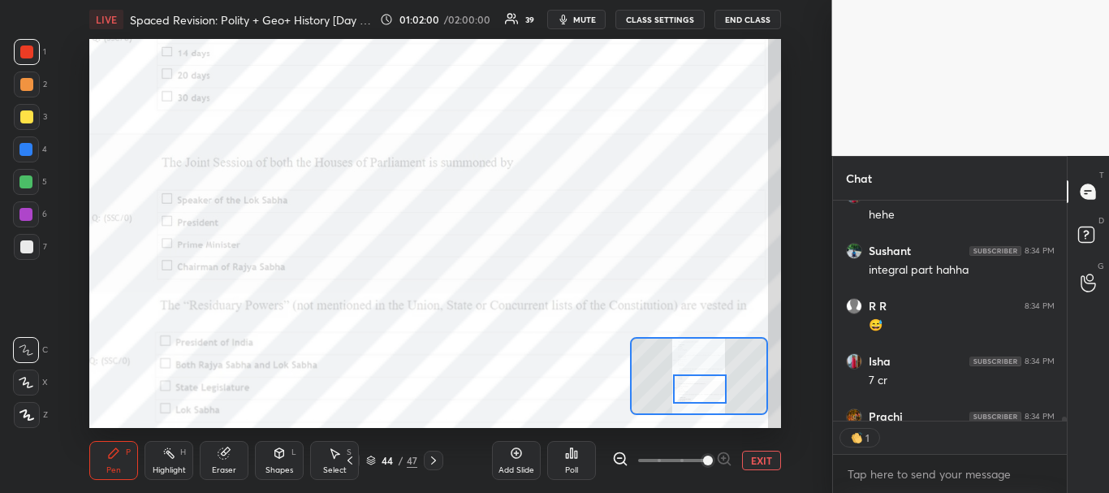
click at [583, 455] on div "Poll" at bounding box center [571, 460] width 49 height 39
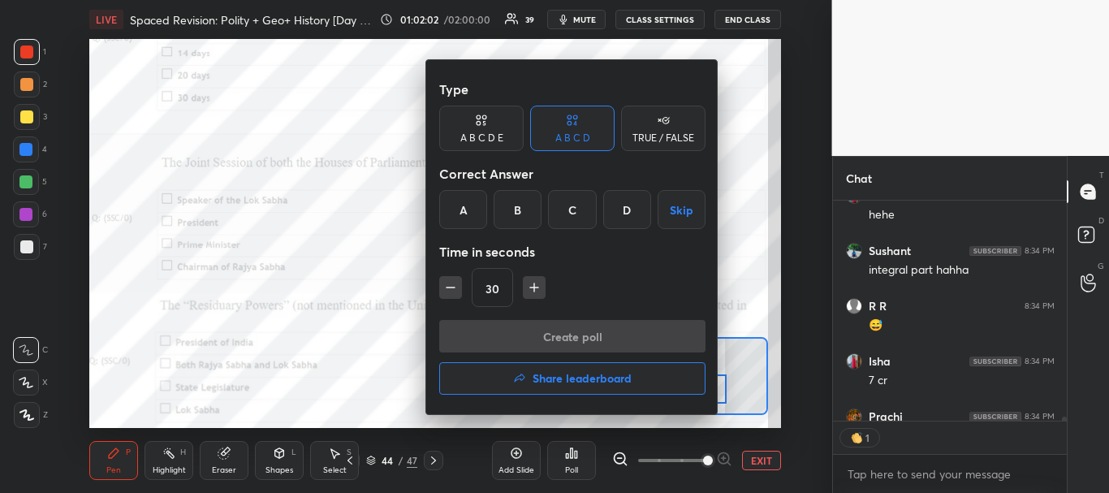
click at [523, 211] on div "B" at bounding box center [517, 209] width 48 height 39
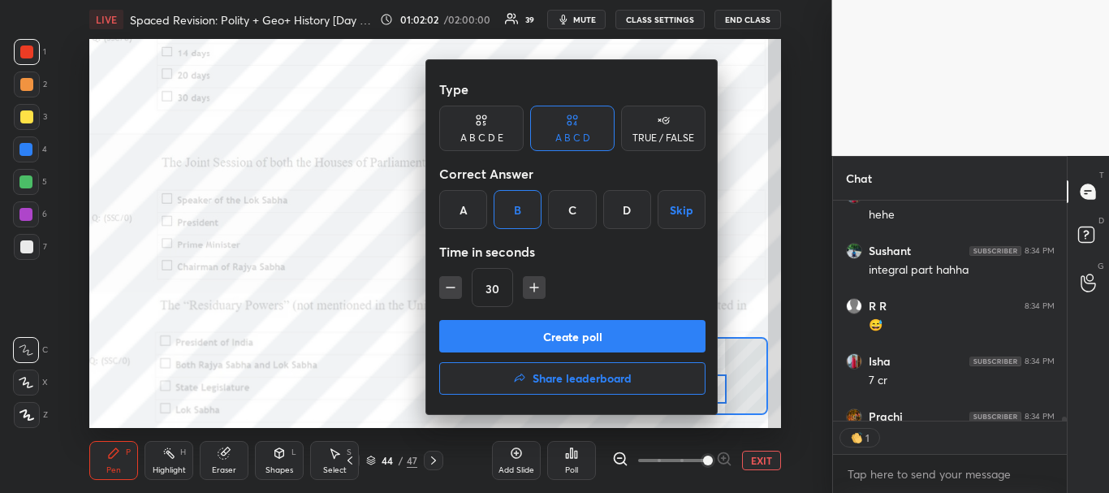
click at [541, 345] on button "Create poll" at bounding box center [572, 336] width 266 height 32
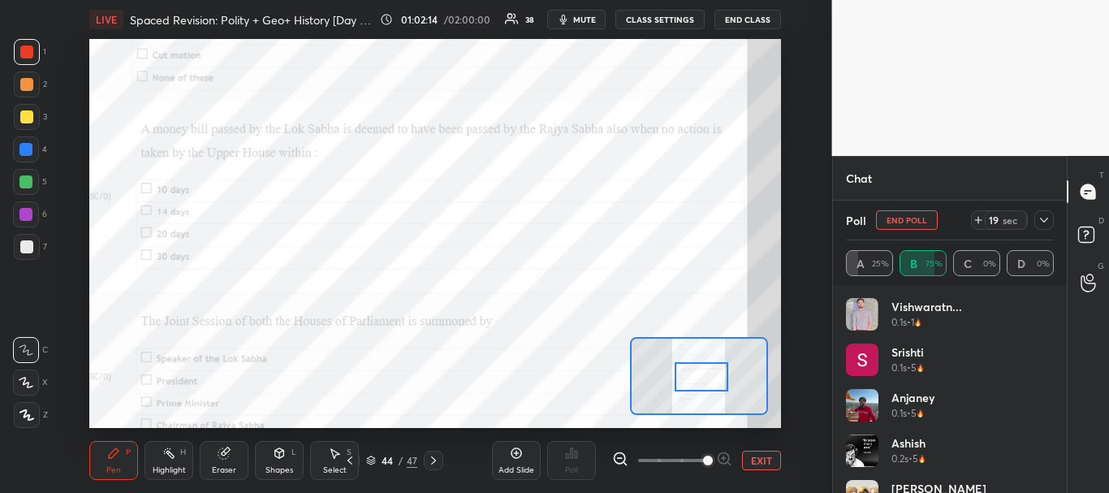
drag, startPoint x: 711, startPoint y: 390, endPoint x: 713, endPoint y: 377, distance: 12.3
click at [713, 377] on div at bounding box center [701, 377] width 54 height 30
click at [906, 218] on button "End Poll" at bounding box center [907, 219] width 62 height 19
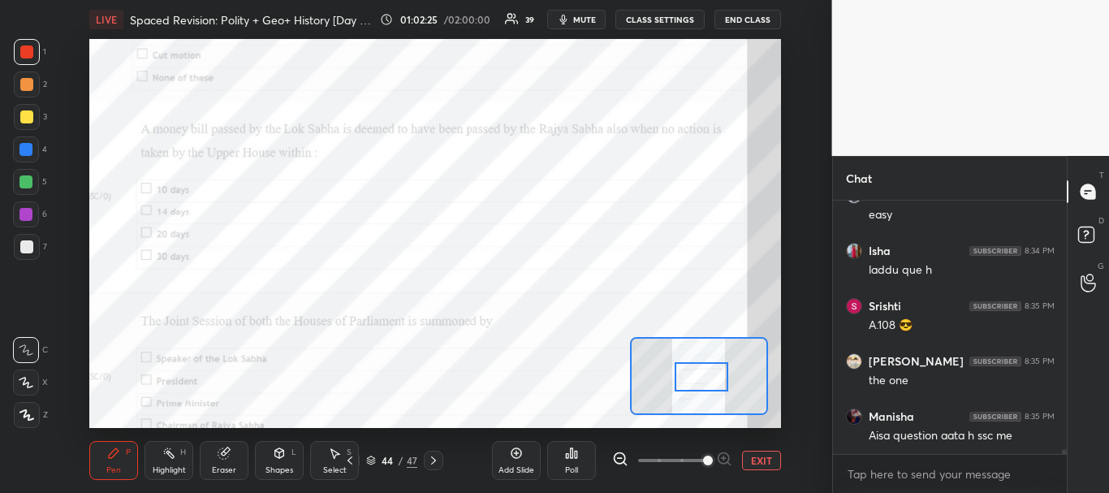
click at [583, 459] on div "Poll" at bounding box center [571, 460] width 49 height 39
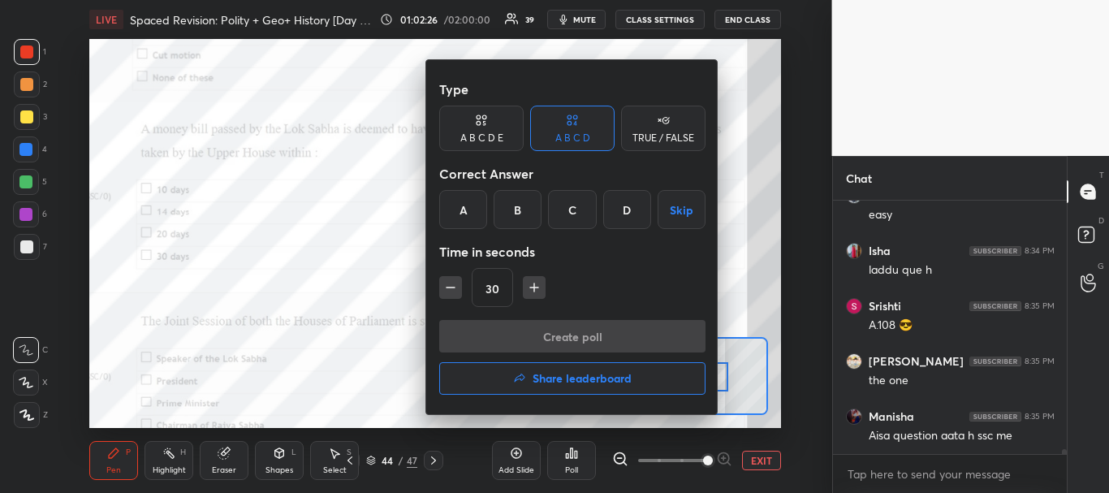
click at [511, 202] on div "B" at bounding box center [517, 209] width 48 height 39
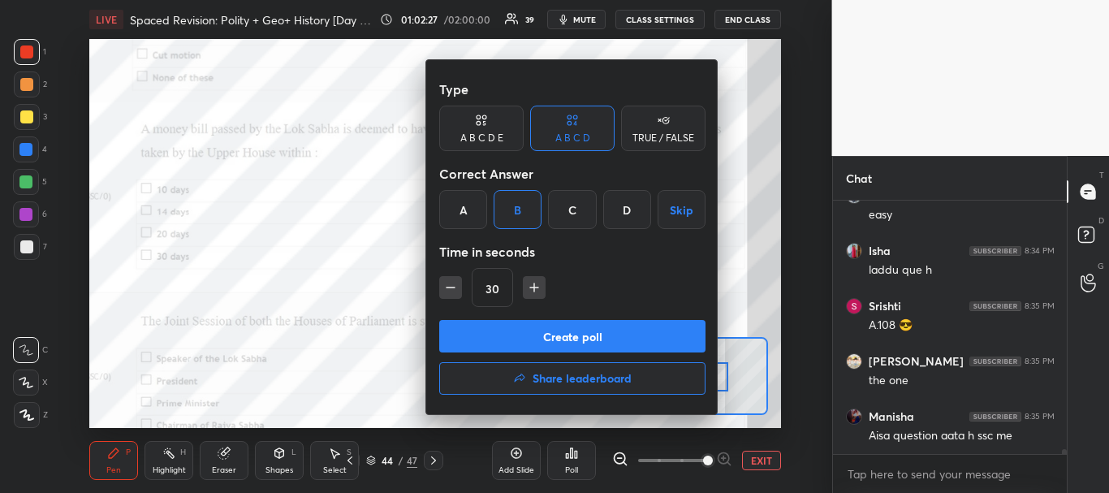
click at [541, 334] on button "Create poll" at bounding box center [572, 336] width 266 height 32
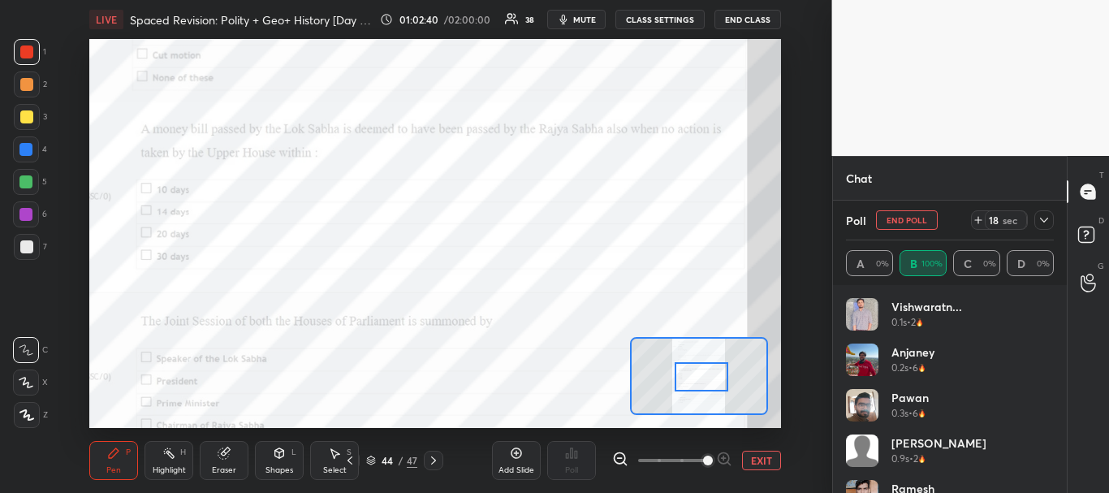
click at [1048, 214] on icon at bounding box center [1043, 219] width 13 height 13
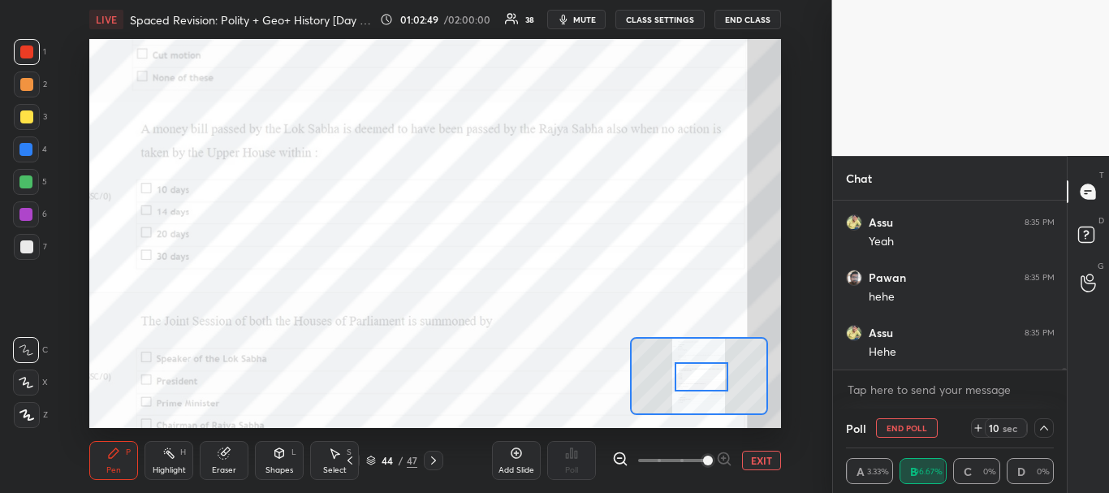
click at [898, 424] on button "End Poll" at bounding box center [907, 427] width 62 height 19
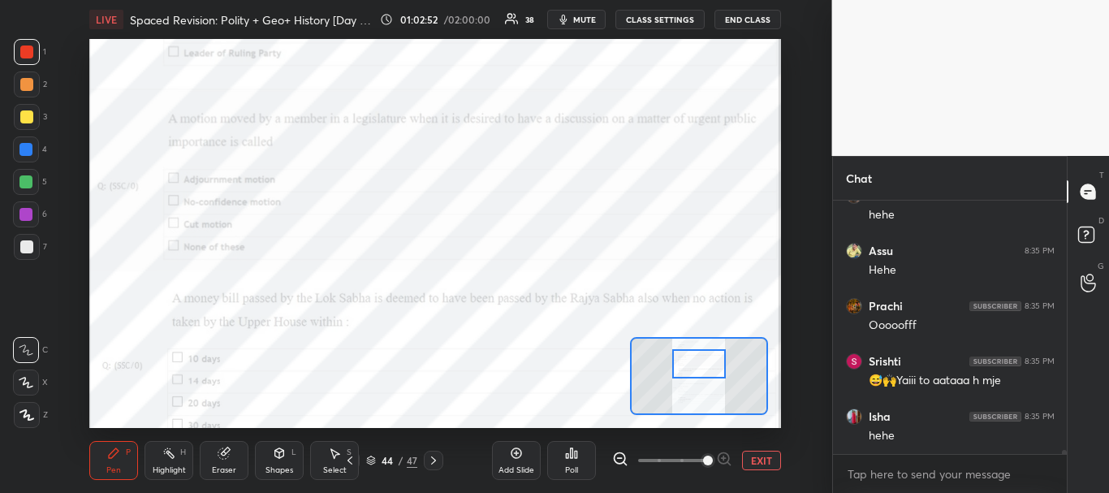
drag, startPoint x: 700, startPoint y: 373, endPoint x: 697, endPoint y: 360, distance: 13.2
click at [697, 360] on div at bounding box center [699, 364] width 54 height 30
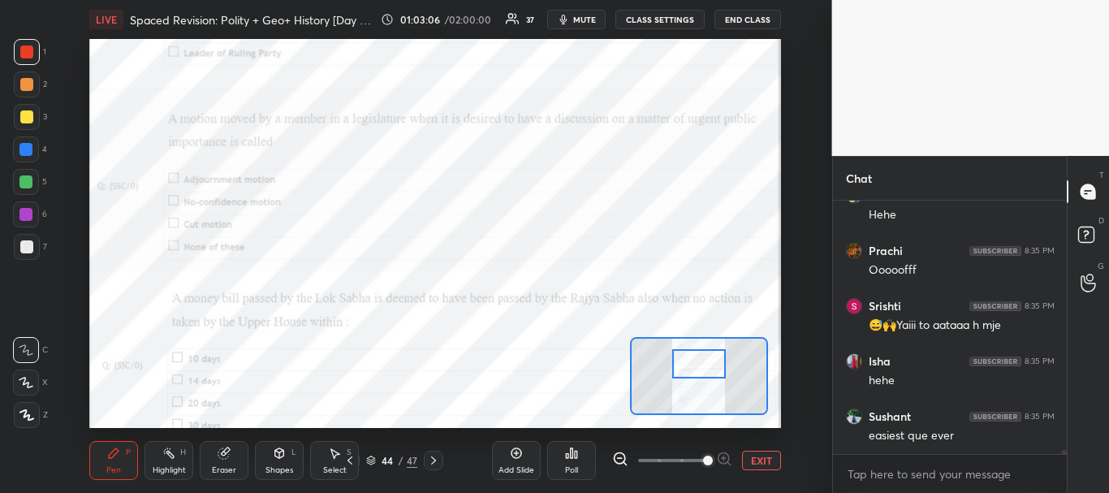
click at [571, 463] on div "Poll" at bounding box center [571, 460] width 49 height 39
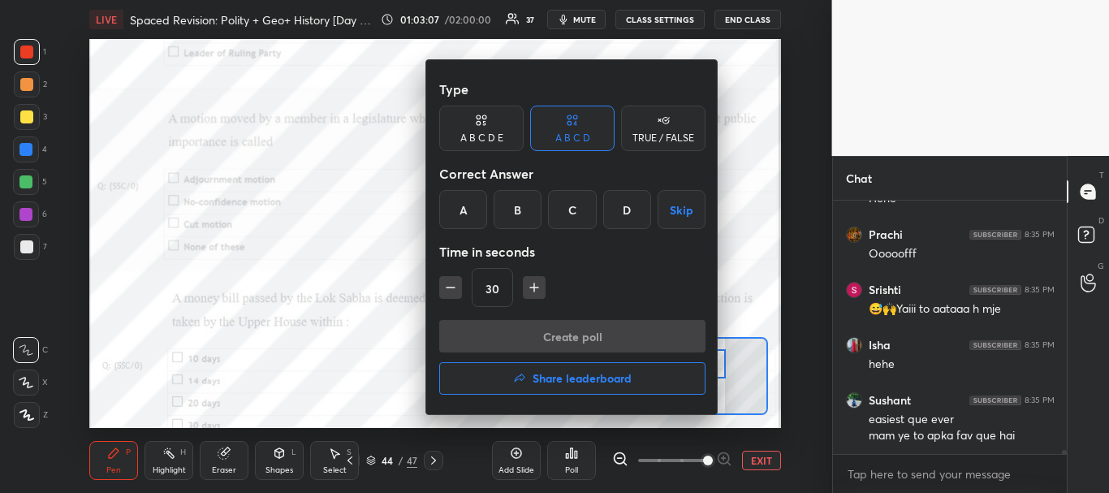
click at [476, 209] on div "A" at bounding box center [463, 209] width 48 height 39
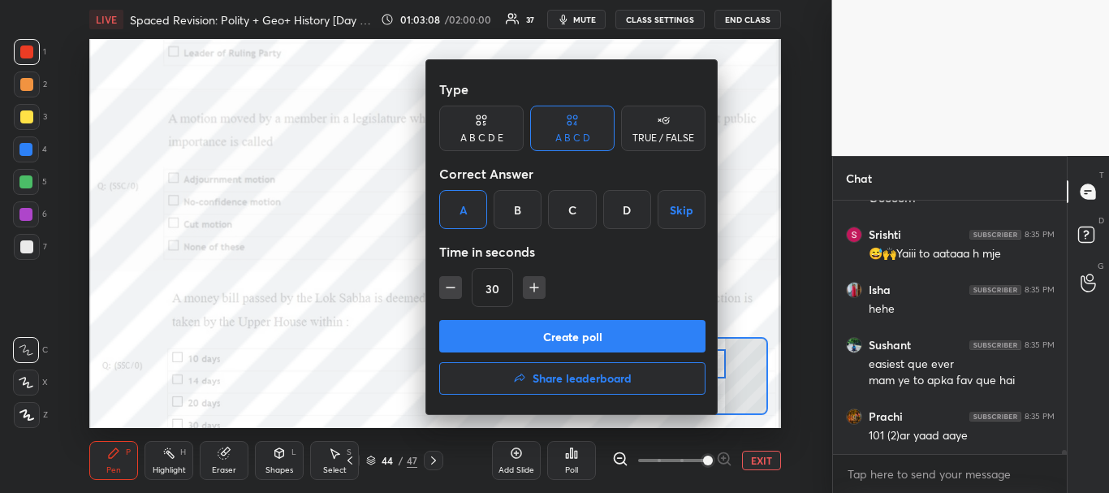
click at [577, 334] on button "Create poll" at bounding box center [572, 336] width 266 height 32
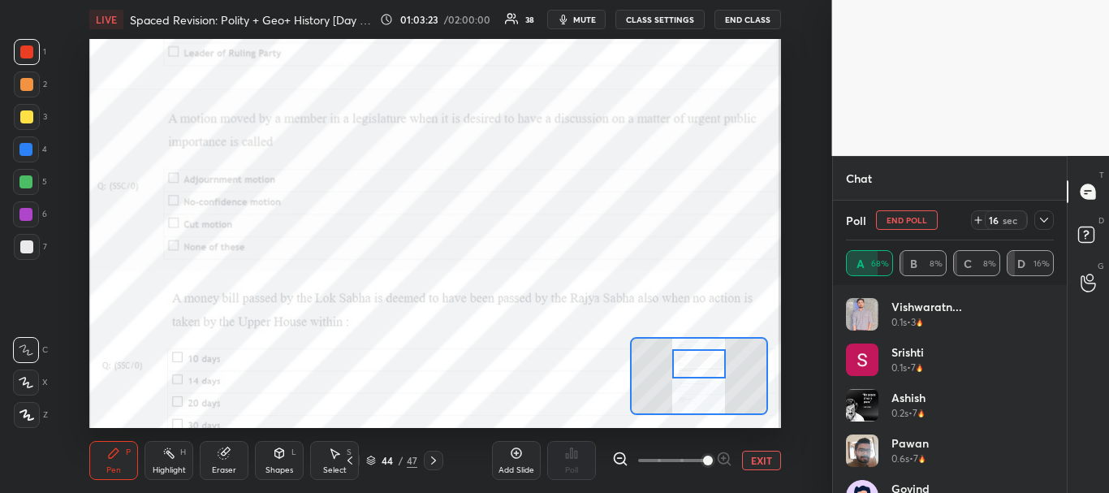
click at [1042, 220] on icon at bounding box center [1044, 220] width 8 height 5
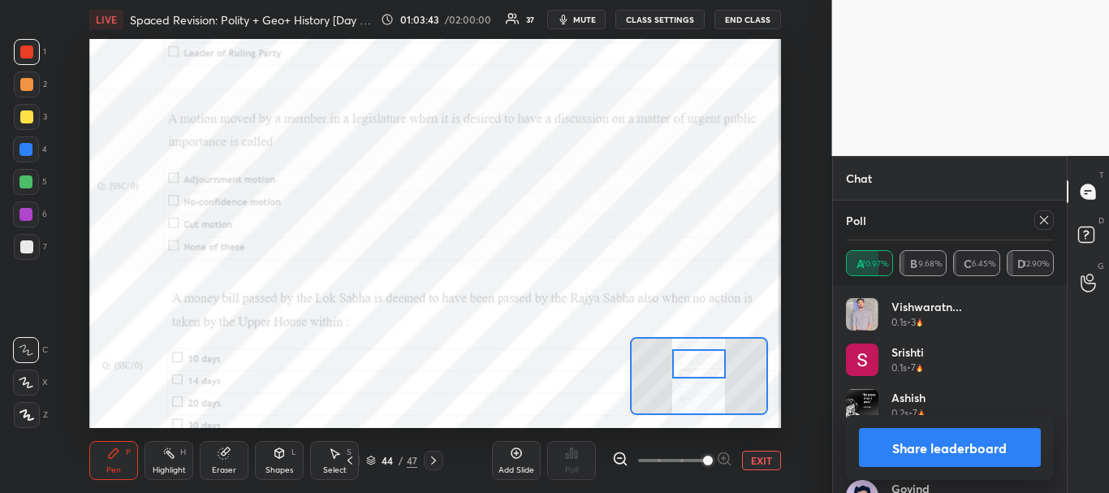
click at [953, 446] on button "Share leaderboard" at bounding box center [950, 447] width 183 height 39
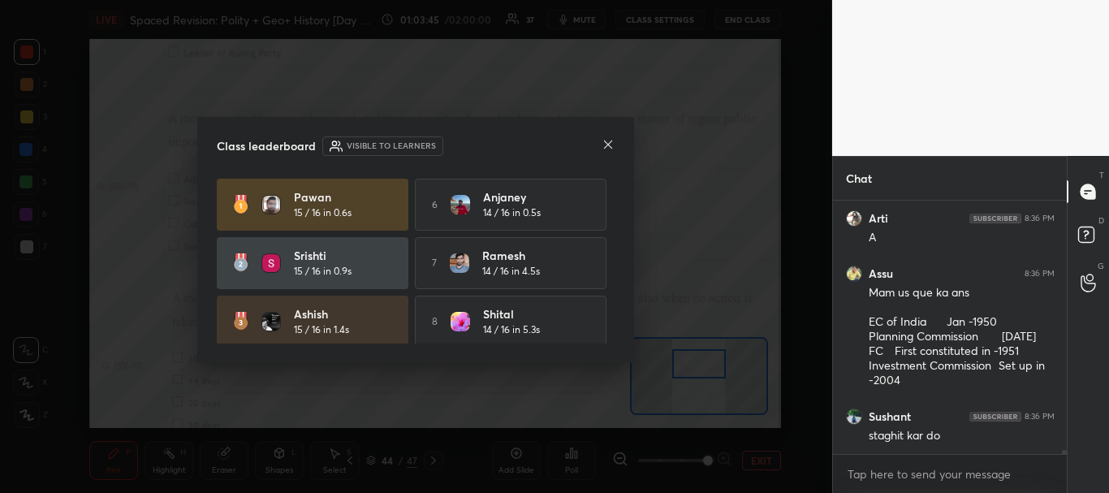
click at [610, 140] on icon at bounding box center [607, 144] width 13 height 13
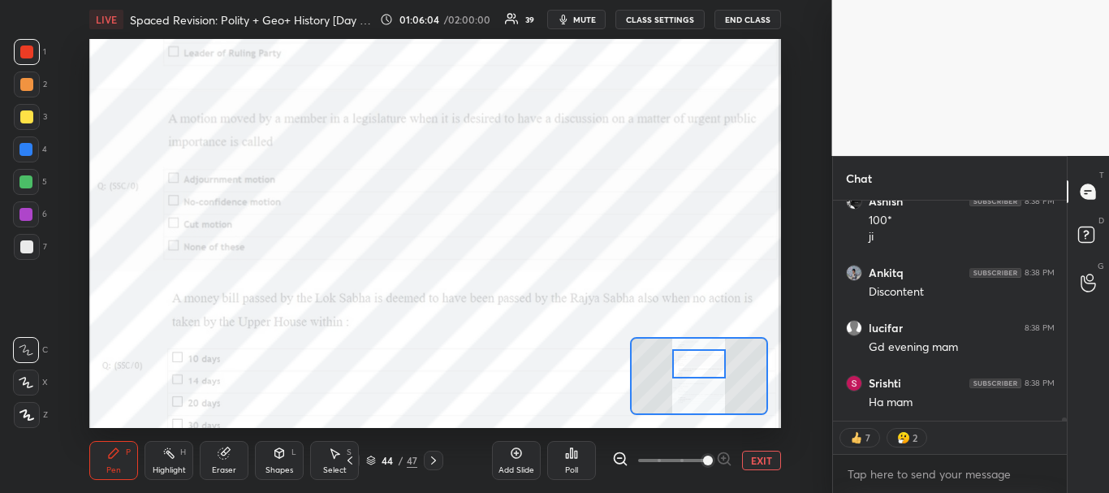
scroll to position [16686, 0]
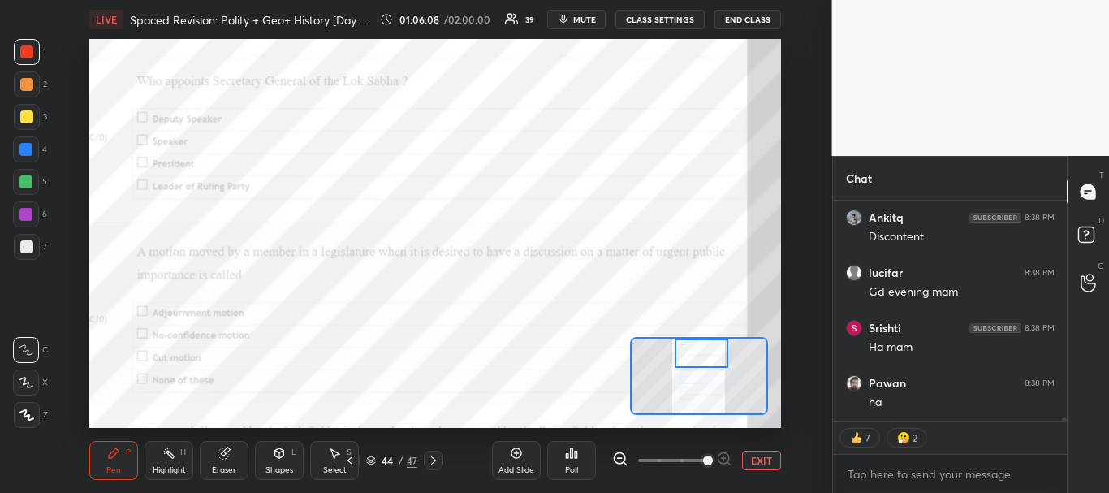
drag, startPoint x: 690, startPoint y: 364, endPoint x: 692, endPoint y: 338, distance: 26.9
click at [692, 338] on div at bounding box center [699, 376] width 138 height 78
click at [579, 456] on div "Poll" at bounding box center [571, 460] width 49 height 39
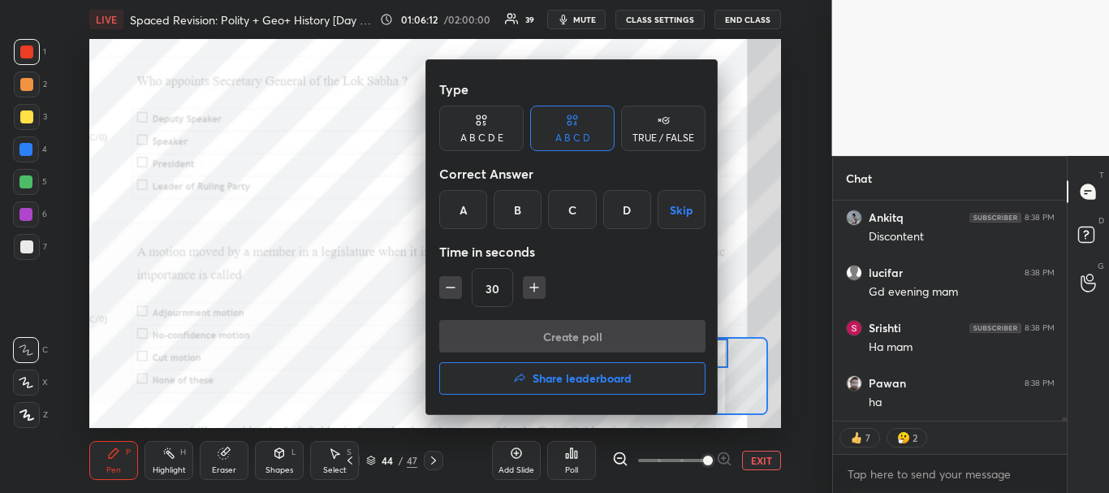
click at [530, 223] on div "B" at bounding box center [517, 209] width 48 height 39
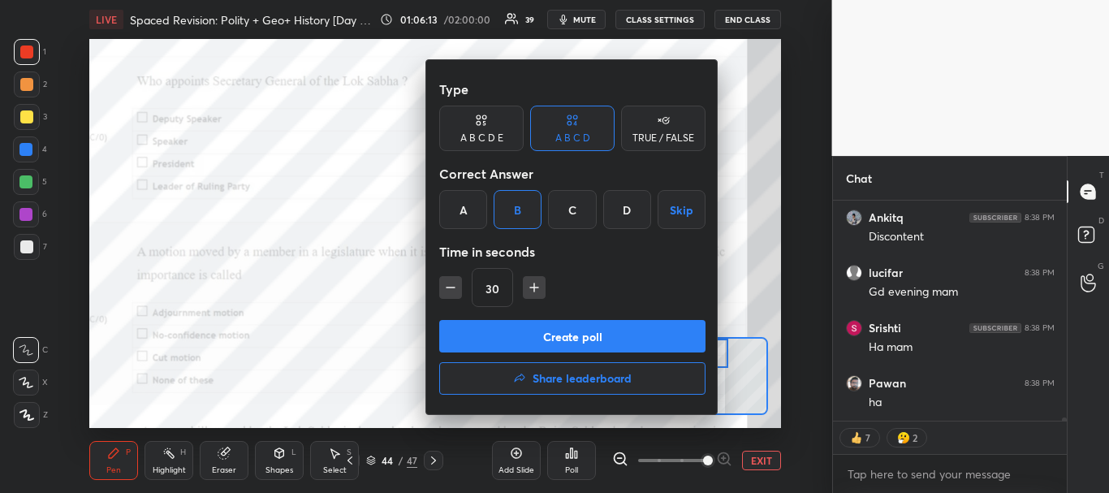
click at [538, 342] on button "Create poll" at bounding box center [572, 336] width 266 height 32
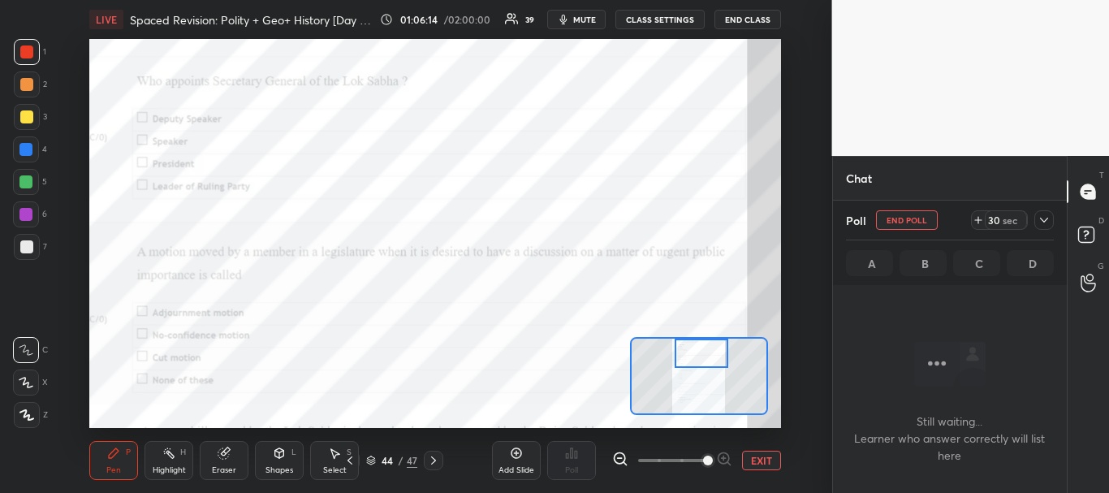
scroll to position [16737, 0]
click at [1041, 220] on icon at bounding box center [1043, 219] width 13 height 13
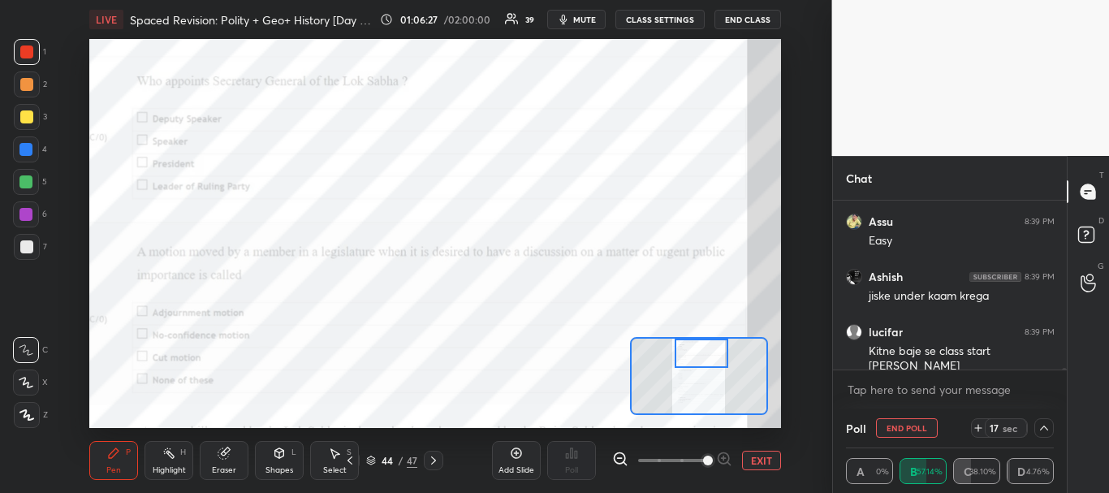
scroll to position [16958, 0]
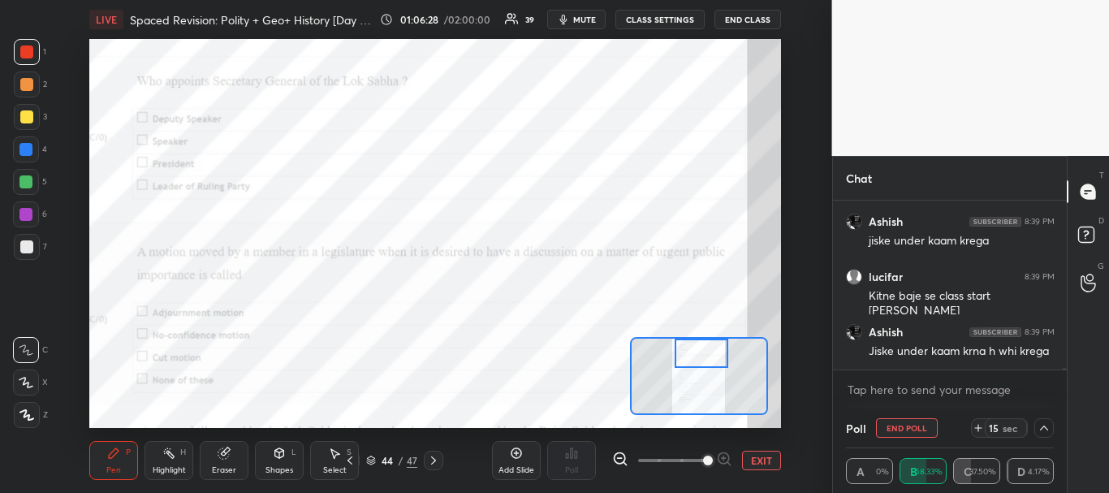
click at [1048, 422] on icon at bounding box center [1043, 427] width 13 height 13
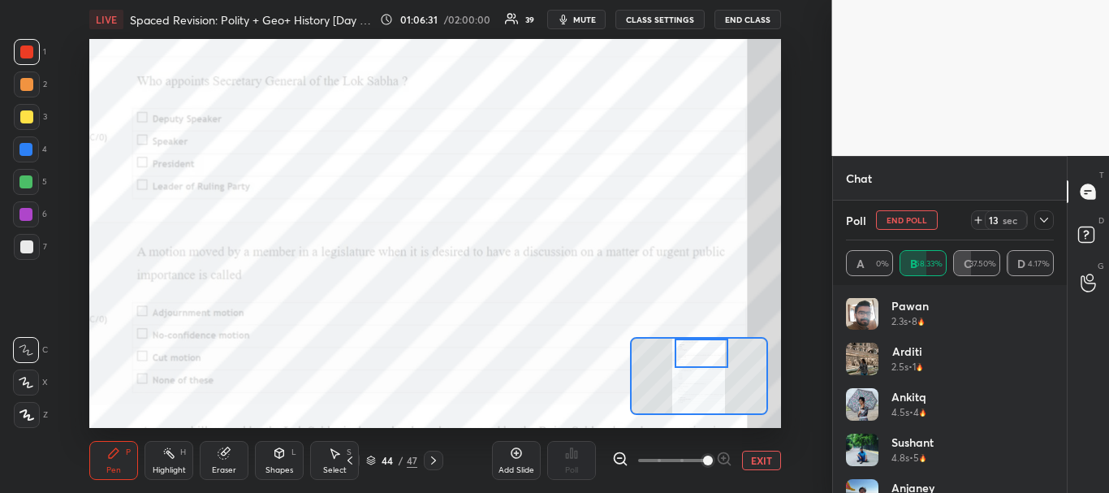
scroll to position [243, 0]
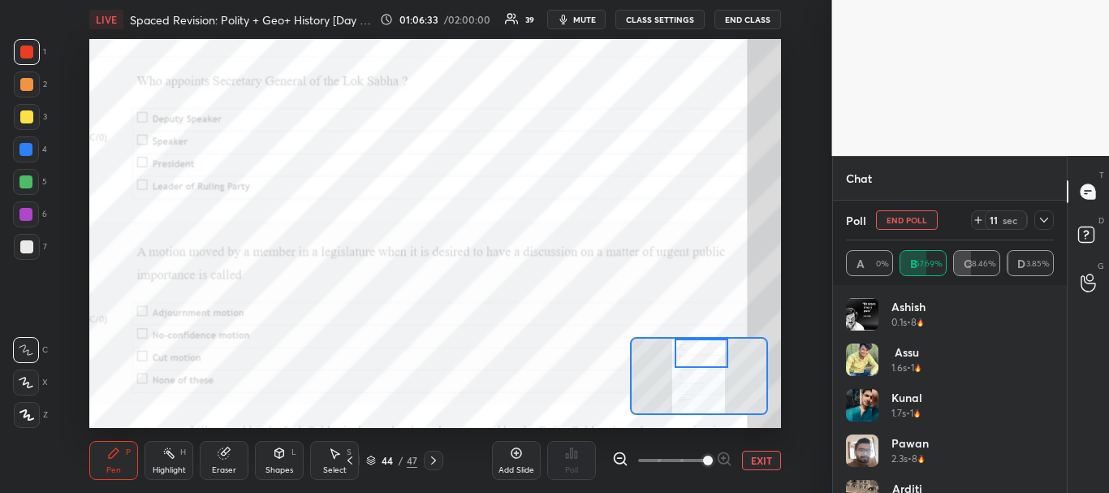
click at [1047, 212] on div at bounding box center [1043, 219] width 19 height 19
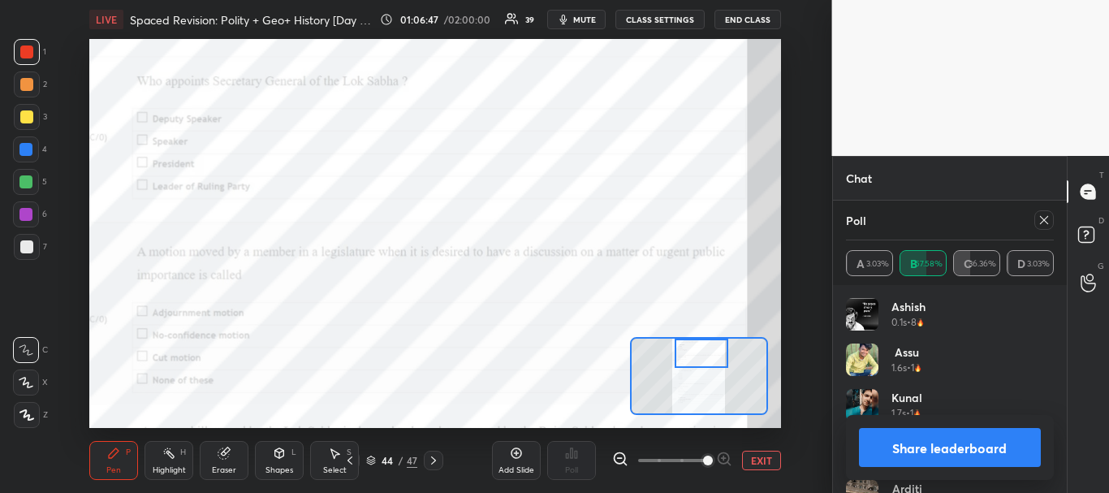
click at [919, 451] on button "Share leaderboard" at bounding box center [950, 447] width 183 height 39
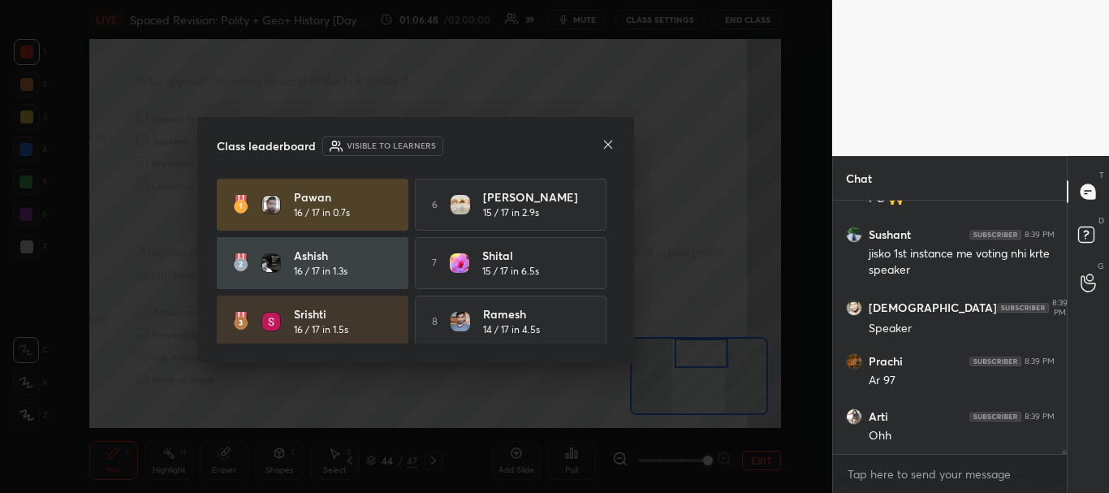
click at [610, 142] on icon at bounding box center [607, 144] width 13 height 13
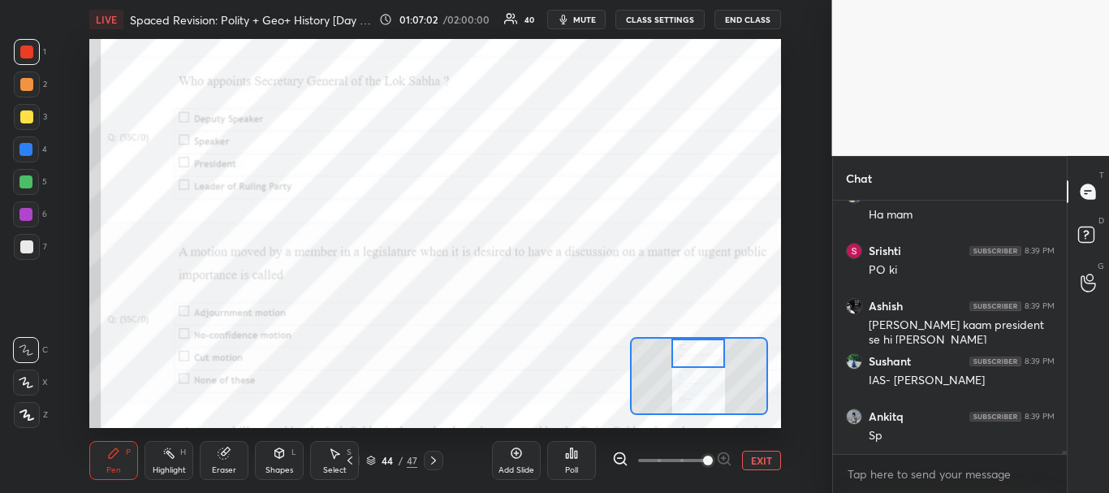
click at [700, 355] on div at bounding box center [698, 353] width 54 height 30
click at [753, 461] on button "EXIT" at bounding box center [761, 459] width 39 height 19
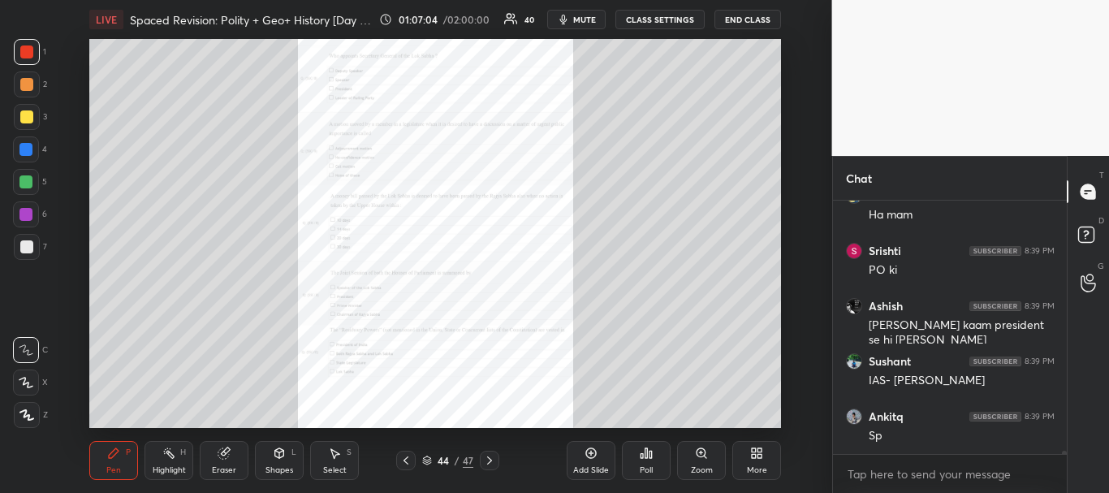
click at [407, 463] on icon at bounding box center [405, 460] width 5 height 8
click at [706, 462] on div "Zoom" at bounding box center [701, 460] width 49 height 39
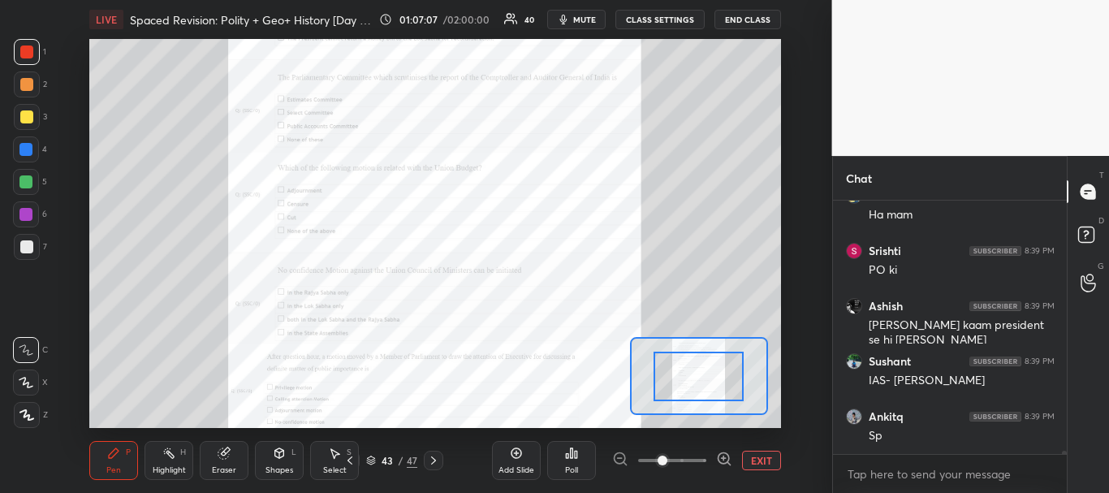
click at [700, 460] on span at bounding box center [672, 460] width 68 height 24
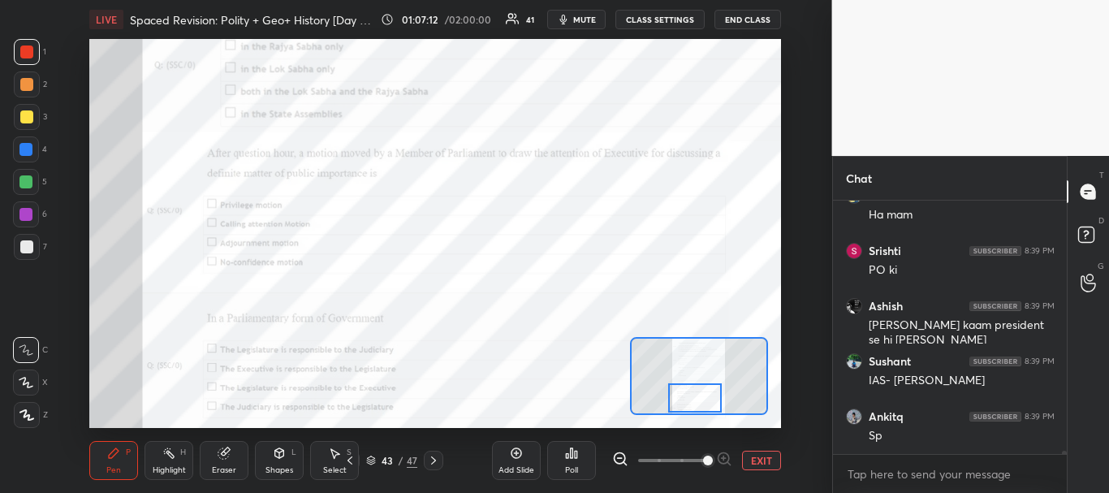
drag, startPoint x: 683, startPoint y: 384, endPoint x: 679, endPoint y: 434, distance: 50.5
click at [679, 434] on div "LIVE Spaced Revision: Polity + Geo+ History [Day 82] 01:07:12 / 02:00:00 41 mut…" at bounding box center [435, 246] width 767 height 493
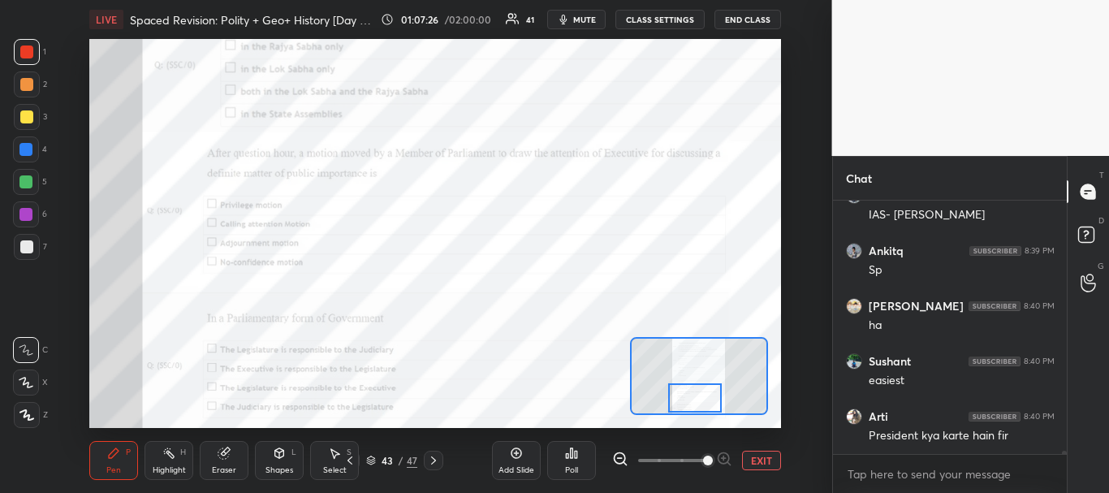
click at [582, 459] on div "Poll" at bounding box center [571, 460] width 49 height 39
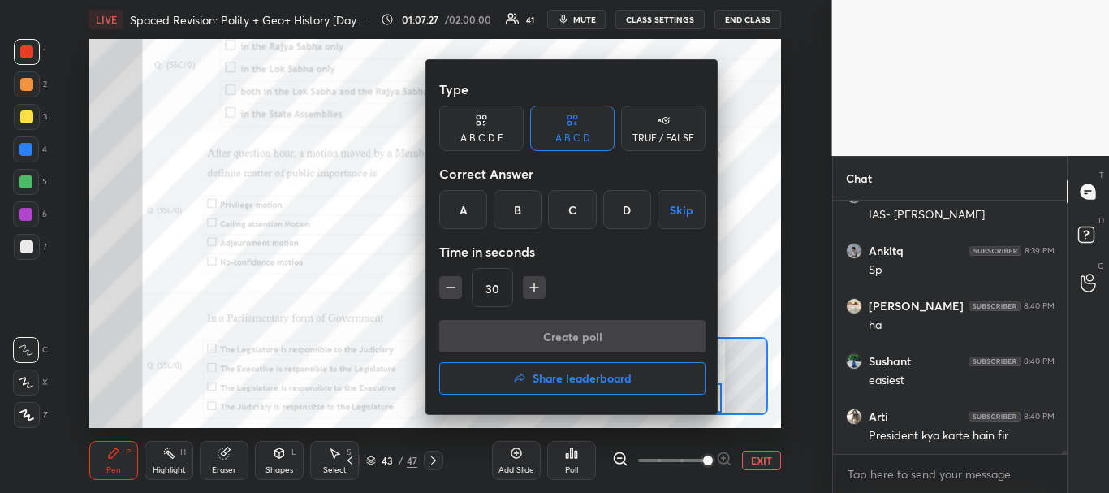
click at [513, 200] on div "B" at bounding box center [517, 209] width 48 height 39
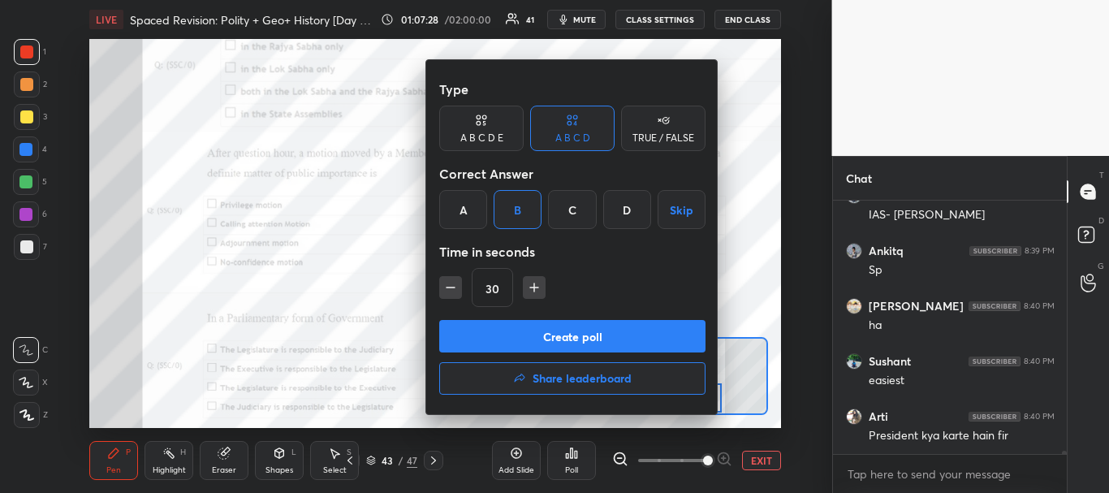
click at [528, 325] on button "Create poll" at bounding box center [572, 336] width 266 height 32
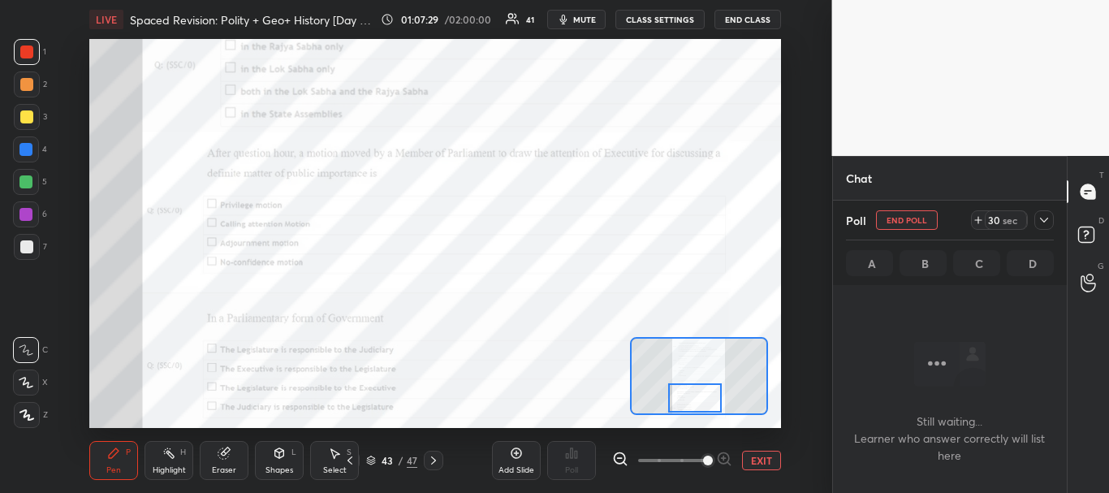
scroll to position [169, 229]
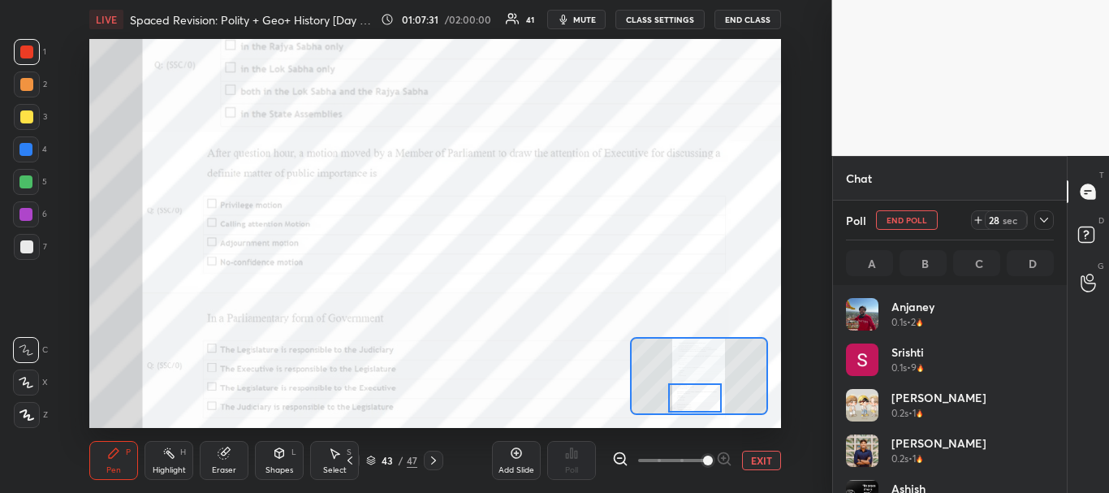
click at [1043, 216] on icon at bounding box center [1043, 219] width 13 height 13
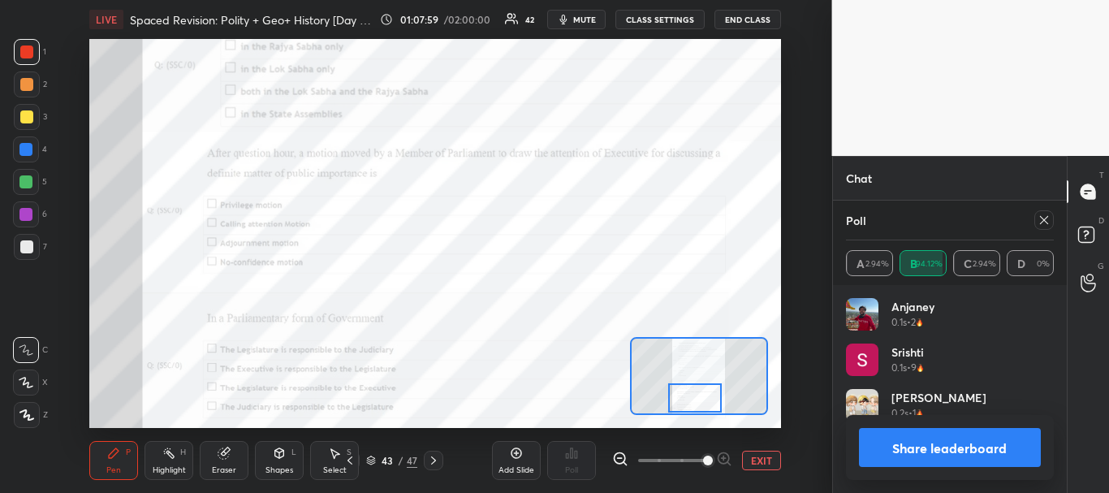
scroll to position [190, 203]
click at [1012, 437] on button "Share leaderboard" at bounding box center [950, 447] width 183 height 39
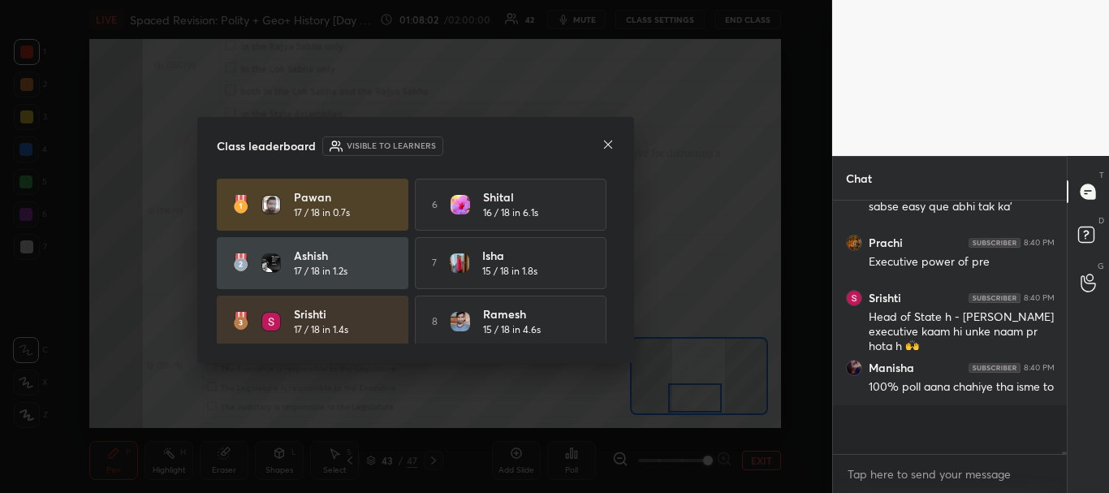
scroll to position [6, 6]
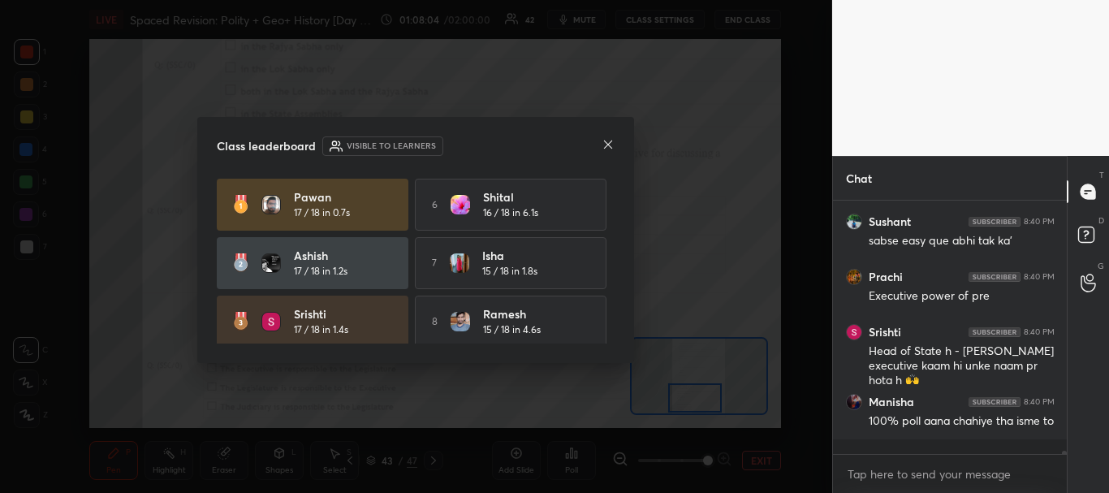
click at [610, 144] on icon at bounding box center [607, 144] width 13 height 13
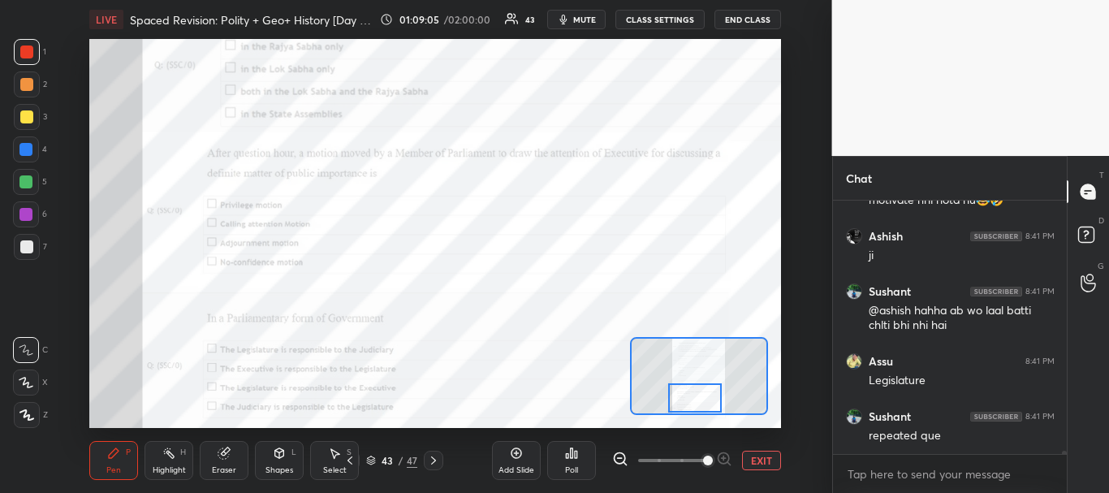
scroll to position [19175, 0]
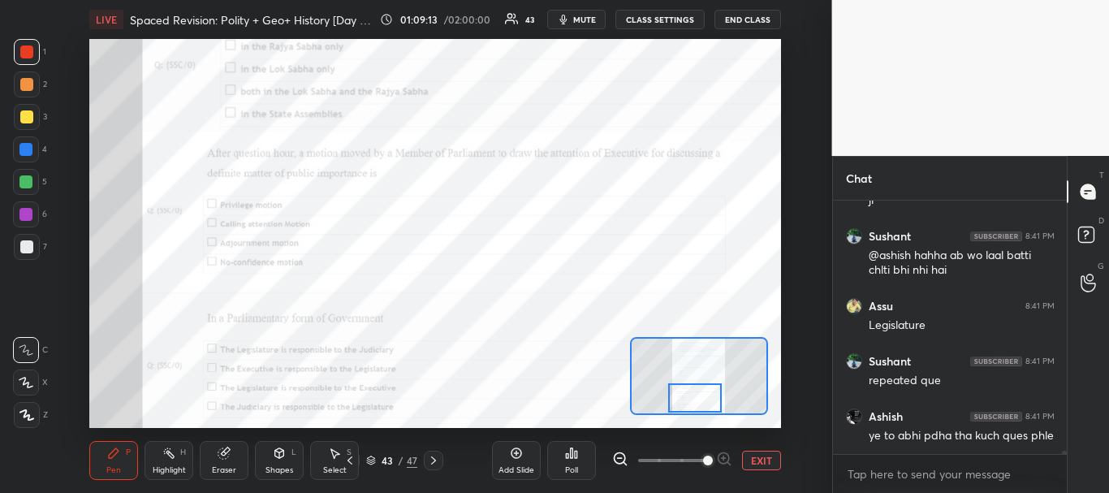
click at [575, 451] on icon at bounding box center [576, 453] width 2 height 7
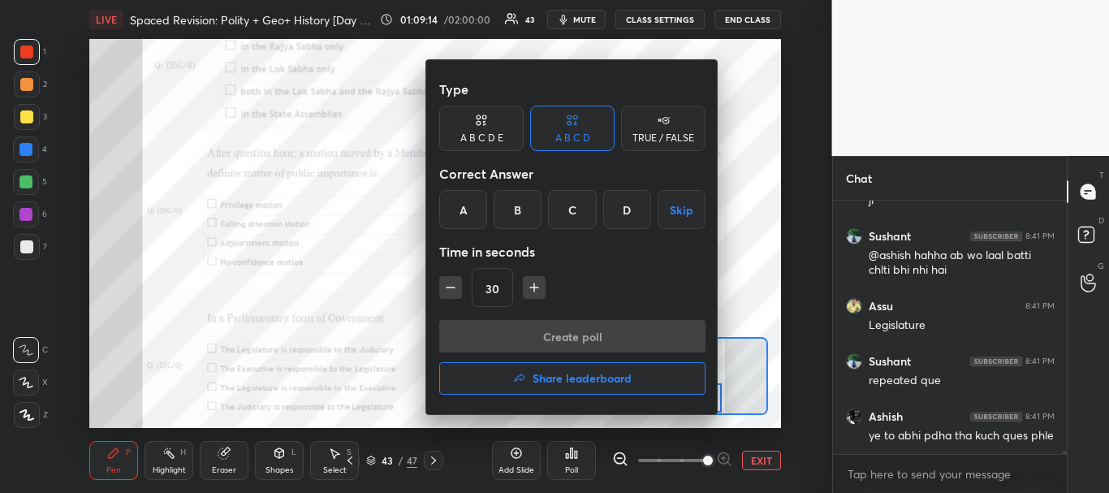
scroll to position [19231, 0]
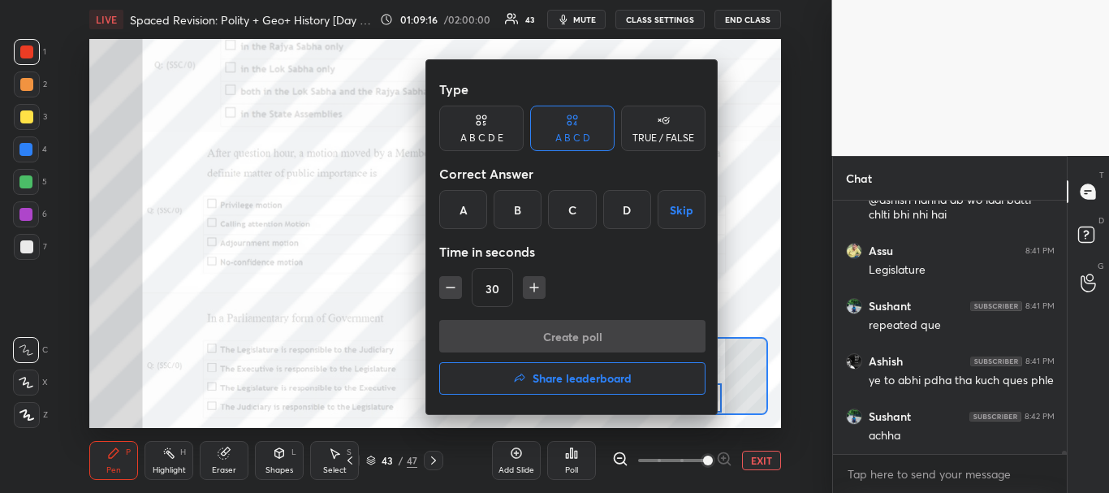
click at [530, 208] on div "B" at bounding box center [517, 209] width 48 height 39
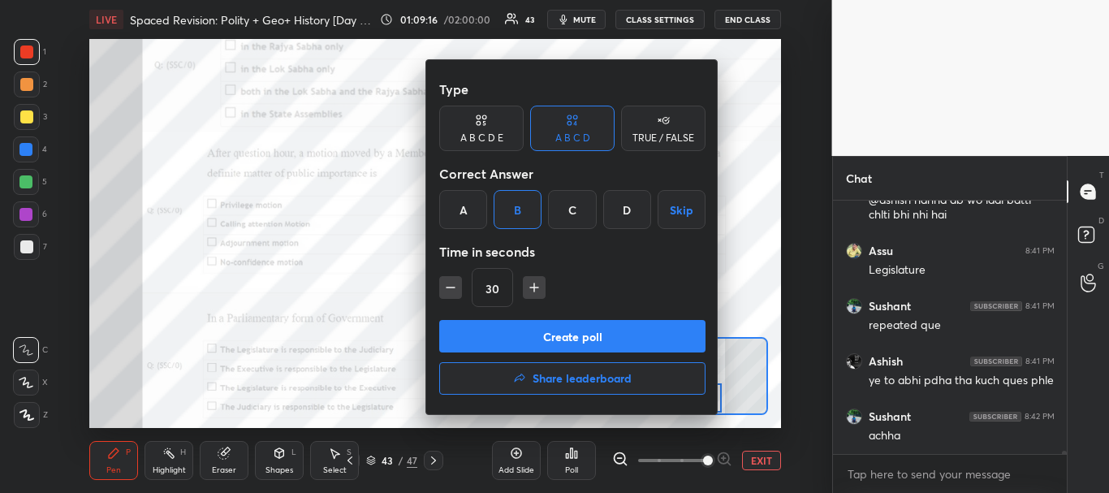
click at [537, 331] on button "Create poll" at bounding box center [572, 336] width 266 height 32
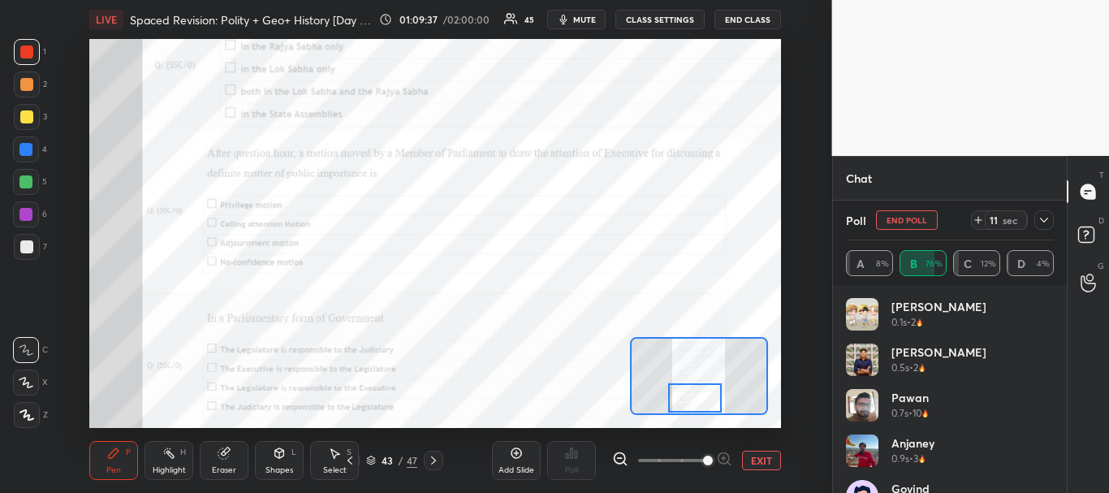
scroll to position [19111, 0]
click at [1046, 213] on icon at bounding box center [1043, 219] width 13 height 13
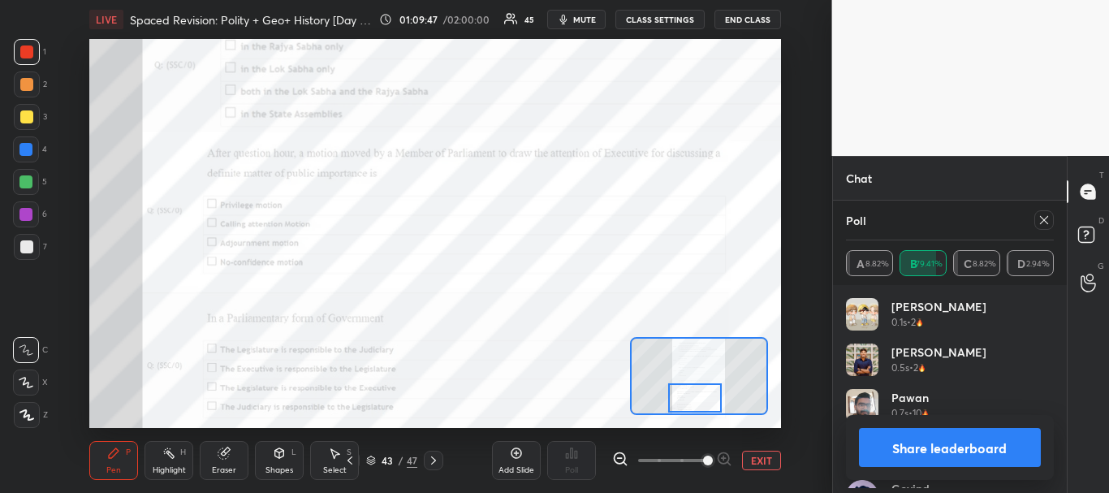
scroll to position [190, 203]
click at [980, 450] on button "Share leaderboard" at bounding box center [950, 447] width 183 height 39
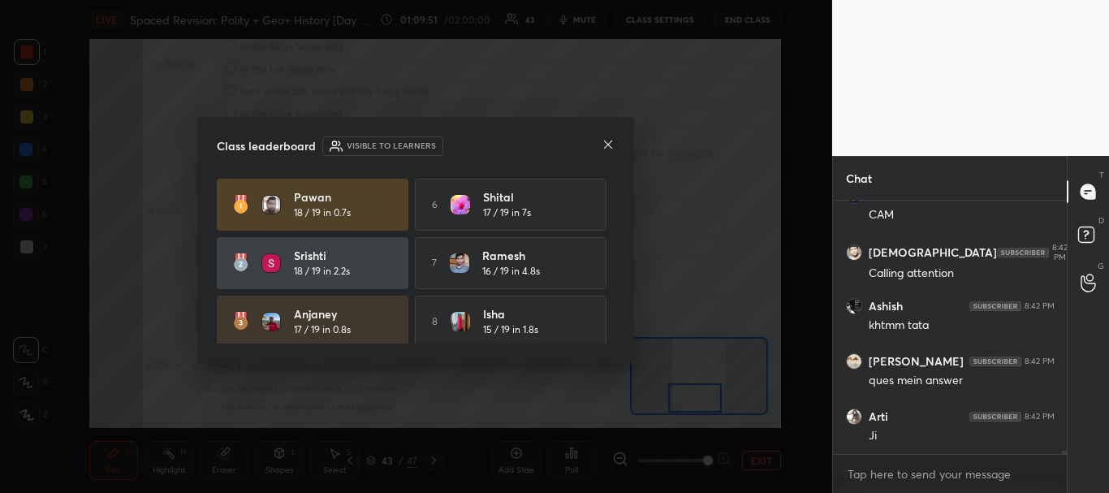
scroll to position [248, 229]
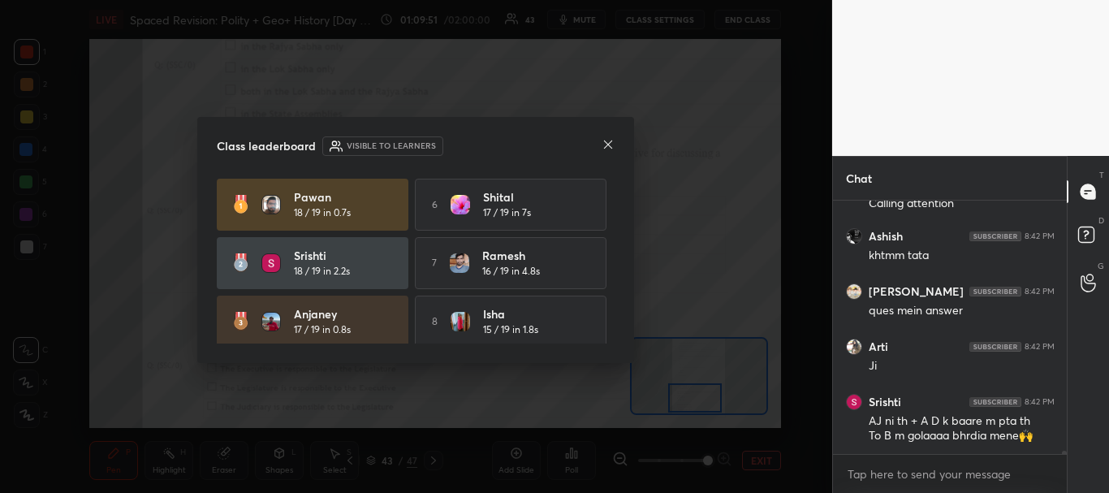
click at [610, 149] on icon at bounding box center [607, 144] width 13 height 13
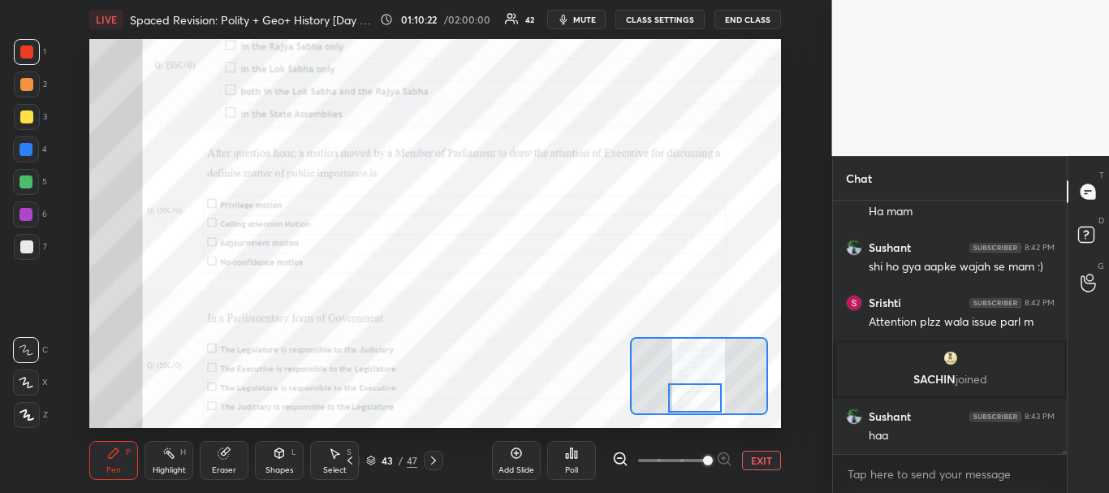
scroll to position [19469, 0]
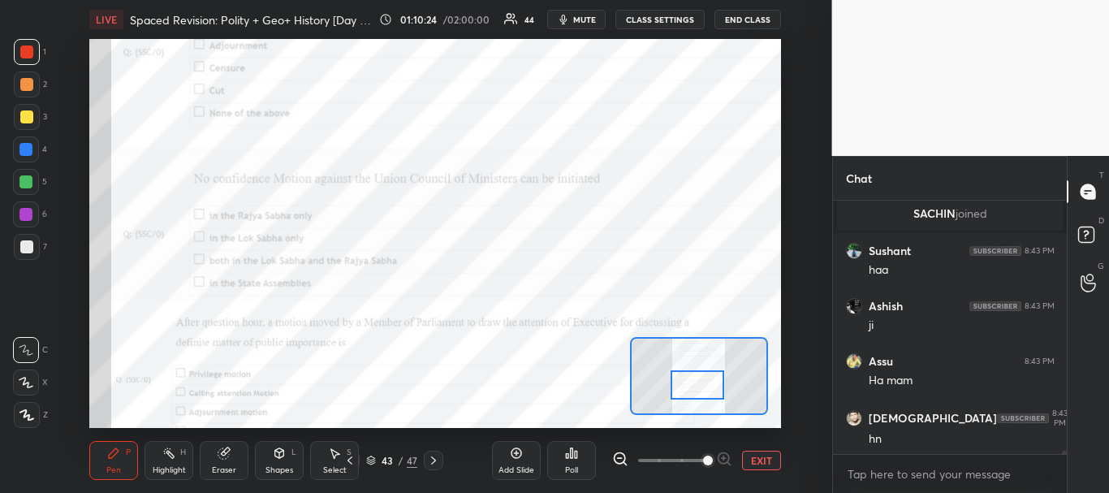
drag, startPoint x: 696, startPoint y: 399, endPoint x: 698, endPoint y: 386, distance: 13.2
click at [698, 386] on div at bounding box center [697, 385] width 54 height 30
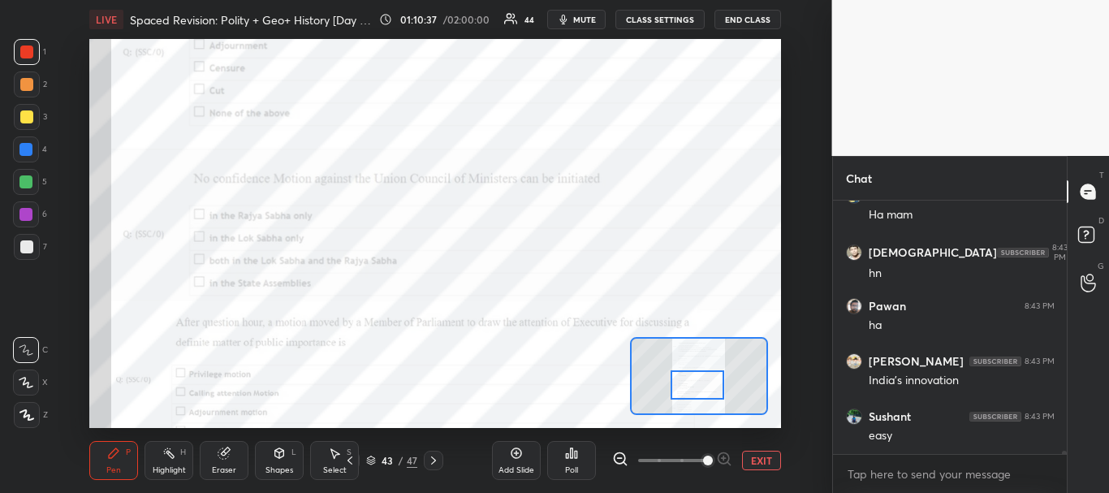
scroll to position [19800, 0]
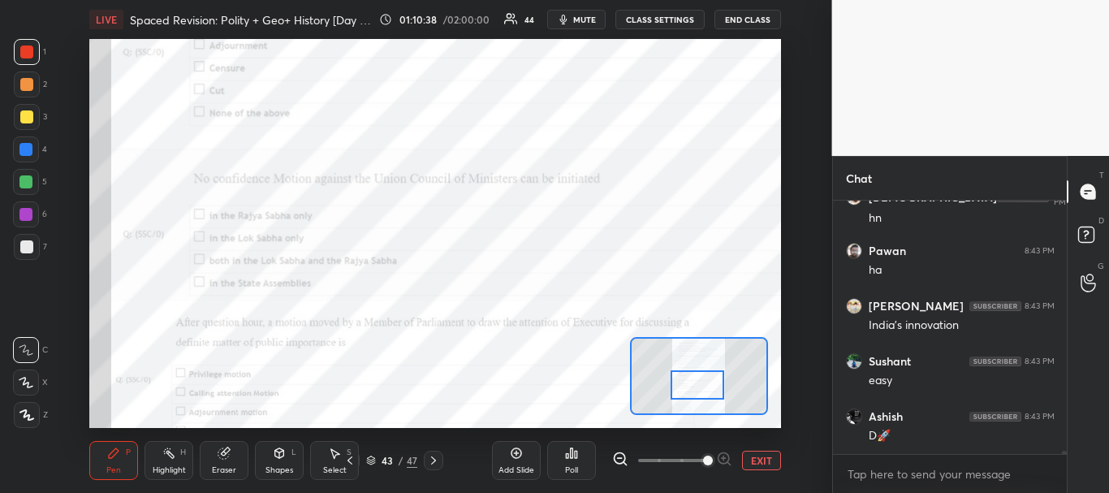
click at [588, 461] on div "Poll" at bounding box center [571, 460] width 49 height 39
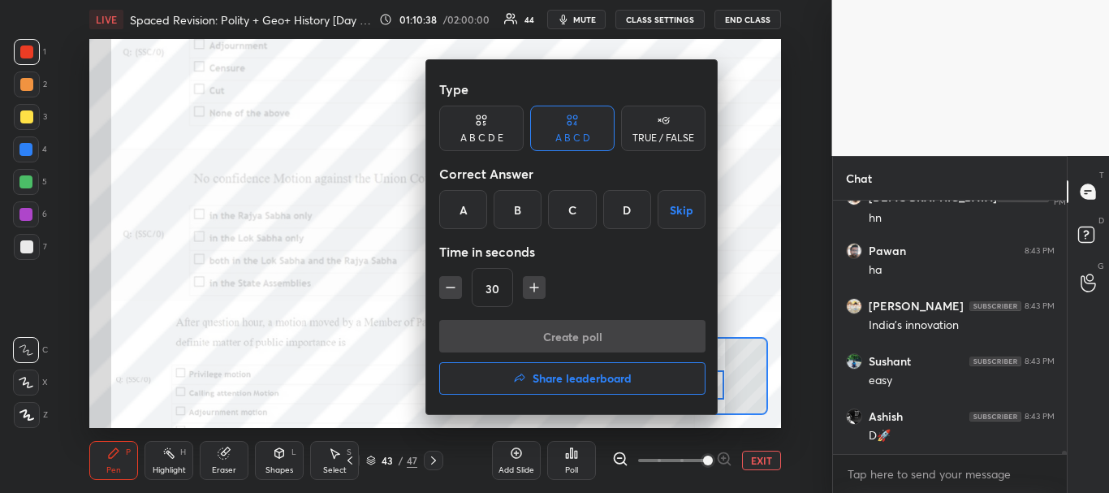
scroll to position [19856, 0]
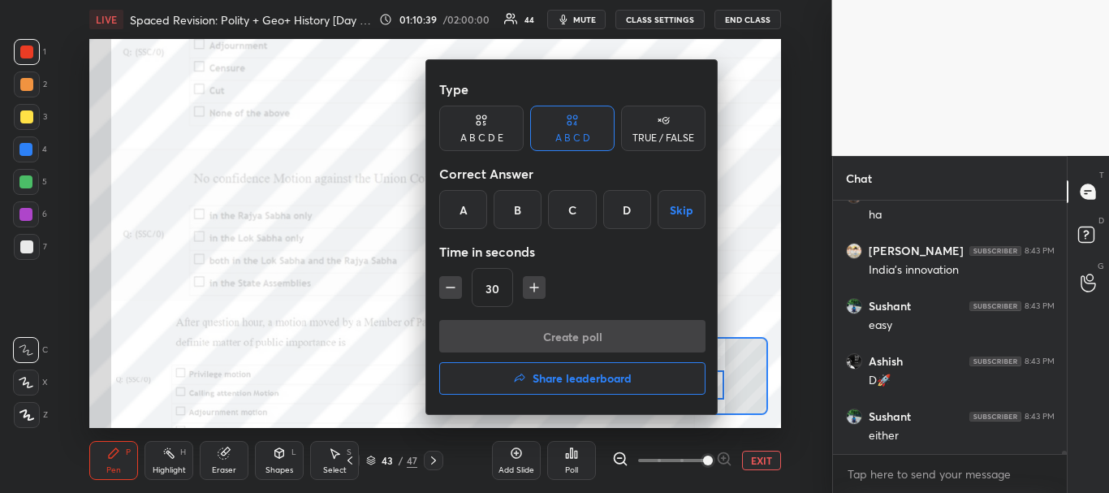
click at [532, 215] on div "B" at bounding box center [517, 209] width 48 height 39
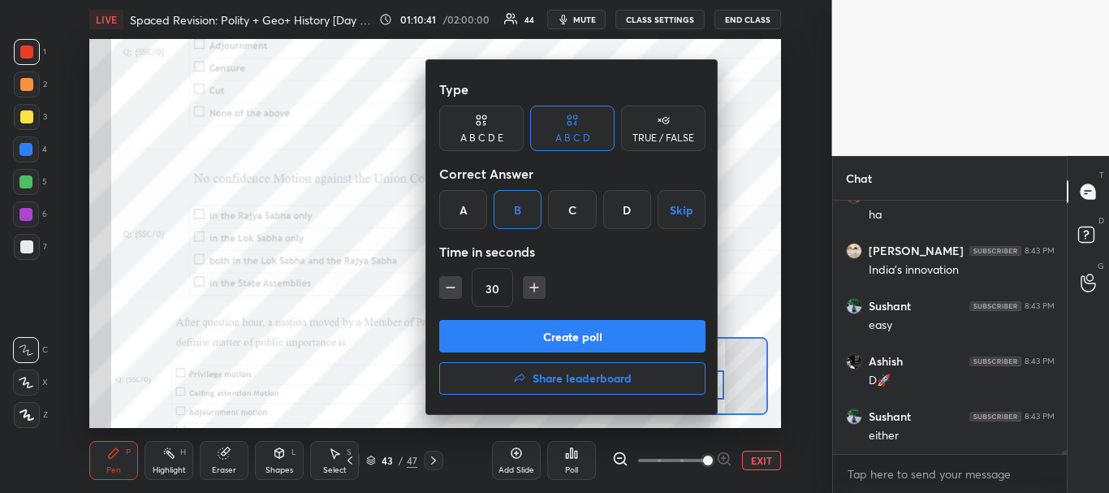
click at [527, 330] on button "Create poll" at bounding box center [572, 336] width 266 height 32
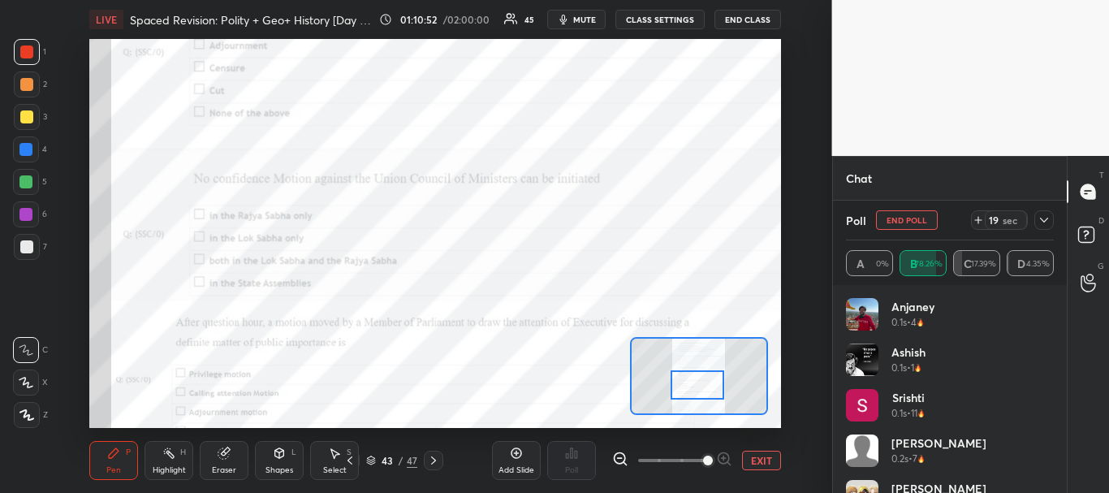
scroll to position [20124, 0]
click at [1046, 220] on icon at bounding box center [1044, 220] width 8 height 5
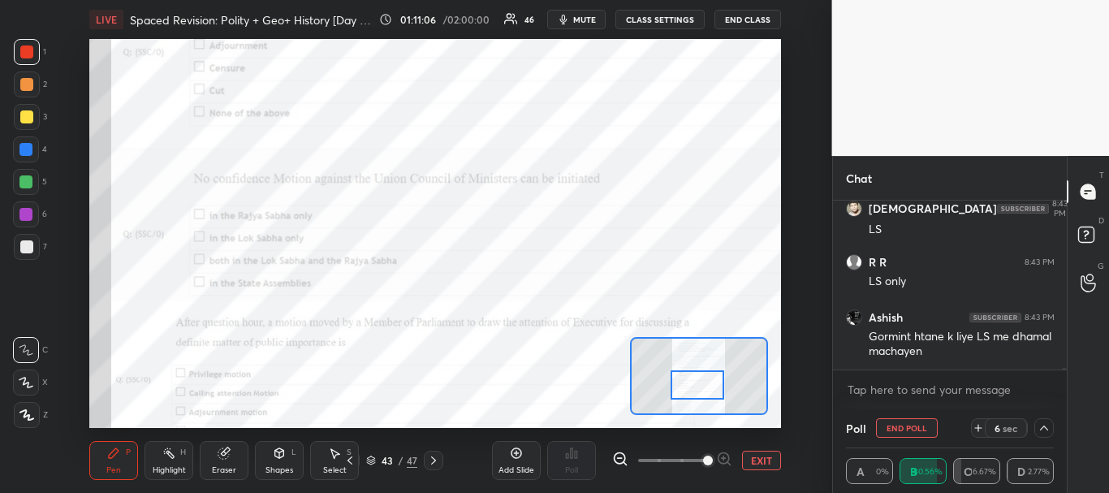
scroll to position [20318, 0]
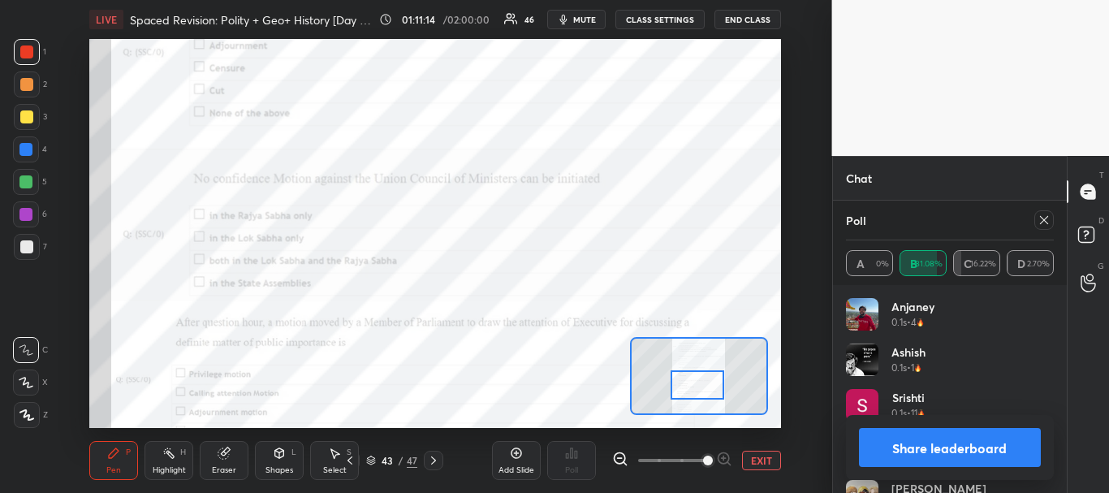
click at [958, 450] on button "Share leaderboard" at bounding box center [950, 447] width 183 height 39
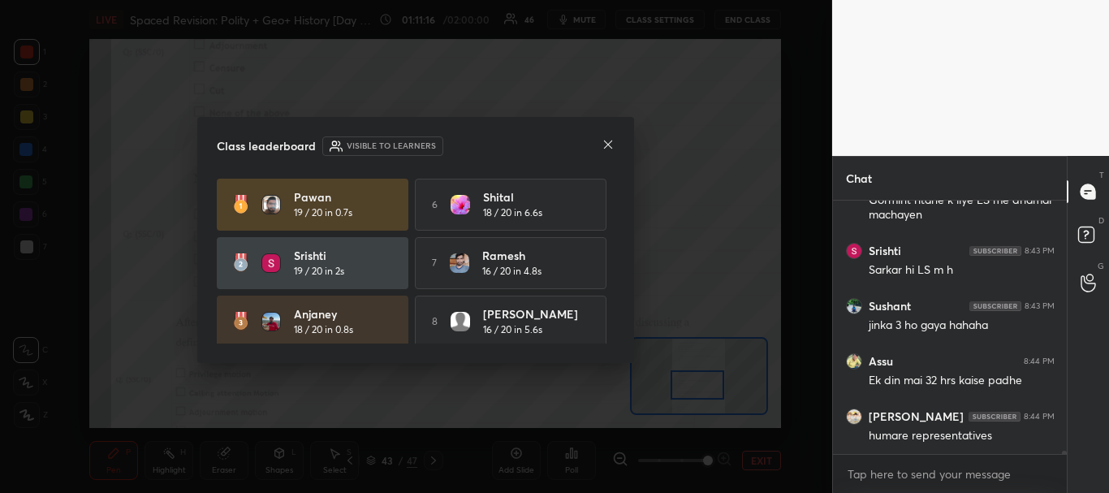
click at [612, 143] on icon at bounding box center [607, 144] width 13 height 13
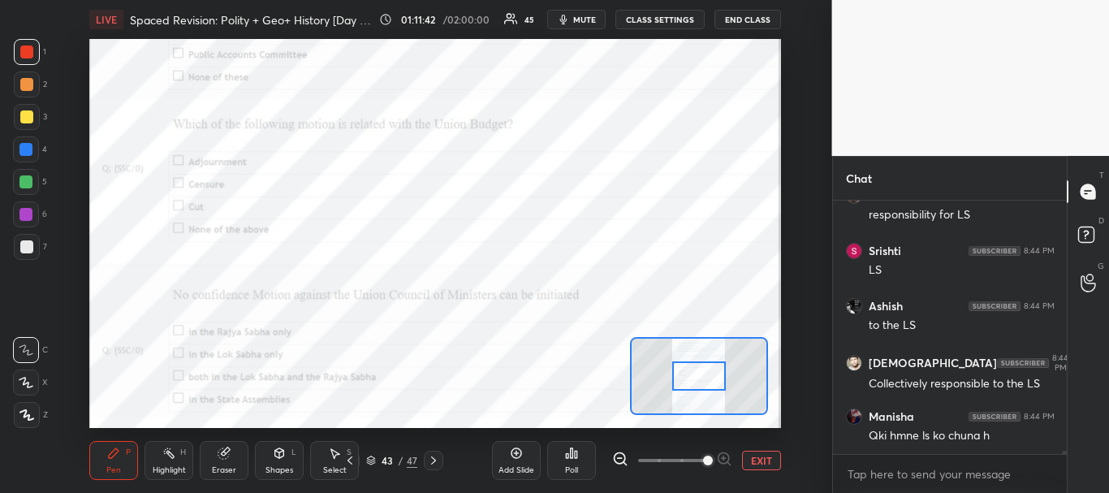
drag, startPoint x: 696, startPoint y: 391, endPoint x: 697, endPoint y: 382, distance: 9.1
click at [697, 382] on div at bounding box center [699, 376] width 54 height 30
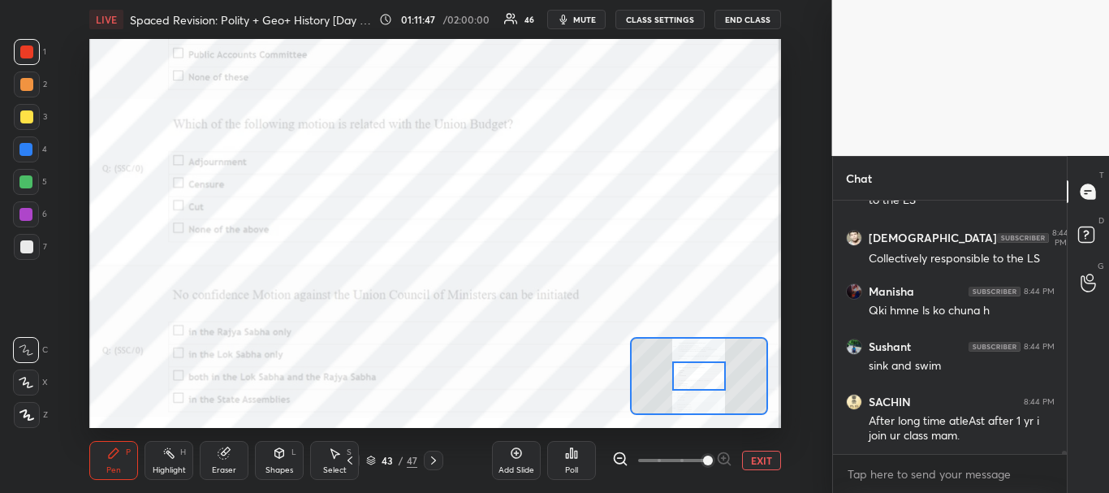
click at [562, 456] on div "Poll" at bounding box center [571, 460] width 49 height 39
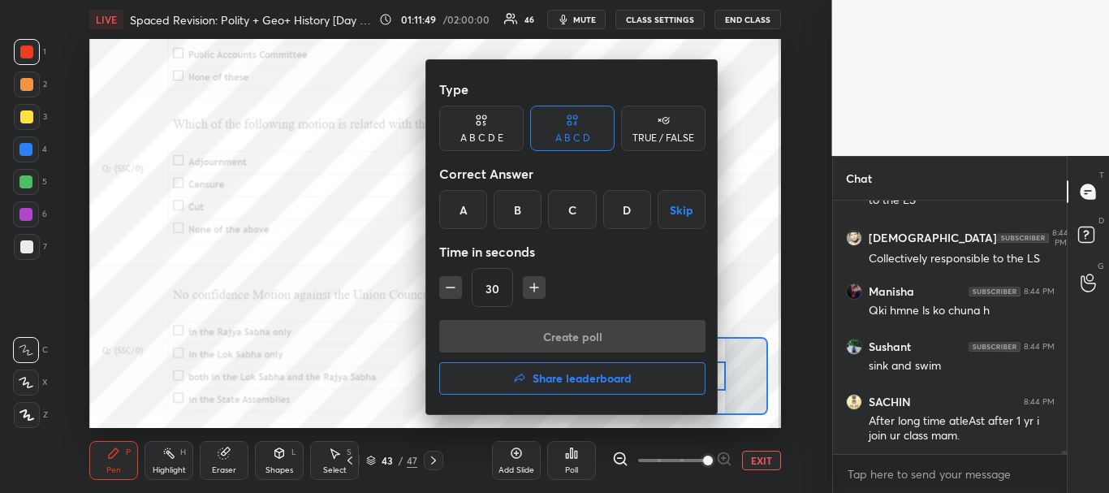
click at [572, 199] on div "C" at bounding box center [572, 209] width 48 height 39
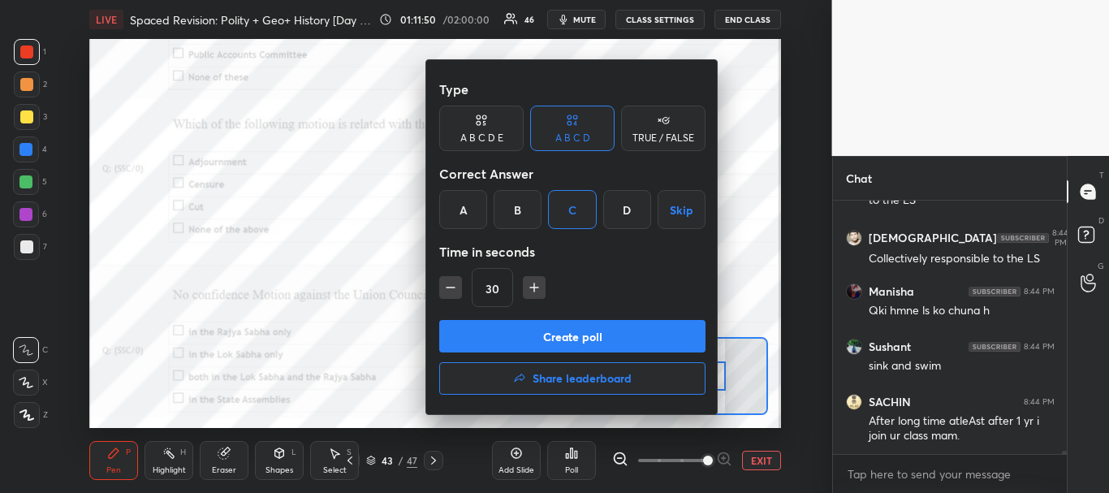
click at [543, 329] on button "Create poll" at bounding box center [572, 336] width 266 height 32
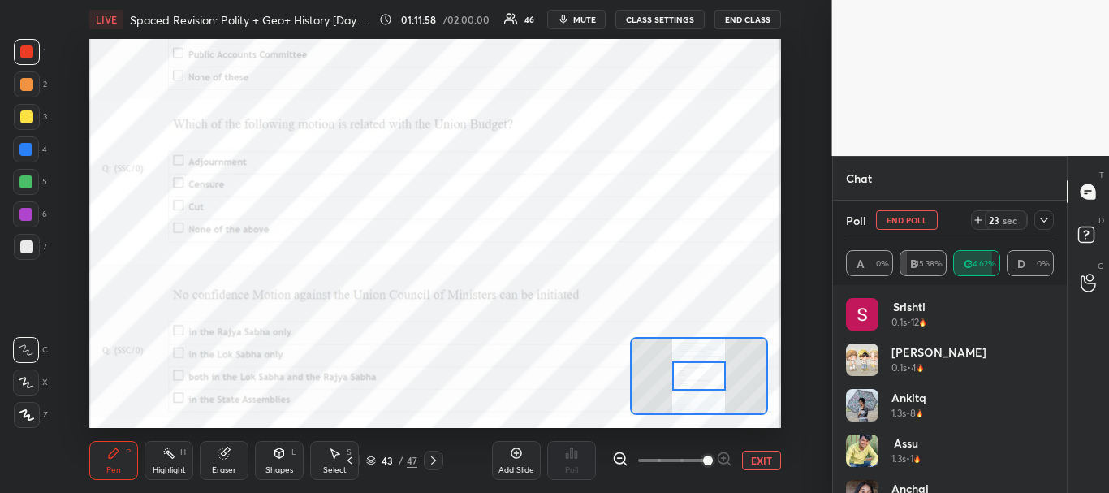
click at [1044, 213] on icon at bounding box center [1043, 219] width 13 height 13
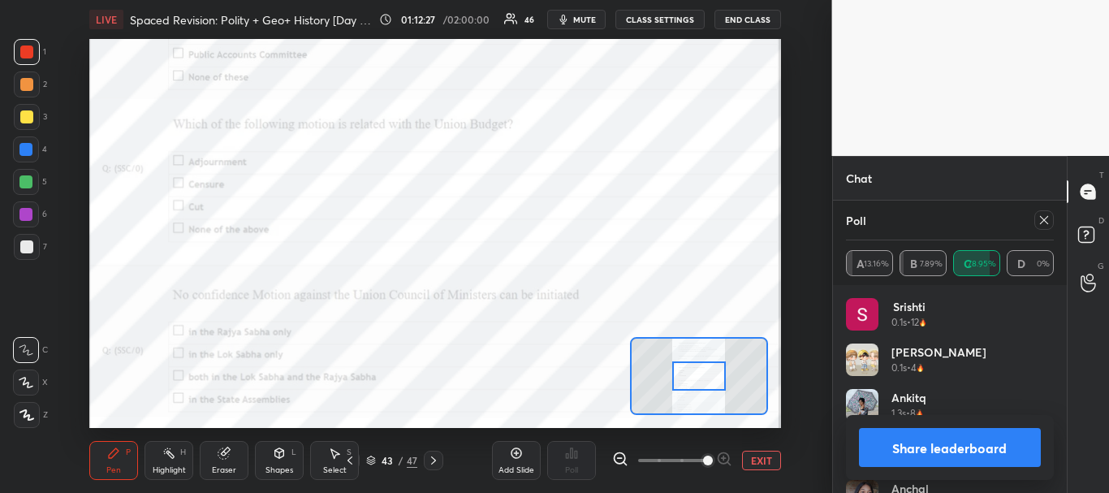
click at [1008, 433] on button "Share leaderboard" at bounding box center [950, 447] width 183 height 39
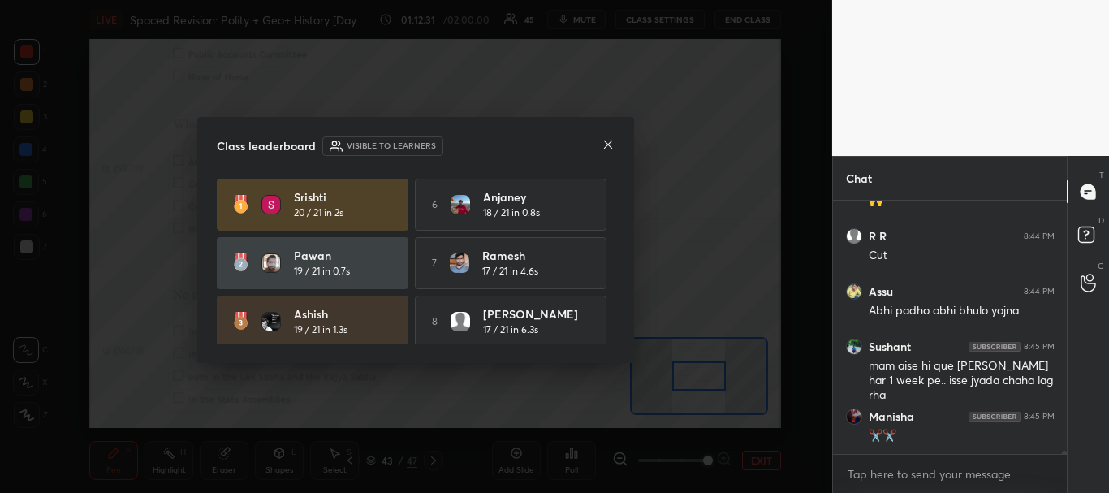
click at [609, 144] on icon at bounding box center [608, 144] width 8 height 8
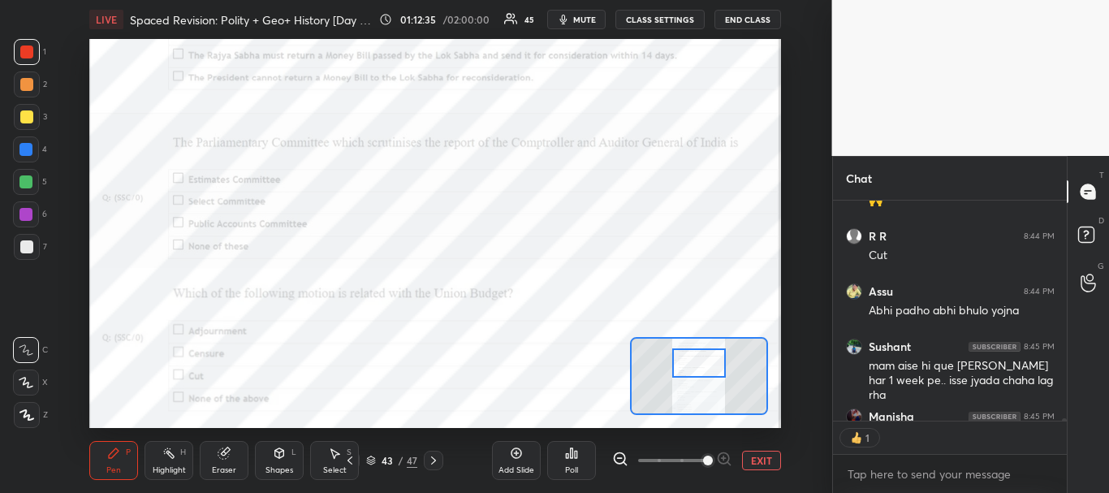
drag, startPoint x: 689, startPoint y: 375, endPoint x: 689, endPoint y: 362, distance: 13.0
click at [689, 362] on div at bounding box center [699, 363] width 54 height 30
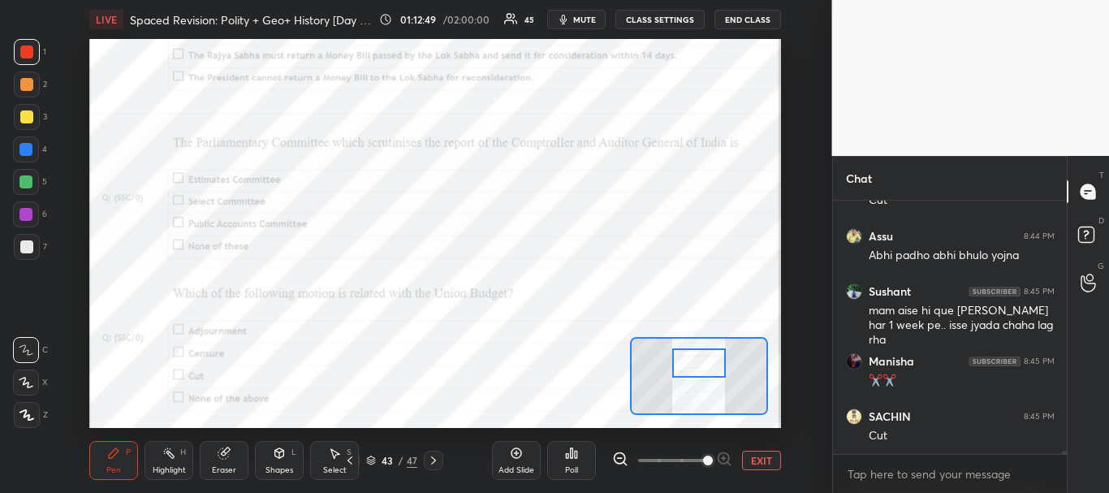
click at [571, 451] on icon at bounding box center [572, 453] width 2 height 10
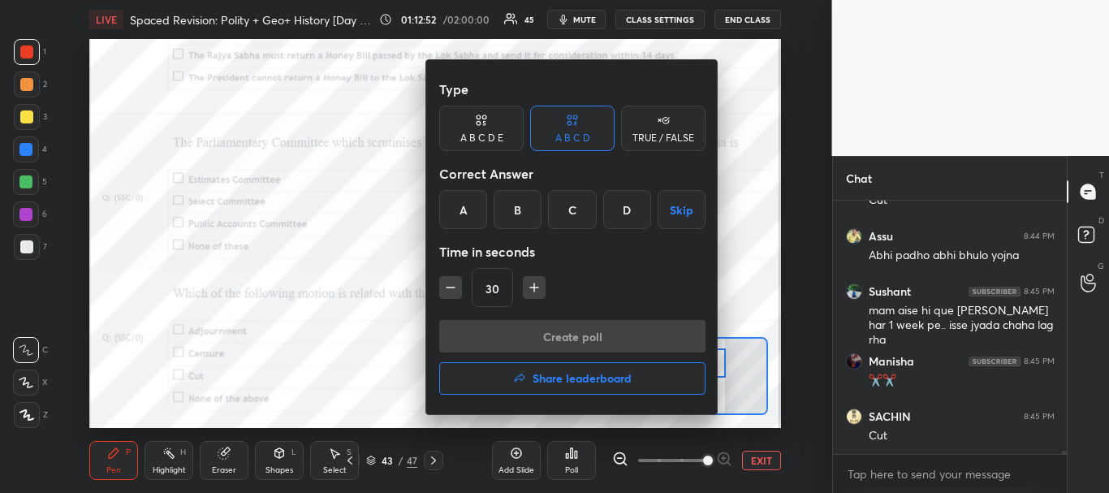
click at [575, 198] on div "C" at bounding box center [572, 209] width 48 height 39
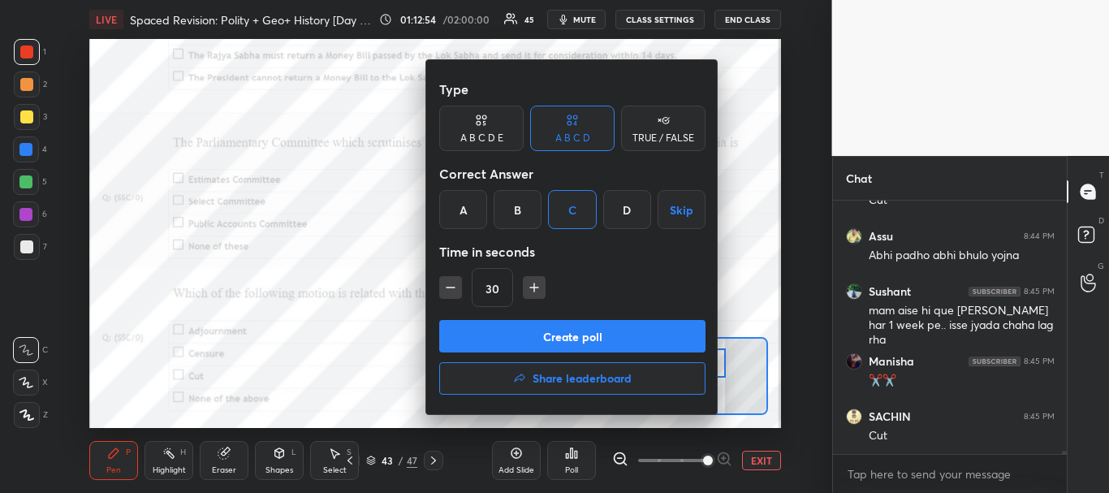
click at [549, 330] on button "Create poll" at bounding box center [572, 336] width 266 height 32
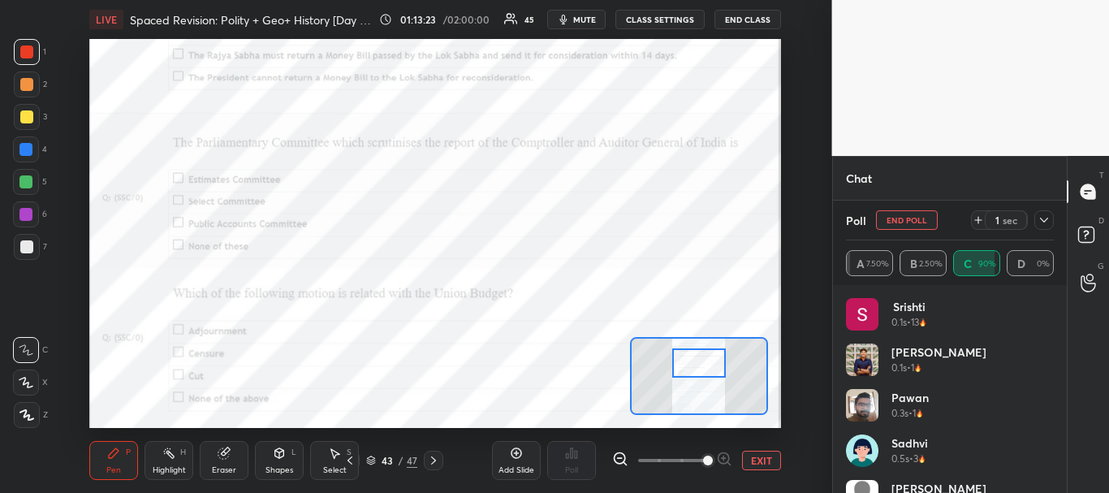
click at [1042, 224] on icon at bounding box center [1043, 219] width 13 height 13
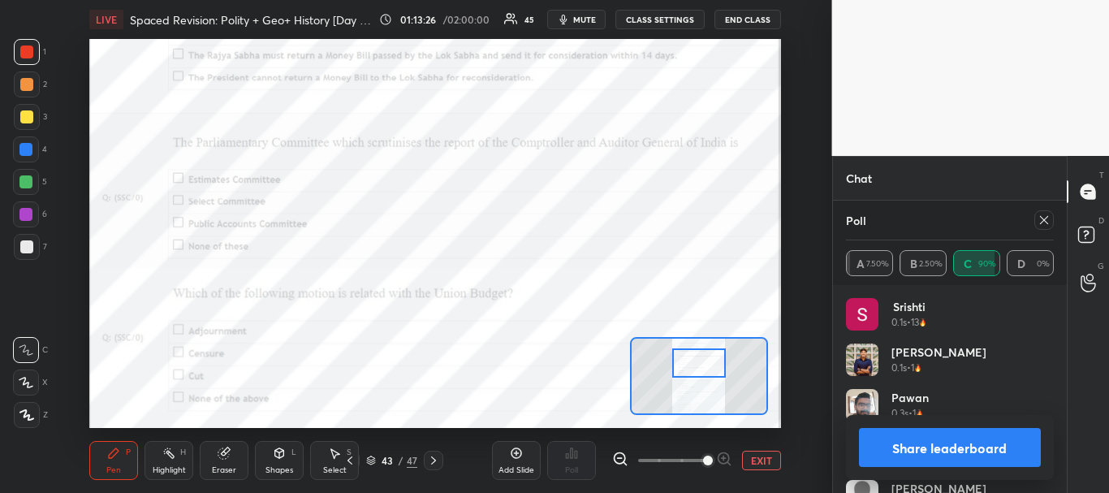
click at [975, 443] on button "Share leaderboard" at bounding box center [950, 447] width 183 height 39
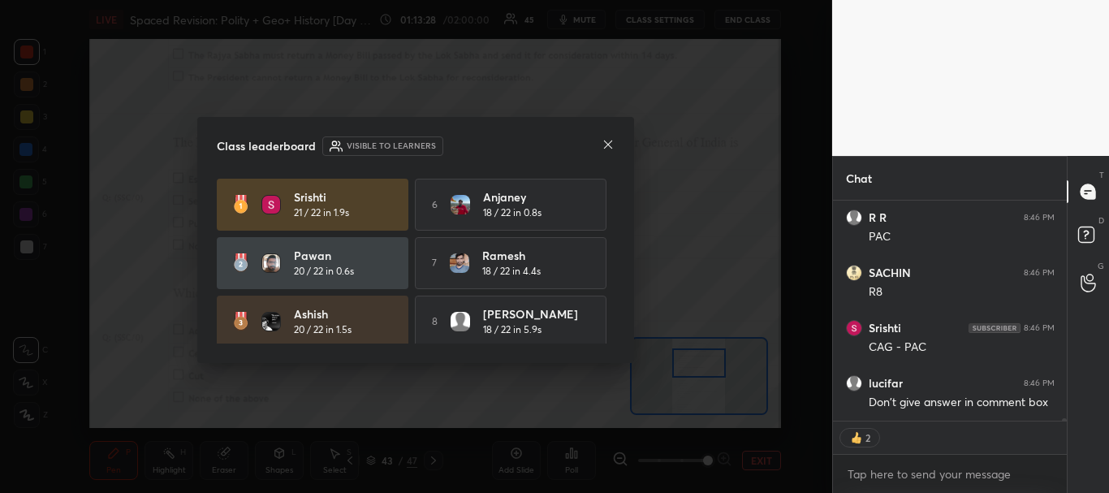
click at [605, 145] on icon at bounding box center [607, 144] width 13 height 13
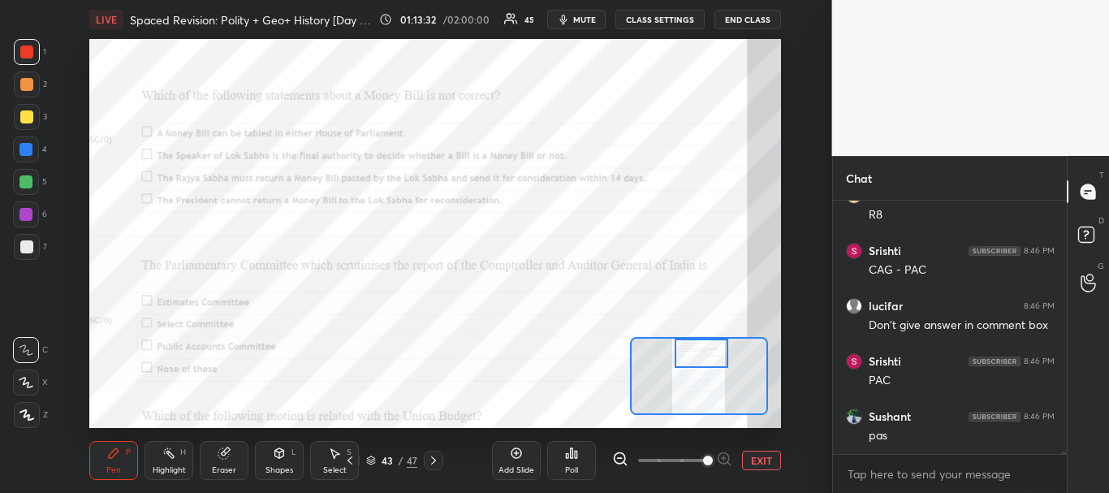
drag, startPoint x: 704, startPoint y: 367, endPoint x: 707, endPoint y: 350, distance: 17.2
click at [707, 350] on div at bounding box center [701, 353] width 54 height 30
click at [579, 467] on div "Poll" at bounding box center [571, 460] width 49 height 39
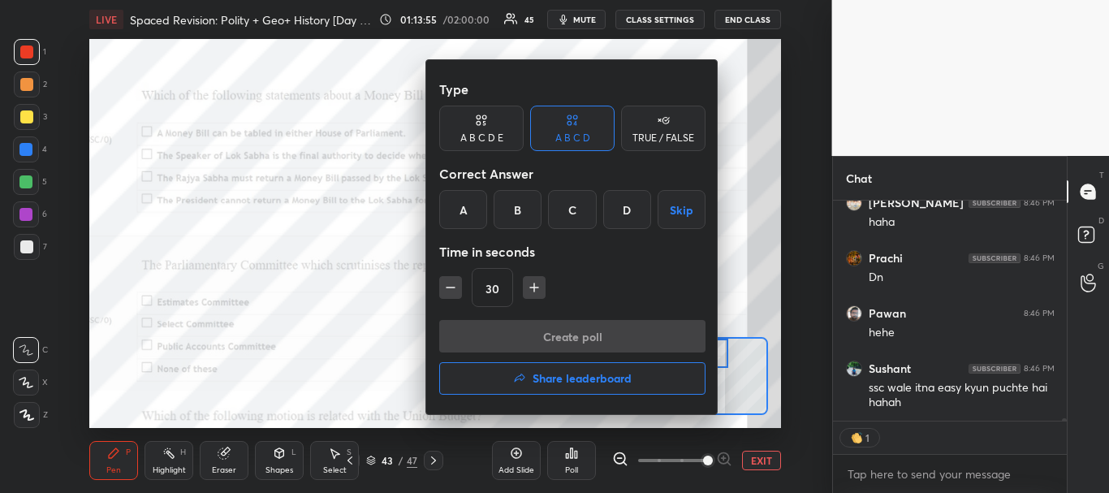
click at [460, 207] on div "A" at bounding box center [463, 209] width 48 height 39
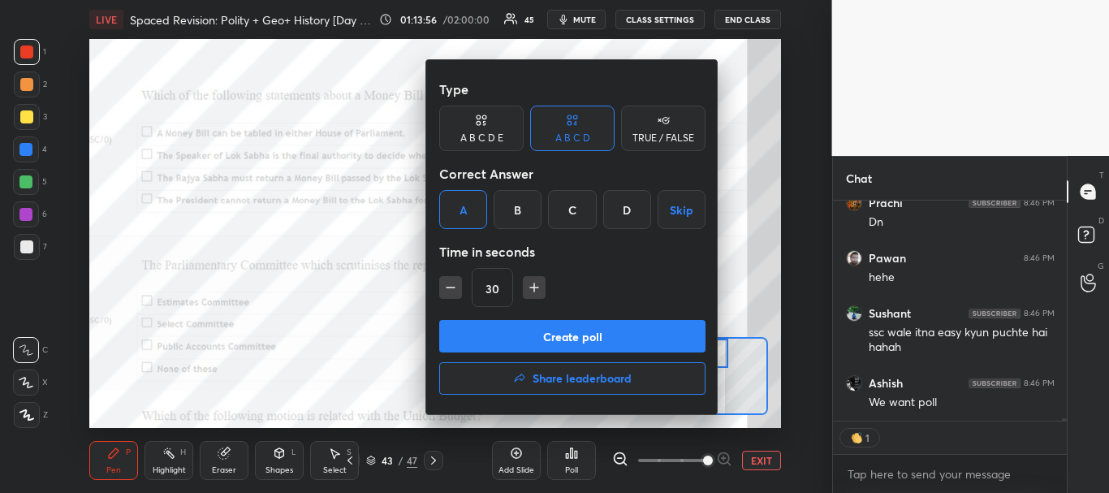
click at [519, 338] on button "Create poll" at bounding box center [572, 336] width 266 height 32
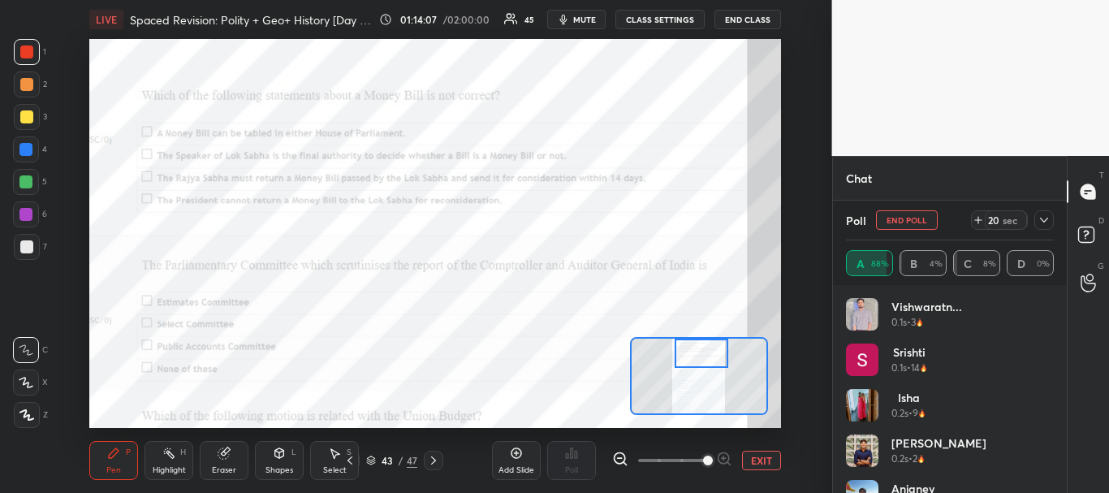
click at [1044, 219] on icon at bounding box center [1043, 219] width 13 height 13
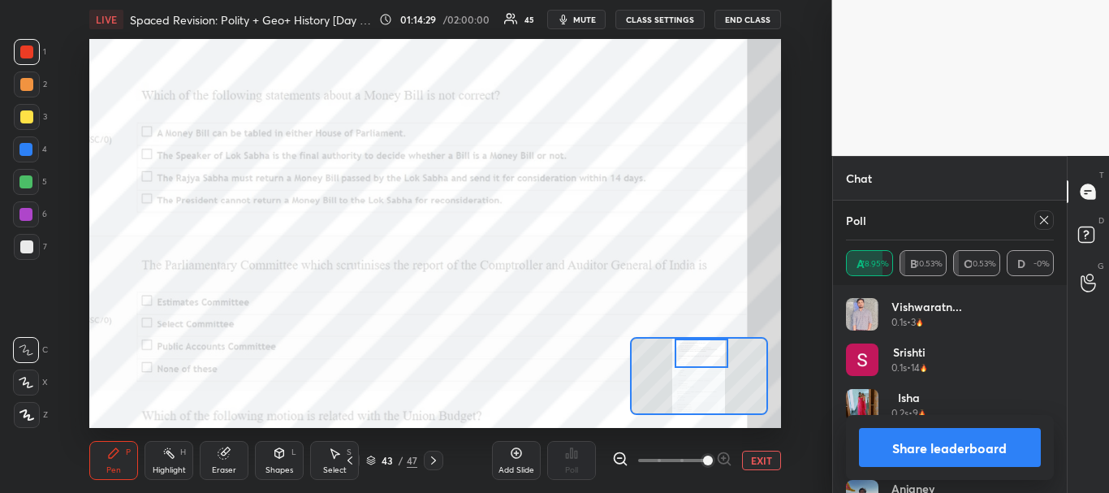
click at [910, 459] on button "Share leaderboard" at bounding box center [950, 447] width 183 height 39
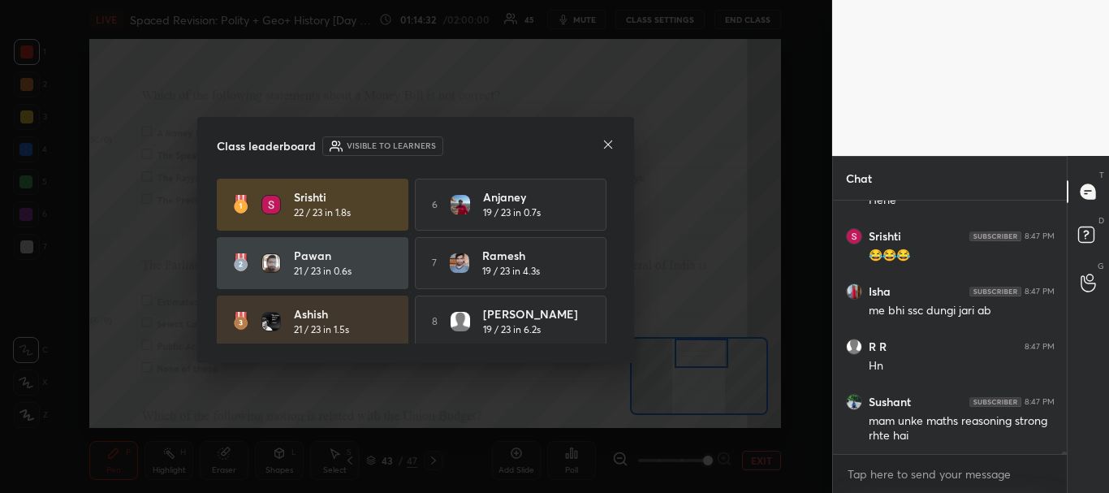
click at [610, 141] on icon at bounding box center [607, 144] width 13 height 13
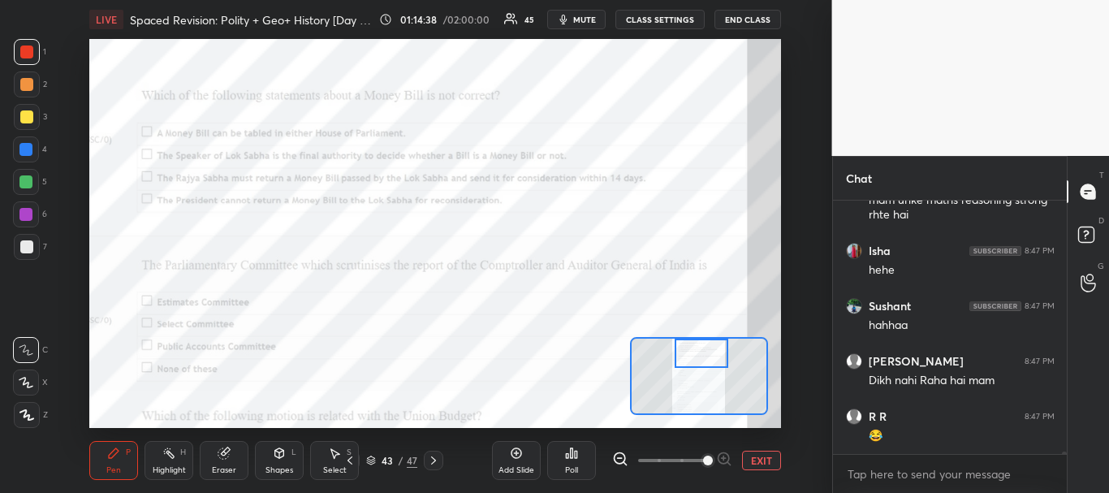
click at [760, 464] on button "EXIT" at bounding box center [761, 459] width 39 height 19
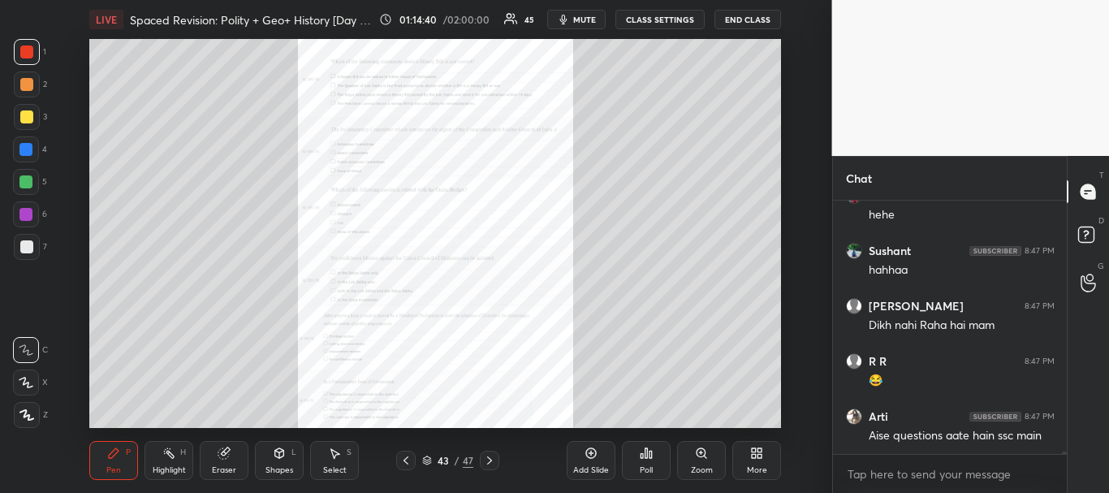
click at [410, 460] on icon at bounding box center [405, 460] width 13 height 13
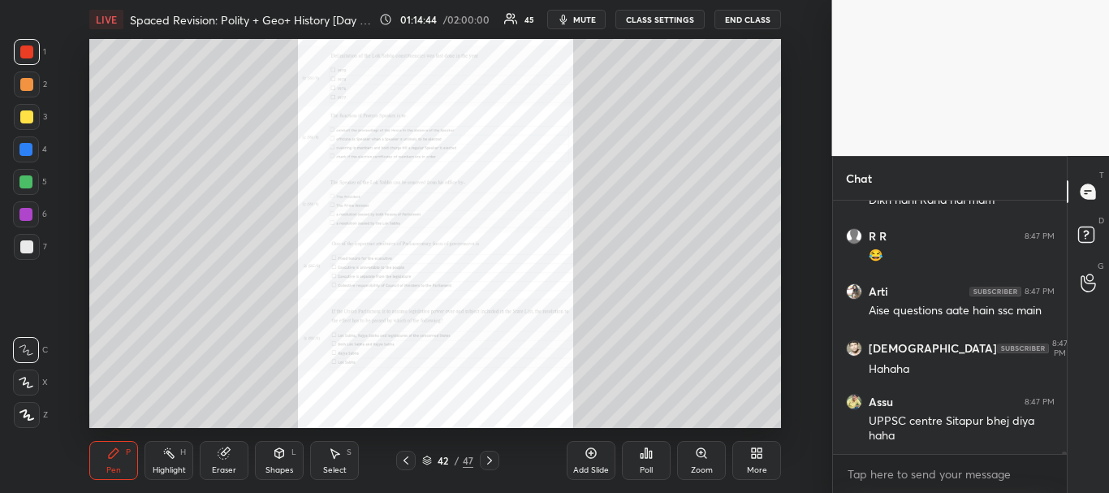
click at [706, 458] on icon at bounding box center [705, 456] width 2 height 2
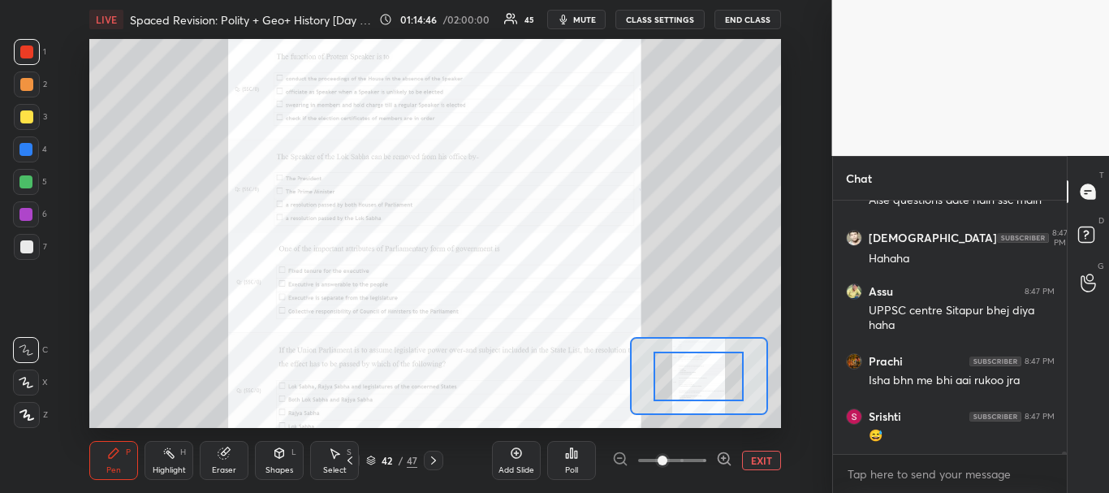
click at [690, 454] on span at bounding box center [672, 460] width 68 height 24
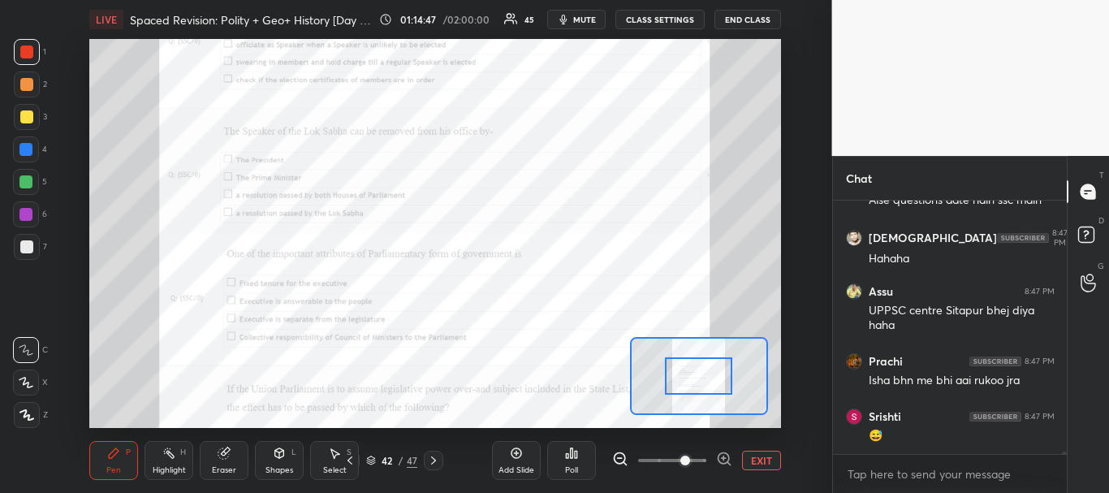
click at [690, 457] on span at bounding box center [685, 460] width 10 height 10
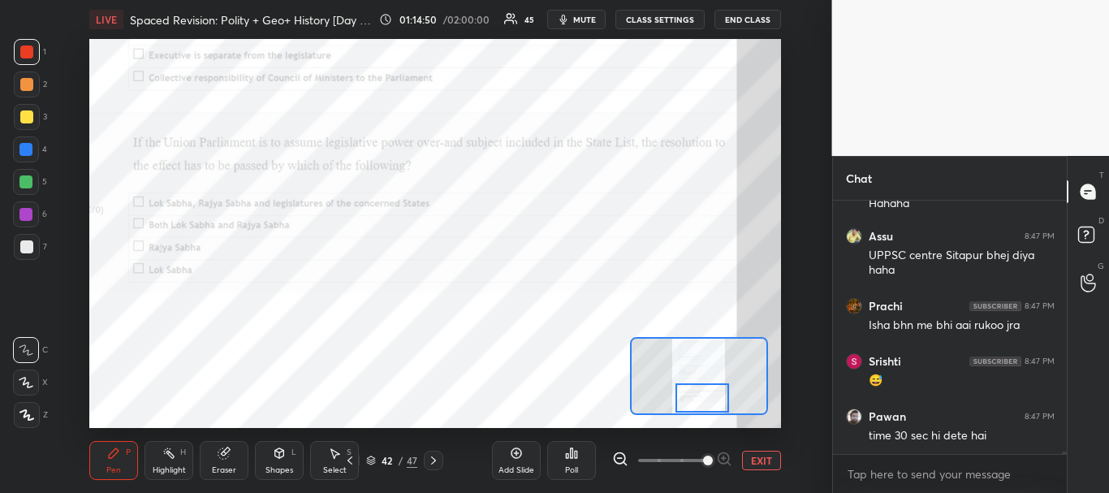
drag, startPoint x: 701, startPoint y: 375, endPoint x: 704, endPoint y: 402, distance: 27.0
click at [704, 402] on div at bounding box center [702, 398] width 54 height 30
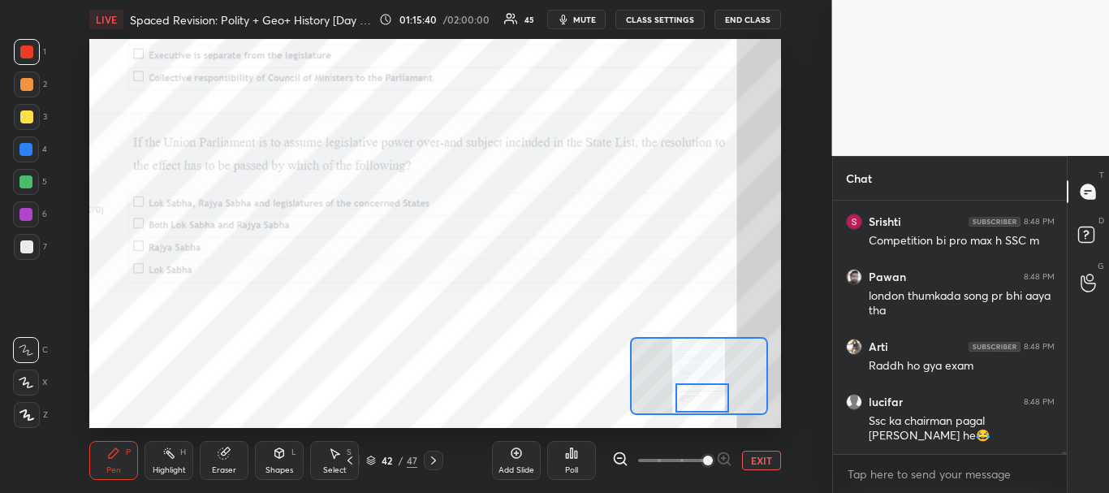
scroll to position [25834, 0]
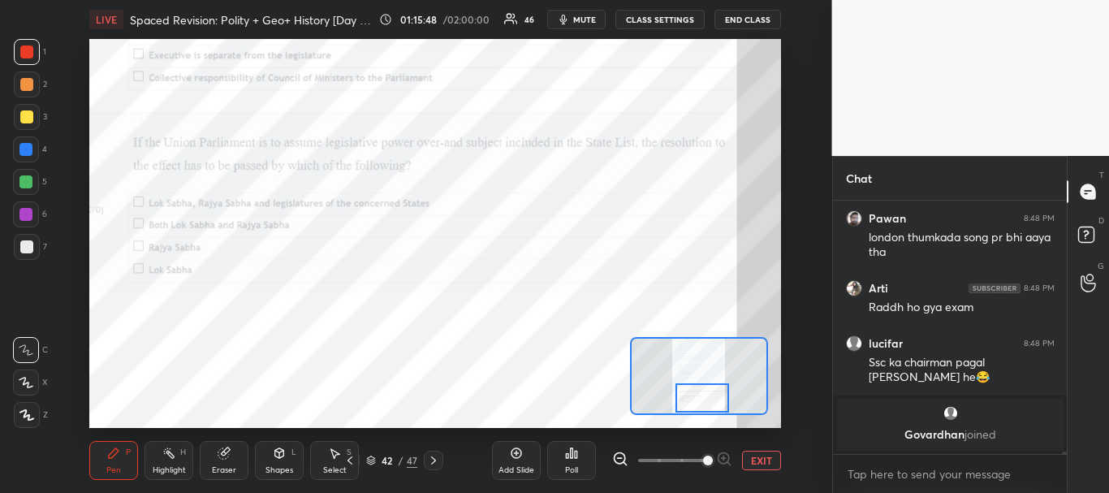
click at [571, 447] on icon at bounding box center [571, 452] width 13 height 13
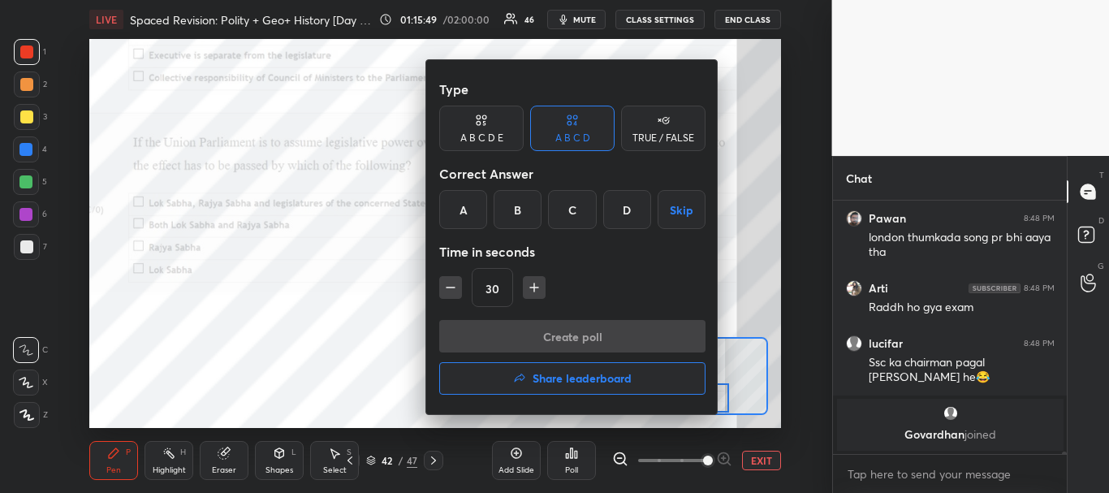
click at [565, 198] on div "C" at bounding box center [572, 209] width 48 height 39
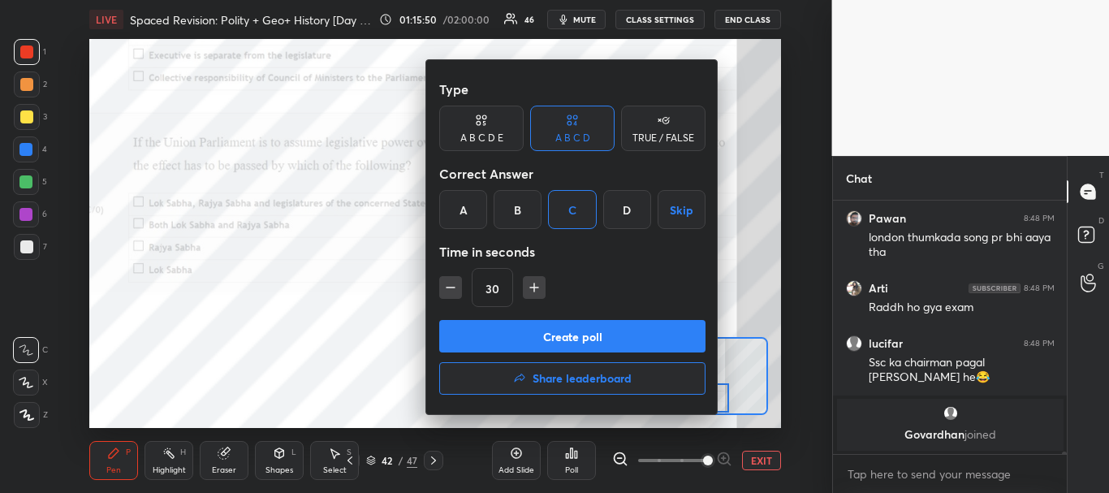
click at [597, 336] on button "Create poll" at bounding box center [572, 336] width 266 height 32
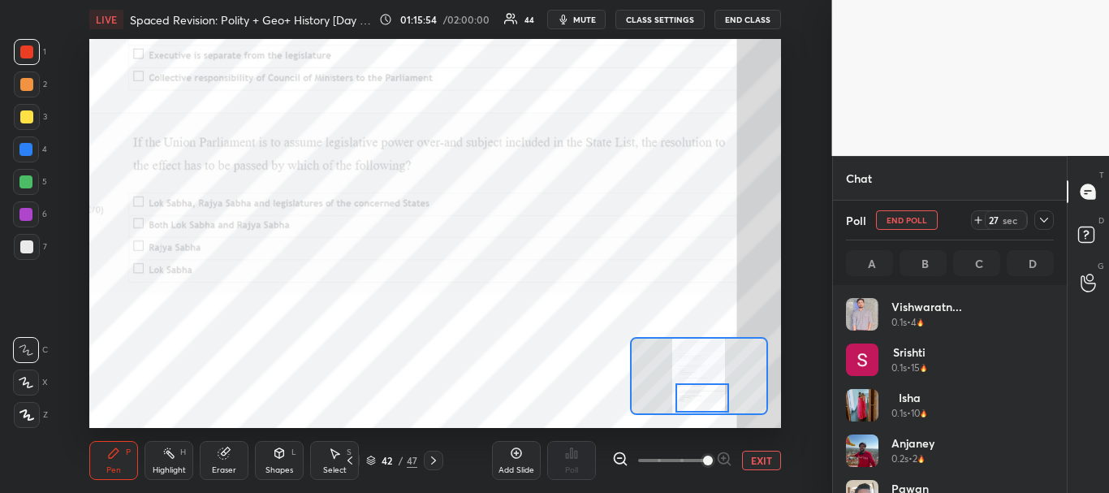
scroll to position [190, 203]
click at [1045, 218] on icon at bounding box center [1043, 219] width 13 height 13
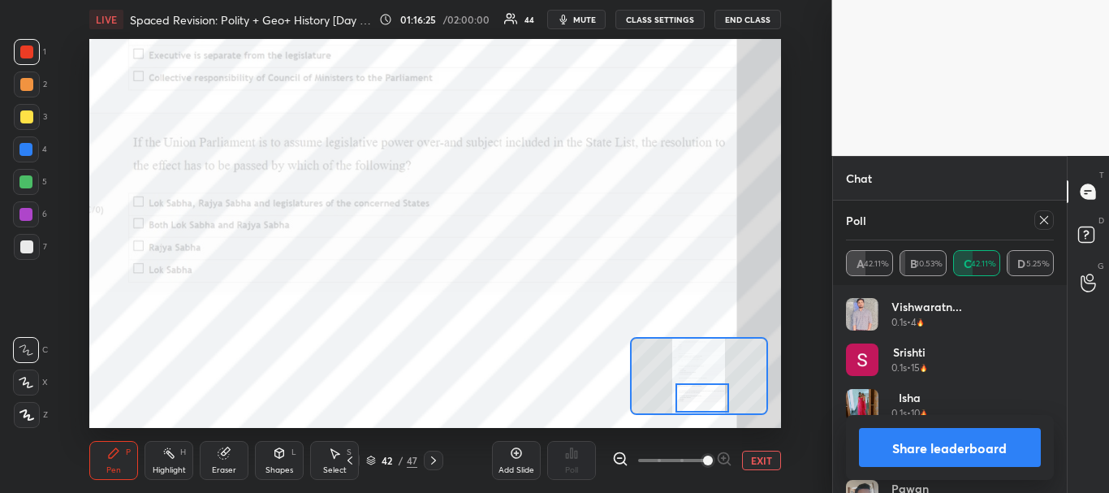
scroll to position [24662, 0]
click at [984, 452] on button "Share leaderboard" at bounding box center [950, 447] width 183 height 39
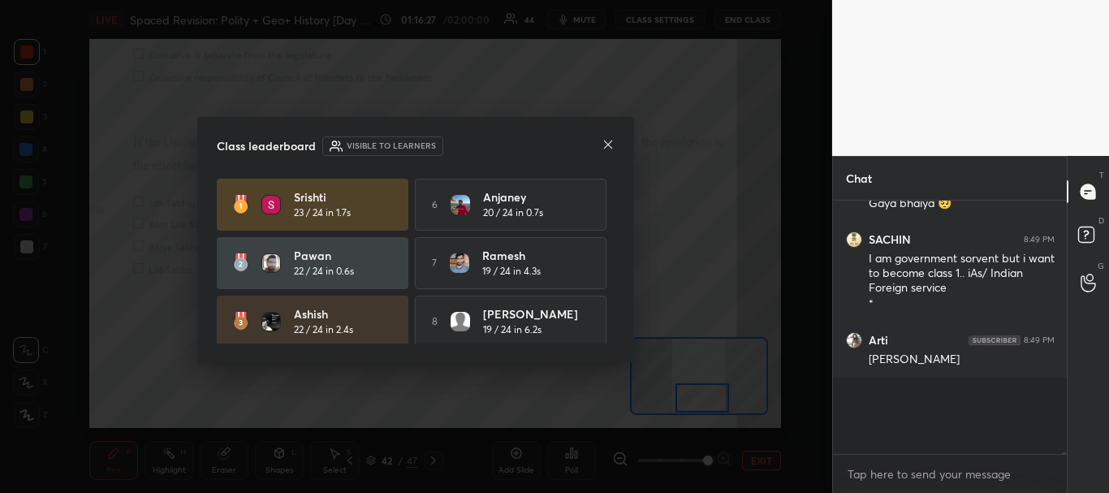
scroll to position [24578, 0]
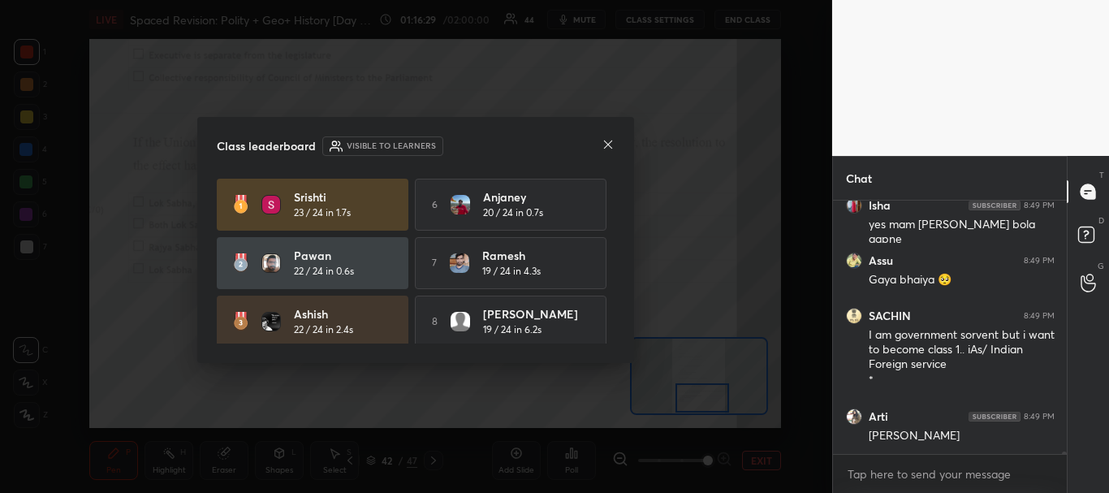
click at [606, 151] on icon at bounding box center [607, 144] width 13 height 13
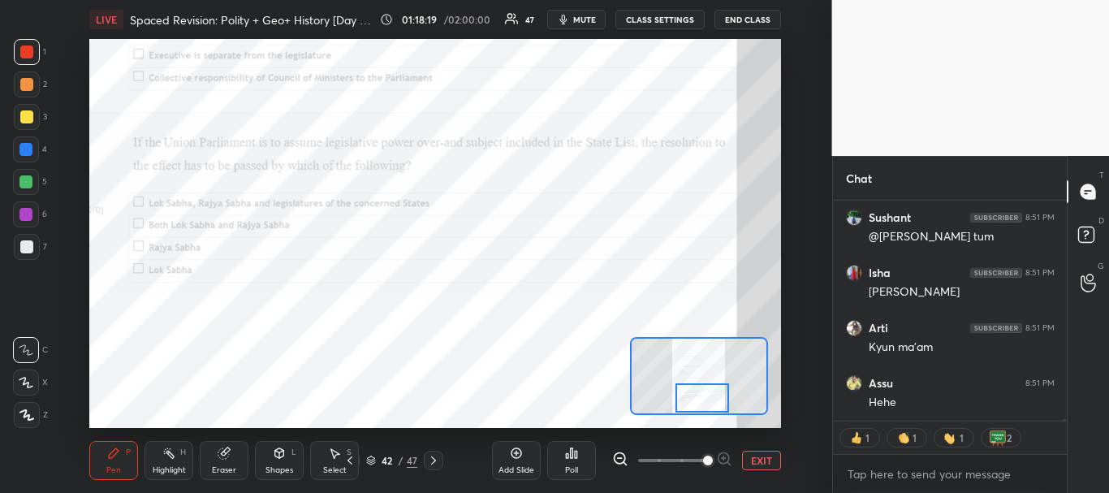
scroll to position [26818, 0]
click at [692, 391] on div at bounding box center [702, 398] width 54 height 30
click at [758, 461] on button "EXIT" at bounding box center [761, 459] width 39 height 19
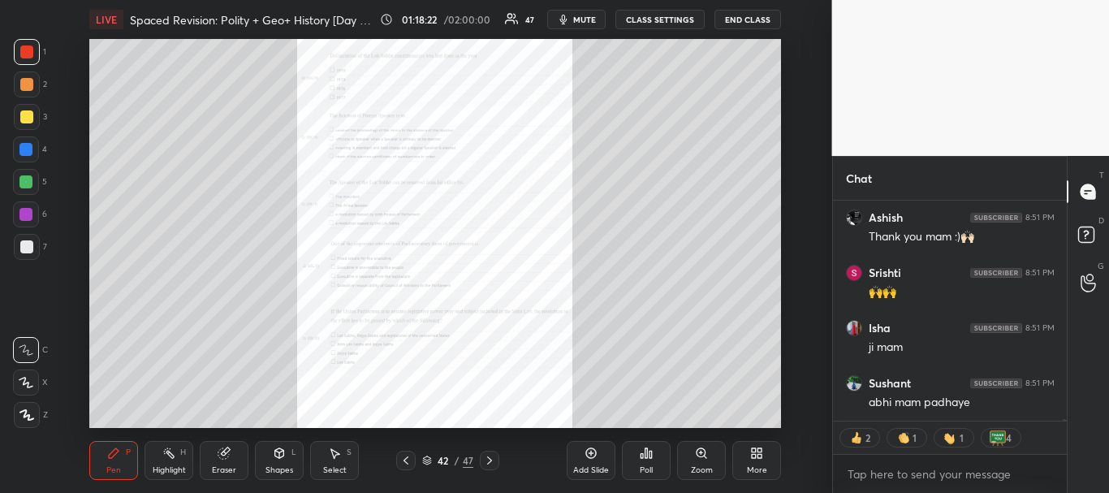
scroll to position [27039, 0]
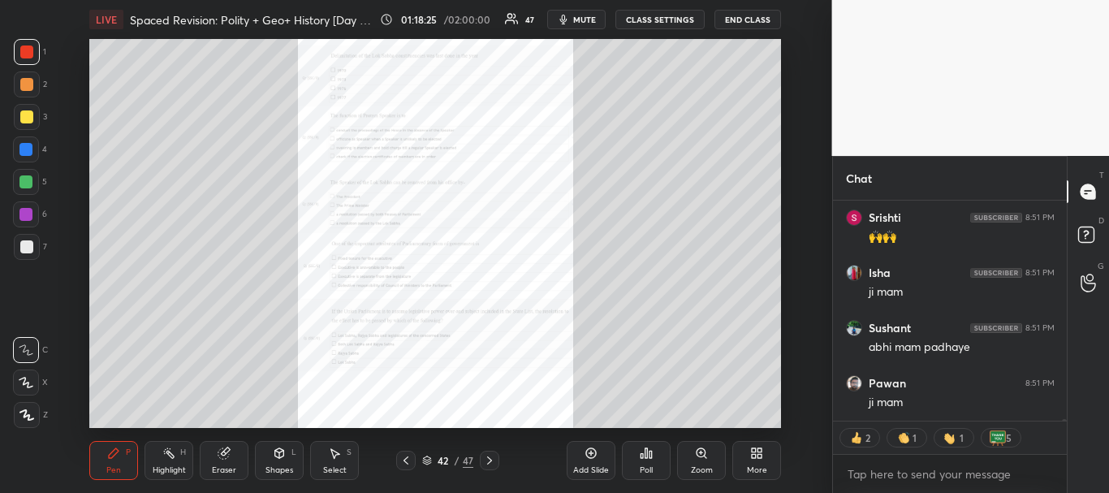
click at [428, 455] on div "42 / 47" at bounding box center [447, 460] width 51 height 15
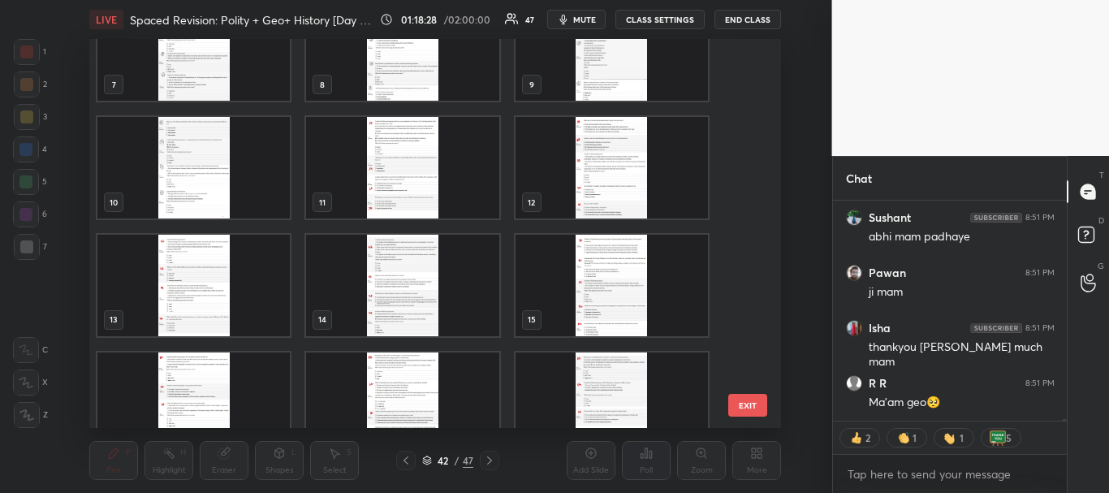
scroll to position [0, 0]
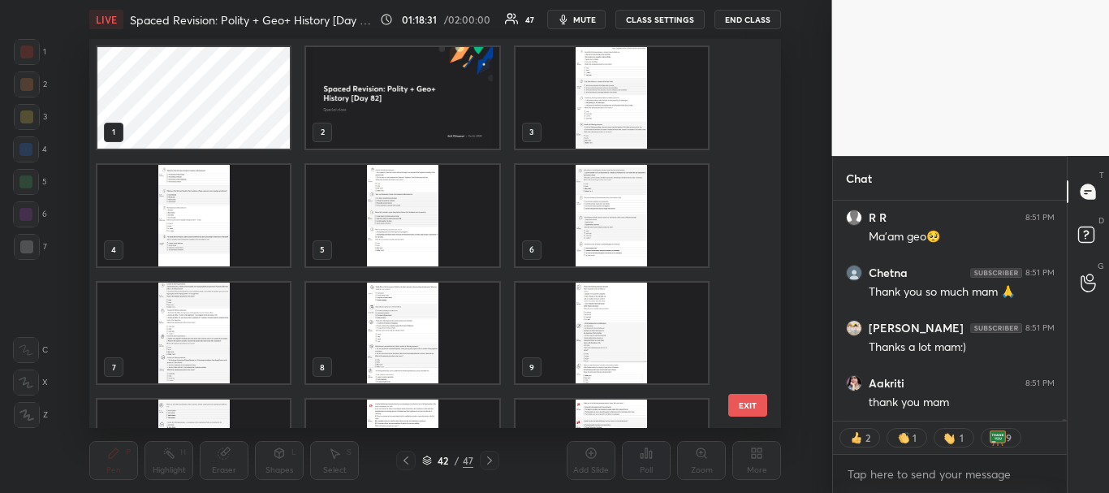
click at [467, 88] on img "grid" at bounding box center [403, 97] width 192 height 101
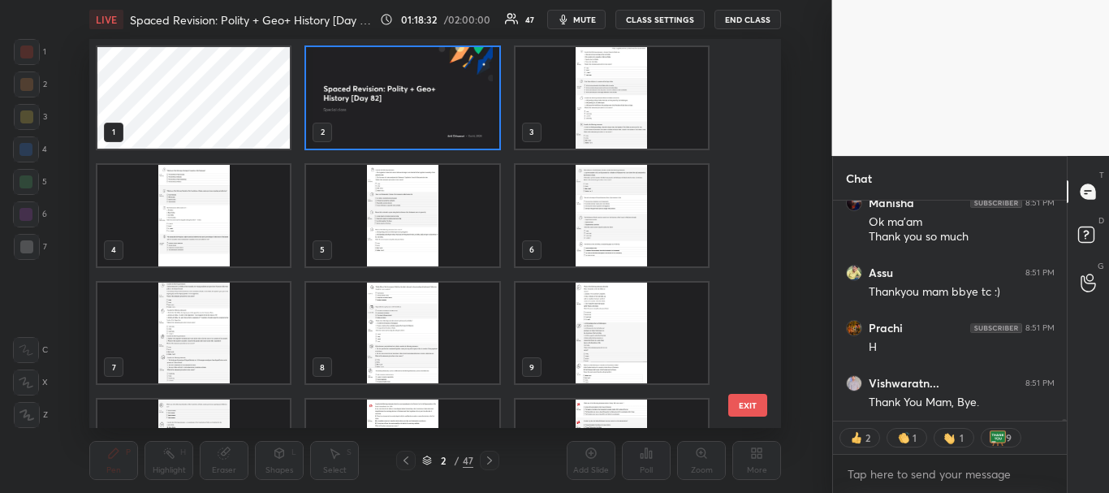
click at [424, 458] on icon at bounding box center [427, 458] width 8 height 4
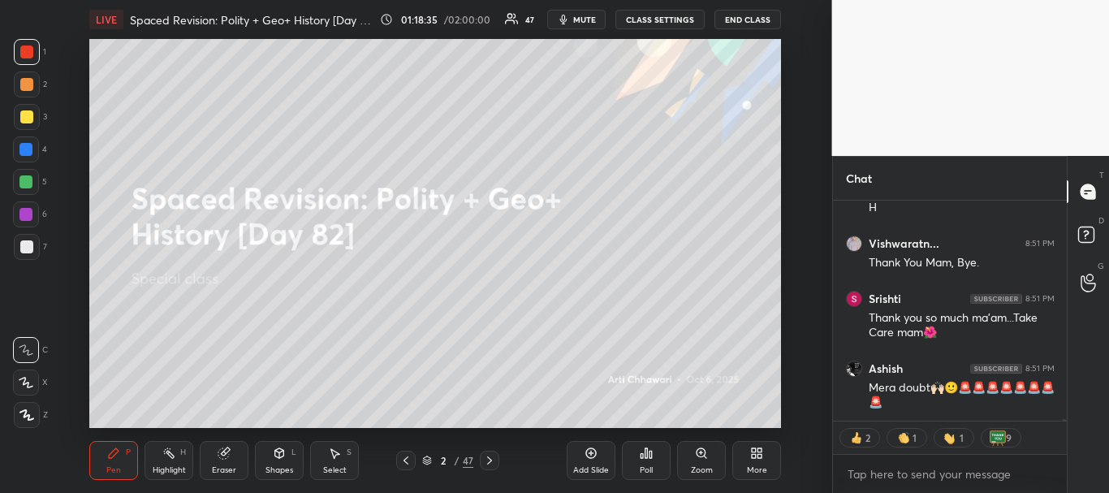
click at [587, 446] on icon at bounding box center [590, 452] width 13 height 13
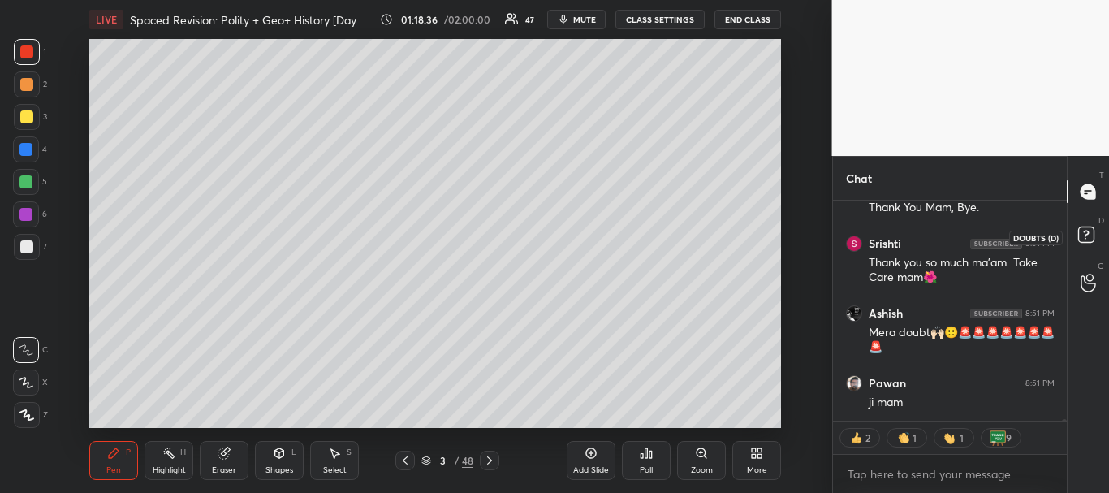
click at [1084, 238] on rect at bounding box center [1085, 234] width 15 height 15
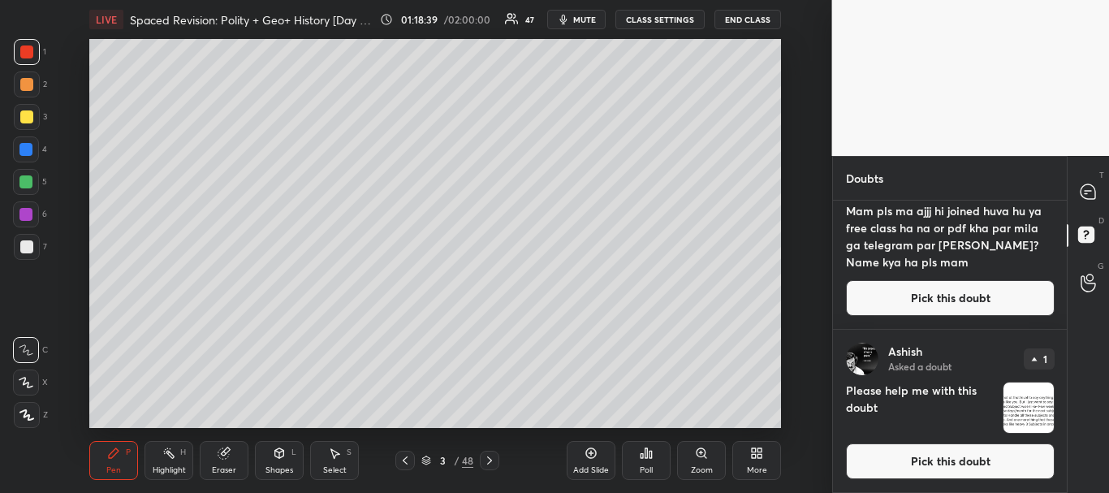
click at [922, 459] on button "Pick this doubt" at bounding box center [950, 461] width 209 height 36
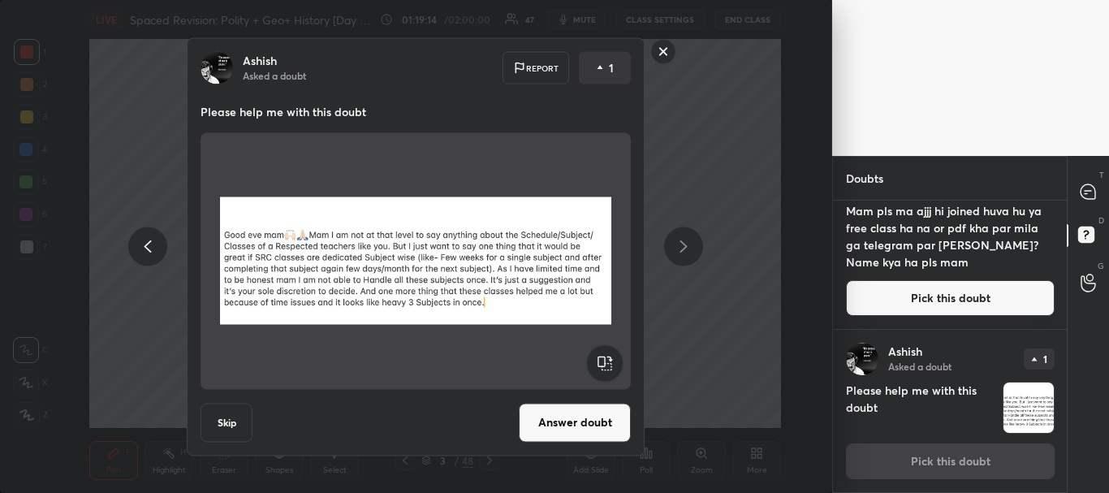
click at [575, 410] on button "Answer doubt" at bounding box center [575, 422] width 112 height 39
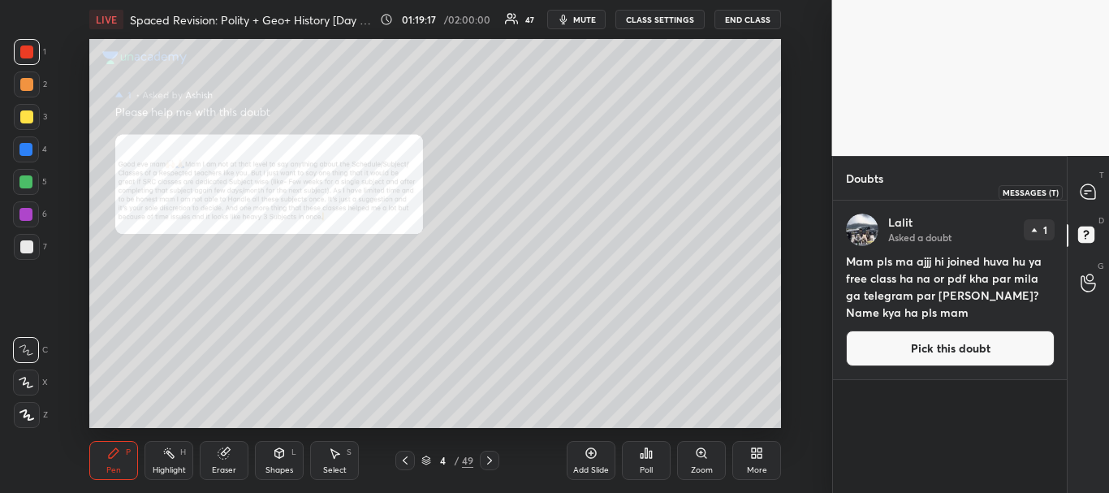
click at [1084, 196] on icon at bounding box center [1087, 191] width 15 height 15
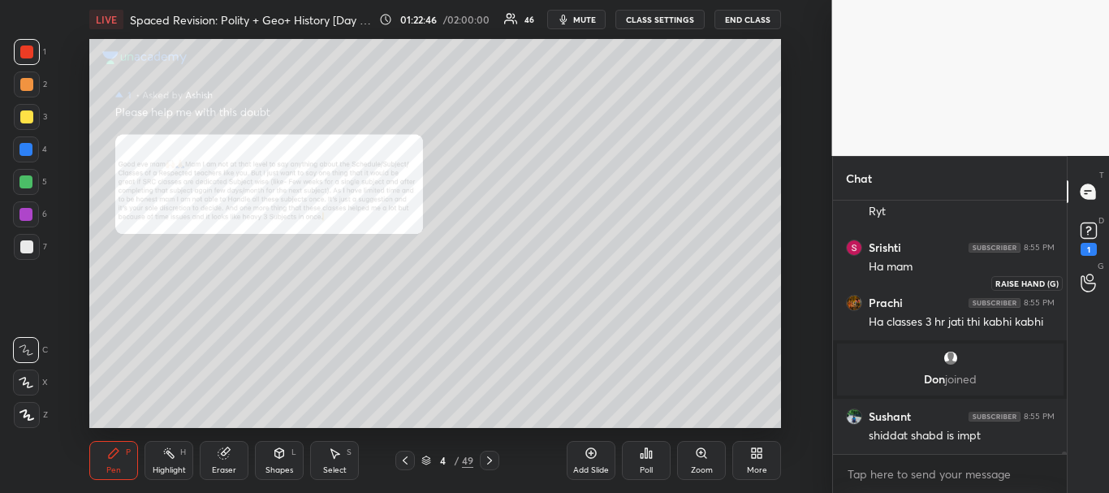
scroll to position [30467, 0]
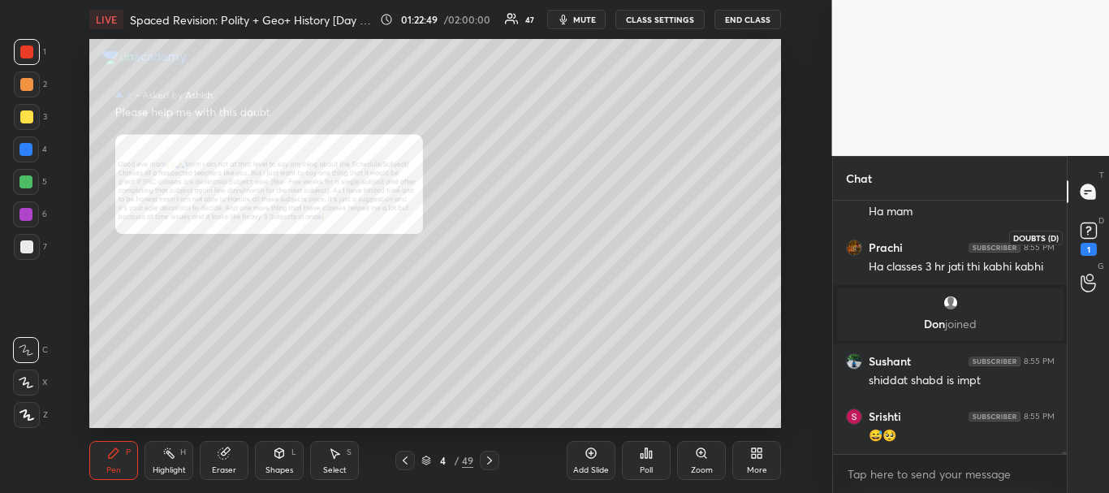
click at [1084, 235] on rect at bounding box center [1087, 230] width 15 height 15
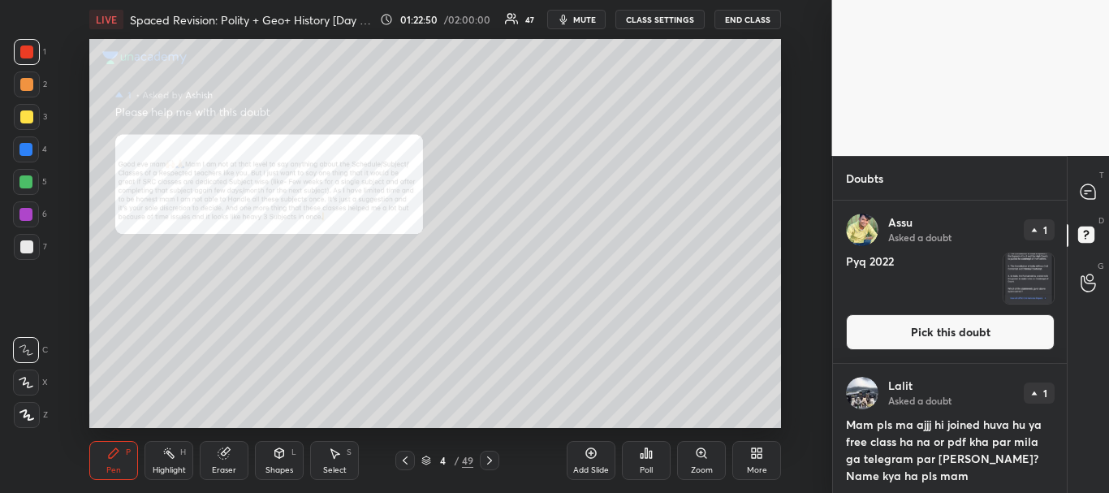
scroll to position [50, 0]
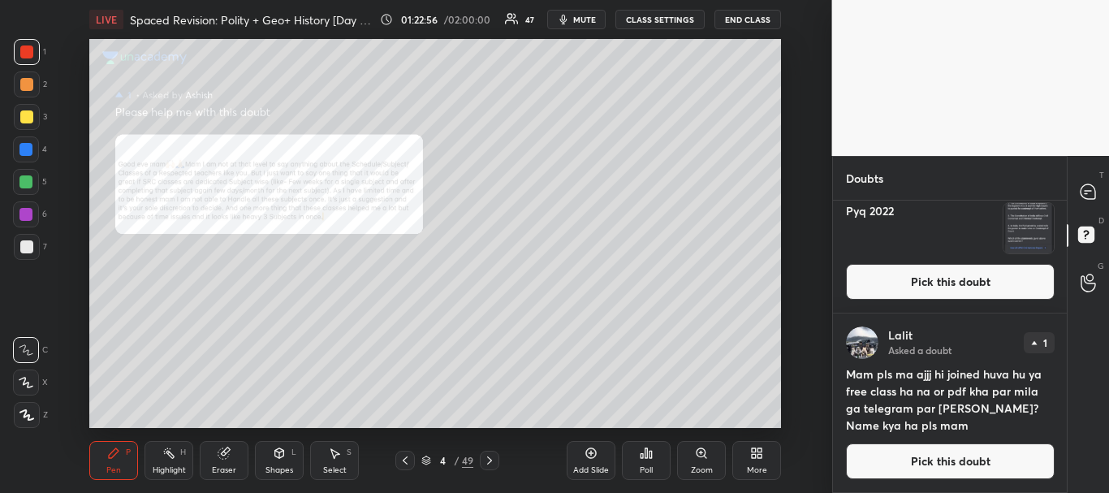
click at [942, 466] on button "Pick this doubt" at bounding box center [950, 461] width 209 height 36
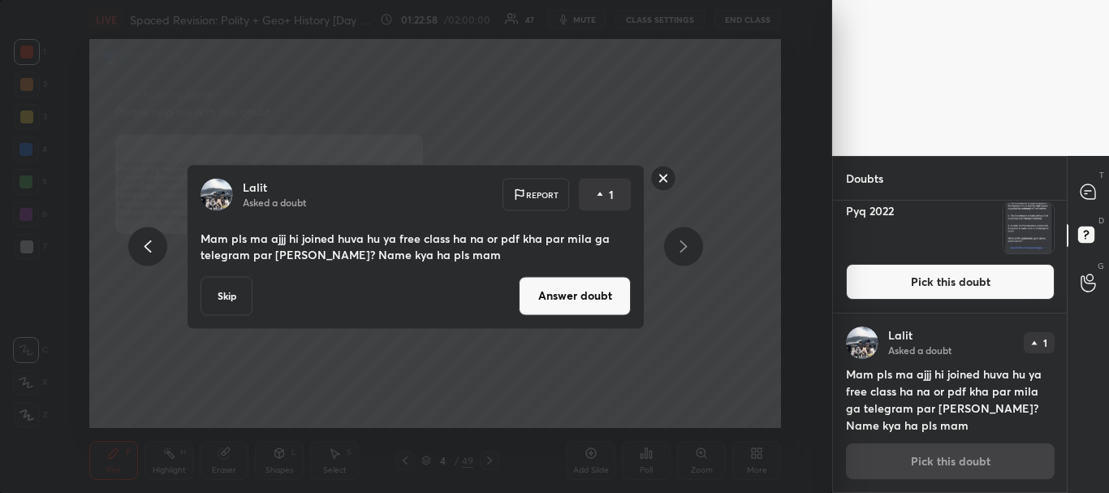
click at [541, 310] on button "Answer doubt" at bounding box center [575, 295] width 112 height 39
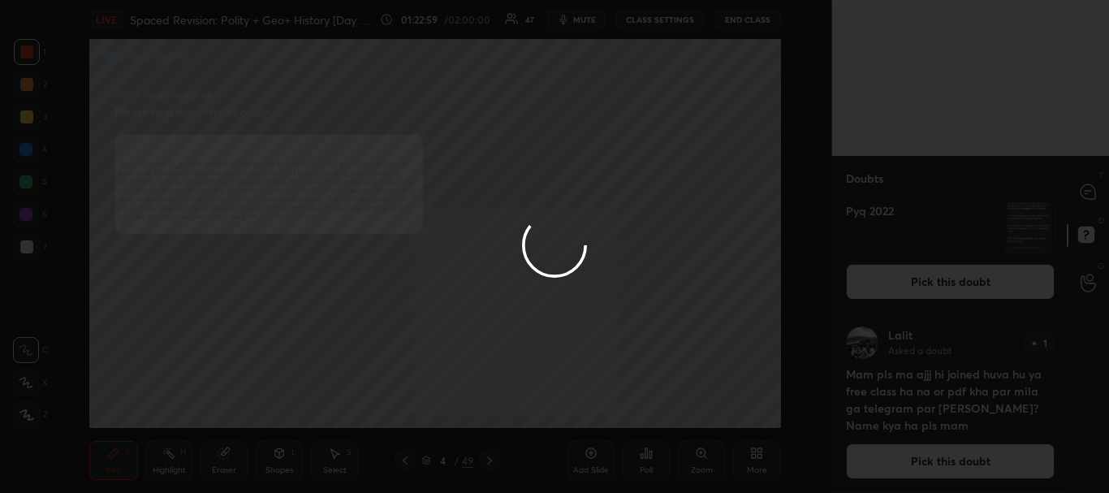
scroll to position [0, 0]
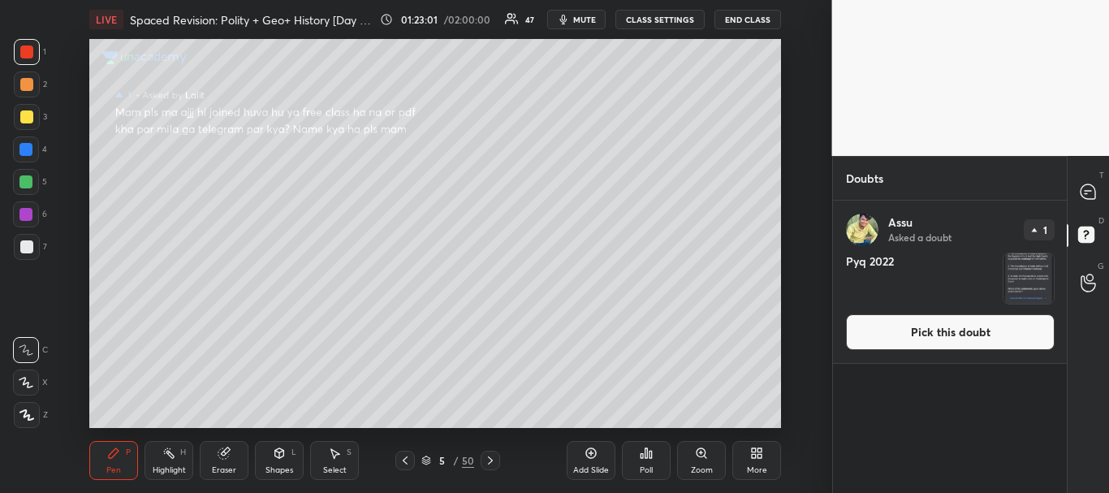
click at [927, 335] on button "Pick this doubt" at bounding box center [950, 332] width 209 height 36
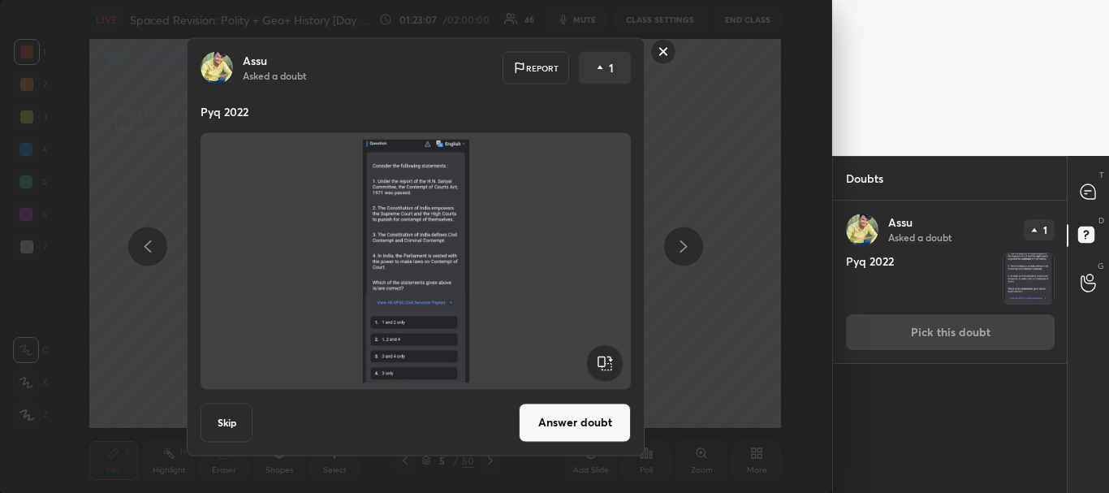
click at [564, 417] on button "Answer doubt" at bounding box center [575, 422] width 112 height 39
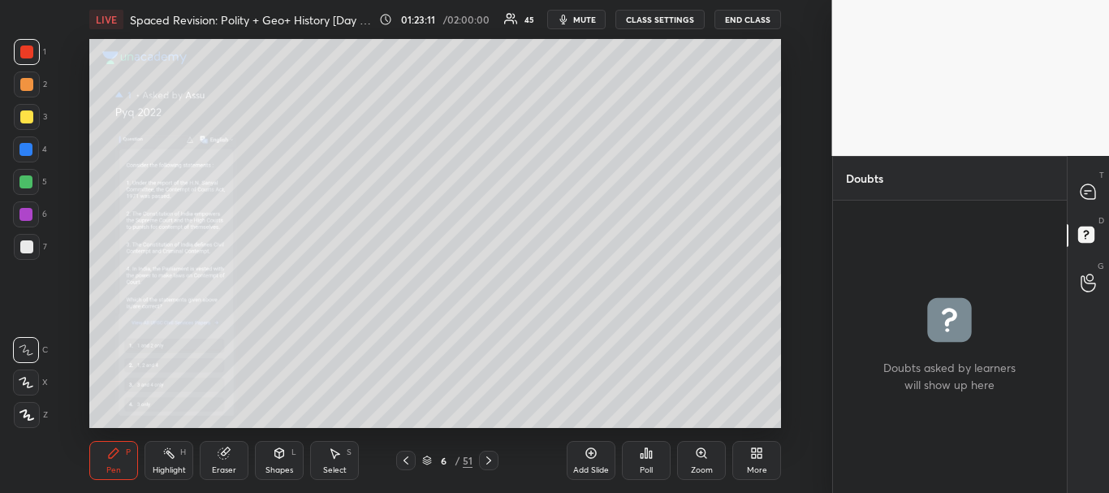
click at [699, 462] on div "Zoom" at bounding box center [701, 460] width 49 height 39
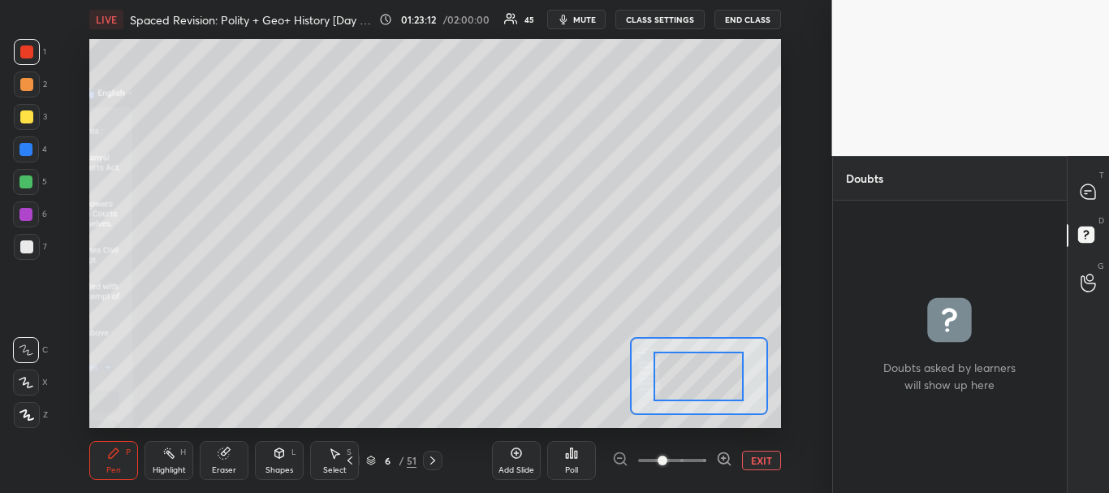
click at [679, 463] on span at bounding box center [672, 460] width 68 height 24
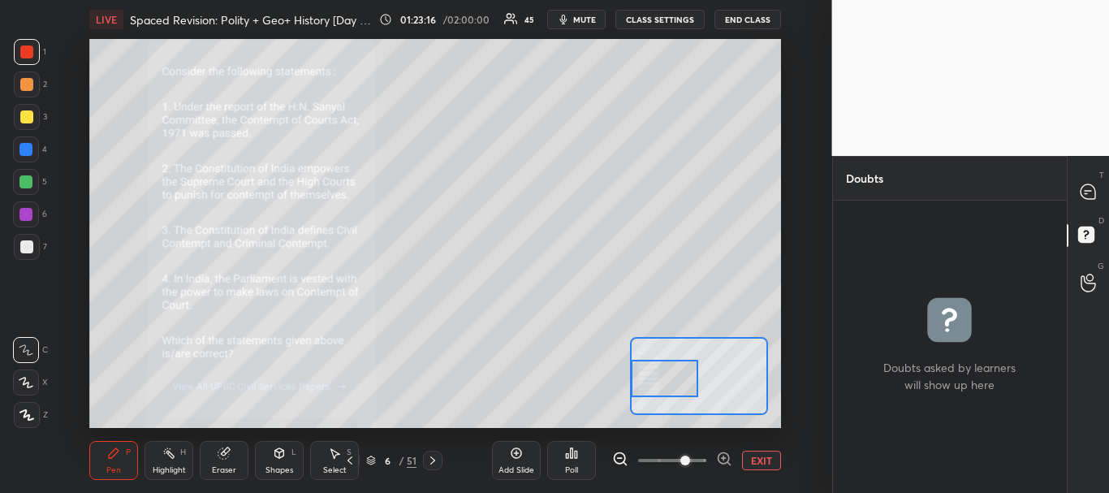
drag, startPoint x: 695, startPoint y: 379, endPoint x: 637, endPoint y: 381, distance: 57.7
click at [637, 381] on div at bounding box center [664, 378] width 67 height 37
click at [1089, 187] on icon at bounding box center [1087, 191] width 15 height 15
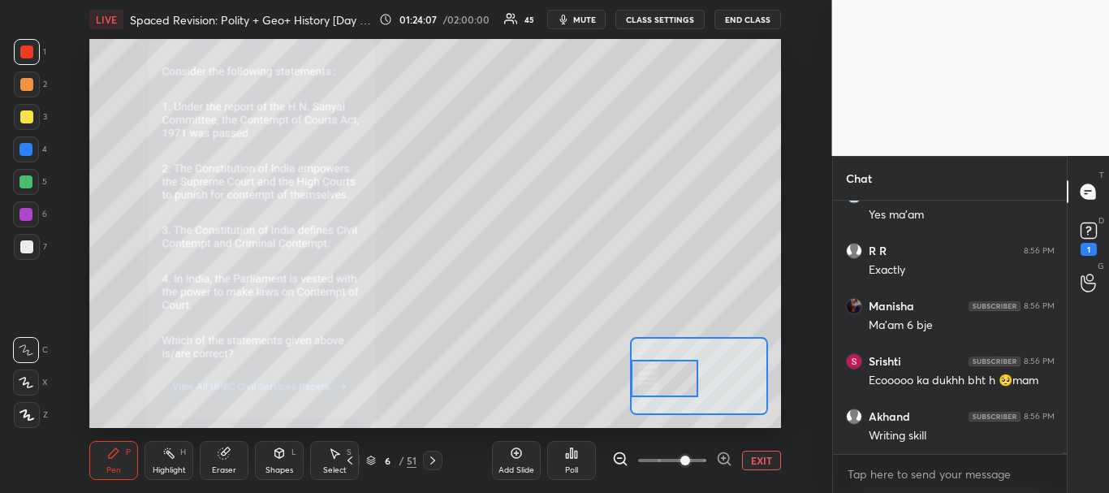
scroll to position [248, 229]
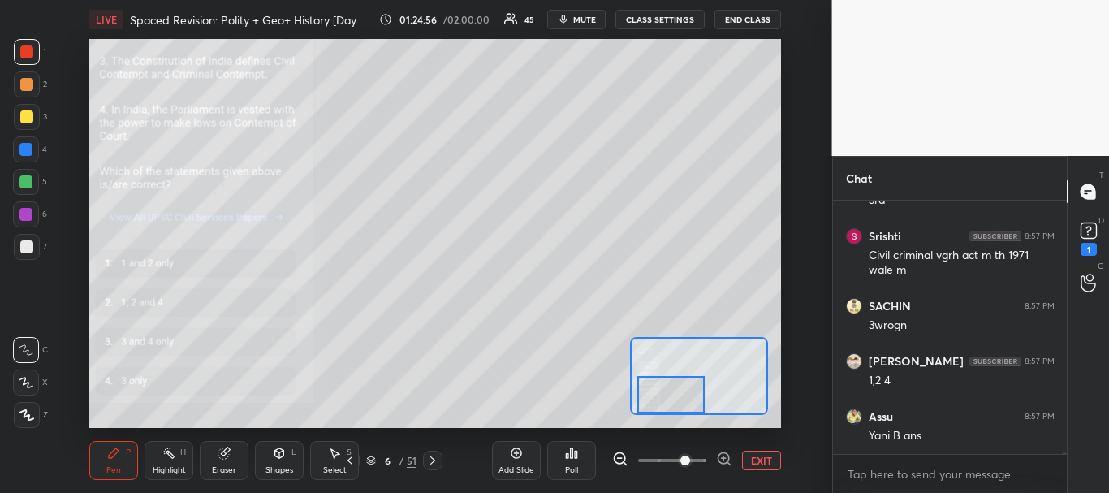
drag, startPoint x: 659, startPoint y: 371, endPoint x: 666, endPoint y: 397, distance: 26.8
click at [666, 397] on div at bounding box center [670, 394] width 67 height 37
click at [760, 462] on button "EXIT" at bounding box center [761, 459] width 39 height 19
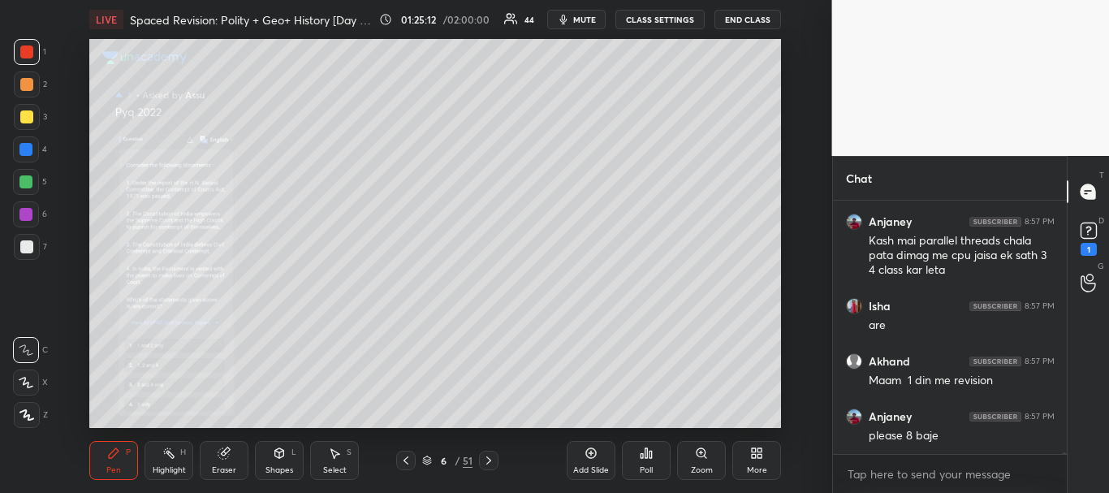
scroll to position [33366, 0]
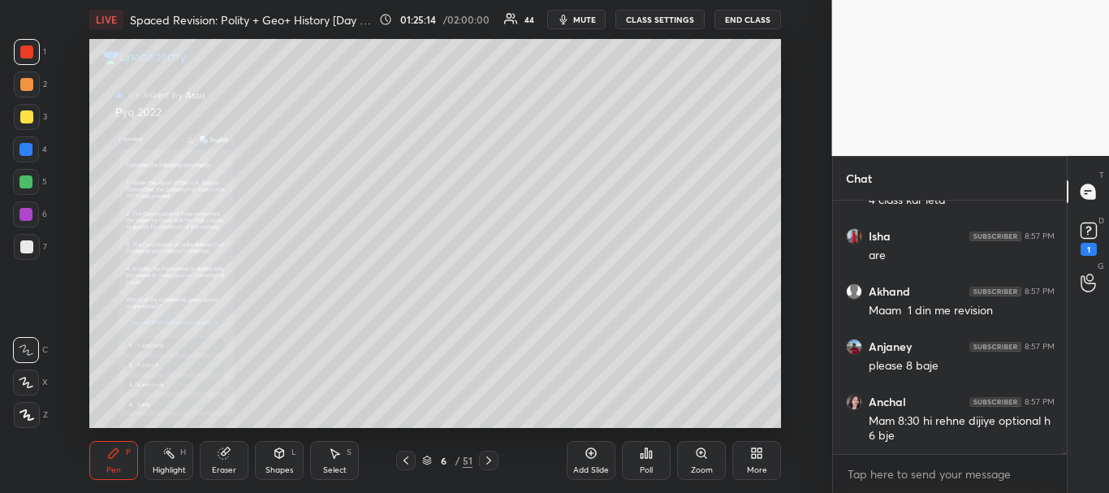
click at [427, 463] on icon at bounding box center [427, 460] width 10 height 10
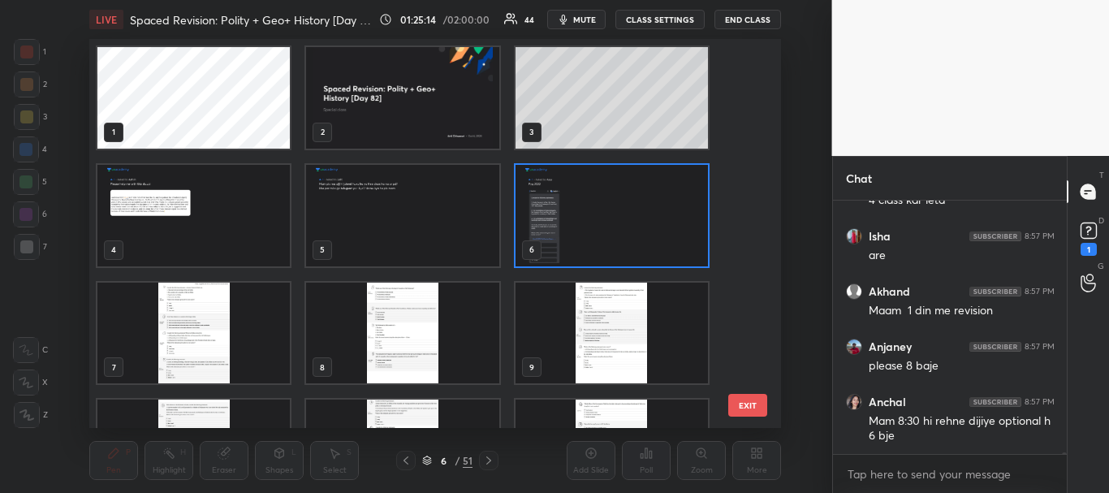
scroll to position [33421, 0]
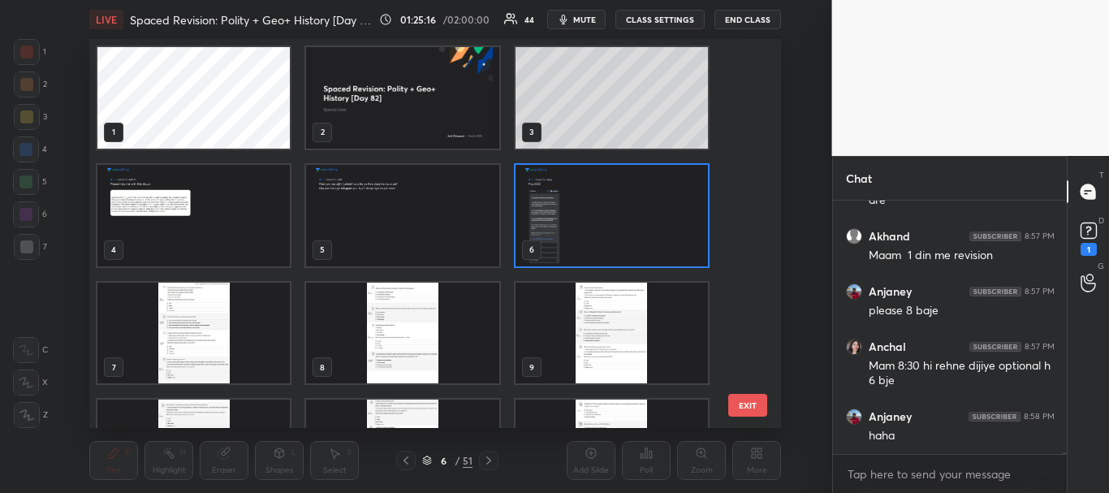
click at [429, 105] on img "grid" at bounding box center [403, 97] width 192 height 101
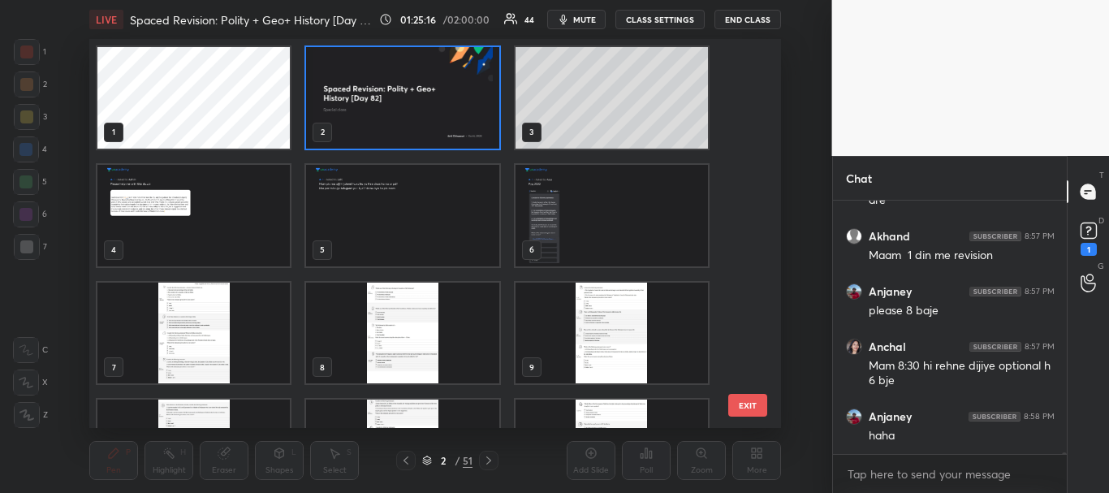
scroll to position [33476, 0]
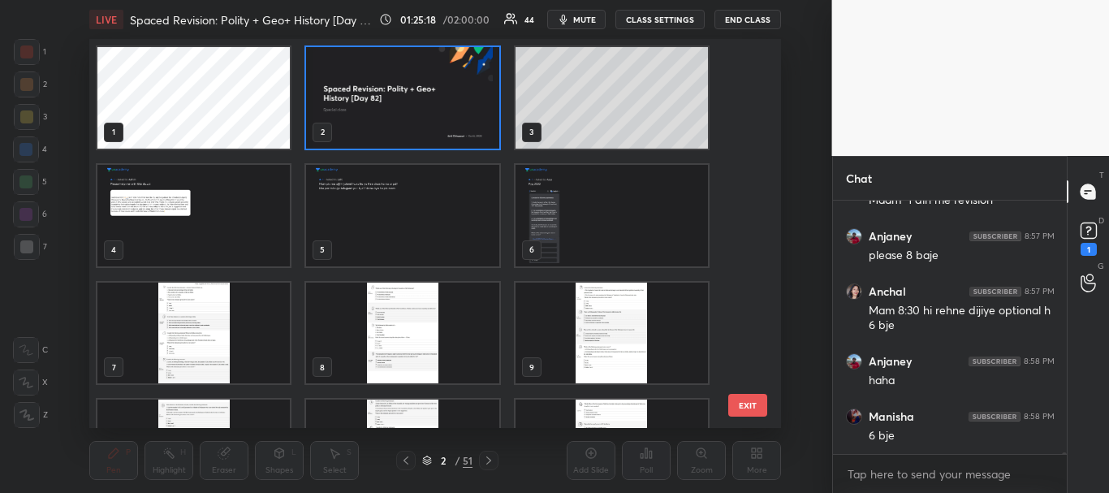
click at [427, 461] on icon at bounding box center [427, 460] width 10 height 10
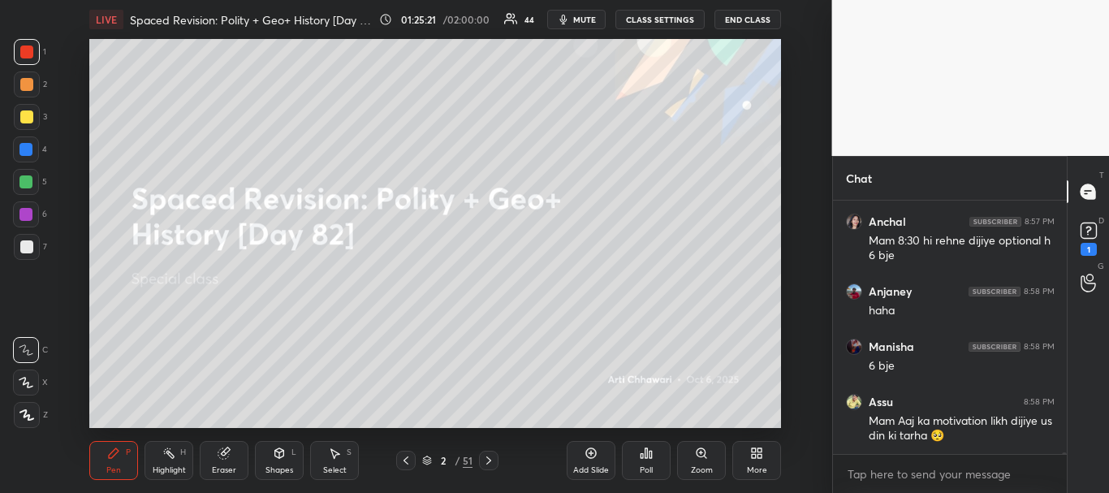
scroll to position [33601, 0]
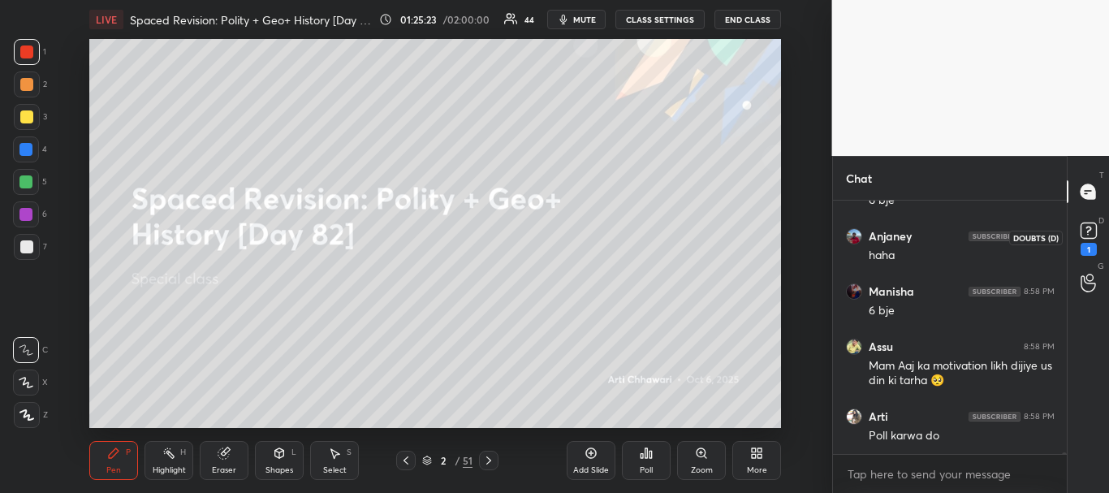
click at [1094, 223] on rect at bounding box center [1087, 230] width 15 height 15
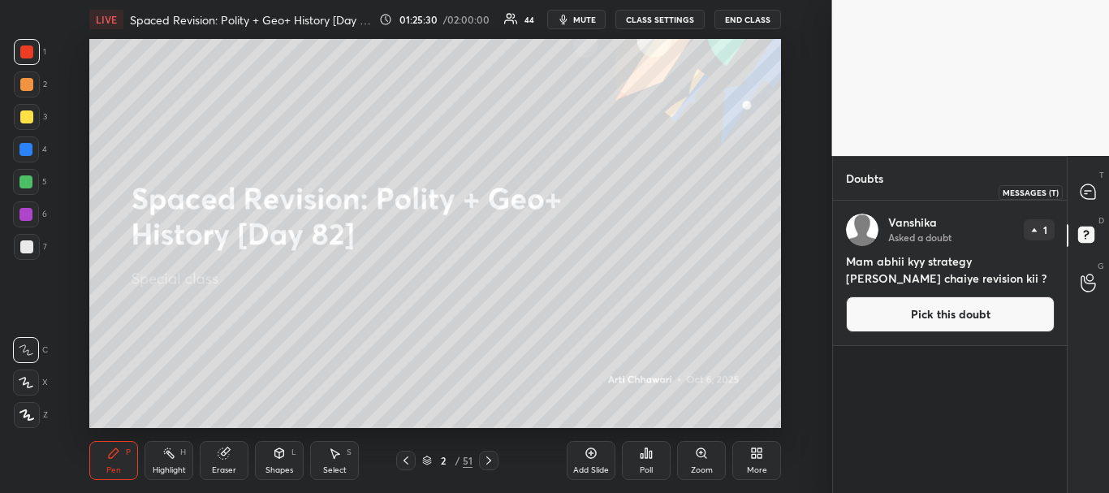
click at [1082, 187] on icon at bounding box center [1087, 191] width 15 height 15
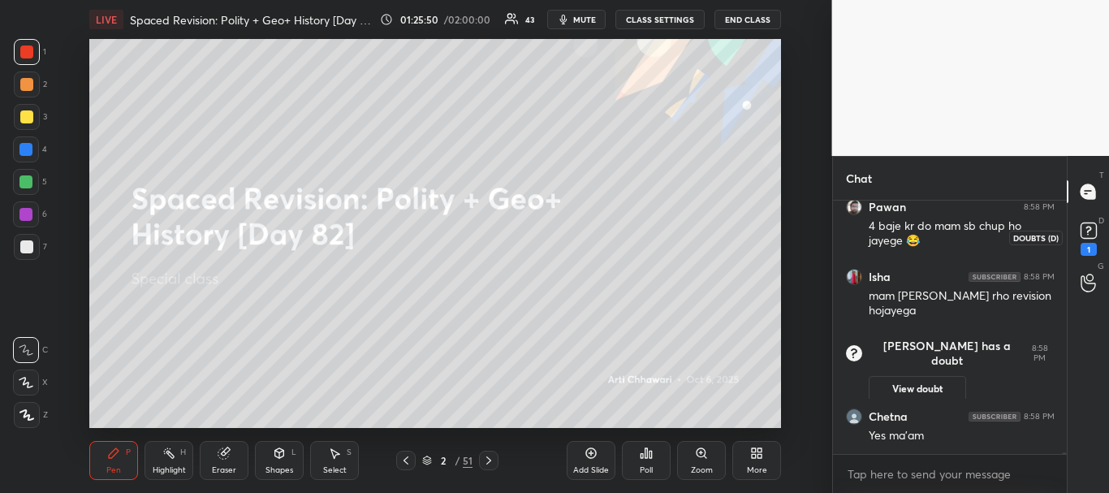
scroll to position [33281, 0]
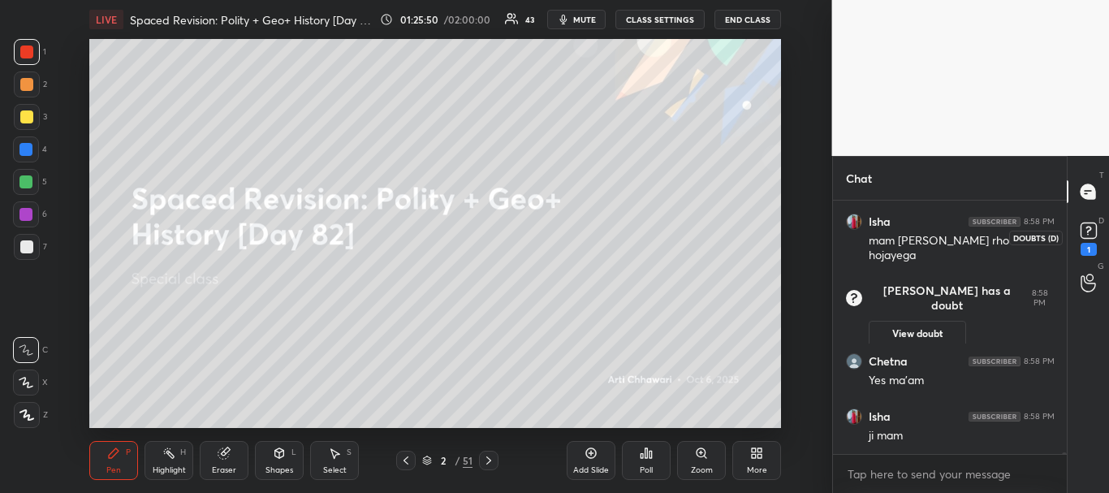
click at [1085, 228] on rect at bounding box center [1087, 230] width 15 height 15
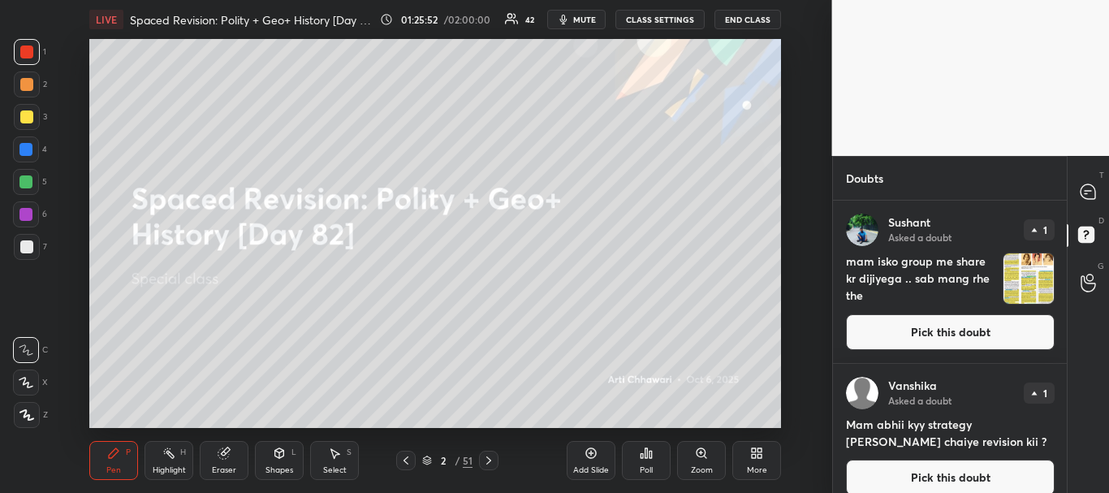
click at [957, 343] on button "Pick this doubt" at bounding box center [950, 332] width 209 height 36
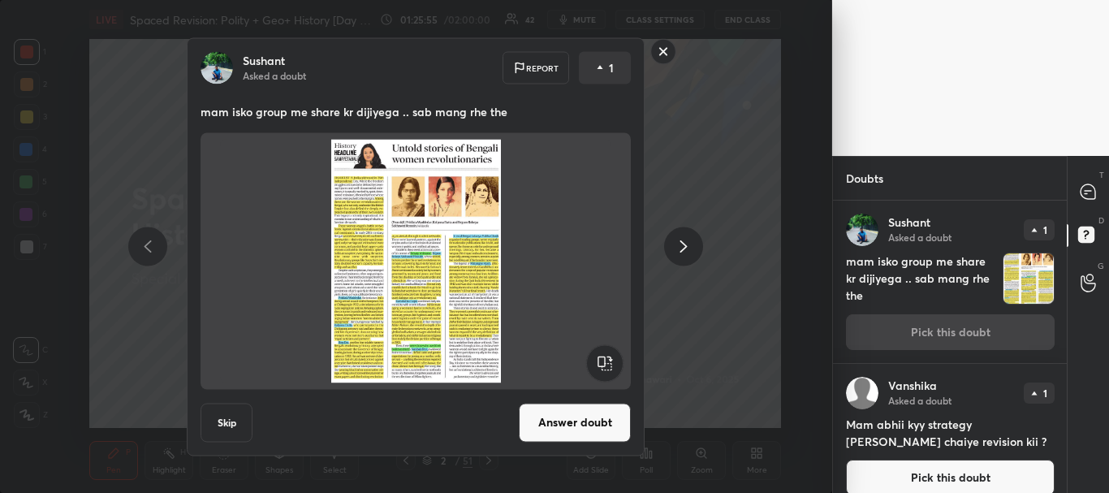
click at [666, 45] on rect at bounding box center [663, 51] width 25 height 25
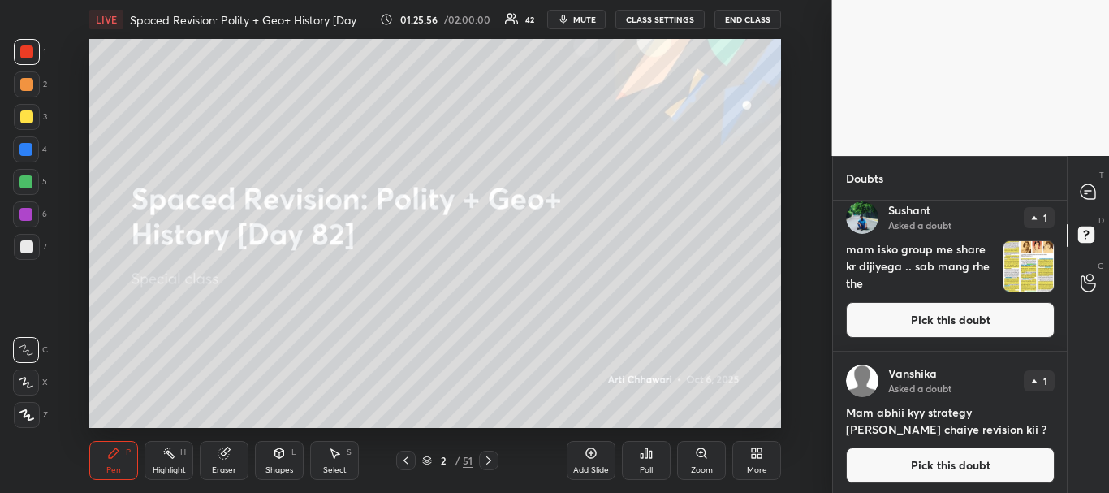
scroll to position [16, 0]
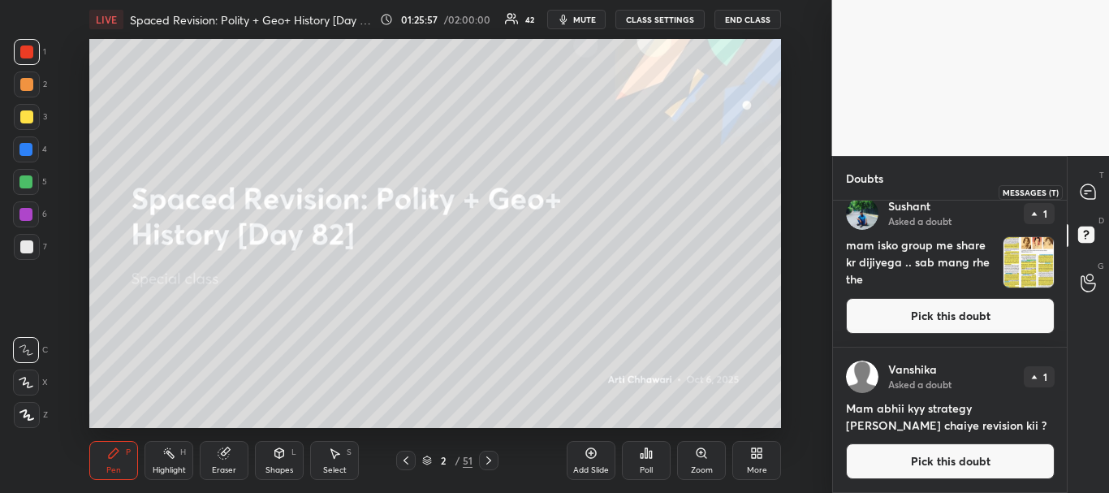
click at [1084, 193] on icon at bounding box center [1085, 193] width 2 height 0
type textarea "x"
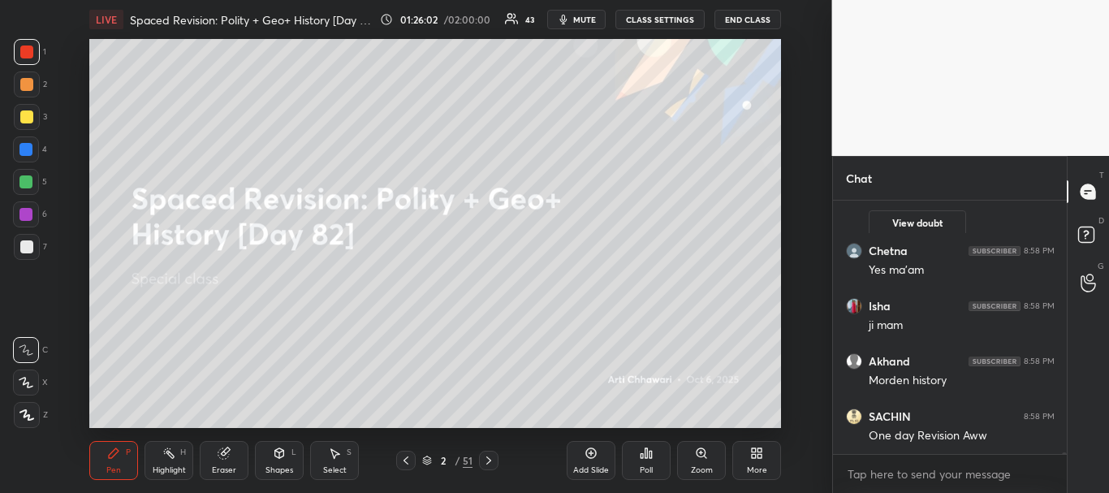
scroll to position [33812, 0]
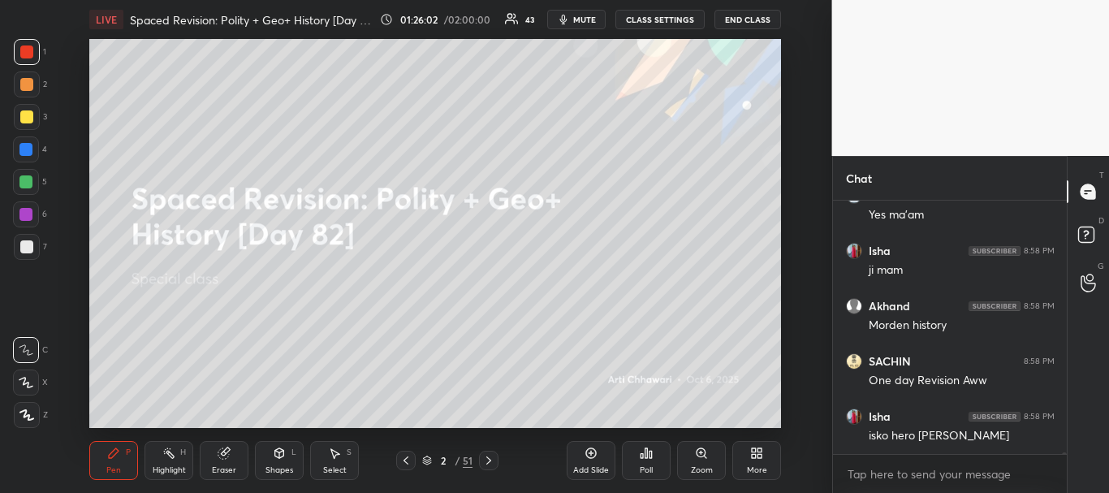
click at [24, 147] on div at bounding box center [25, 149] width 13 height 13
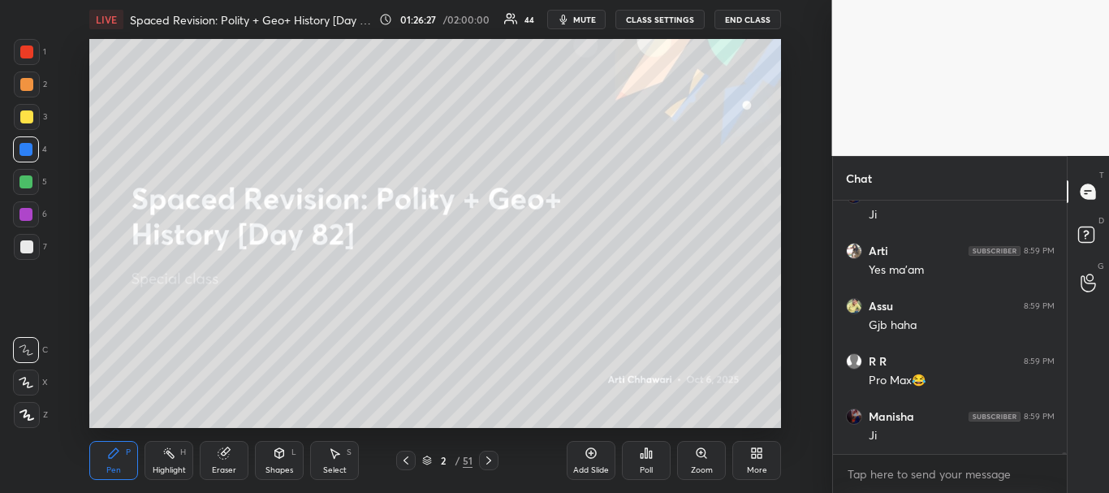
scroll to position [34466, 0]
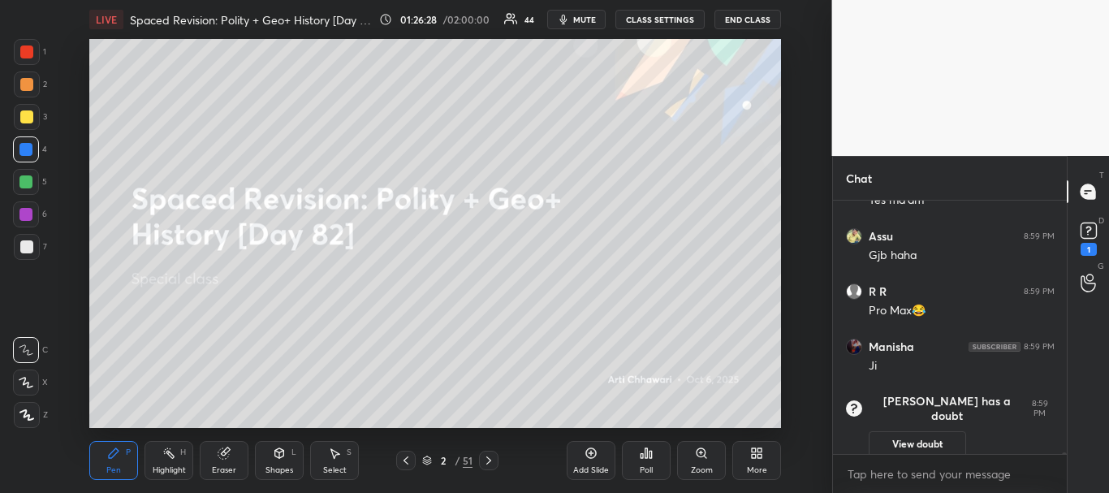
click at [26, 150] on div at bounding box center [25, 149] width 13 height 13
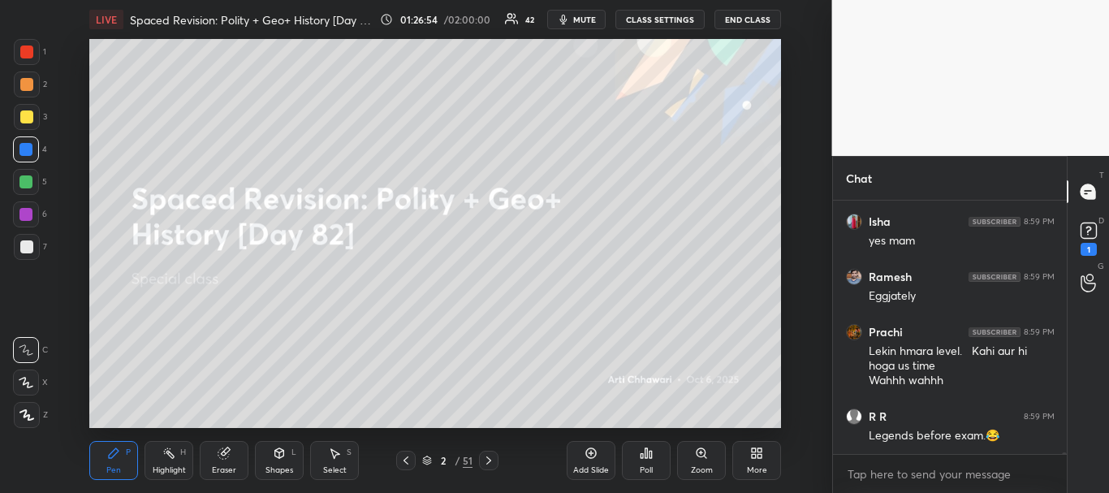
scroll to position [34734, 0]
